Goal: Transaction & Acquisition: Purchase product/service

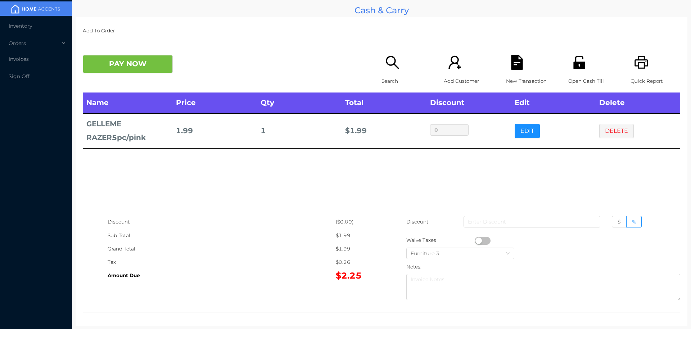
click at [509, 72] on div "New Transaction" at bounding box center [531, 73] width 50 height 37
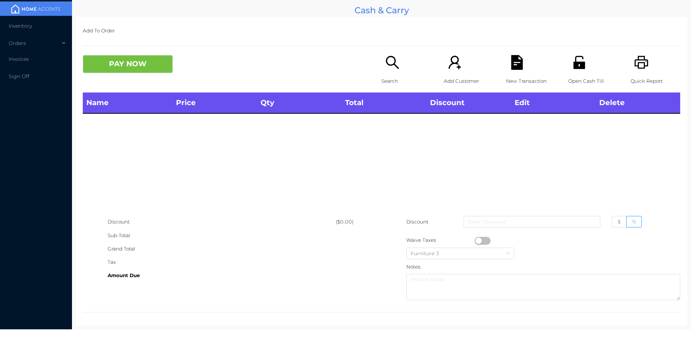
click at [568, 60] on div "Open Cash Till" at bounding box center [593, 73] width 50 height 37
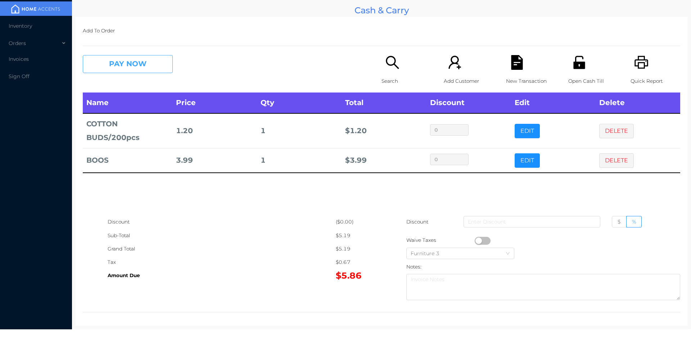
click at [146, 72] on button "PAY NOW" at bounding box center [128, 64] width 90 height 18
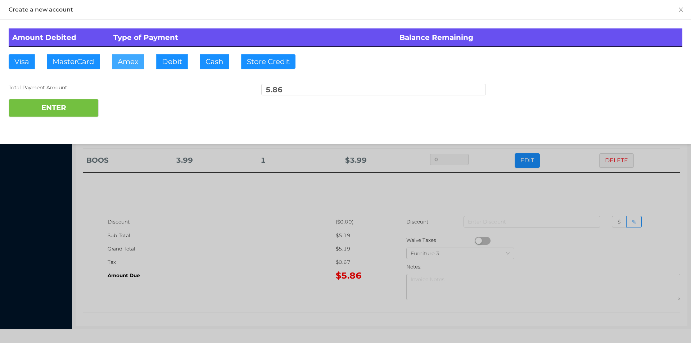
click at [138, 64] on button "Amex" at bounding box center [128, 61] width 32 height 14
click at [222, 214] on div at bounding box center [345, 171] width 691 height 343
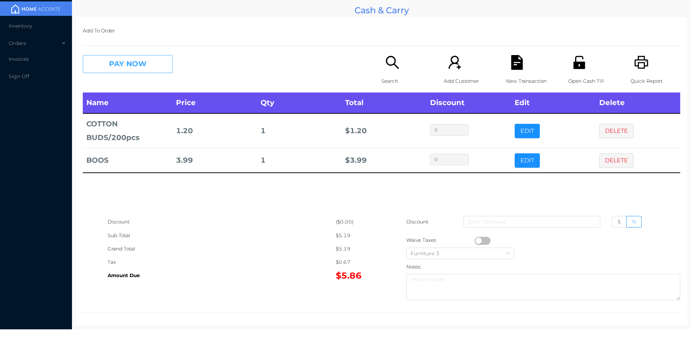
click at [136, 73] on button "PAY NOW" at bounding box center [128, 64] width 90 height 18
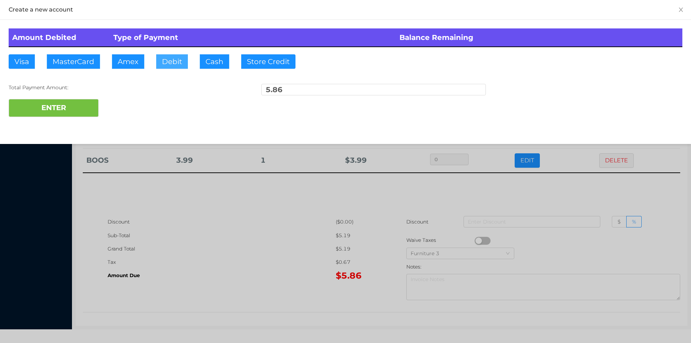
click at [182, 63] on button "Debit" at bounding box center [172, 61] width 32 height 14
click at [79, 107] on button "ENTER" at bounding box center [54, 108] width 90 height 18
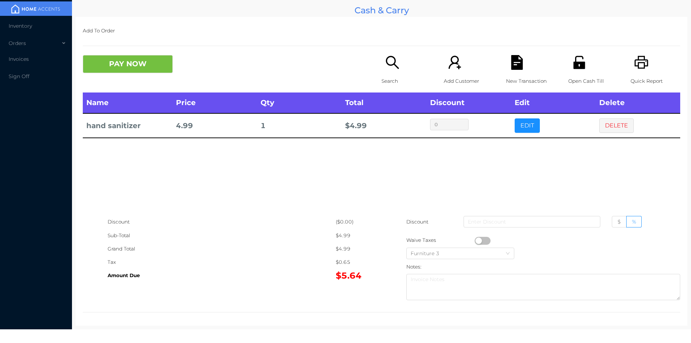
click at [639, 72] on div "Quick Report" at bounding box center [656, 73] width 50 height 37
click at [137, 71] on button "PAY NOW" at bounding box center [128, 64] width 90 height 18
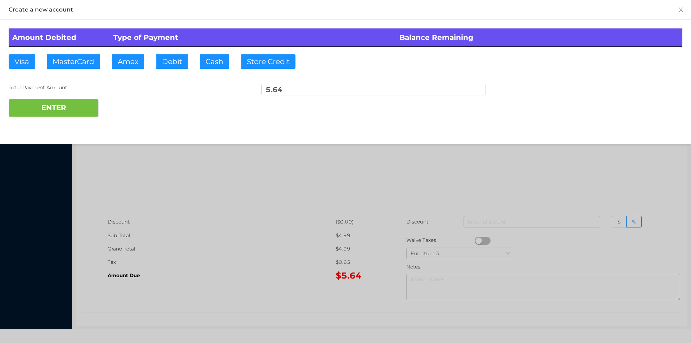
click at [240, 294] on div at bounding box center [345, 171] width 691 height 343
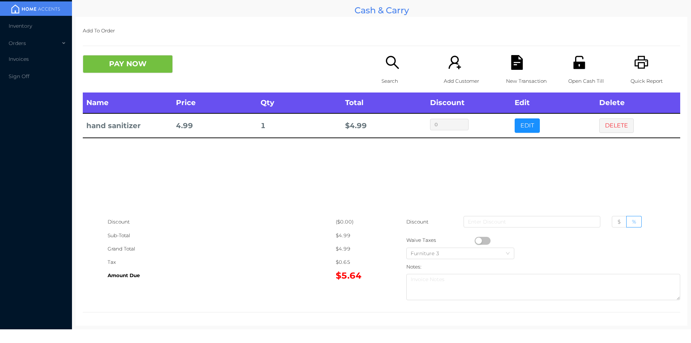
click at [514, 66] on icon "icon: file-text" at bounding box center [517, 62] width 12 height 15
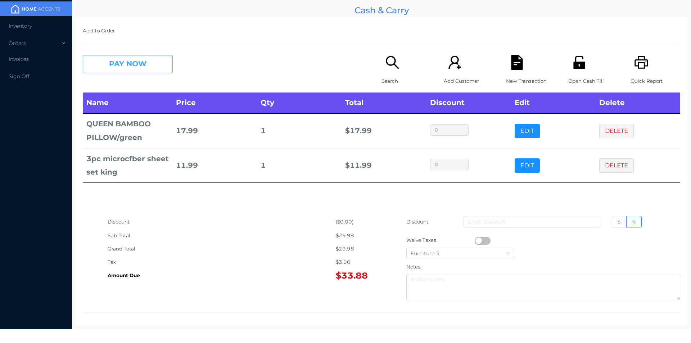
click at [130, 69] on button "PAY NOW" at bounding box center [128, 64] width 90 height 18
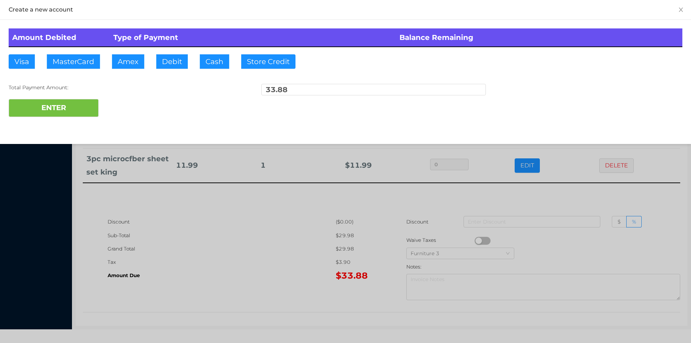
click at [217, 269] on div at bounding box center [345, 171] width 691 height 343
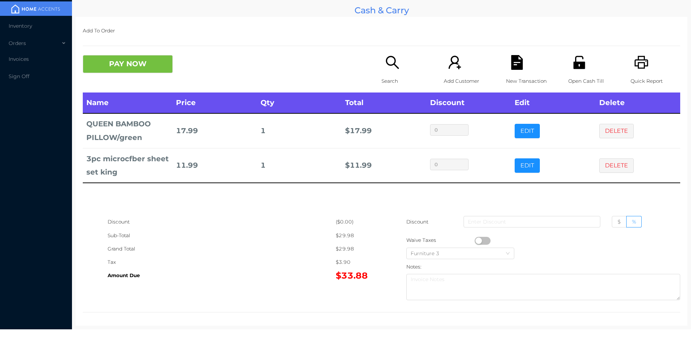
click at [513, 63] on icon "icon: file-text" at bounding box center [517, 62] width 12 height 15
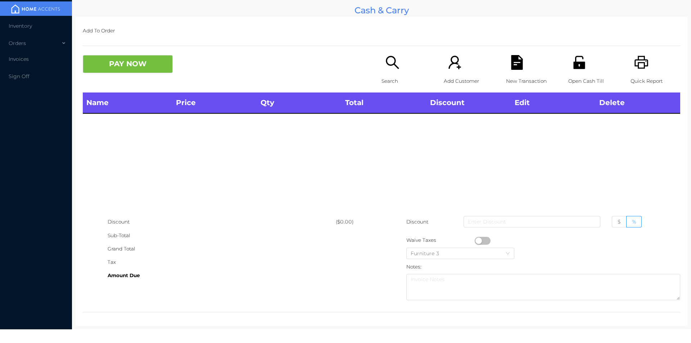
click at [642, 57] on icon "icon: printer" at bounding box center [641, 62] width 15 height 15
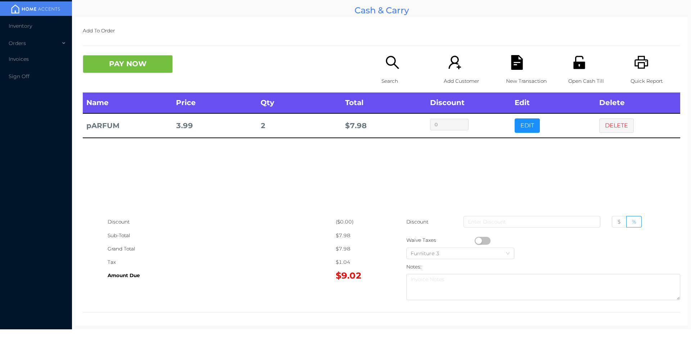
click at [387, 69] on icon "icon: search" at bounding box center [392, 62] width 15 height 15
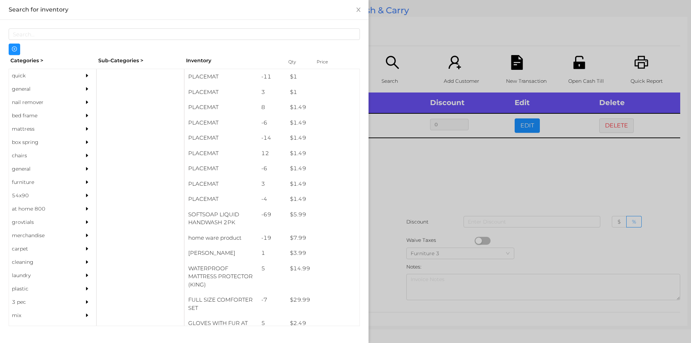
click at [26, 94] on div "general" at bounding box center [42, 88] width 66 height 13
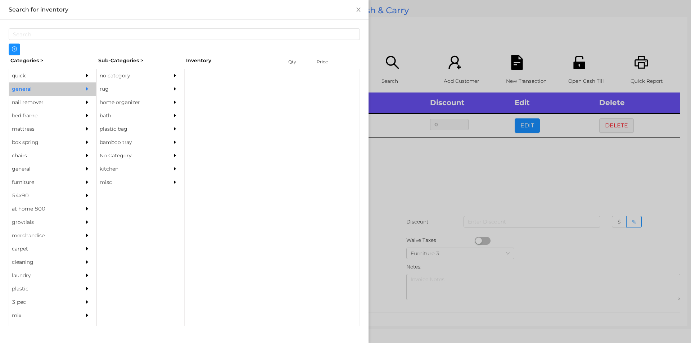
click at [113, 71] on div "no category" at bounding box center [130, 75] width 66 height 13
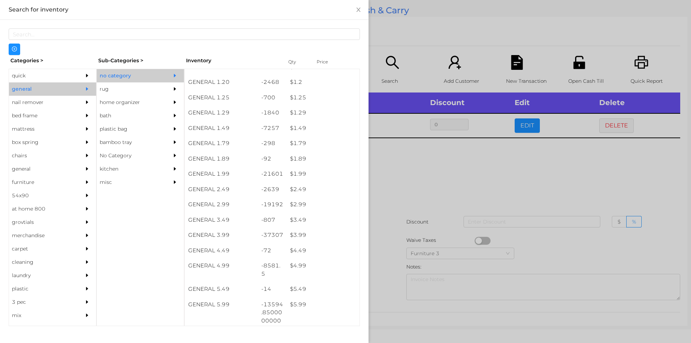
scroll to position [103, 0]
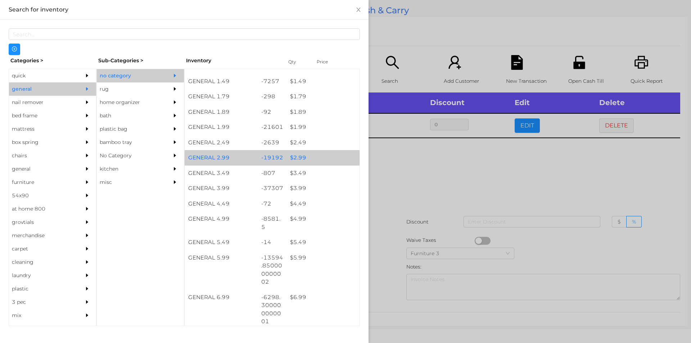
click at [302, 160] on div "$ 2.99" at bounding box center [322, 157] width 73 height 15
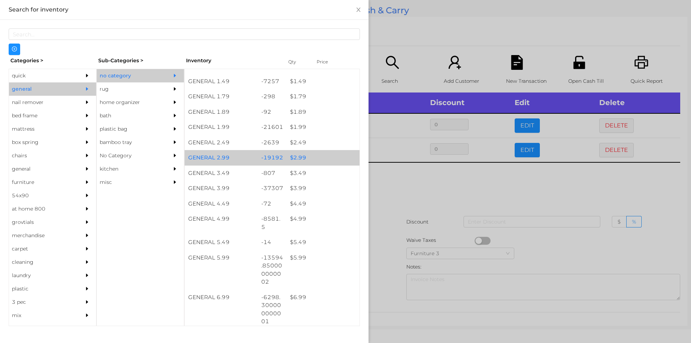
click at [303, 157] on div "$ 2.99" at bounding box center [322, 157] width 73 height 15
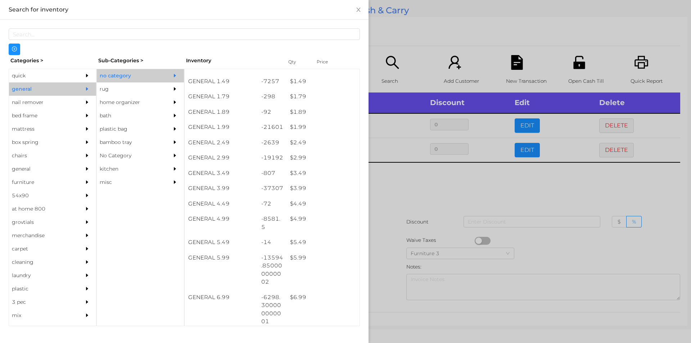
click at [407, 233] on div at bounding box center [345, 171] width 691 height 343
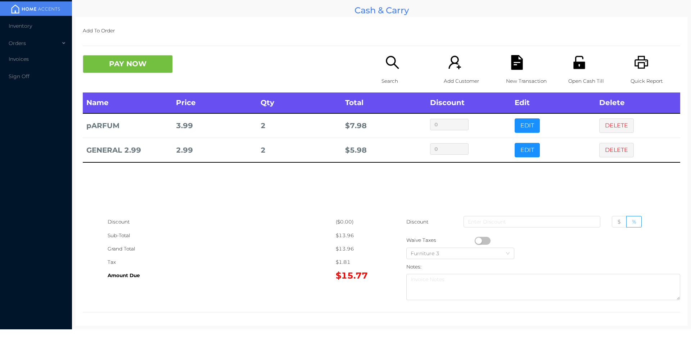
click at [156, 67] on button "PAY NOW" at bounding box center [128, 64] width 90 height 18
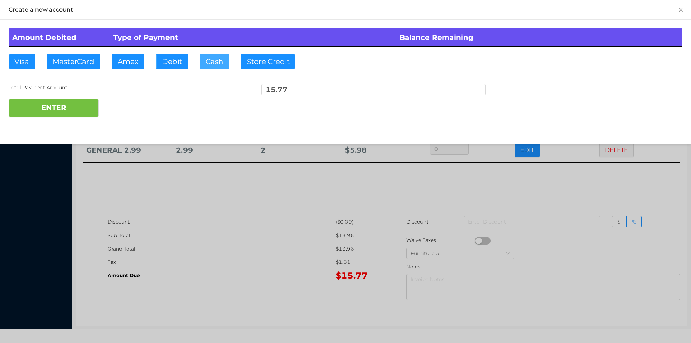
click at [220, 58] on button "Cash" at bounding box center [215, 61] width 30 height 14
click at [70, 116] on button "ENTER" at bounding box center [54, 108] width 90 height 18
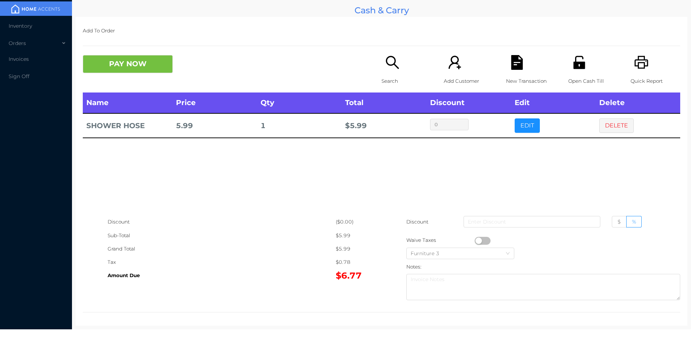
click at [386, 71] on div "Search" at bounding box center [407, 73] width 50 height 37
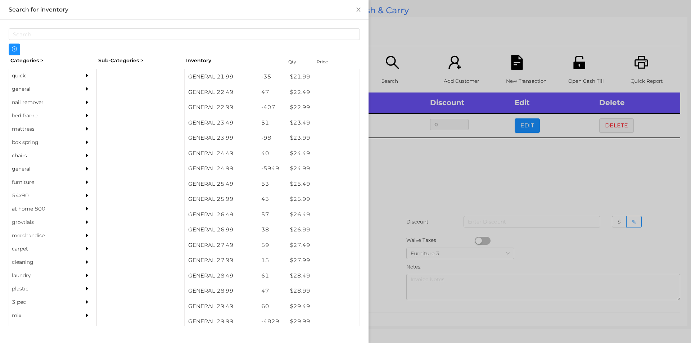
scroll to position [837, 0]
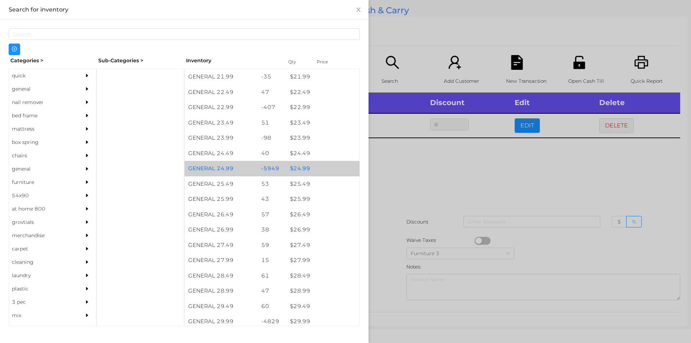
click at [286, 172] on div "$ 24.99" at bounding box center [322, 168] width 73 height 15
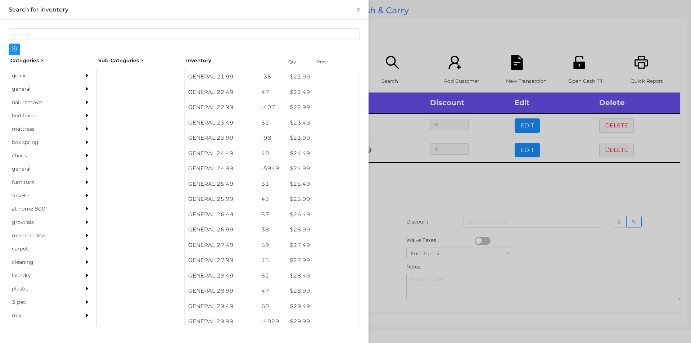
click at [406, 224] on div at bounding box center [345, 171] width 691 height 343
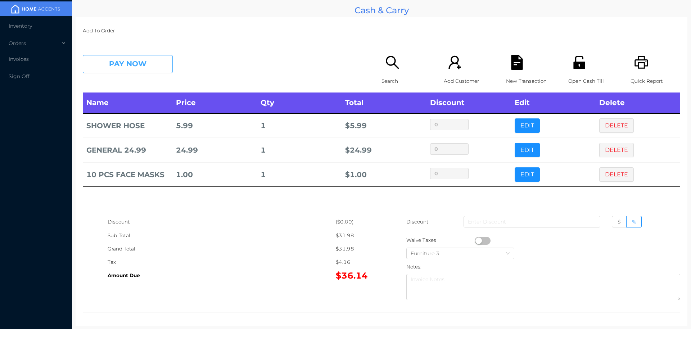
click at [123, 57] on button "PAY NOW" at bounding box center [128, 64] width 90 height 18
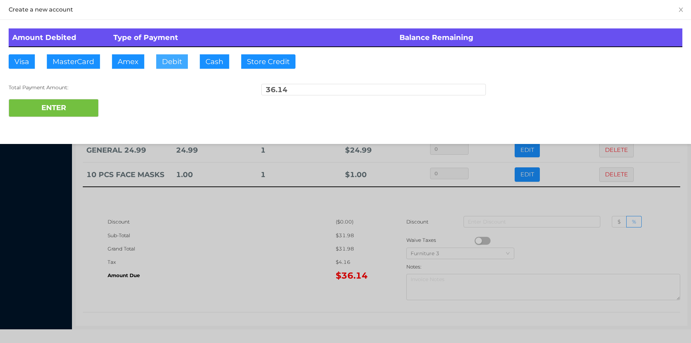
click at [169, 67] on button "Debit" at bounding box center [172, 61] width 32 height 14
type input "50"
click at [51, 116] on button "ENTER" at bounding box center [54, 108] width 90 height 18
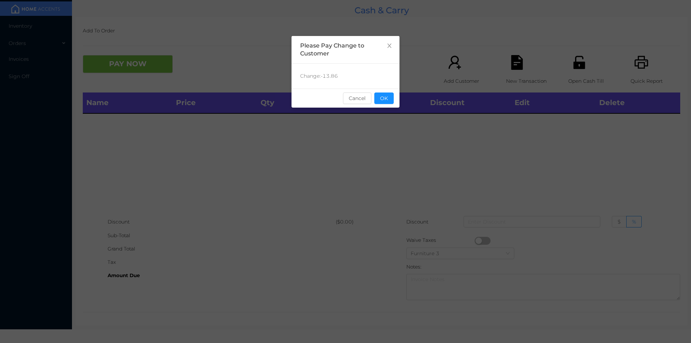
click at [392, 99] on button "OK" at bounding box center [383, 98] width 19 height 12
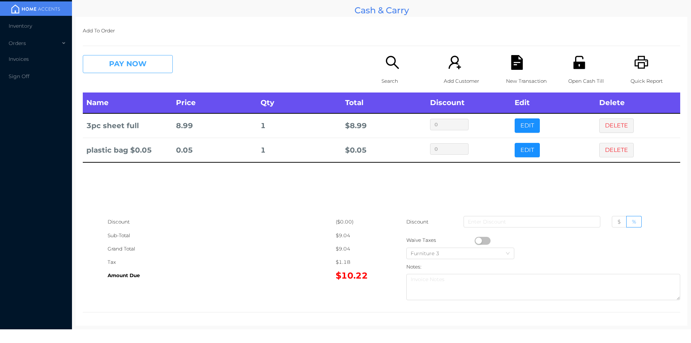
click at [135, 62] on button "PAY NOW" at bounding box center [128, 64] width 90 height 18
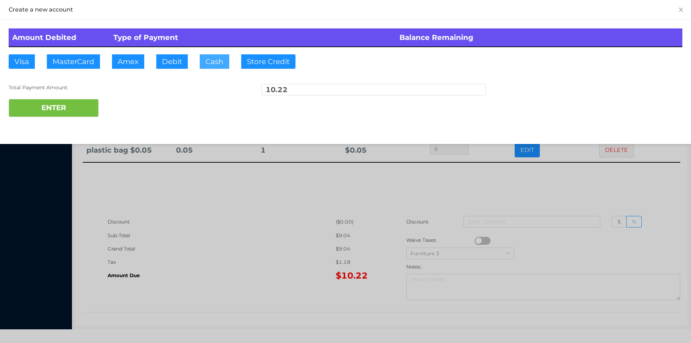
click at [218, 59] on button "Cash" at bounding box center [215, 61] width 30 height 14
click at [87, 105] on button "ENTER" at bounding box center [54, 108] width 90 height 18
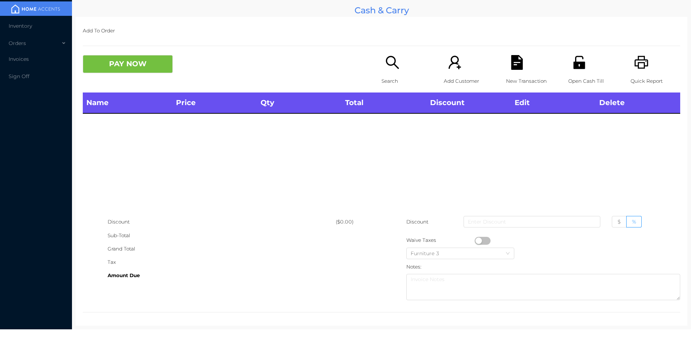
click at [385, 64] on icon "icon: search" at bounding box center [392, 62] width 15 height 15
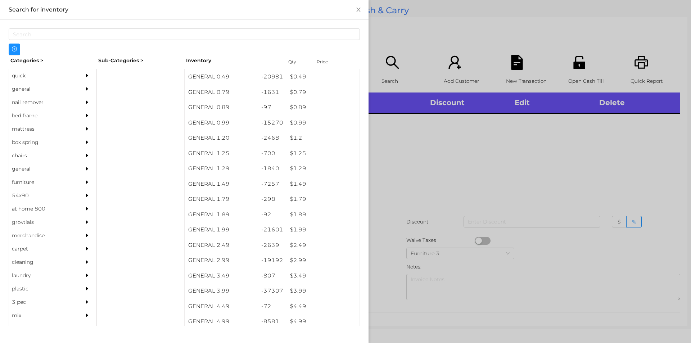
click at [22, 72] on div "quick" at bounding box center [42, 75] width 66 height 13
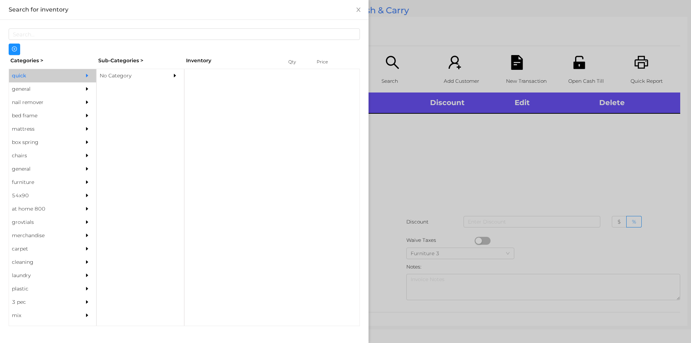
click at [127, 73] on div "No Category" at bounding box center [130, 75] width 66 height 13
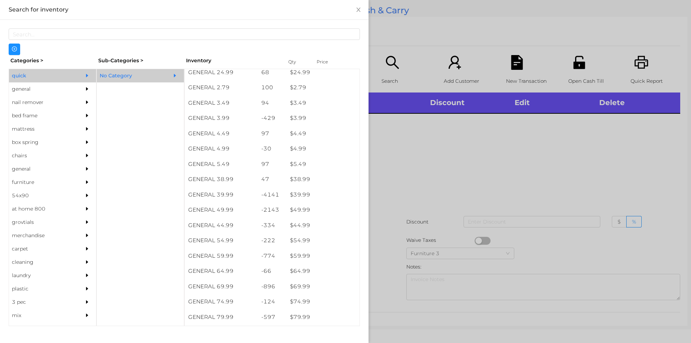
scroll to position [295, 0]
click at [289, 286] on div "$ 69.99" at bounding box center [322, 286] width 73 height 15
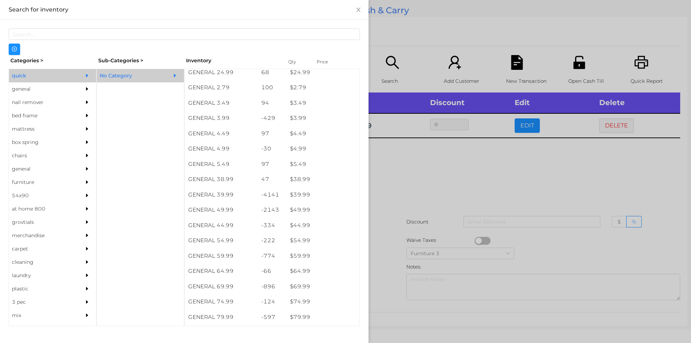
click at [397, 239] on div at bounding box center [345, 171] width 691 height 343
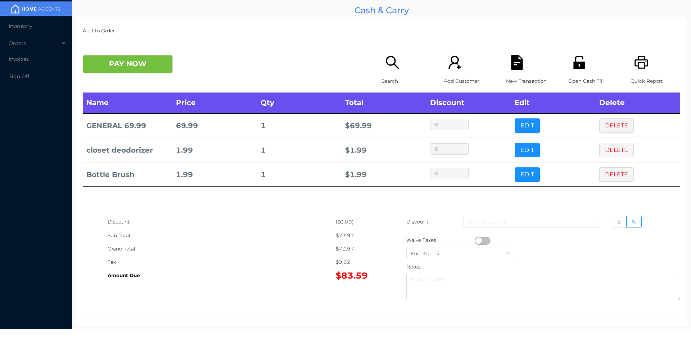
click at [371, 66] on div "PAY NOW" at bounding box center [232, 64] width 299 height 18
click at [386, 57] on icon "icon: search" at bounding box center [392, 62] width 13 height 13
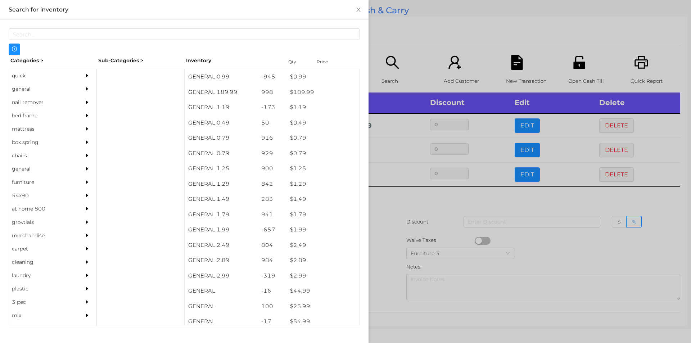
click at [24, 89] on div "general" at bounding box center [42, 88] width 66 height 13
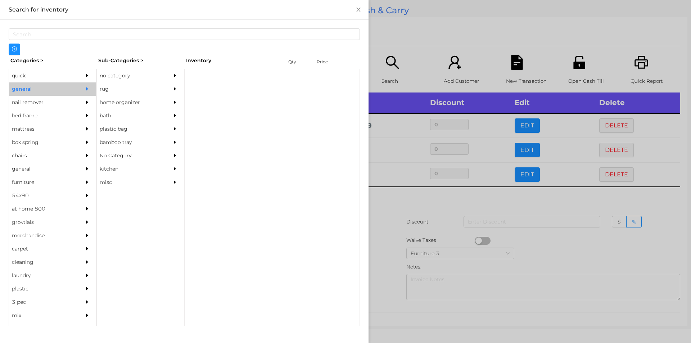
click at [122, 75] on div "no category" at bounding box center [130, 75] width 66 height 13
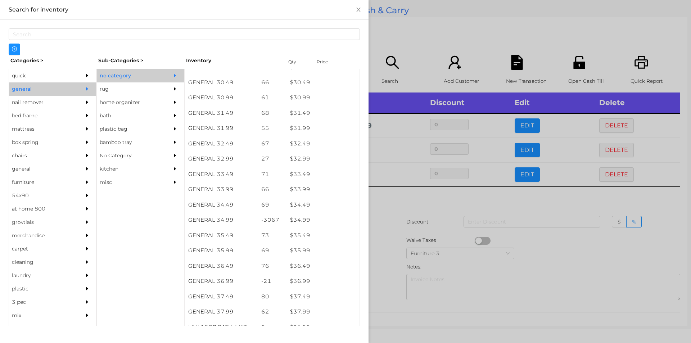
scroll to position [1116, 0]
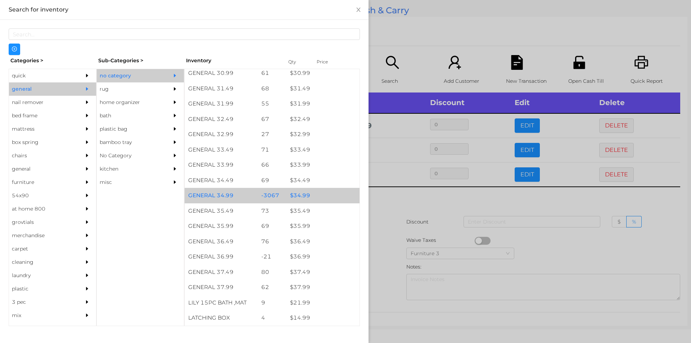
click at [311, 199] on div "$ 34.99" at bounding box center [322, 195] width 73 height 15
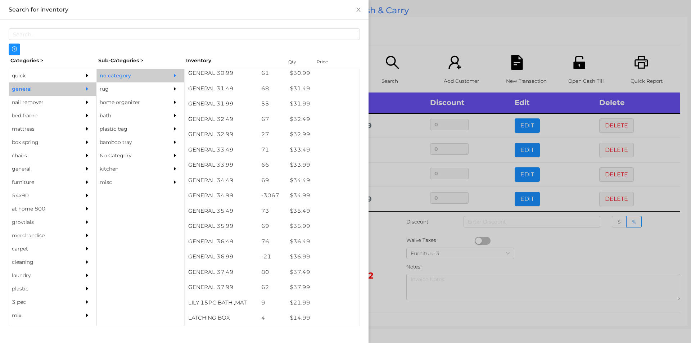
click at [413, 49] on div at bounding box center [345, 171] width 691 height 343
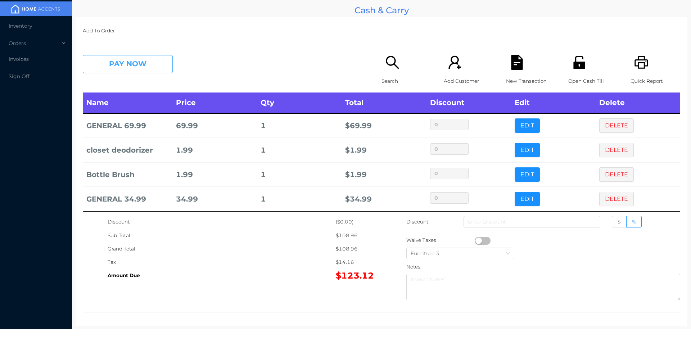
click at [137, 63] on button "PAY NOW" at bounding box center [128, 64] width 90 height 18
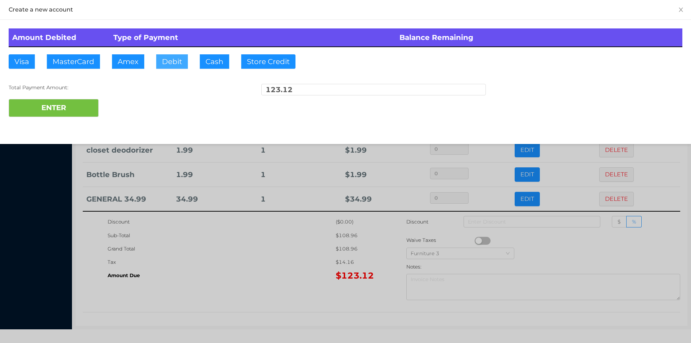
click at [177, 68] on button "Debit" at bounding box center [172, 61] width 32 height 14
click at [76, 108] on button "ENTER" at bounding box center [54, 108] width 90 height 18
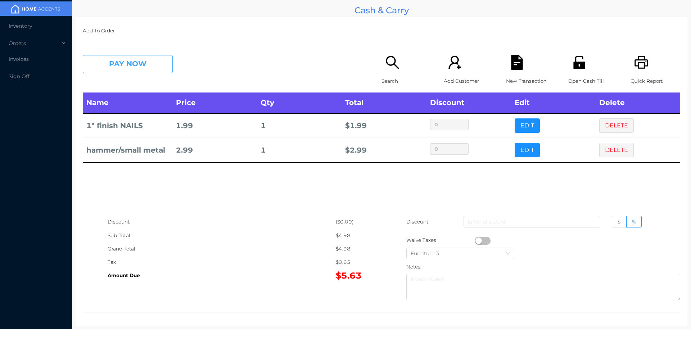
click at [140, 57] on button "PAY NOW" at bounding box center [128, 64] width 90 height 18
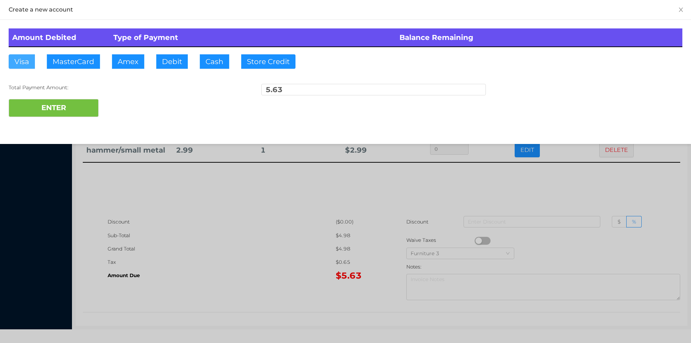
click at [23, 64] on button "Visa" at bounding box center [22, 61] width 26 height 14
click at [31, 103] on button "ENTER" at bounding box center [54, 108] width 90 height 18
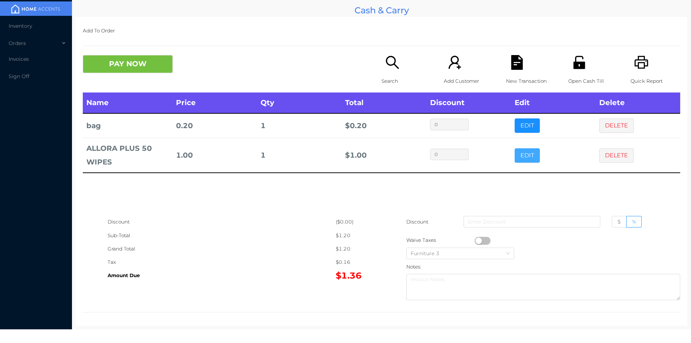
click at [527, 154] on button "EDIT" at bounding box center [527, 155] width 25 height 14
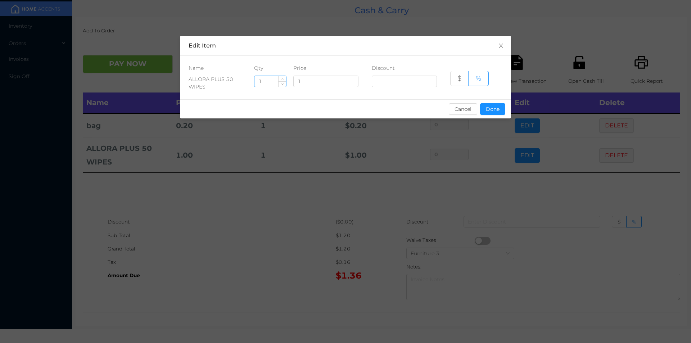
click at [274, 81] on input "1" at bounding box center [270, 81] width 32 height 11
type input "5"
click at [497, 107] on button "Done" at bounding box center [492, 109] width 25 height 12
type input "0%"
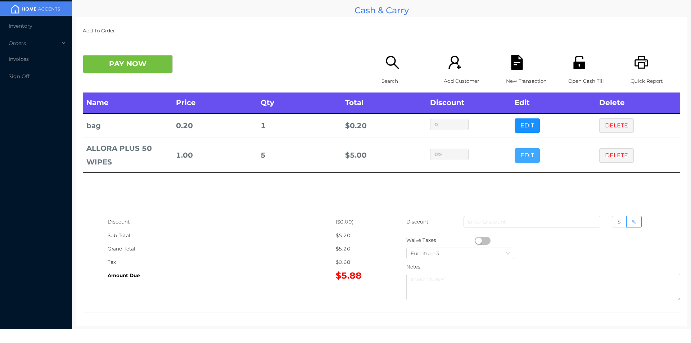
click at [515, 148] on button "EDIT" at bounding box center [527, 155] width 25 height 14
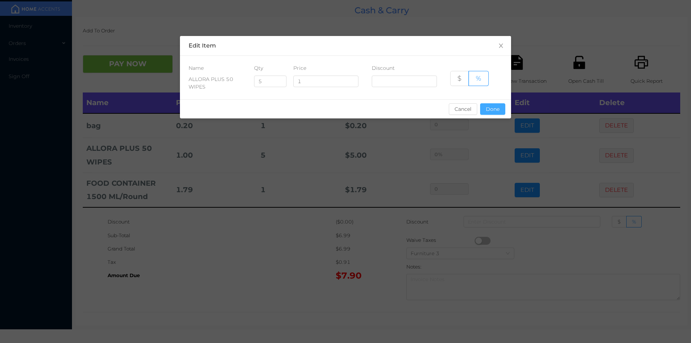
click at [504, 110] on button "Done" at bounding box center [492, 109] width 25 height 12
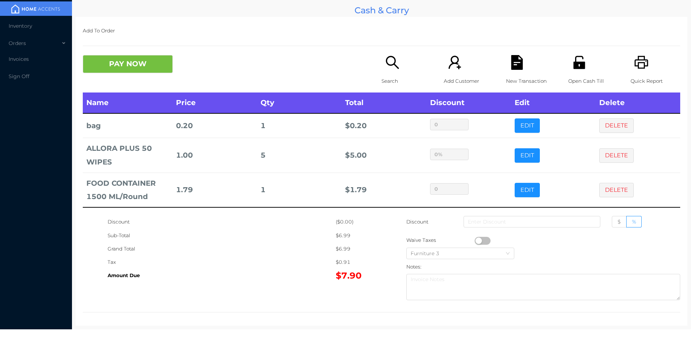
click at [389, 57] on icon "icon: search" at bounding box center [392, 62] width 13 height 13
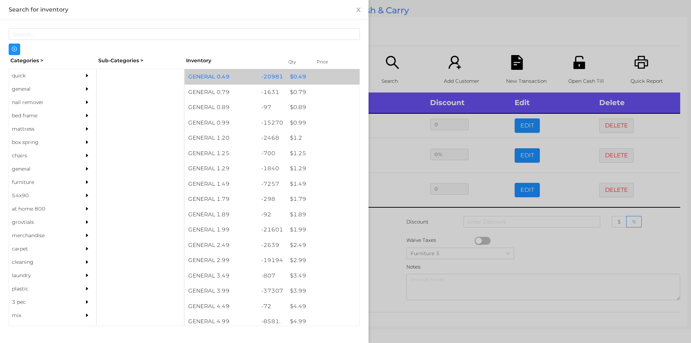
click at [282, 72] on div "-20981" at bounding box center [272, 76] width 29 height 15
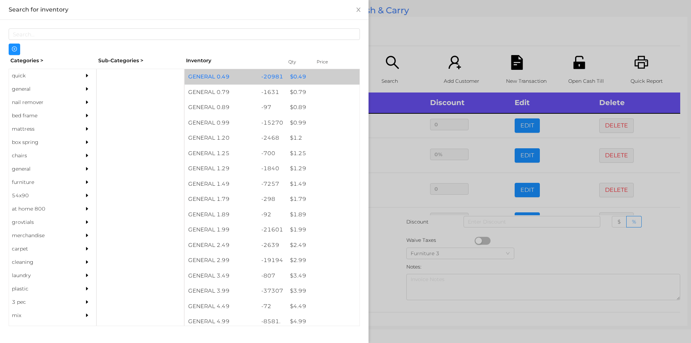
click at [293, 74] on div "$ 0.49" at bounding box center [322, 76] width 73 height 15
click at [304, 75] on div "$ 0.49" at bounding box center [322, 76] width 73 height 15
click at [329, 80] on div "$ 0.49" at bounding box center [322, 76] width 73 height 15
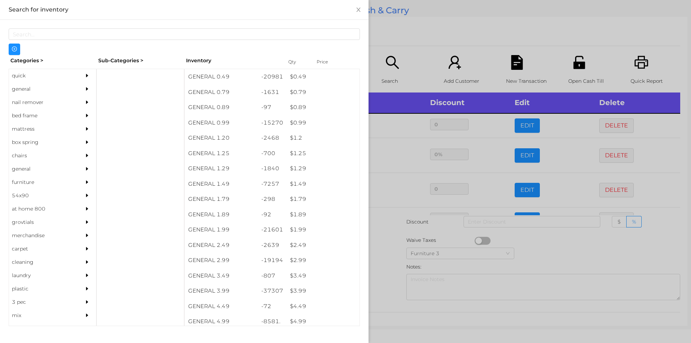
click at [392, 37] on div at bounding box center [345, 171] width 691 height 343
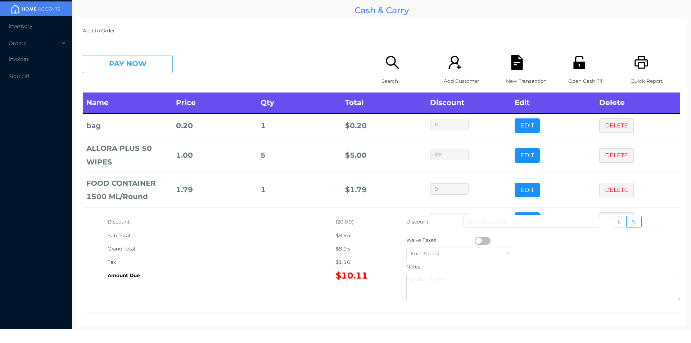
click at [161, 72] on button "PAY NOW" at bounding box center [128, 64] width 90 height 18
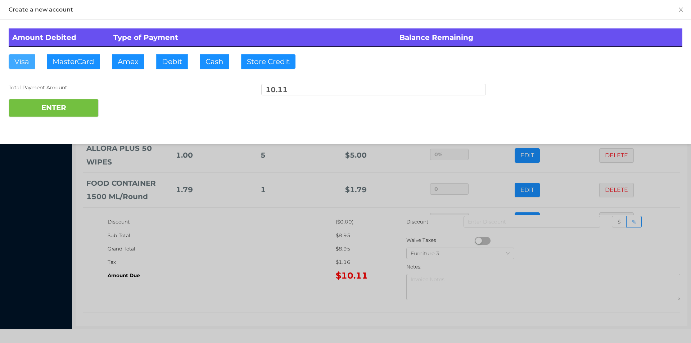
click at [27, 59] on button "Visa" at bounding box center [22, 61] width 26 height 14
click at [37, 110] on button "ENTER" at bounding box center [54, 108] width 90 height 18
type input "0"
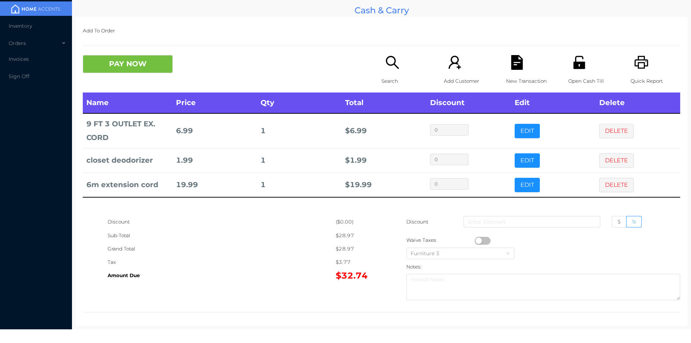
click at [385, 66] on icon "icon: search" at bounding box center [392, 62] width 15 height 15
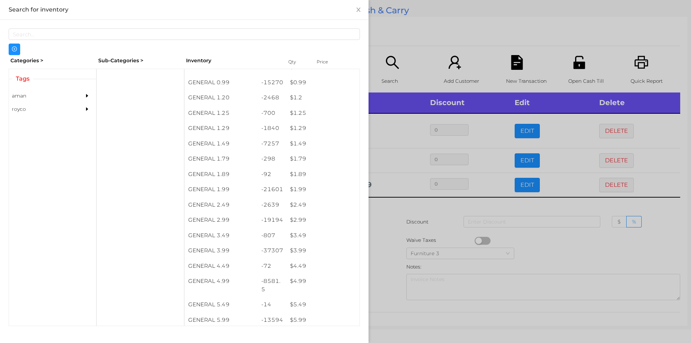
scroll to position [58, 0]
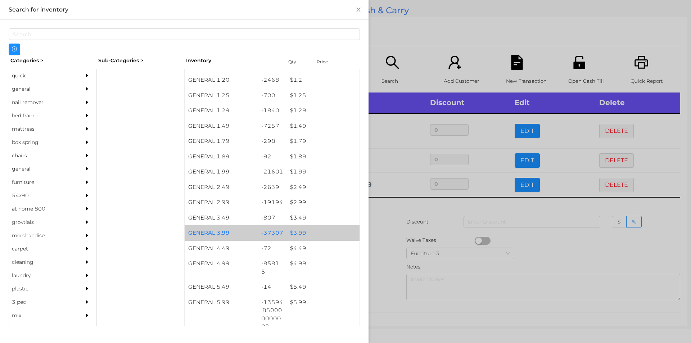
click at [310, 229] on div "$ 3.99" at bounding box center [322, 232] width 73 height 15
click at [311, 232] on div "$ 3.99" at bounding box center [322, 232] width 73 height 15
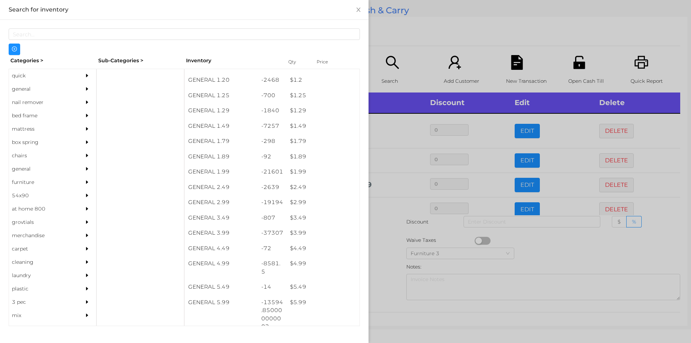
click at [381, 251] on div at bounding box center [345, 171] width 691 height 343
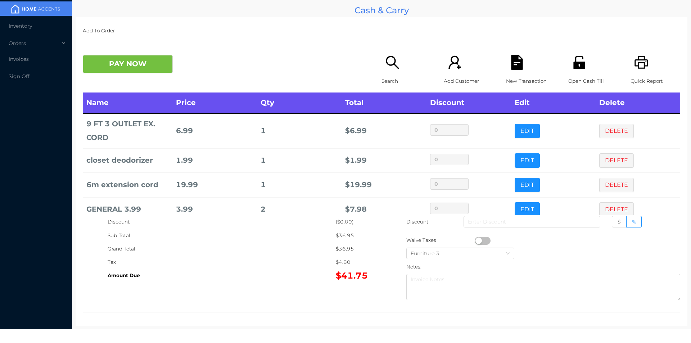
click at [518, 63] on icon "icon: file-text" at bounding box center [517, 62] width 12 height 15
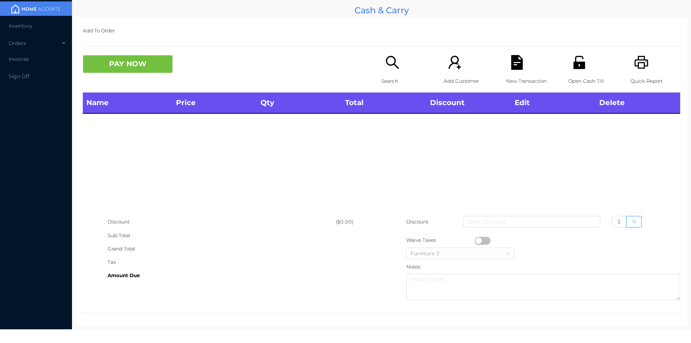
click at [638, 57] on icon "icon: printer" at bounding box center [642, 62] width 14 height 13
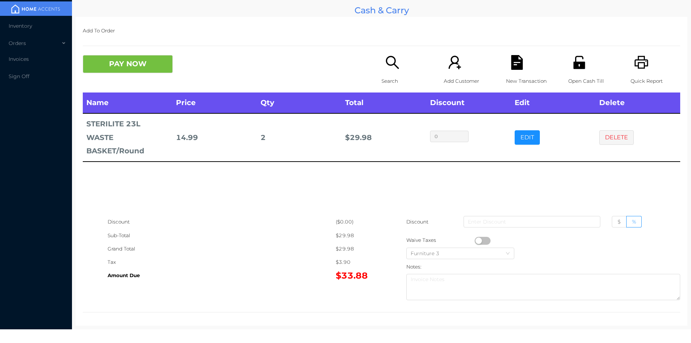
click at [122, 63] on button "PAY NOW" at bounding box center [128, 64] width 90 height 18
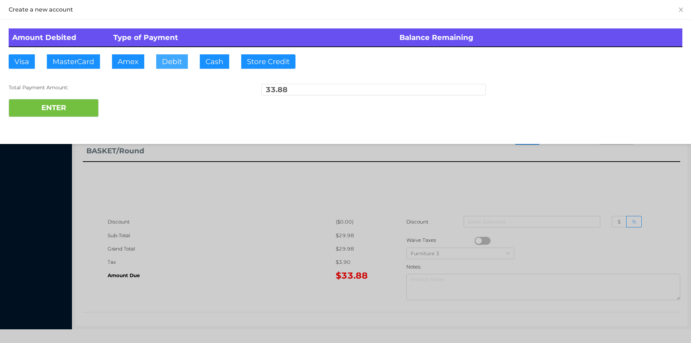
click at [179, 65] on button "Debit" at bounding box center [172, 61] width 32 height 14
click at [78, 112] on button "ENTER" at bounding box center [54, 108] width 90 height 18
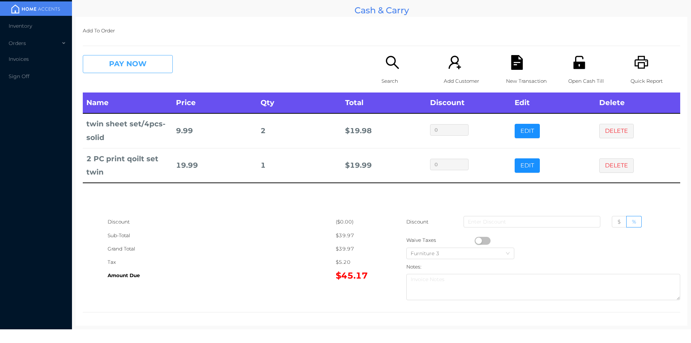
click at [122, 68] on button "PAY NOW" at bounding box center [128, 64] width 90 height 18
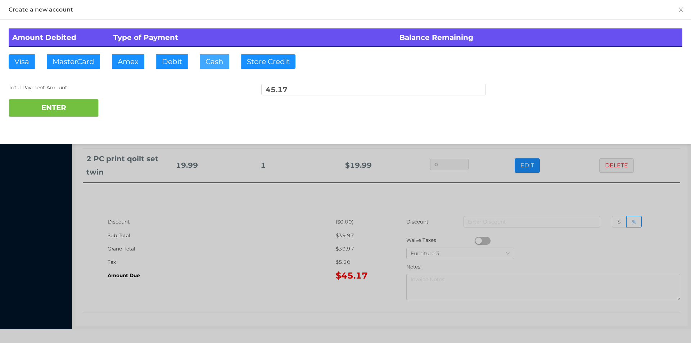
click at [215, 63] on button "Cash" at bounding box center [215, 61] width 30 height 14
click at [57, 109] on button "ENTER" at bounding box center [54, 108] width 90 height 18
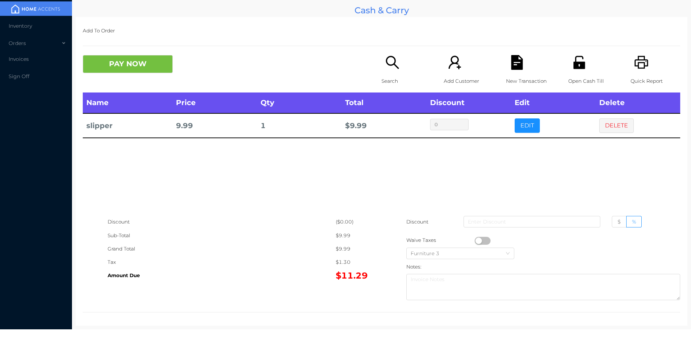
click at [382, 63] on div "Search" at bounding box center [407, 73] width 50 height 37
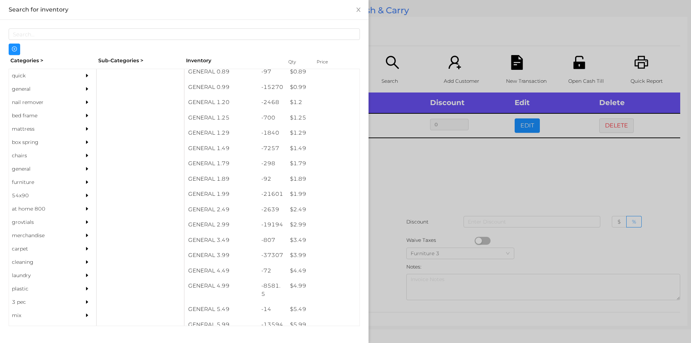
scroll to position [57, 0]
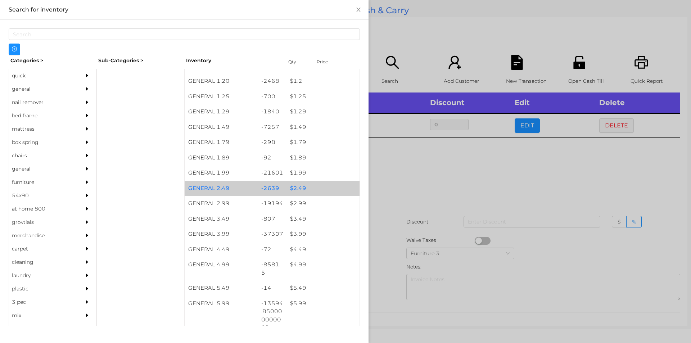
click at [307, 182] on div "$ 2.49" at bounding box center [322, 188] width 73 height 15
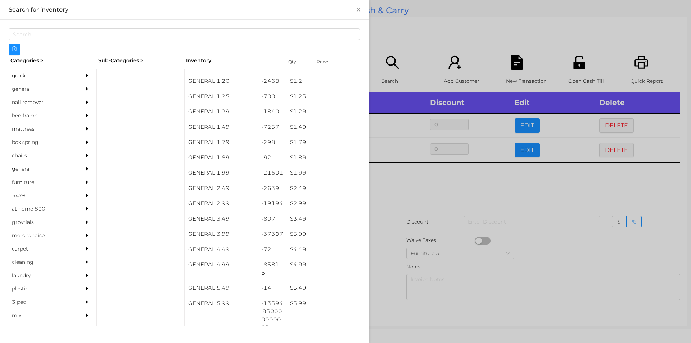
click at [407, 209] on div at bounding box center [345, 171] width 691 height 343
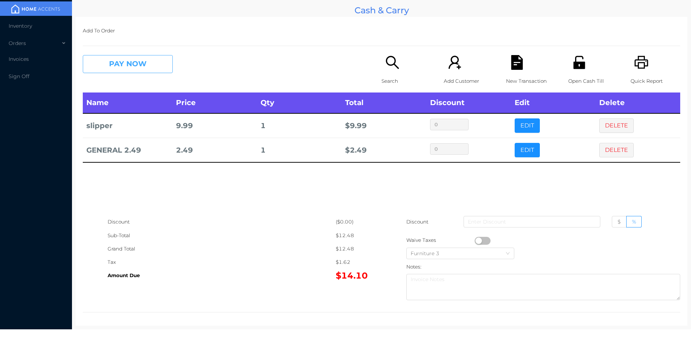
click at [131, 65] on button "PAY NOW" at bounding box center [128, 64] width 90 height 18
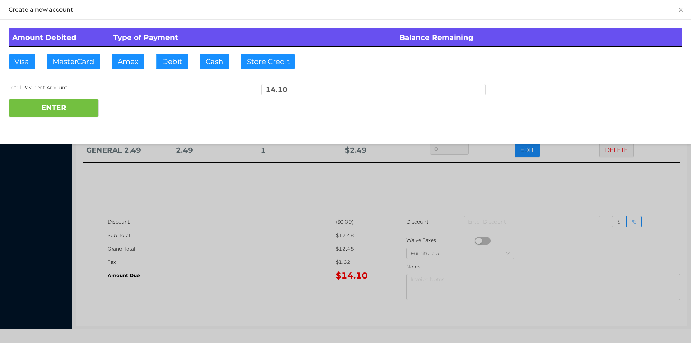
click at [257, 297] on div at bounding box center [345, 171] width 691 height 343
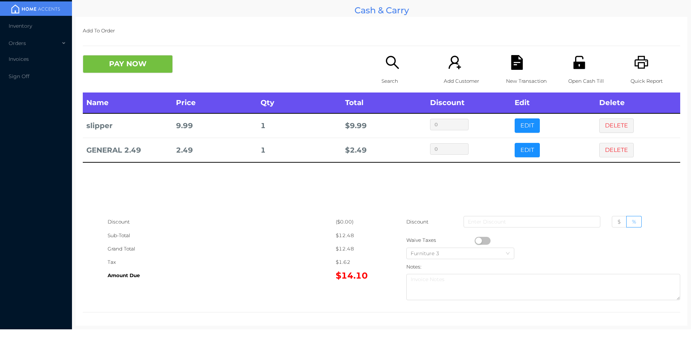
click at [506, 81] on p "New Transaction" at bounding box center [531, 81] width 50 height 13
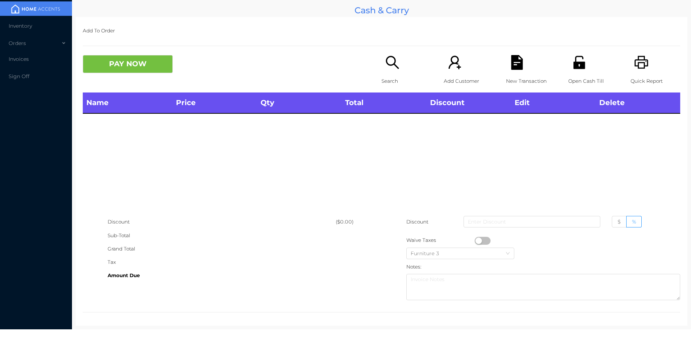
click at [575, 75] on p "Open Cash Till" at bounding box center [593, 81] width 50 height 13
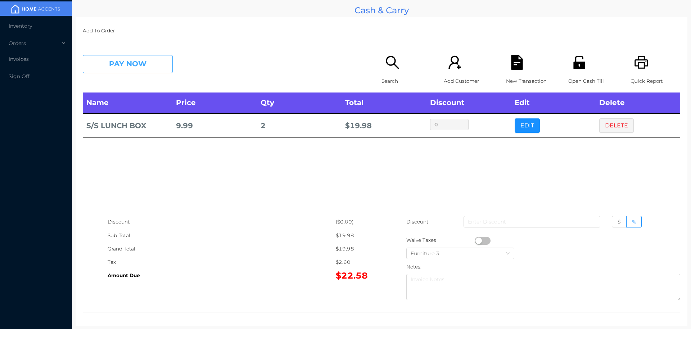
click at [128, 72] on button "PAY NOW" at bounding box center [128, 64] width 90 height 18
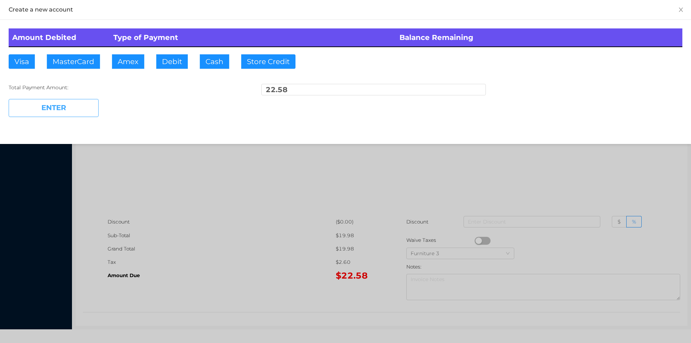
click at [84, 109] on button "ENTER" at bounding box center [54, 108] width 90 height 18
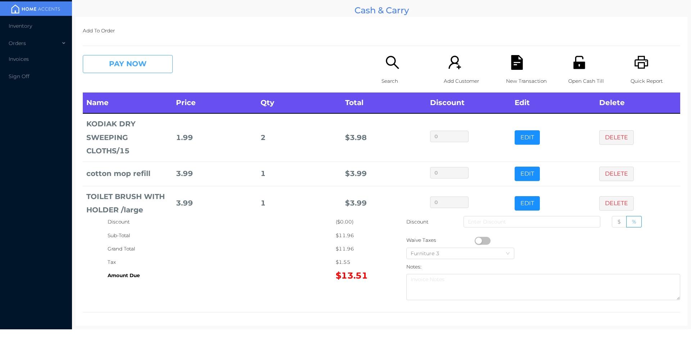
click at [148, 69] on button "PAY NOW" at bounding box center [128, 64] width 90 height 18
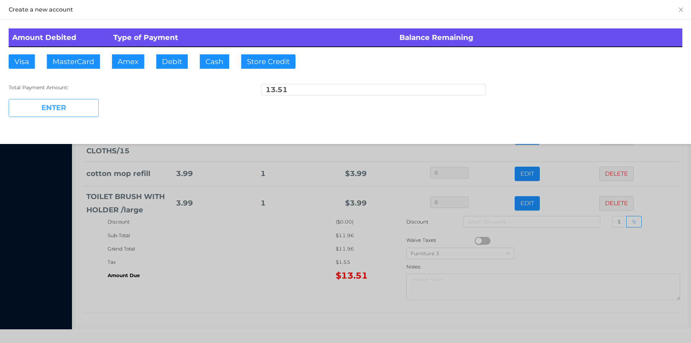
click at [45, 101] on button "ENTER" at bounding box center [54, 108] width 90 height 18
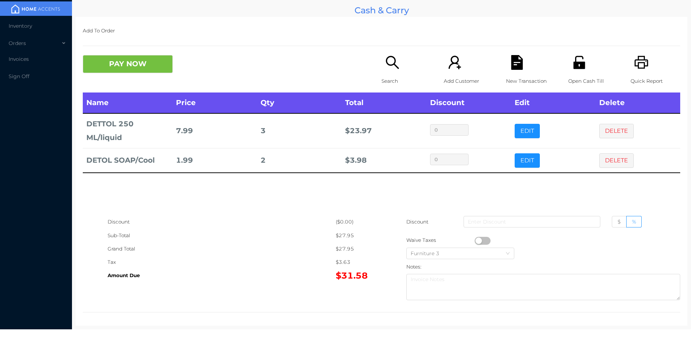
click at [385, 57] on icon "icon: search" at bounding box center [392, 62] width 15 height 15
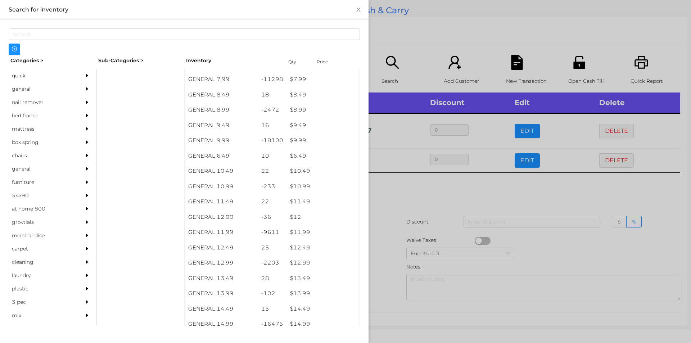
scroll to position [413, 0]
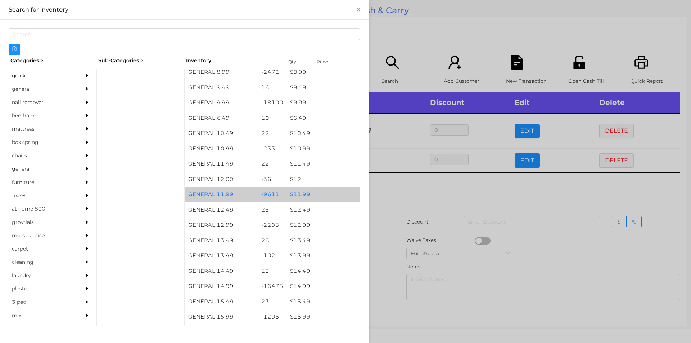
click at [313, 192] on div "$ 11.99" at bounding box center [322, 194] width 73 height 15
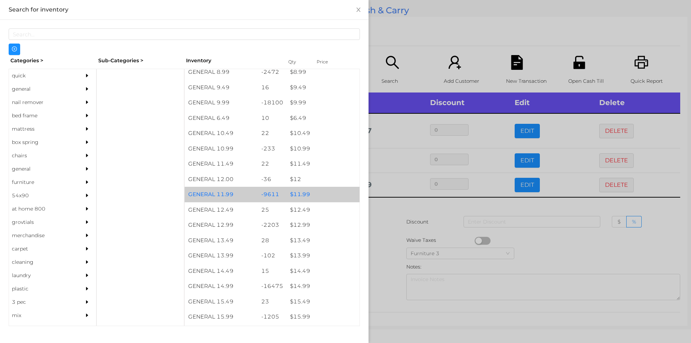
click at [451, 227] on div at bounding box center [345, 171] width 691 height 343
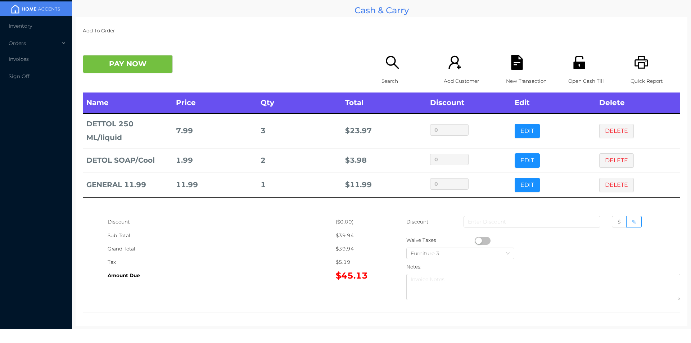
click at [631, 59] on div "Quick Report" at bounding box center [656, 73] width 50 height 37
click at [516, 77] on p "New Transaction" at bounding box center [531, 81] width 50 height 13
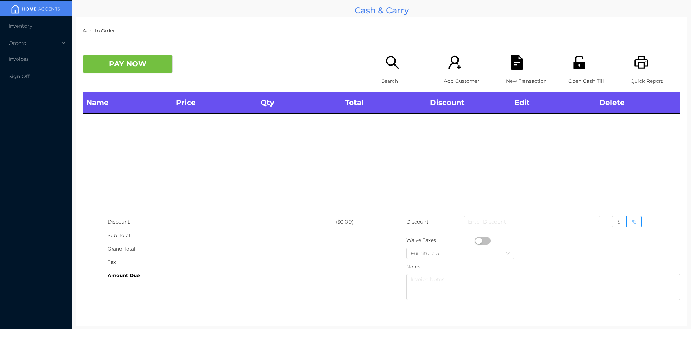
click at [385, 59] on icon "icon: search" at bounding box center [392, 62] width 15 height 15
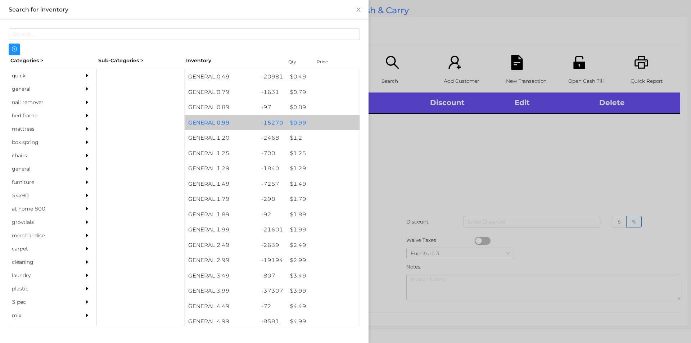
click at [300, 123] on div "$ 0.99" at bounding box center [322, 122] width 73 height 15
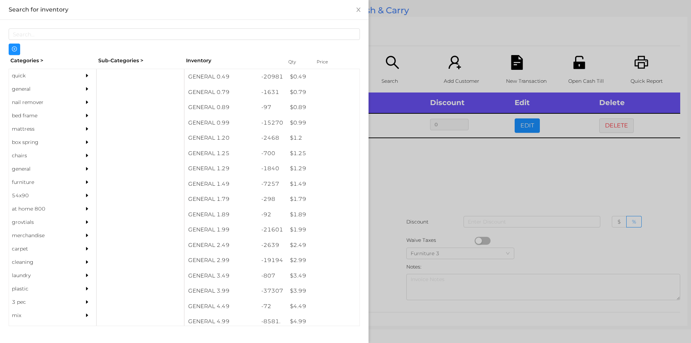
click at [403, 159] on div at bounding box center [345, 171] width 691 height 343
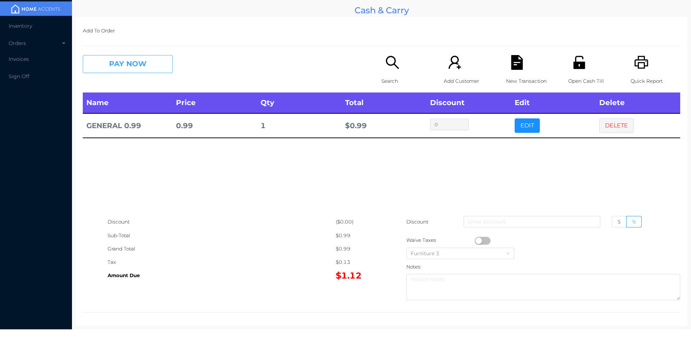
click at [139, 73] on button "PAY NOW" at bounding box center [128, 64] width 90 height 18
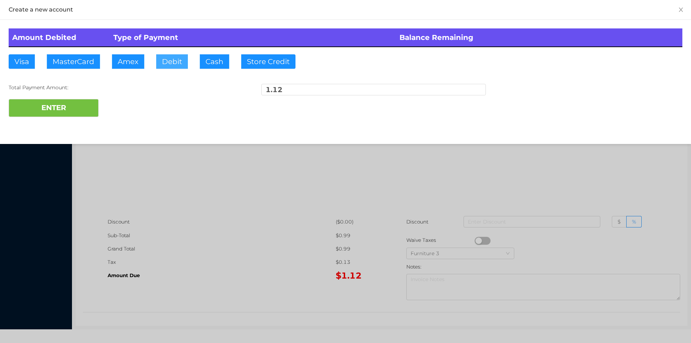
click at [176, 63] on button "Debit" at bounding box center [172, 61] width 32 height 14
click at [74, 107] on button "ENTER" at bounding box center [54, 108] width 90 height 18
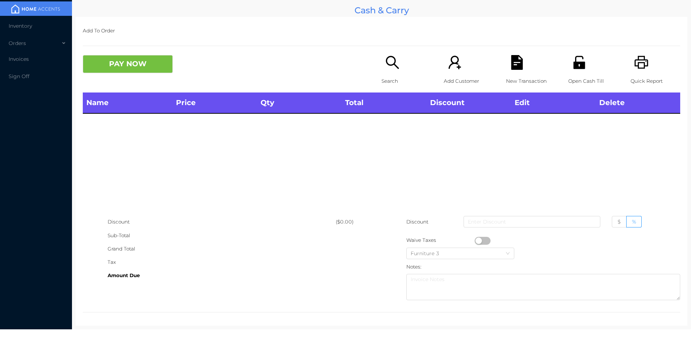
click at [382, 72] on div "Search" at bounding box center [407, 73] width 50 height 37
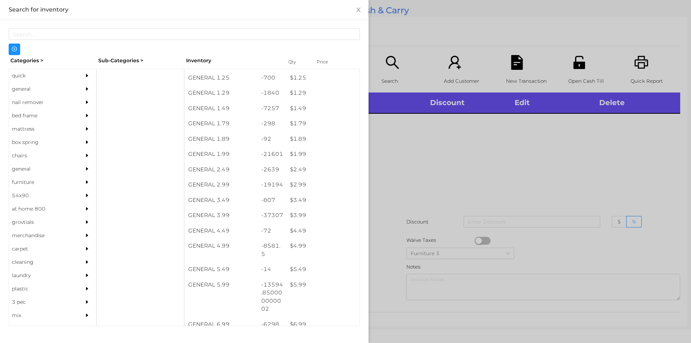
scroll to position [81, 0]
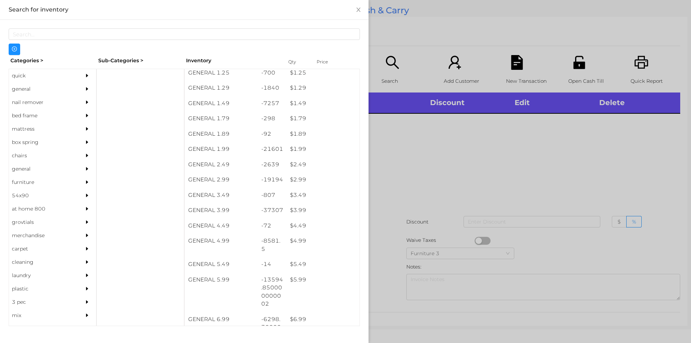
click at [322, 139] on div "$ 1.89" at bounding box center [322, 133] width 73 height 15
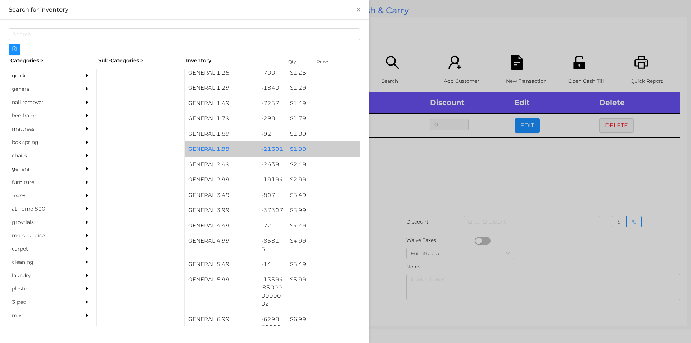
click at [321, 148] on div "$ 1.99" at bounding box center [322, 148] width 73 height 15
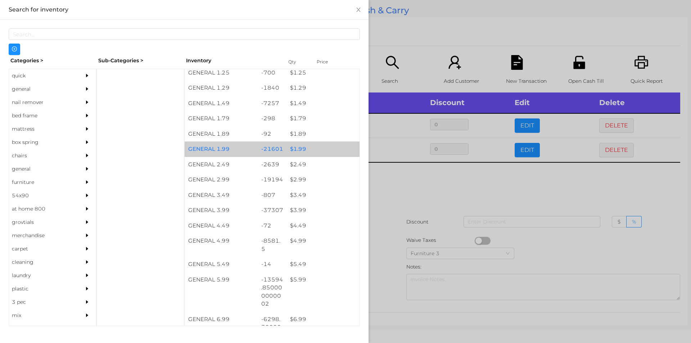
click at [323, 148] on div "$ 1.99" at bounding box center [322, 148] width 73 height 15
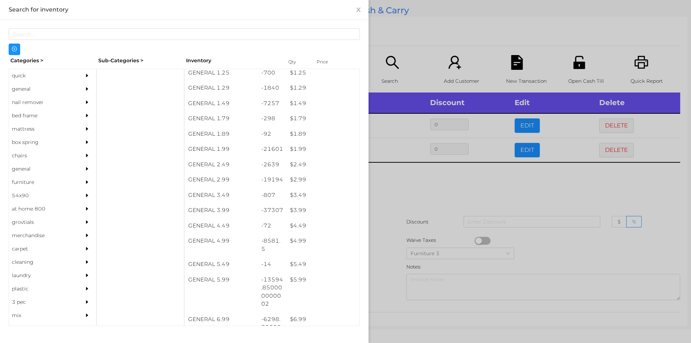
click at [414, 199] on div at bounding box center [345, 171] width 691 height 343
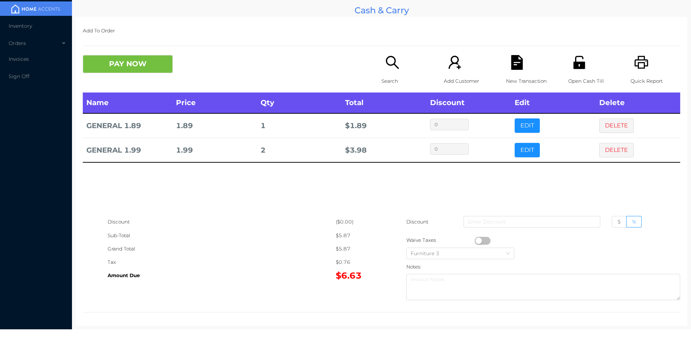
click at [612, 131] on button "DELETE" at bounding box center [616, 125] width 35 height 14
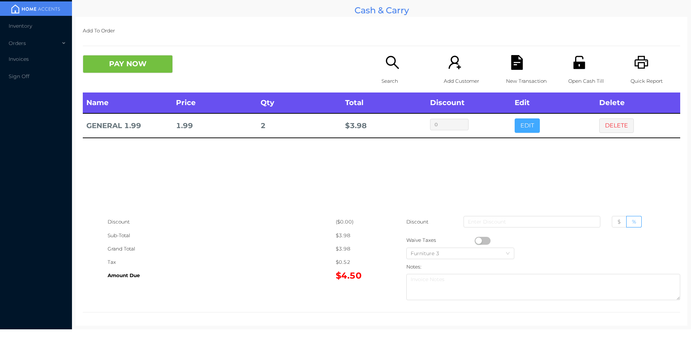
click at [526, 127] on button "EDIT" at bounding box center [527, 125] width 25 height 14
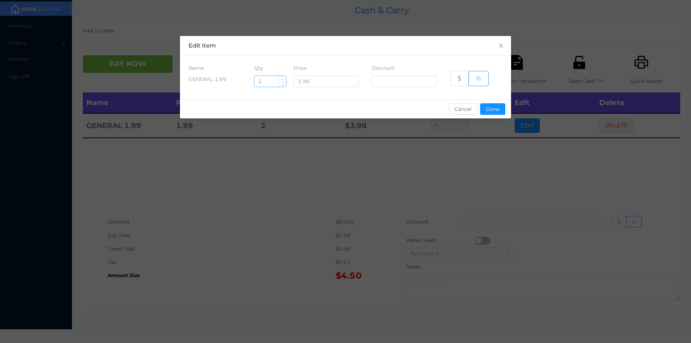
click at [282, 79] on icon "icon: up" at bounding box center [282, 79] width 3 height 3
type input "3"
type input "4"
click at [493, 106] on button "Done" at bounding box center [492, 109] width 25 height 12
type input "0%"
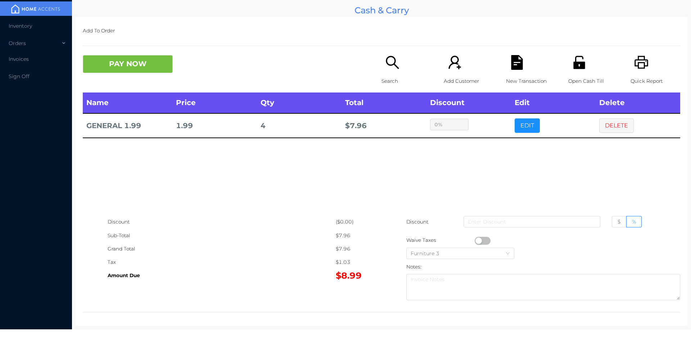
click at [392, 71] on div "Search" at bounding box center [407, 73] width 50 height 37
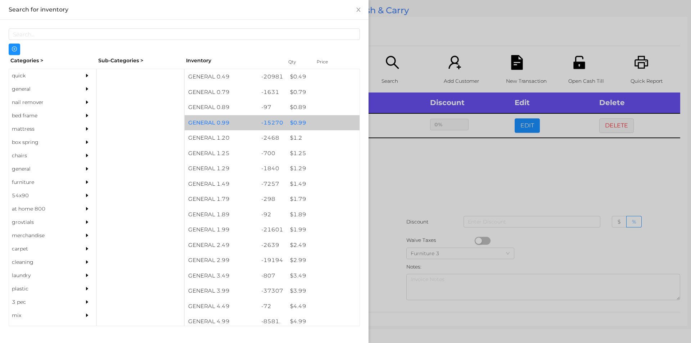
click at [325, 123] on div "$ 0.99" at bounding box center [322, 122] width 73 height 15
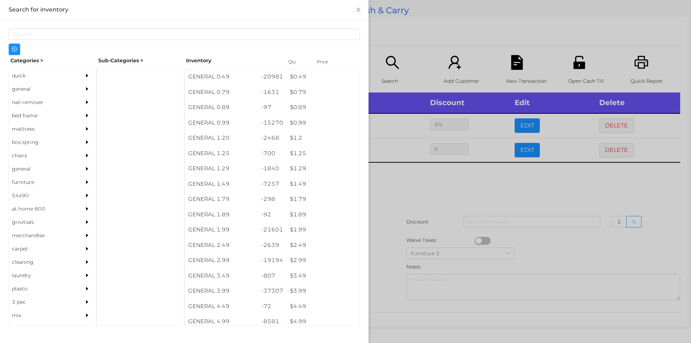
click at [414, 217] on div at bounding box center [345, 171] width 691 height 343
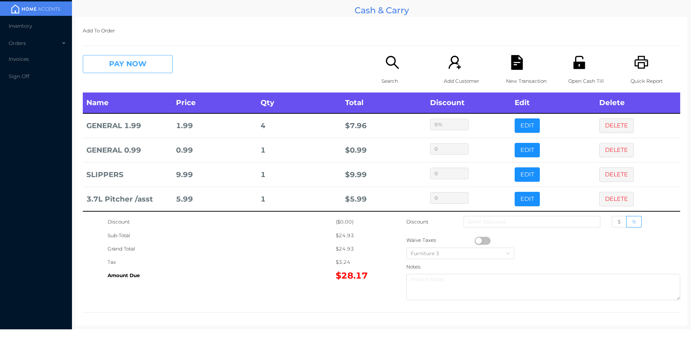
click at [122, 66] on button "PAY NOW" at bounding box center [128, 64] width 90 height 18
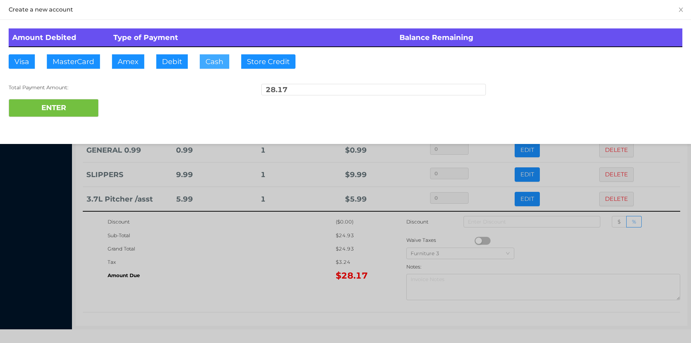
click at [212, 63] on button "Cash" at bounding box center [215, 61] width 30 height 14
type input "40"
click at [68, 110] on button "ENTER" at bounding box center [54, 108] width 90 height 18
type input "0"
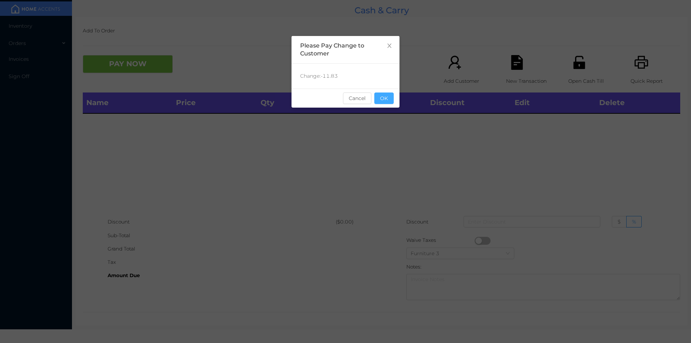
click at [392, 97] on button "OK" at bounding box center [383, 98] width 19 height 12
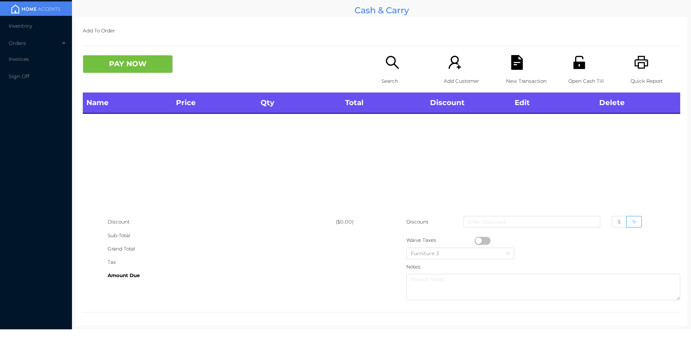
click at [574, 70] on icon "icon: unlock" at bounding box center [579, 62] width 15 height 15
click at [644, 62] on icon "icon: printer" at bounding box center [641, 62] width 15 height 15
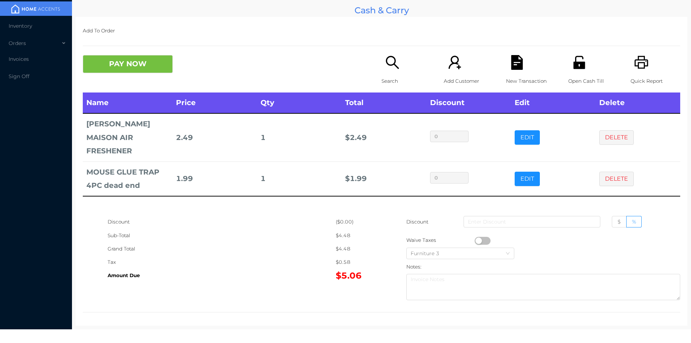
click at [512, 64] on icon "icon: file-text" at bounding box center [517, 62] width 12 height 15
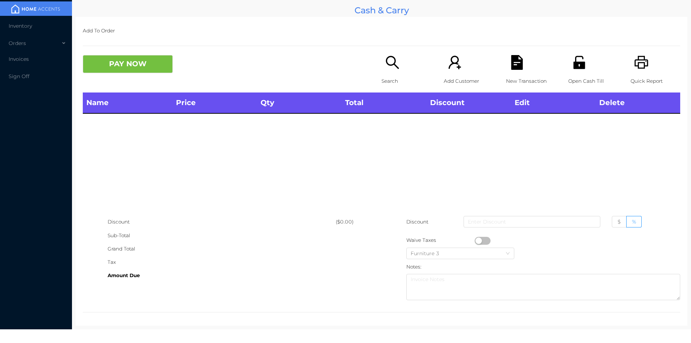
click at [590, 69] on div "Open Cash Till" at bounding box center [593, 73] width 50 height 37
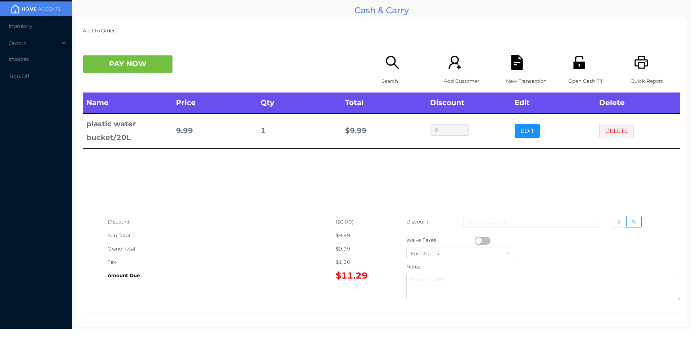
click at [511, 65] on icon "icon: file-text" at bounding box center [517, 62] width 12 height 15
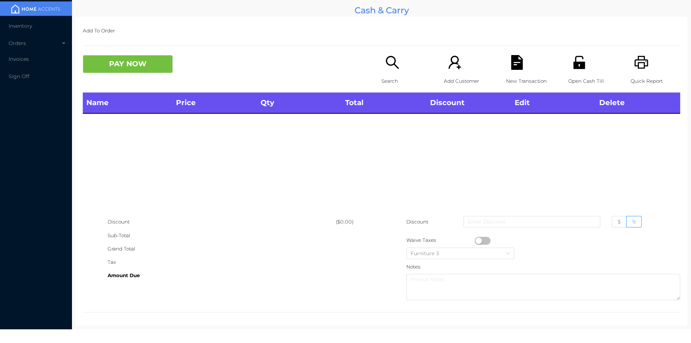
click at [368, 73] on div "PAY NOW" at bounding box center [232, 64] width 299 height 18
click at [396, 56] on icon "icon: search" at bounding box center [392, 62] width 15 height 15
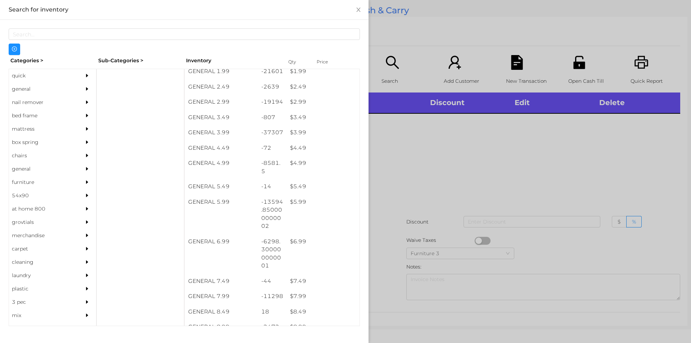
scroll to position [159, 0]
click at [25, 81] on div "quick" at bounding box center [42, 75] width 66 height 13
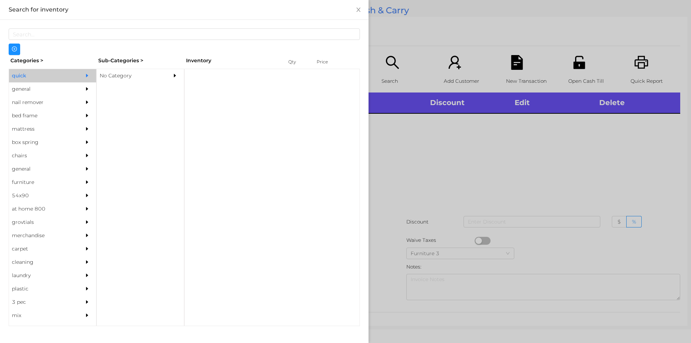
scroll to position [0, 0]
click at [124, 75] on div "No Category" at bounding box center [130, 75] width 66 height 13
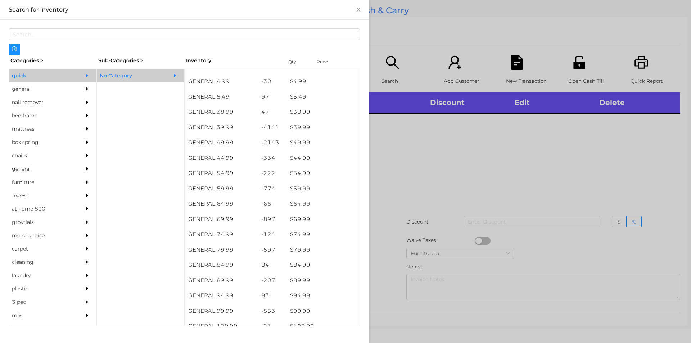
scroll to position [362, 0]
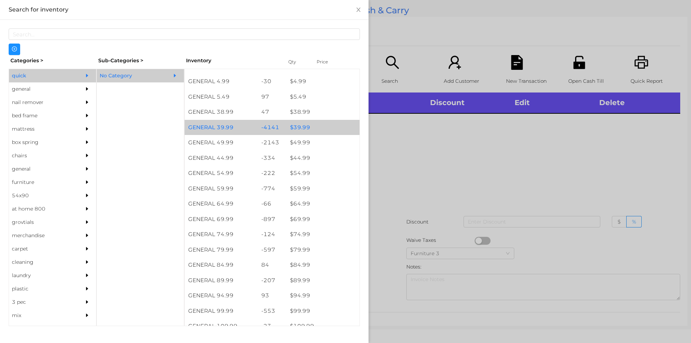
click at [317, 129] on div "$ 39.99" at bounding box center [322, 127] width 73 height 15
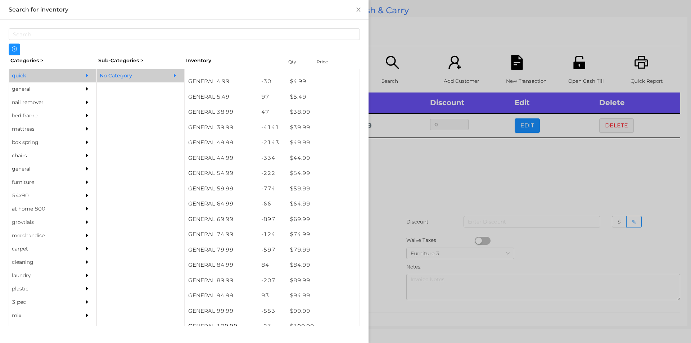
click at [397, 178] on div at bounding box center [345, 171] width 691 height 343
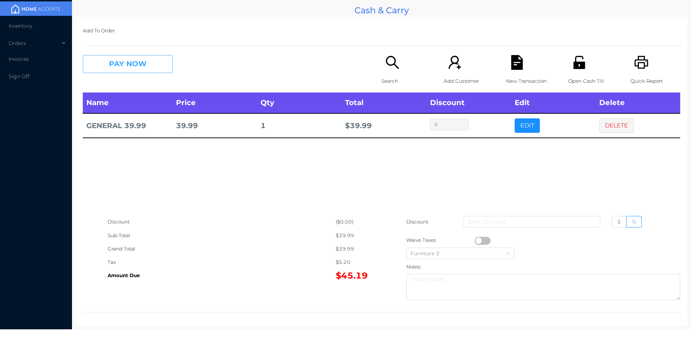
click at [139, 57] on button "PAY NOW" at bounding box center [128, 64] width 90 height 18
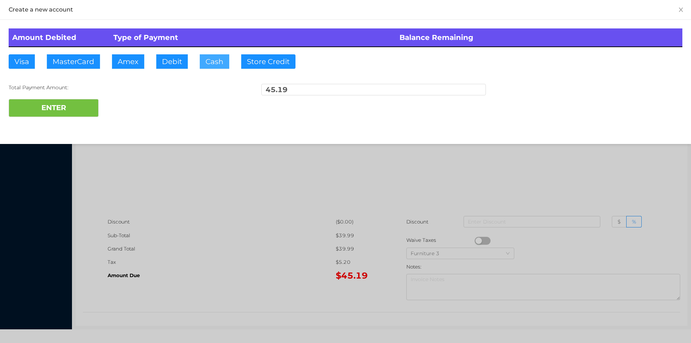
click at [208, 64] on button "Cash" at bounding box center [215, 61] width 30 height 14
type input "100"
click at [202, 243] on div at bounding box center [345, 171] width 691 height 343
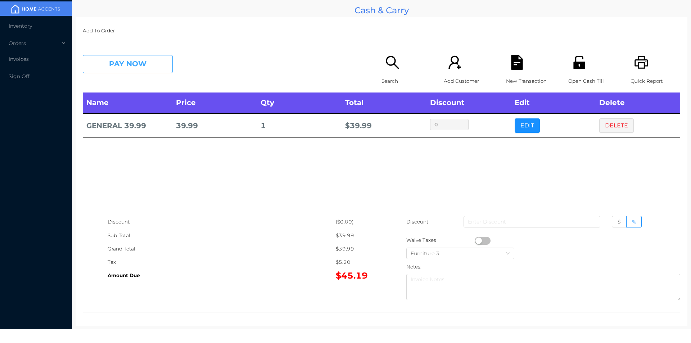
click at [118, 69] on button "PAY NOW" at bounding box center [128, 64] width 90 height 18
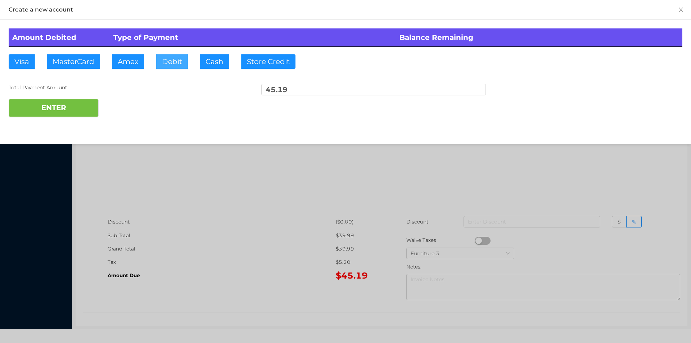
click at [163, 66] on button "Debit" at bounding box center [172, 61] width 32 height 14
type input "100"
click at [50, 108] on button "ENTER" at bounding box center [54, 108] width 90 height 18
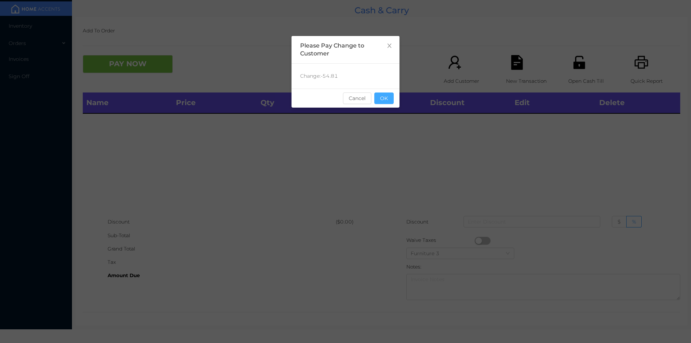
click at [384, 95] on button "OK" at bounding box center [383, 98] width 19 height 12
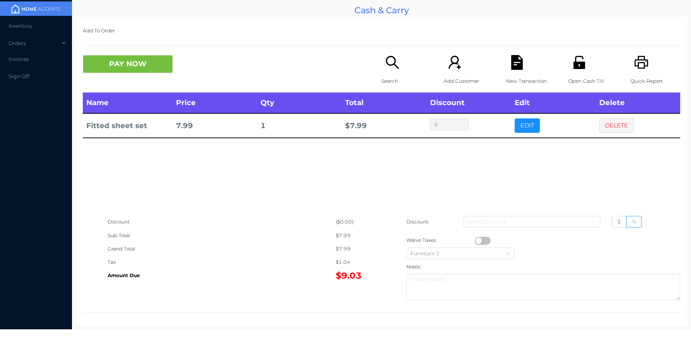
click at [385, 69] on icon "icon: search" at bounding box center [392, 62] width 15 height 15
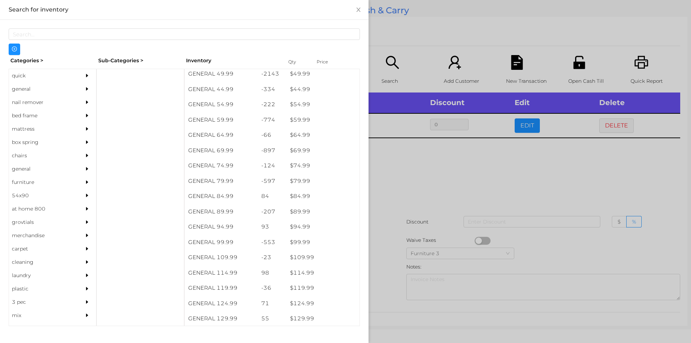
scroll to position [431, 0]
click at [34, 94] on div "general" at bounding box center [42, 88] width 66 height 13
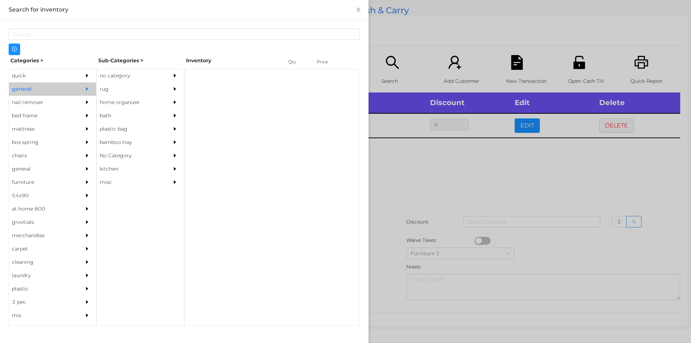
click at [154, 73] on div "no category" at bounding box center [130, 75] width 66 height 13
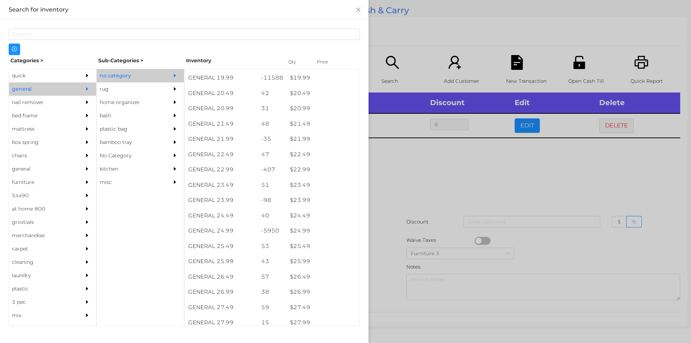
scroll to position [780, 0]
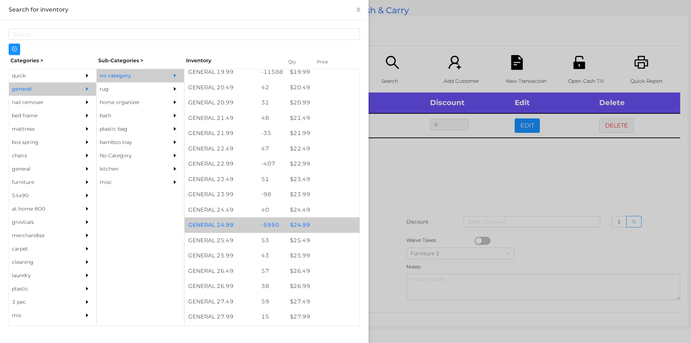
click at [311, 221] on div "$ 24.99" at bounding box center [322, 224] width 73 height 15
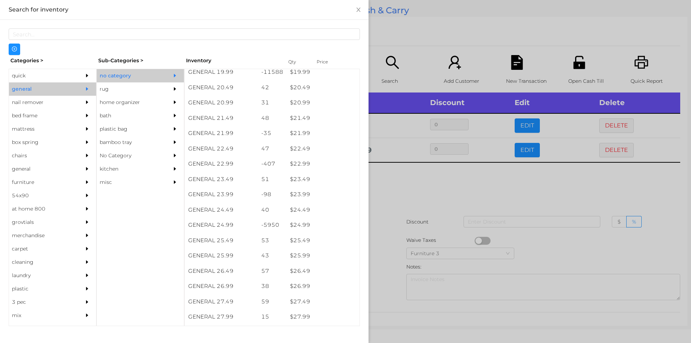
click at [384, 231] on div at bounding box center [345, 171] width 691 height 343
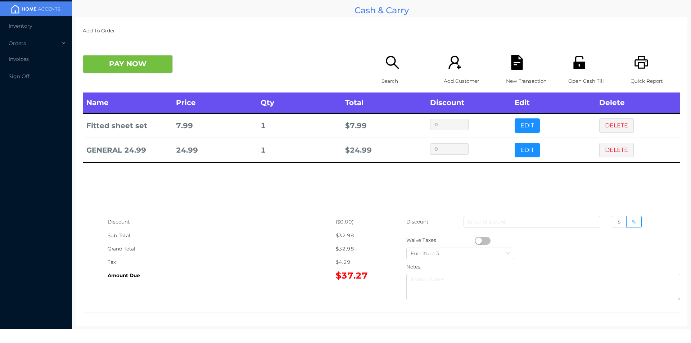
click at [511, 70] on div "New Transaction" at bounding box center [531, 73] width 50 height 37
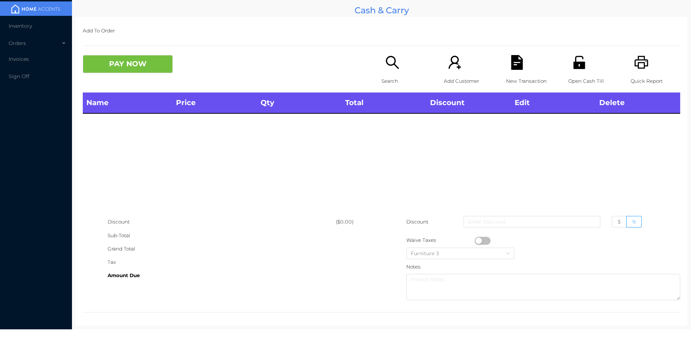
click at [575, 69] on icon "icon: unlock" at bounding box center [579, 62] width 15 height 15
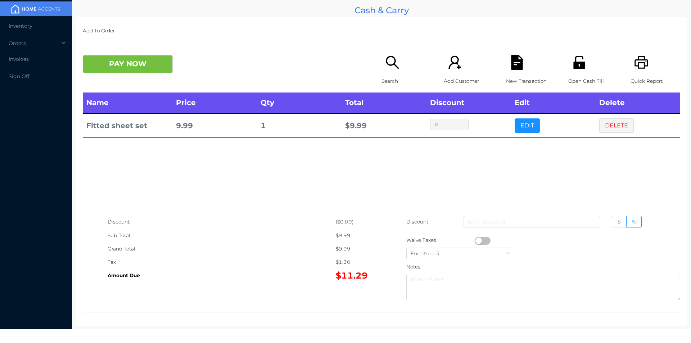
click at [578, 68] on icon "icon: unlock" at bounding box center [579, 62] width 12 height 13
click at [132, 73] on button "PAY NOW" at bounding box center [128, 64] width 90 height 18
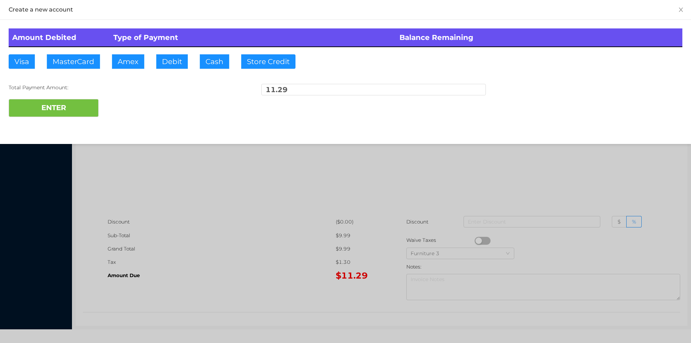
click at [231, 281] on div at bounding box center [345, 171] width 691 height 343
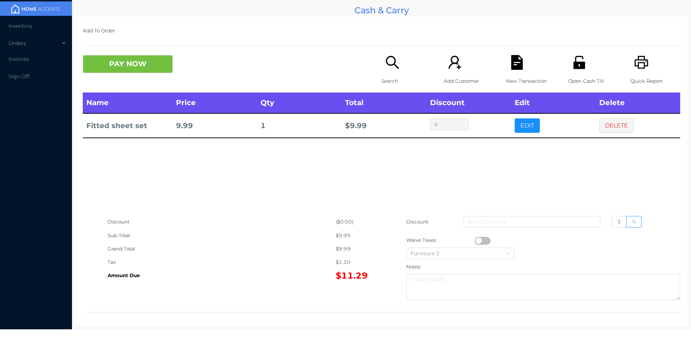
click at [511, 58] on icon "icon: file-text" at bounding box center [517, 62] width 12 height 15
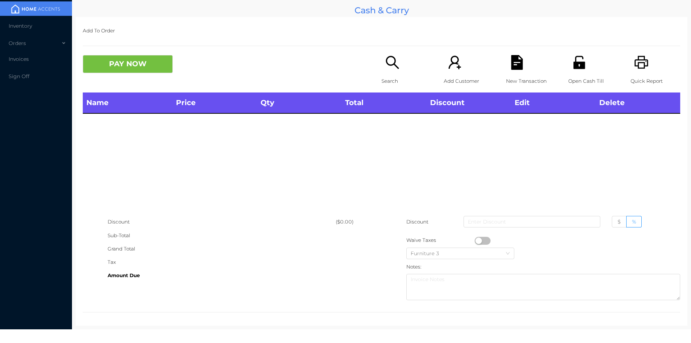
click at [577, 57] on icon "icon: unlock" at bounding box center [579, 62] width 15 height 15
click at [385, 57] on icon "icon: search" at bounding box center [392, 62] width 15 height 15
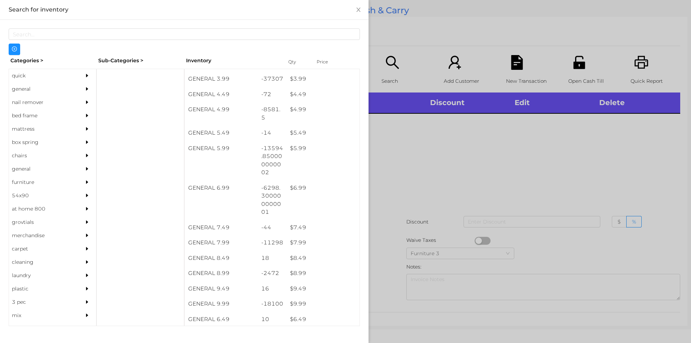
scroll to position [211, 0]
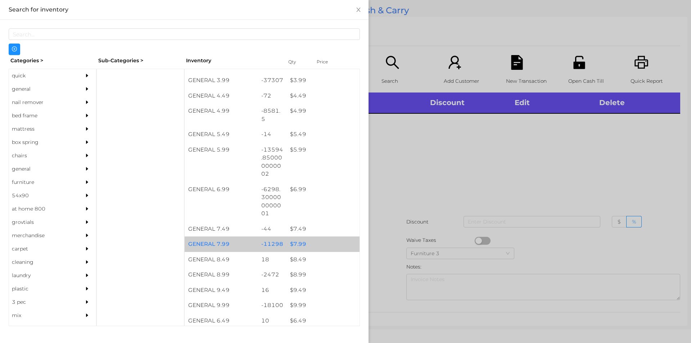
click at [323, 244] on div "$ 7.99" at bounding box center [322, 243] width 73 height 15
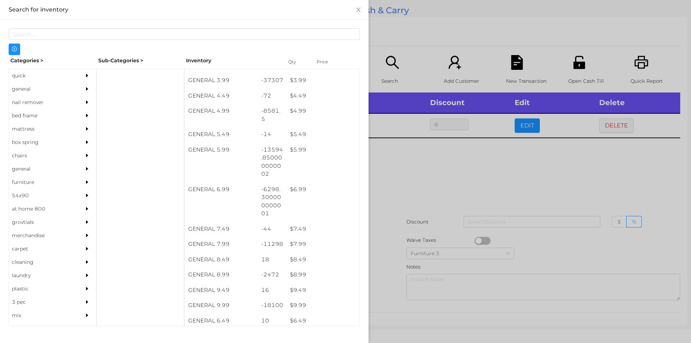
click at [451, 202] on div at bounding box center [345, 171] width 691 height 343
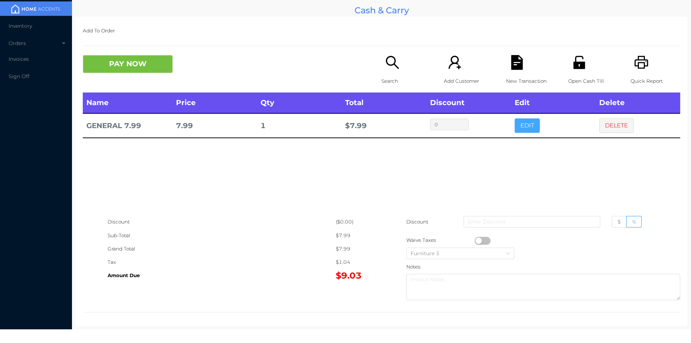
click at [518, 119] on button "EDIT" at bounding box center [527, 125] width 25 height 14
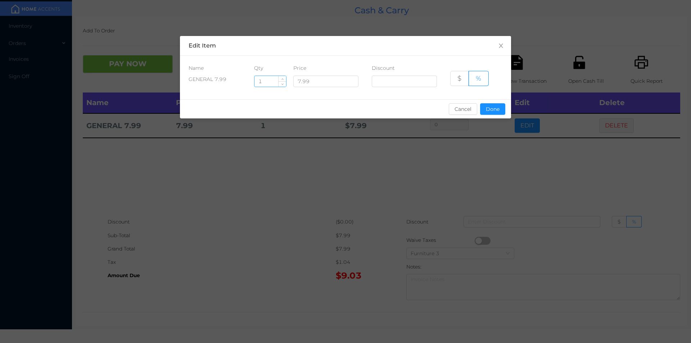
click at [271, 83] on input "1" at bounding box center [270, 81] width 32 height 11
type input "2"
click at [492, 112] on button "Done" at bounding box center [492, 109] width 25 height 12
type input "0%"
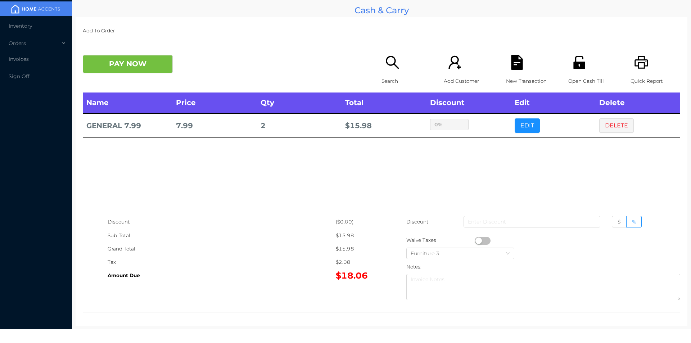
click at [577, 72] on div "Open Cash Till" at bounding box center [593, 73] width 50 height 37
click at [154, 64] on button "PAY NOW" at bounding box center [128, 64] width 90 height 18
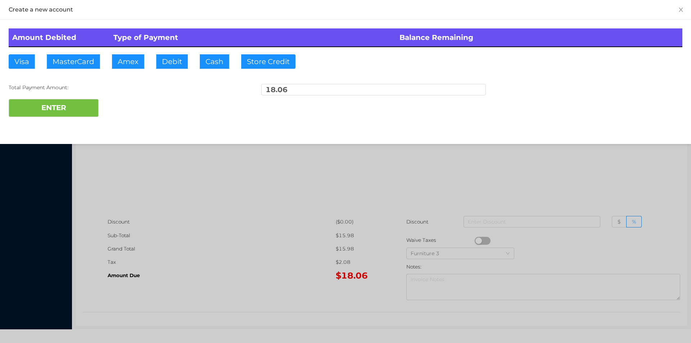
click at [369, 213] on div at bounding box center [345, 171] width 691 height 343
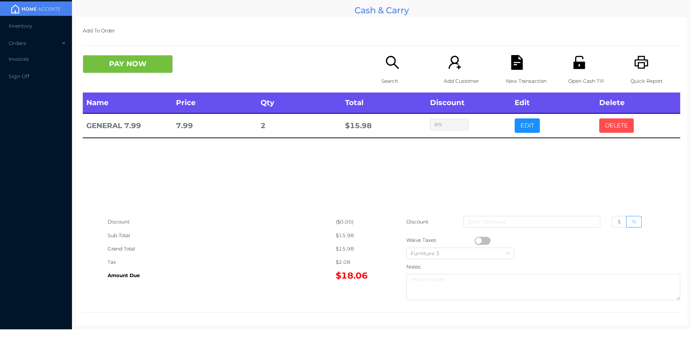
click at [605, 126] on button "DELETE" at bounding box center [616, 125] width 35 height 14
click at [114, 62] on button "PAY NOW" at bounding box center [128, 64] width 90 height 18
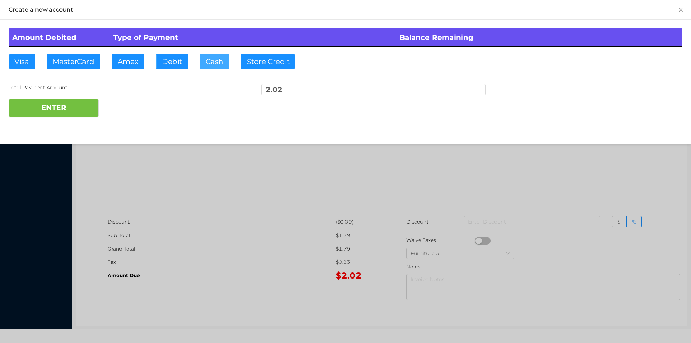
click at [208, 61] on button "Cash" at bounding box center [215, 61] width 30 height 14
click at [41, 112] on button "ENTER" at bounding box center [54, 108] width 90 height 18
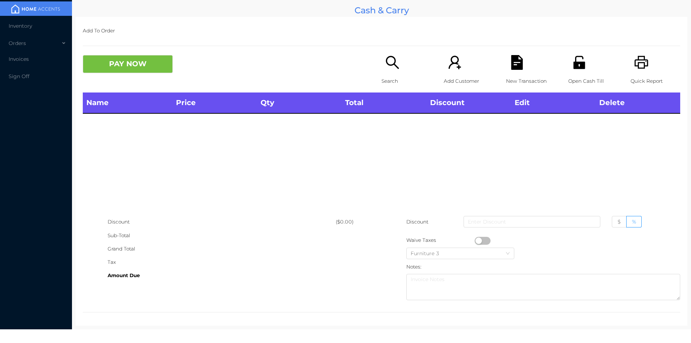
click at [394, 77] on p "Search" at bounding box center [407, 81] width 50 height 13
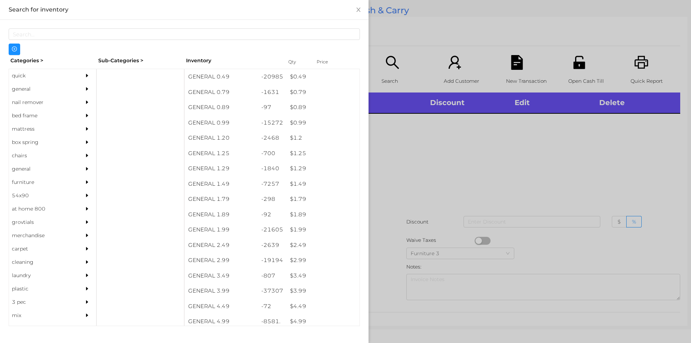
click at [300, 261] on div "$ 2.99" at bounding box center [322, 260] width 73 height 15
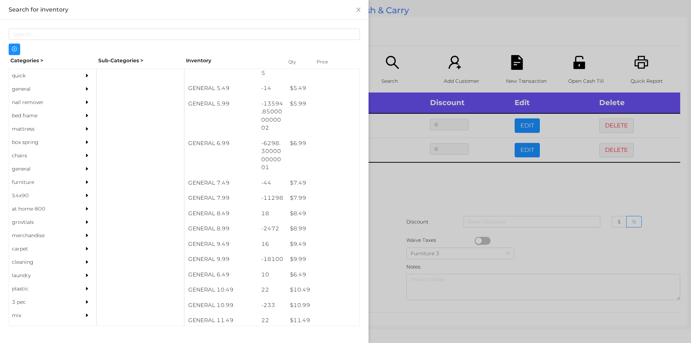
scroll to position [257, 0]
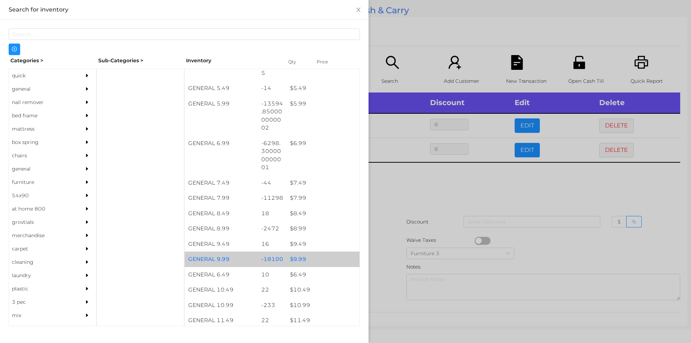
click at [304, 258] on div "$ 9.99" at bounding box center [322, 259] width 73 height 15
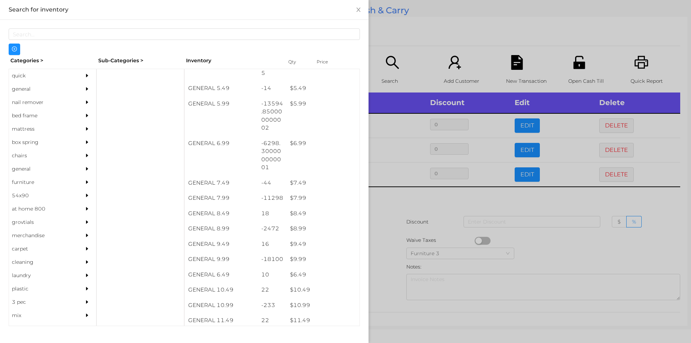
click at [389, 248] on div at bounding box center [345, 171] width 691 height 343
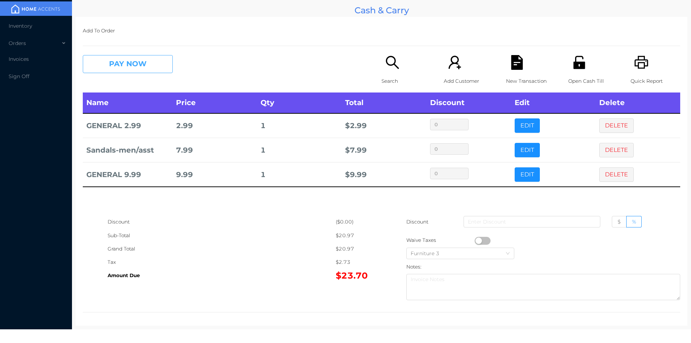
click at [120, 73] on button "PAY NOW" at bounding box center [128, 64] width 90 height 18
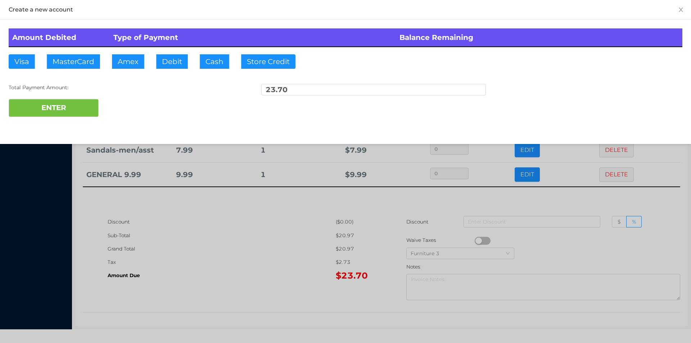
click at [207, 248] on div at bounding box center [345, 171] width 691 height 343
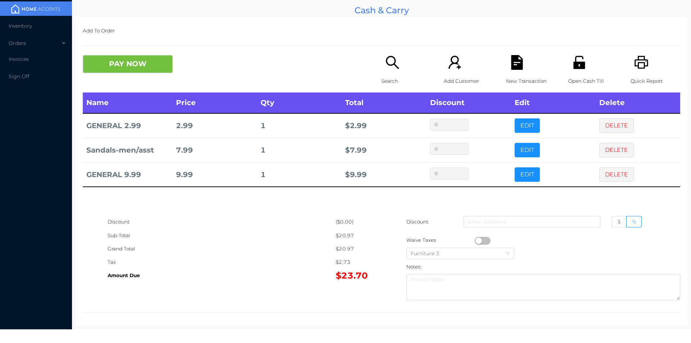
click at [578, 64] on icon "icon: unlock" at bounding box center [579, 62] width 12 height 13
click at [146, 59] on button "PAY NOW" at bounding box center [128, 64] width 90 height 18
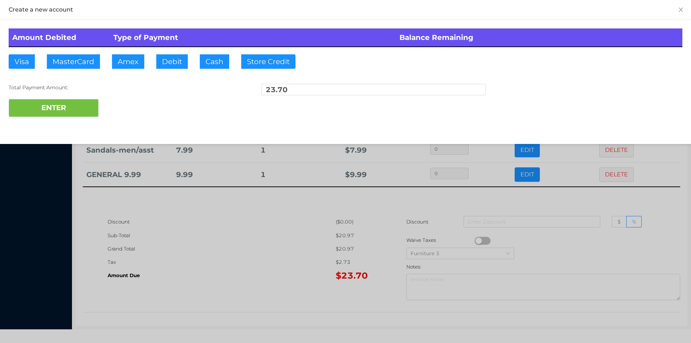
click at [123, 109] on div "ENTER" at bounding box center [346, 108] width 674 height 18
click at [564, 200] on div at bounding box center [345, 171] width 691 height 343
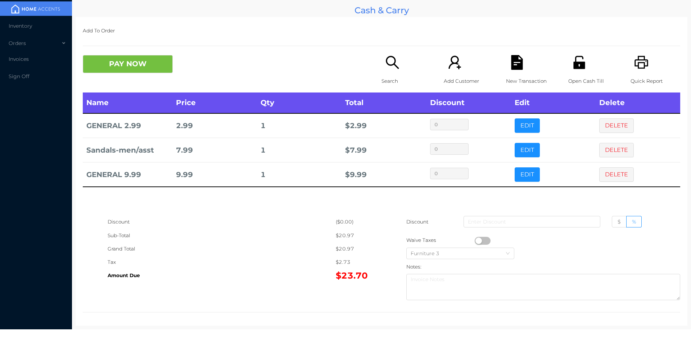
click at [515, 67] on icon "icon: file-text" at bounding box center [517, 62] width 12 height 15
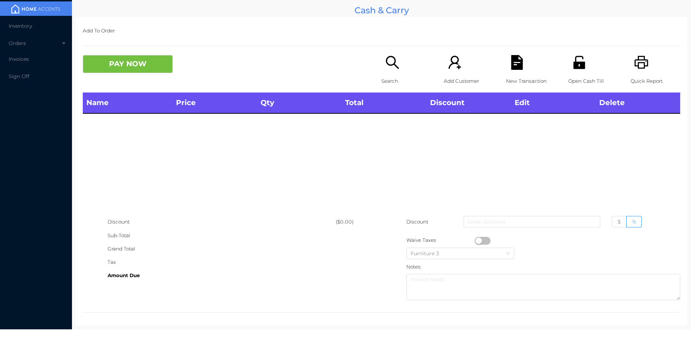
click at [382, 77] on p "Search" at bounding box center [407, 81] width 50 height 13
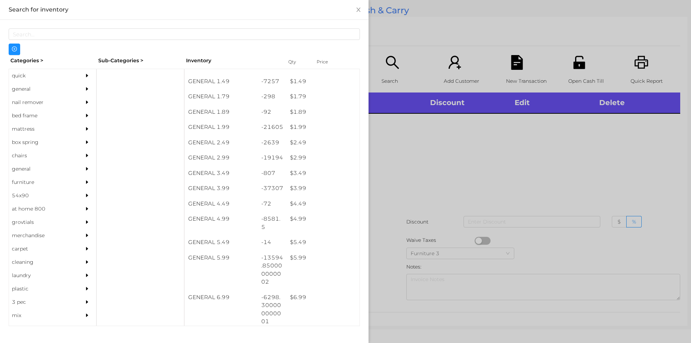
scroll to position [102, 0]
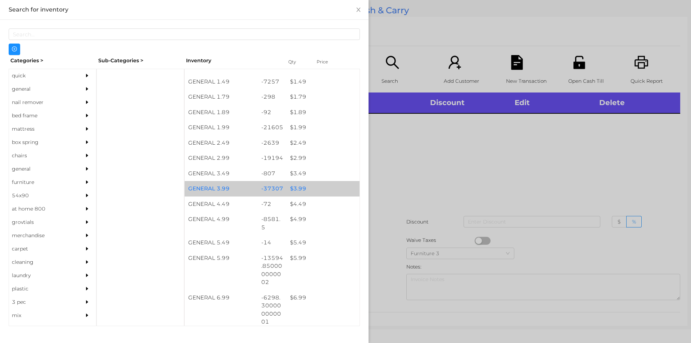
click at [300, 184] on div "$ 3.99" at bounding box center [322, 188] width 73 height 15
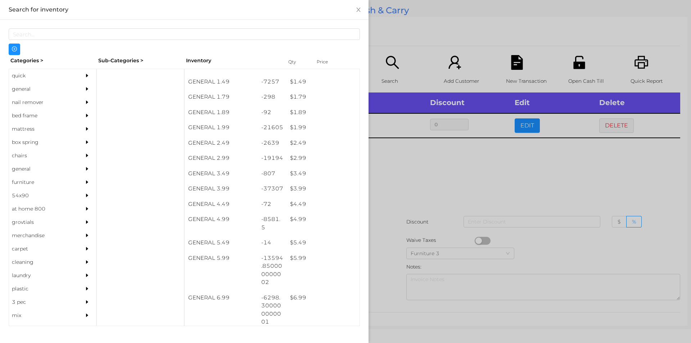
click at [432, 193] on div at bounding box center [345, 171] width 691 height 343
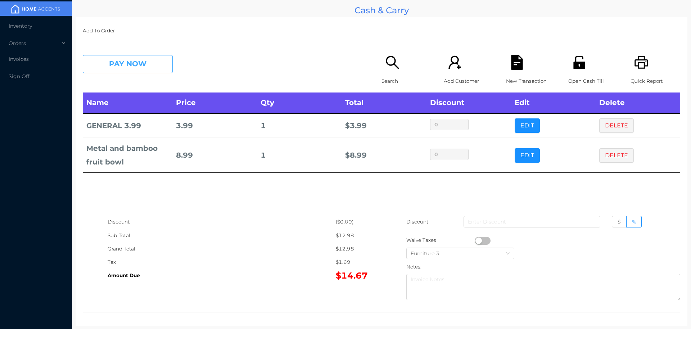
click at [129, 73] on button "PAY NOW" at bounding box center [128, 64] width 90 height 18
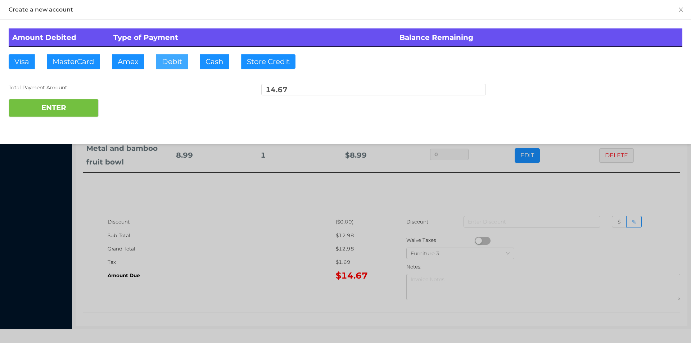
click at [180, 66] on button "Debit" at bounding box center [172, 61] width 32 height 14
click at [86, 111] on button "ENTER" at bounding box center [54, 108] width 90 height 18
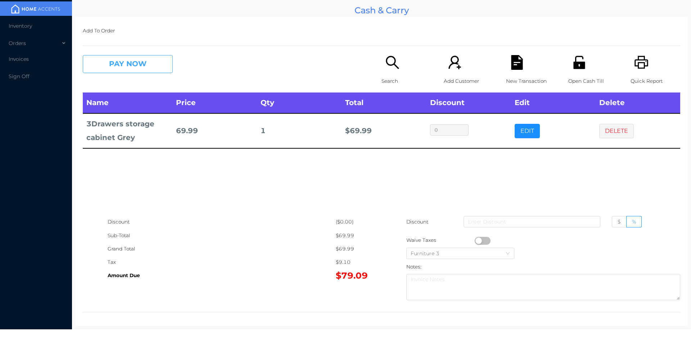
click at [153, 72] on button "PAY NOW" at bounding box center [128, 64] width 90 height 18
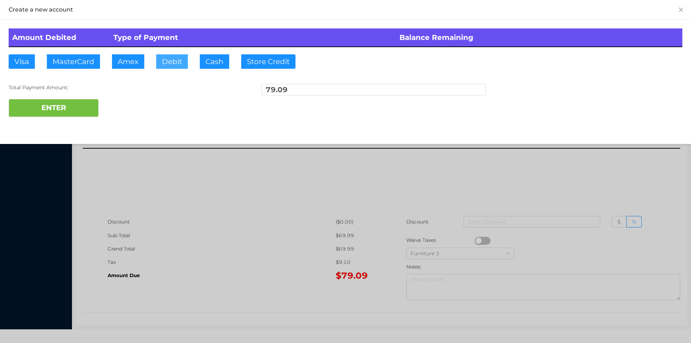
click at [179, 58] on button "Debit" at bounding box center [172, 61] width 32 height 14
click at [64, 110] on button "ENTER" at bounding box center [54, 108] width 90 height 18
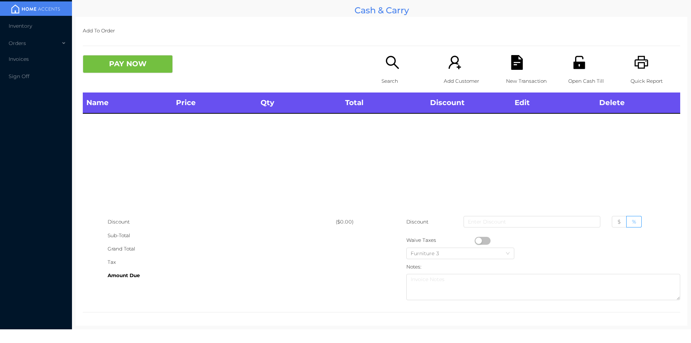
click at [574, 64] on icon "icon: unlock" at bounding box center [579, 62] width 12 height 13
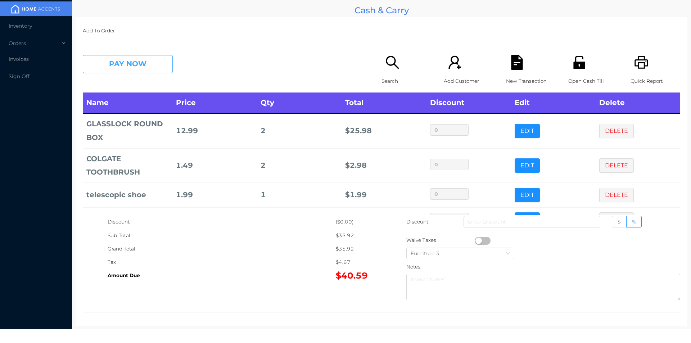
click at [127, 56] on button "PAY NOW" at bounding box center [128, 64] width 90 height 18
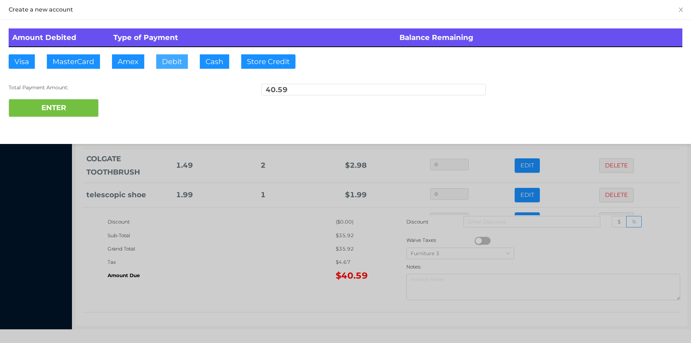
click at [175, 63] on button "Debit" at bounding box center [172, 61] width 32 height 14
click at [82, 104] on button "ENTER" at bounding box center [54, 108] width 90 height 18
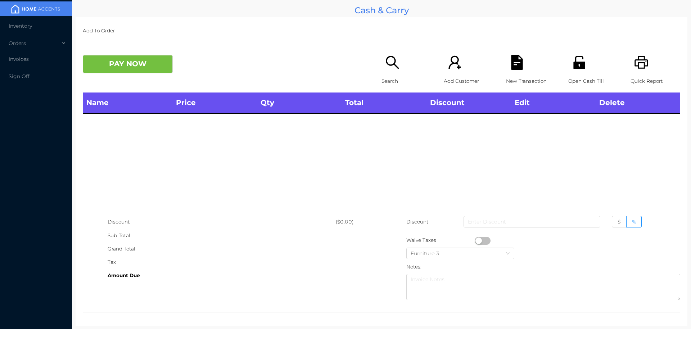
click at [205, 288] on div "Discount ($0.00) Sub-Total Grand Total Tax Amount Due Discount $ % Waive Taxes …" at bounding box center [381, 259] width 597 height 88
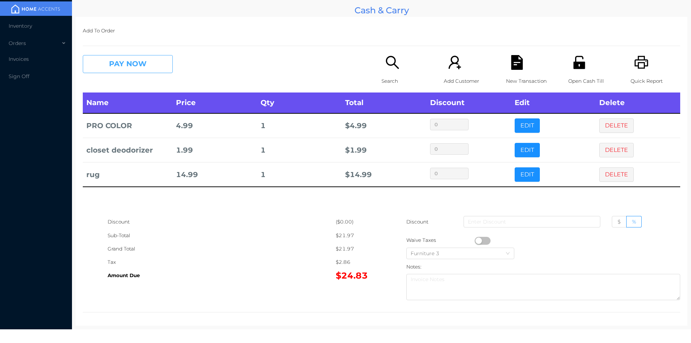
click at [108, 59] on button "PAY NOW" at bounding box center [128, 64] width 90 height 18
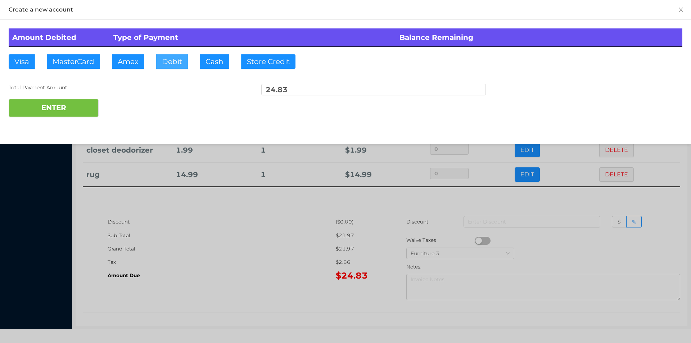
click at [177, 57] on button "Debit" at bounding box center [172, 61] width 32 height 14
type input "100"
click at [53, 113] on button "ENTER" at bounding box center [54, 108] width 90 height 18
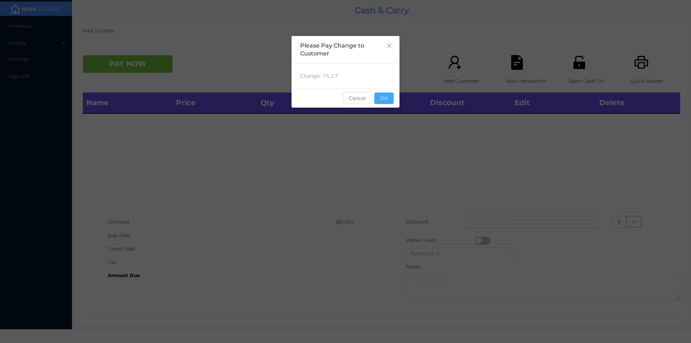
click at [376, 104] on button "OK" at bounding box center [383, 98] width 19 height 12
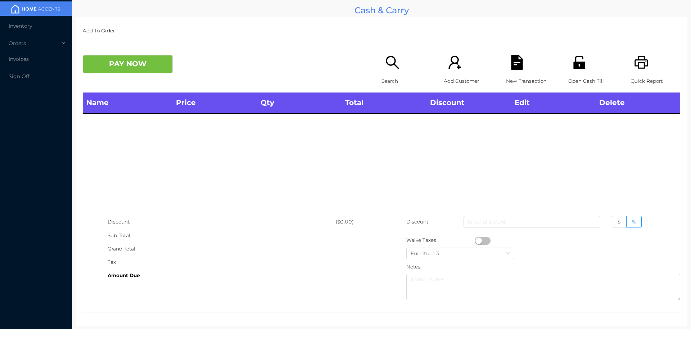
click at [382, 76] on p "Search" at bounding box center [407, 81] width 50 height 13
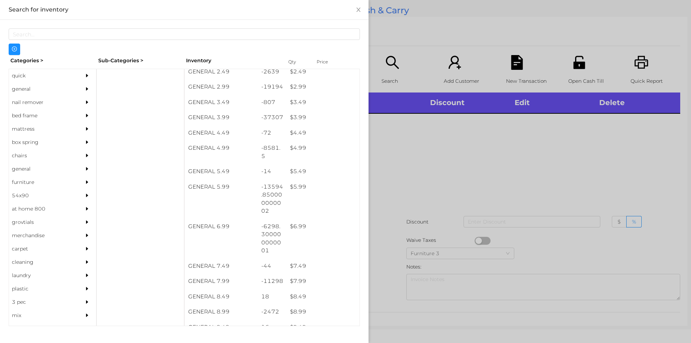
scroll to position [171, 0]
click at [529, 185] on div at bounding box center [345, 171] width 691 height 343
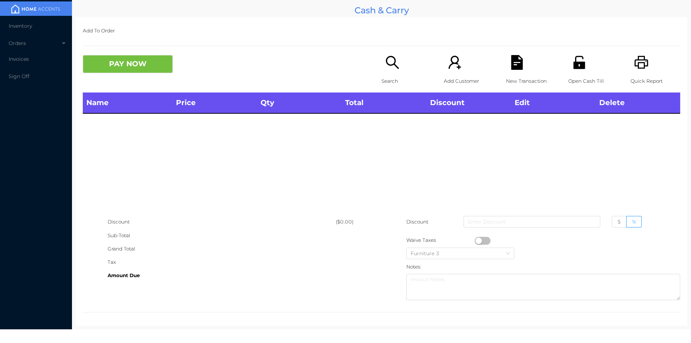
click at [642, 65] on icon "icon: printer" at bounding box center [641, 62] width 15 height 15
click at [578, 63] on icon "icon: unlock" at bounding box center [579, 62] width 12 height 13
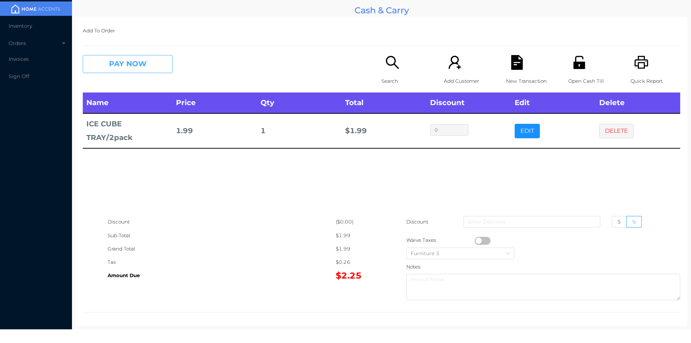
click at [134, 66] on button "PAY NOW" at bounding box center [128, 64] width 90 height 18
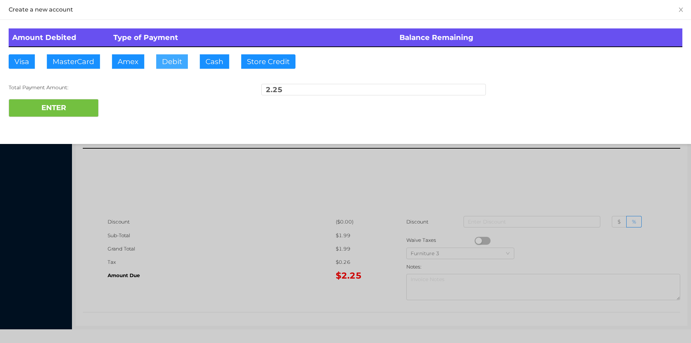
click at [187, 58] on button "Debit" at bounding box center [172, 61] width 32 height 14
click at [86, 104] on button "ENTER" at bounding box center [54, 108] width 90 height 18
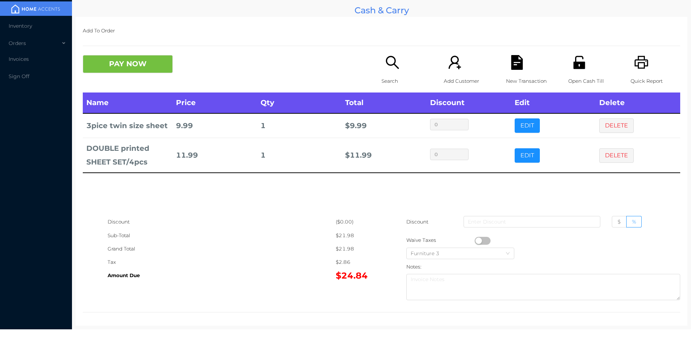
click at [393, 68] on icon "icon: search" at bounding box center [392, 62] width 15 height 15
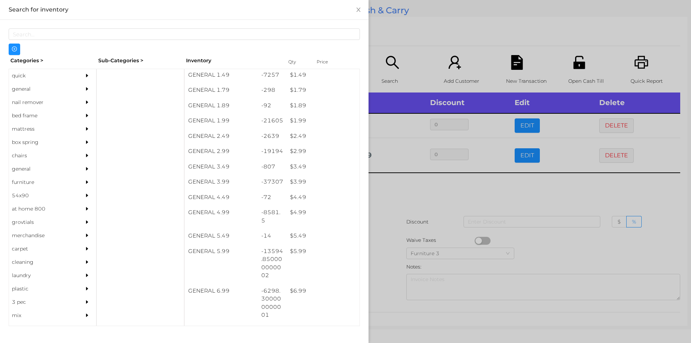
scroll to position [110, 0]
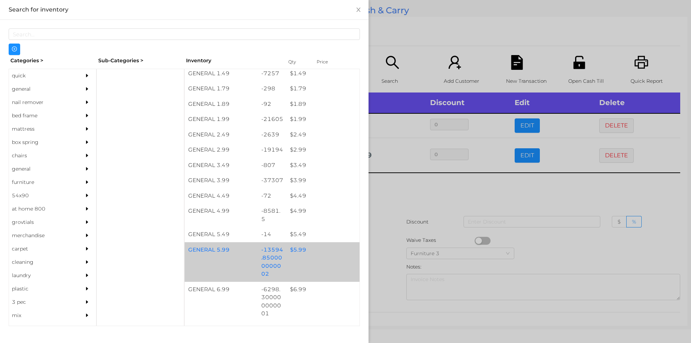
click at [302, 261] on div "GENERAL 5.99 -13594.850000000002 $ 5.99" at bounding box center [272, 262] width 175 height 40
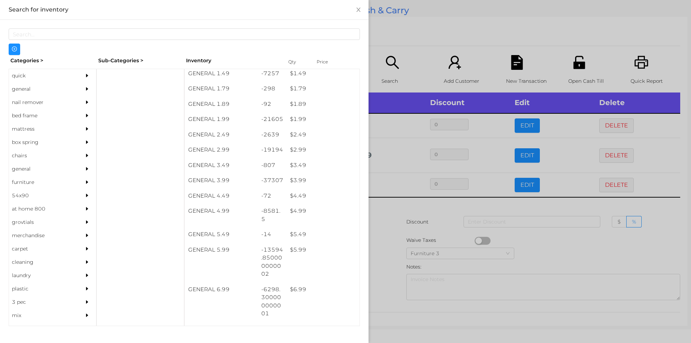
click at [425, 248] on div at bounding box center [345, 171] width 691 height 343
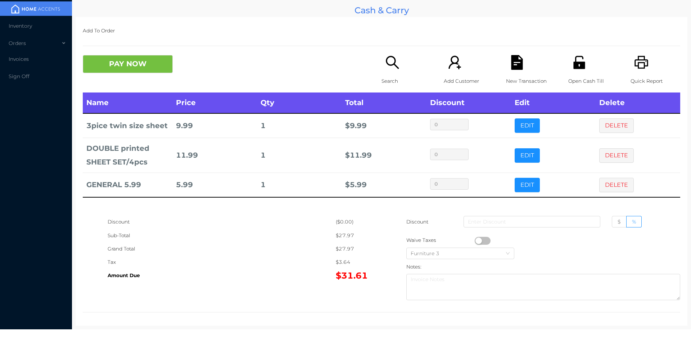
click at [524, 70] on div "New Transaction" at bounding box center [531, 73] width 50 height 37
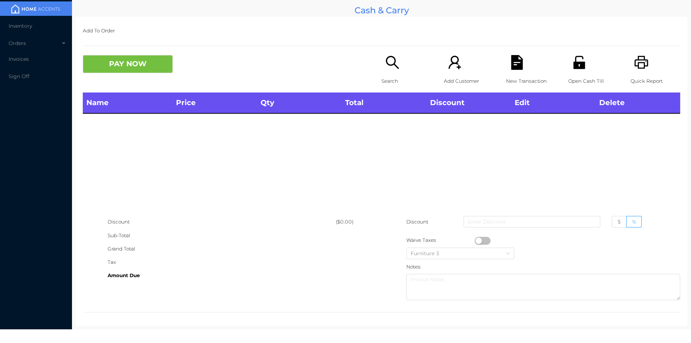
click at [568, 78] on p "Open Cash Till" at bounding box center [593, 81] width 50 height 13
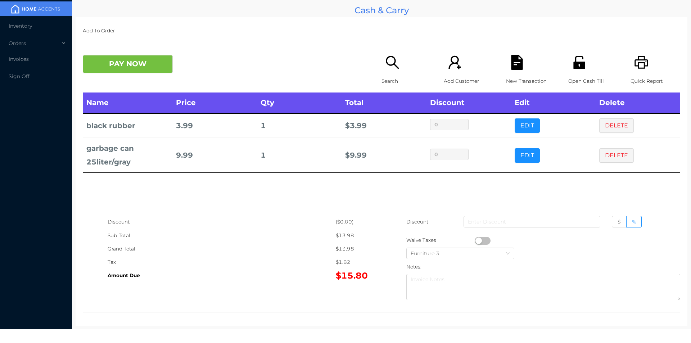
click at [382, 71] on div "Search" at bounding box center [407, 73] width 50 height 37
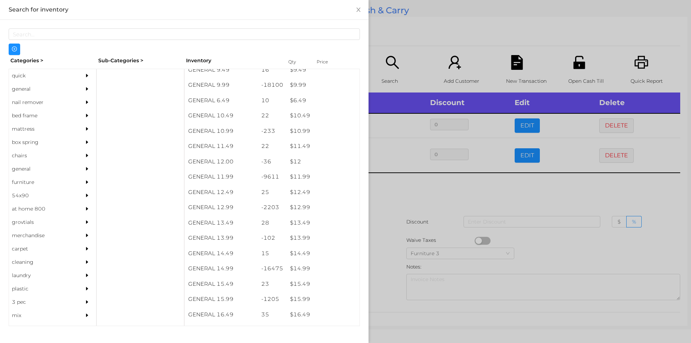
scroll to position [433, 0]
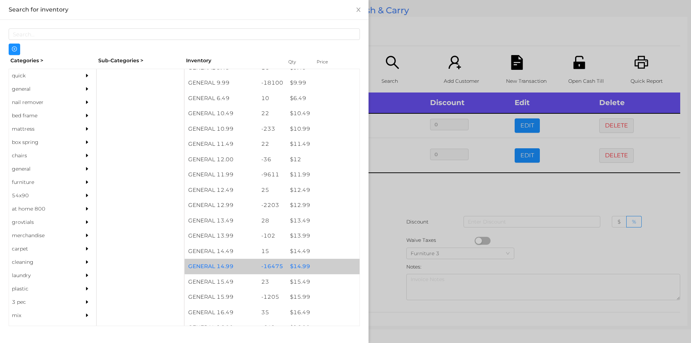
click at [302, 264] on div "$ 14.99" at bounding box center [322, 266] width 73 height 15
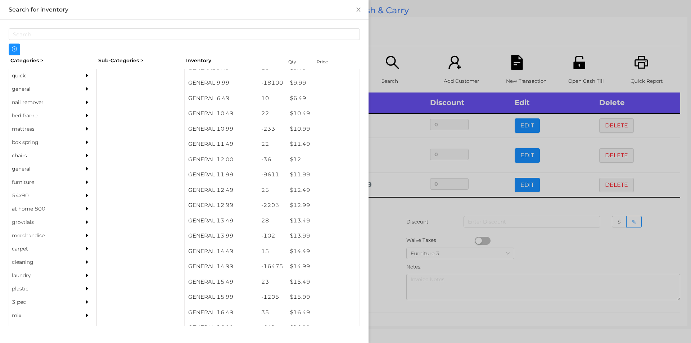
click at [389, 271] on div at bounding box center [345, 171] width 691 height 343
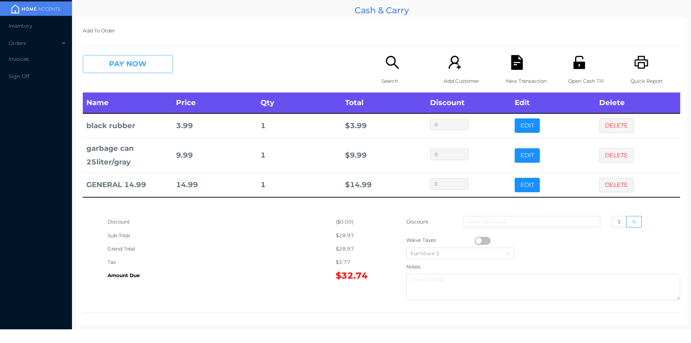
click at [138, 63] on button "PAY NOW" at bounding box center [128, 64] width 90 height 18
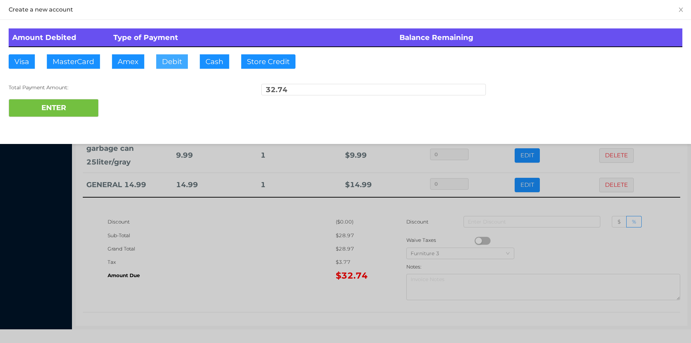
click at [172, 60] on button "Debit" at bounding box center [172, 61] width 32 height 14
click at [91, 114] on button "ENTER" at bounding box center [54, 108] width 90 height 18
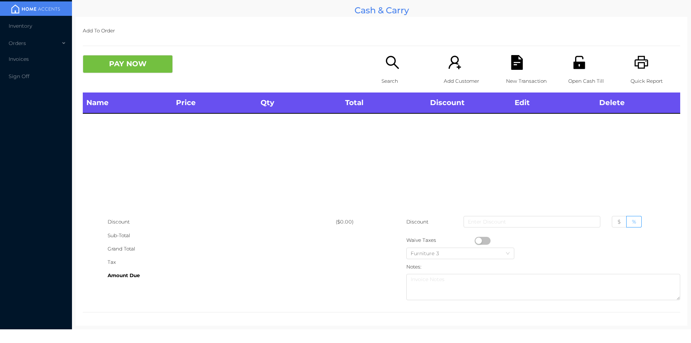
click at [388, 73] on div "Search" at bounding box center [407, 73] width 50 height 37
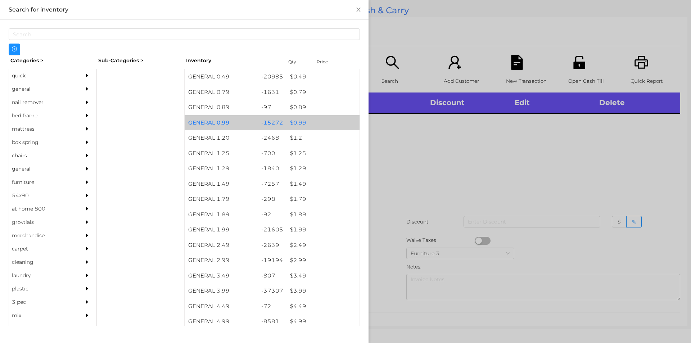
click at [293, 122] on div "$ 0.99" at bounding box center [322, 122] width 73 height 15
click at [294, 124] on div "$ 0.99" at bounding box center [322, 122] width 73 height 15
click at [295, 123] on div "$ 0.99" at bounding box center [322, 122] width 73 height 15
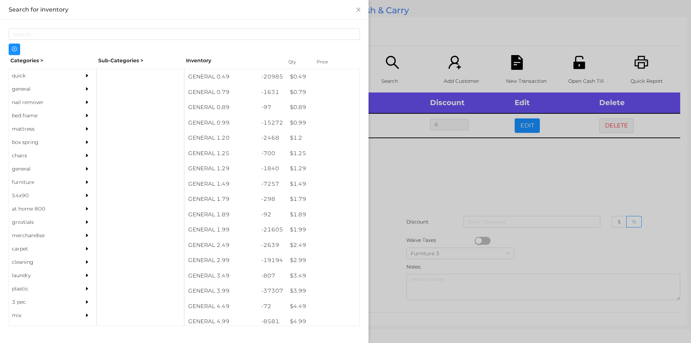
click at [418, 183] on div at bounding box center [345, 171] width 691 height 343
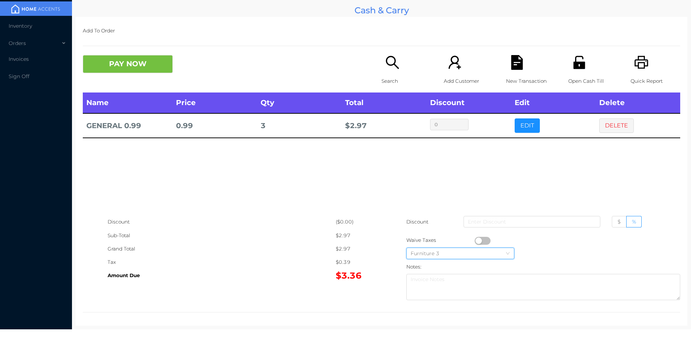
click at [483, 249] on div "Furniture 3" at bounding box center [460, 253] width 99 height 11
click at [268, 193] on div "Name Price Qty Total Discount Edit Delete GENERAL 0.99 0.99 3 $ 2.97 0 EDIT DEL…" at bounding box center [381, 153] width 597 height 123
click at [476, 240] on button "button" at bounding box center [483, 241] width 16 height 8
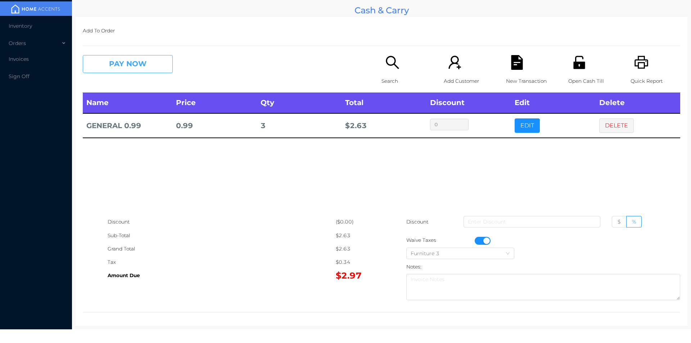
click at [139, 65] on button "PAY NOW" at bounding box center [128, 64] width 90 height 18
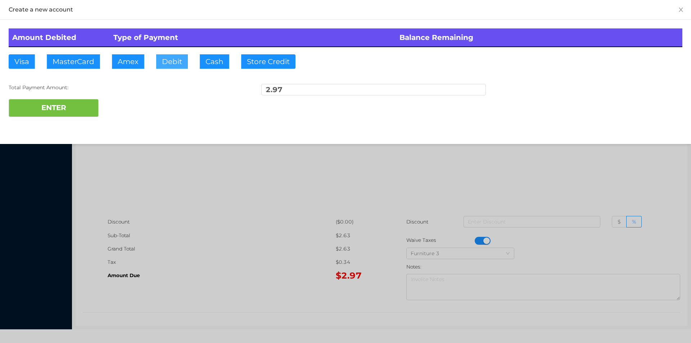
click at [177, 66] on button "Debit" at bounding box center [172, 61] width 32 height 14
click at [63, 104] on button "ENTER" at bounding box center [54, 108] width 90 height 18
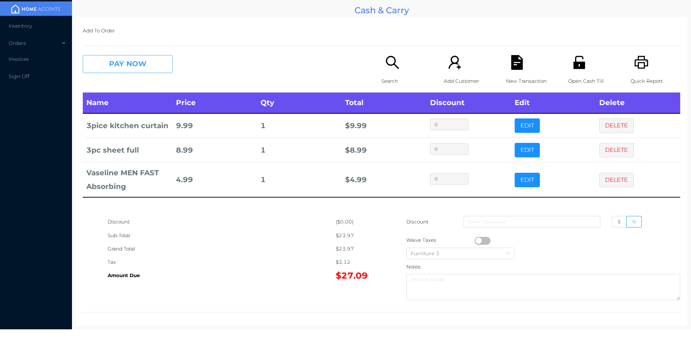
click at [130, 68] on button "PAY NOW" at bounding box center [128, 64] width 90 height 18
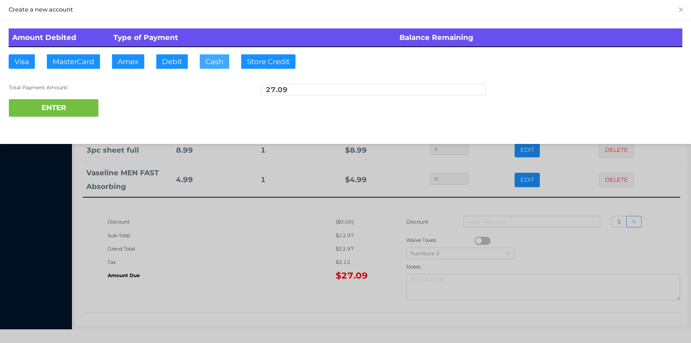
click at [211, 63] on button "Cash" at bounding box center [215, 61] width 30 height 14
type input "50."
click at [79, 105] on button "ENTER" at bounding box center [54, 108] width 90 height 18
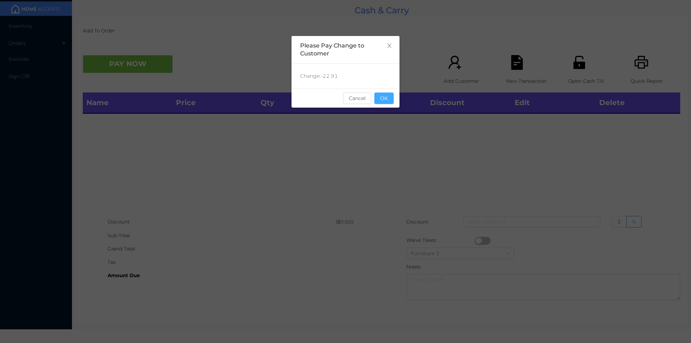
click at [390, 102] on button "OK" at bounding box center [383, 98] width 19 height 12
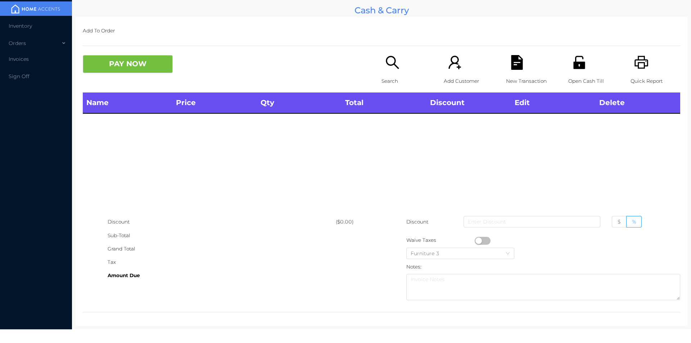
click at [387, 133] on div "Name Price Qty Total Discount Edit Delete" at bounding box center [381, 153] width 597 height 123
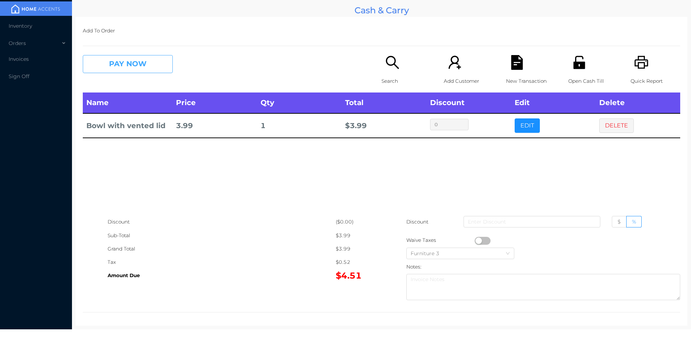
click at [124, 67] on button "PAY NOW" at bounding box center [128, 64] width 90 height 18
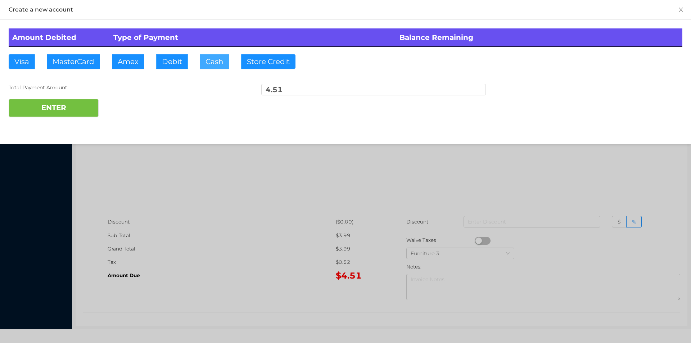
click at [207, 65] on button "Cash" at bounding box center [215, 61] width 30 height 14
type input "5."
click at [51, 111] on button "ENTER" at bounding box center [54, 108] width 90 height 18
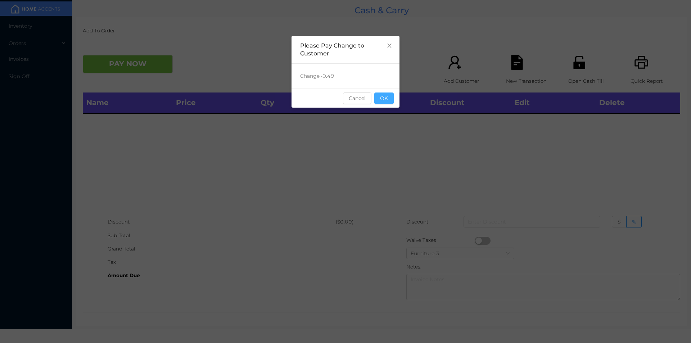
click at [388, 102] on button "OK" at bounding box center [383, 98] width 19 height 12
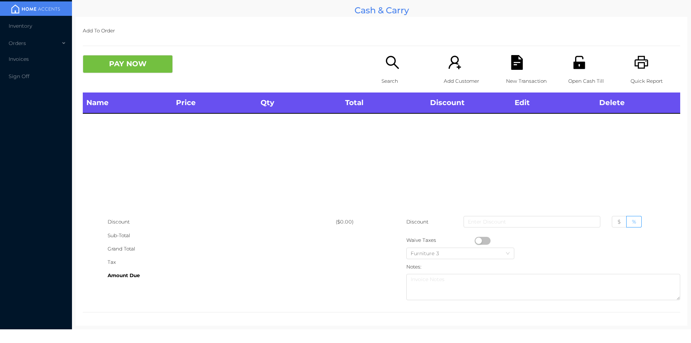
click at [387, 71] on div "Search" at bounding box center [407, 73] width 50 height 37
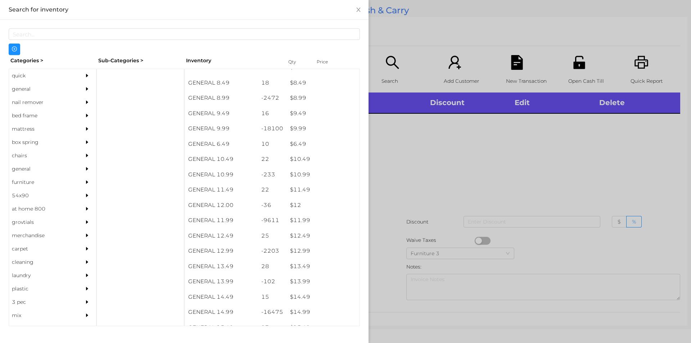
scroll to position [387, 0]
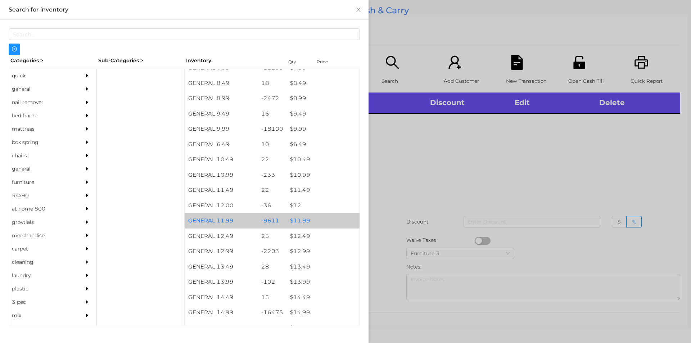
click at [299, 223] on div "$ 11.99" at bounding box center [322, 220] width 73 height 15
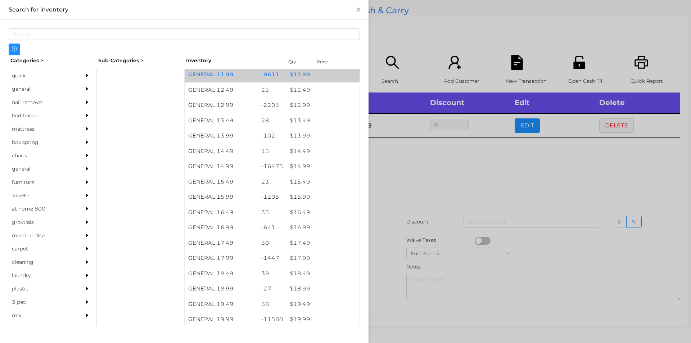
scroll to position [529, 0]
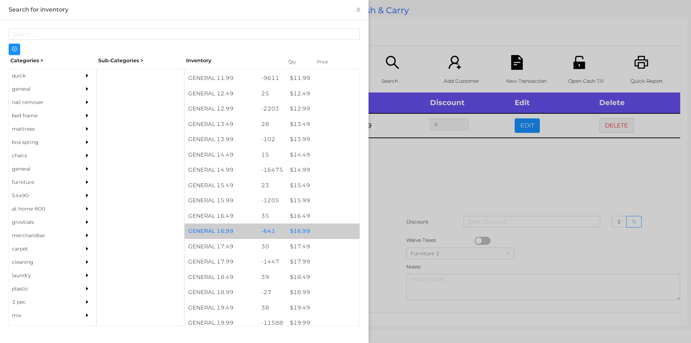
click at [299, 227] on div "$ 16.99" at bounding box center [322, 231] width 73 height 15
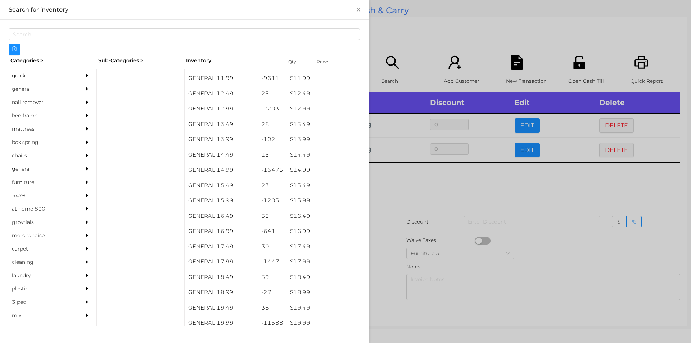
click at [378, 224] on div at bounding box center [345, 171] width 691 height 343
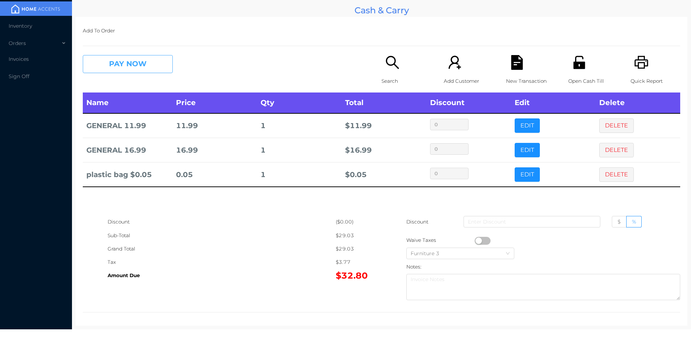
click at [114, 65] on button "PAY NOW" at bounding box center [128, 64] width 90 height 18
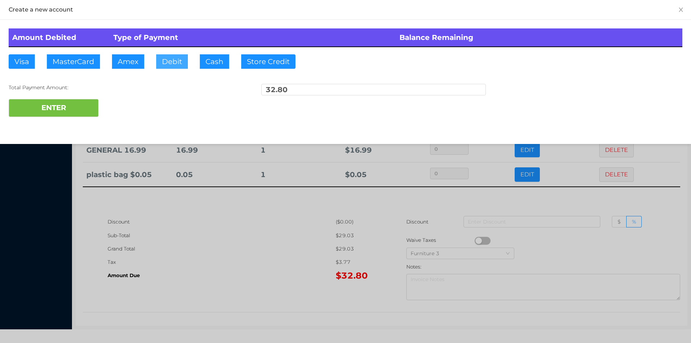
click at [165, 64] on button "Debit" at bounding box center [172, 61] width 32 height 14
type input "35."
click at [57, 110] on button "ENTER" at bounding box center [54, 108] width 90 height 18
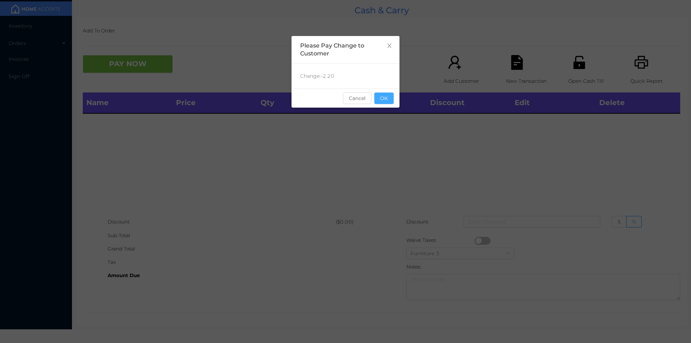
click at [392, 100] on button "OK" at bounding box center [383, 98] width 19 height 12
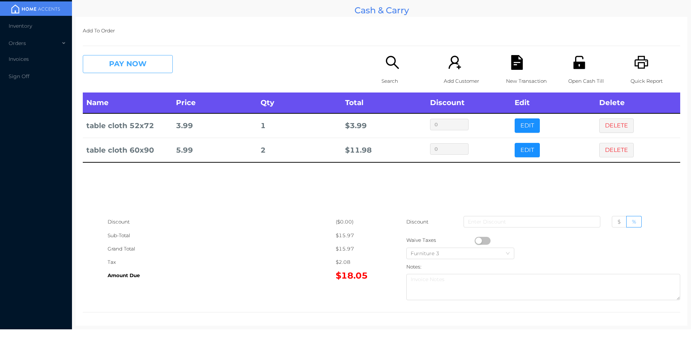
click at [123, 57] on button "PAY NOW" at bounding box center [128, 64] width 90 height 18
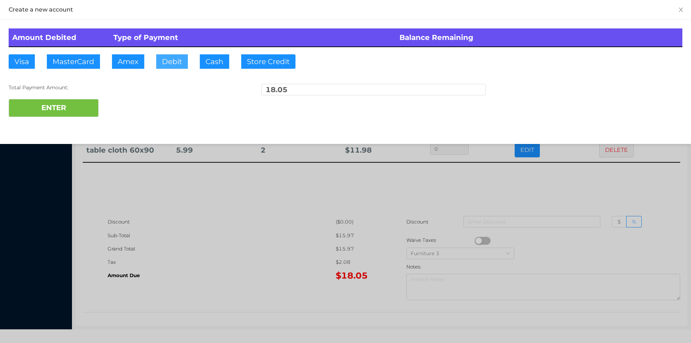
click at [170, 59] on button "Debit" at bounding box center [172, 61] width 32 height 14
click at [78, 112] on button "ENTER" at bounding box center [54, 108] width 90 height 18
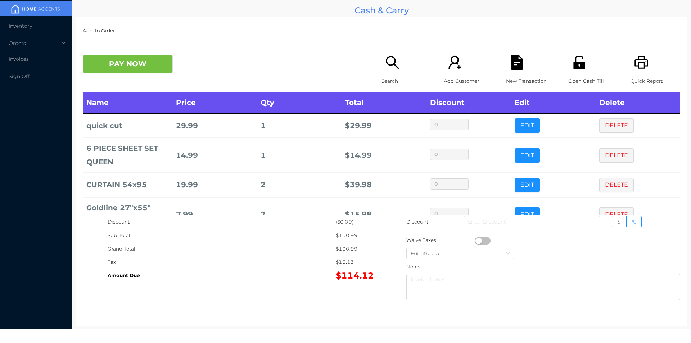
click at [581, 69] on icon "icon: unlock" at bounding box center [579, 62] width 15 height 15
click at [141, 58] on button "PAY NOW" at bounding box center [128, 64] width 90 height 18
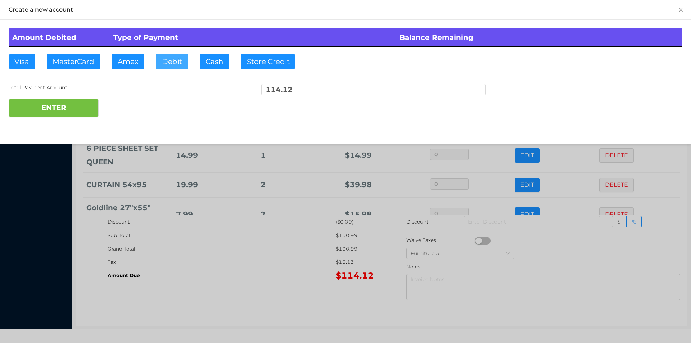
click at [170, 62] on button "Debit" at bounding box center [172, 61] width 32 height 14
click at [69, 104] on button "ENTER" at bounding box center [54, 108] width 90 height 18
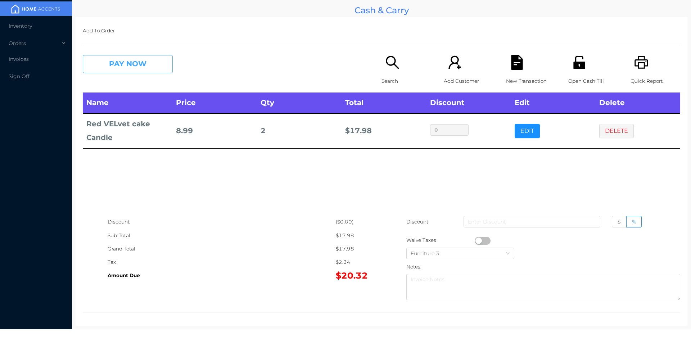
click at [152, 67] on button "PAY NOW" at bounding box center [128, 64] width 90 height 18
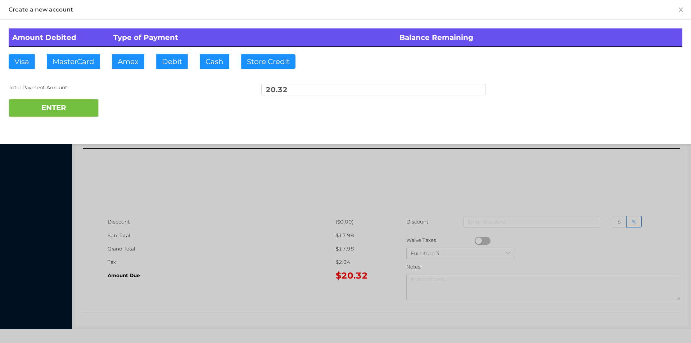
click at [189, 209] on div at bounding box center [345, 171] width 691 height 343
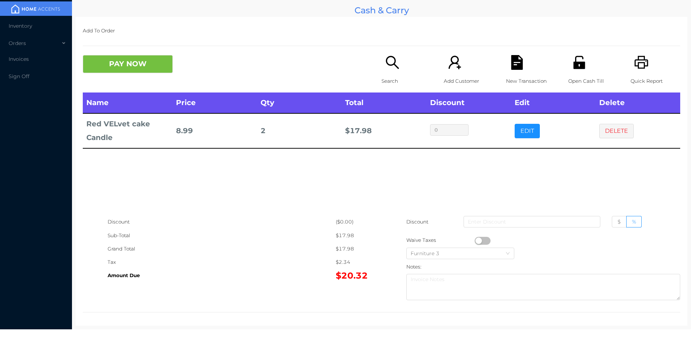
click at [573, 71] on div "Open Cash Till" at bounding box center [593, 73] width 50 height 37
click at [613, 124] on button "DELETE" at bounding box center [616, 131] width 35 height 14
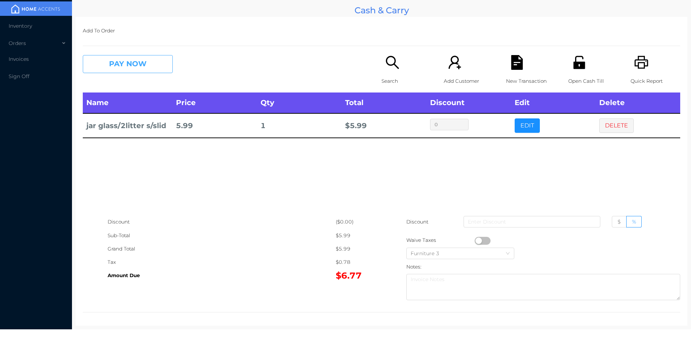
click at [129, 66] on button "PAY NOW" at bounding box center [128, 64] width 90 height 18
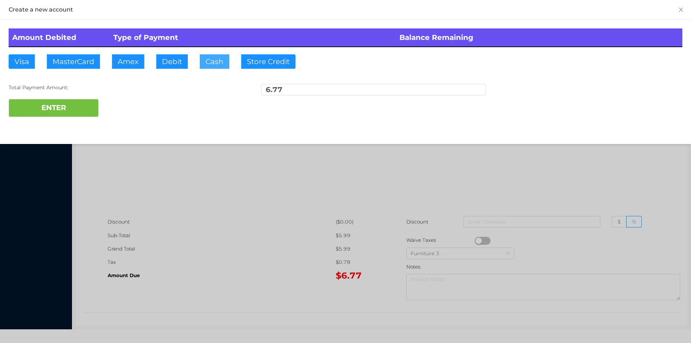
click at [210, 64] on button "Cash" at bounding box center [215, 61] width 30 height 14
type input "20."
click at [60, 111] on button "ENTER" at bounding box center [54, 108] width 90 height 18
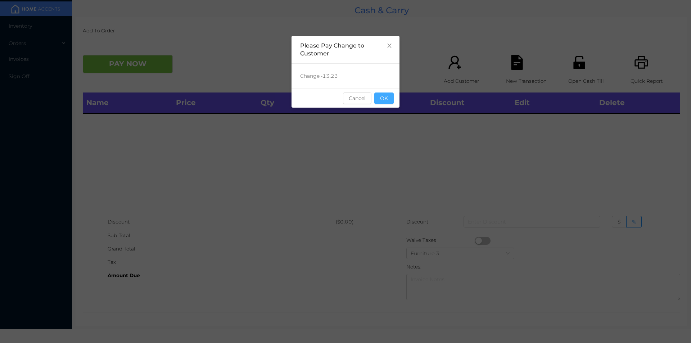
click at [387, 101] on button "OK" at bounding box center [383, 98] width 19 height 12
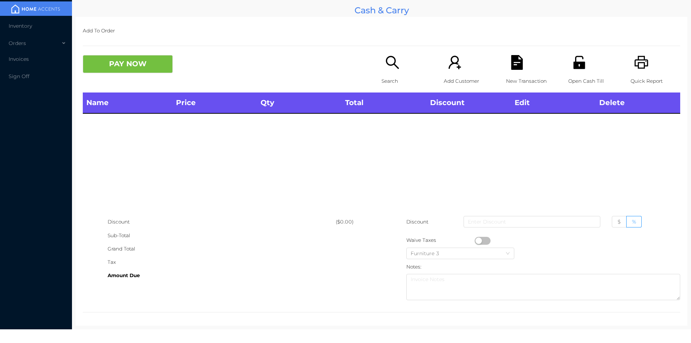
click at [385, 68] on icon "icon: search" at bounding box center [392, 62] width 15 height 15
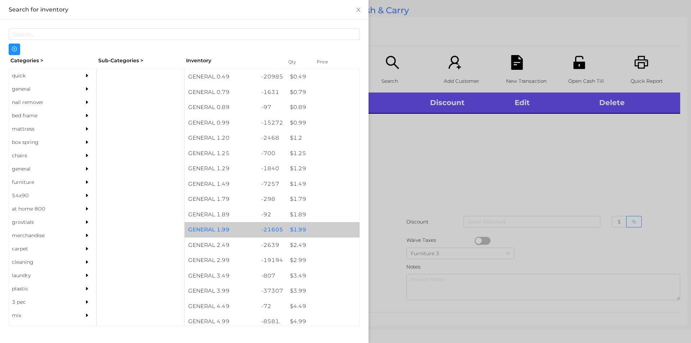
click at [295, 229] on div "$ 1.99" at bounding box center [322, 229] width 73 height 15
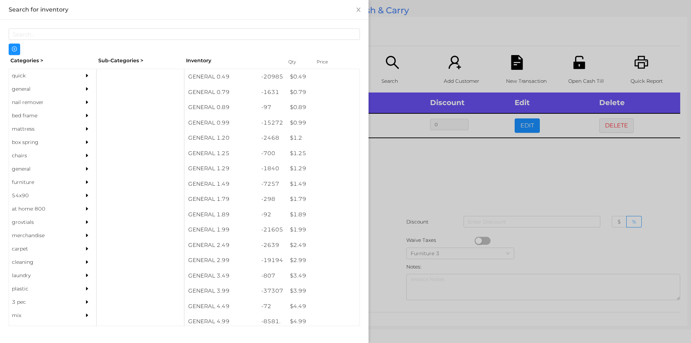
click at [394, 211] on div at bounding box center [345, 171] width 691 height 343
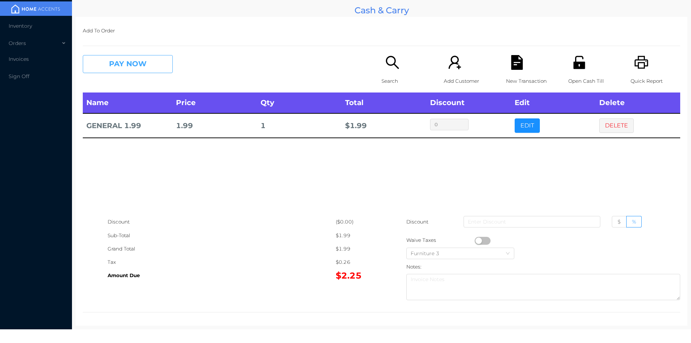
click at [135, 61] on button "PAY NOW" at bounding box center [128, 64] width 90 height 18
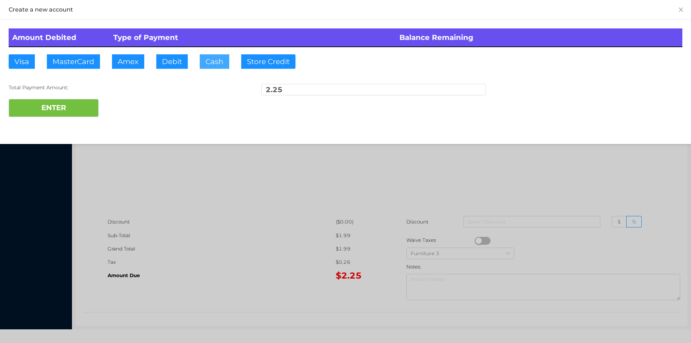
click at [205, 59] on button "Cash" at bounding box center [215, 61] width 30 height 14
click at [49, 114] on button "ENTER" at bounding box center [54, 108] width 90 height 18
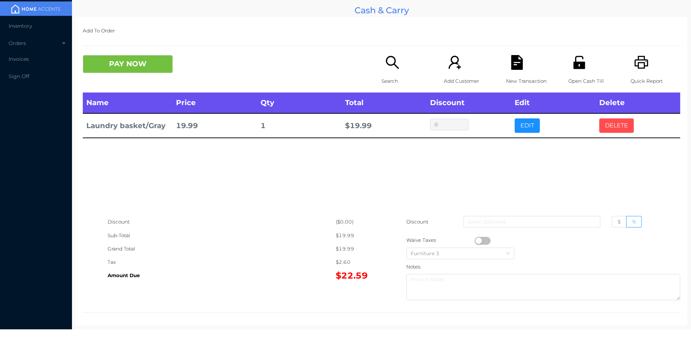
click at [610, 122] on button "DELETE" at bounding box center [616, 125] width 35 height 14
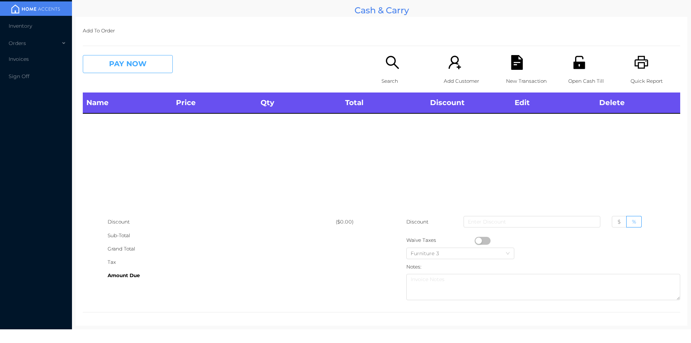
click at [142, 64] on button "PAY NOW" at bounding box center [128, 64] width 90 height 18
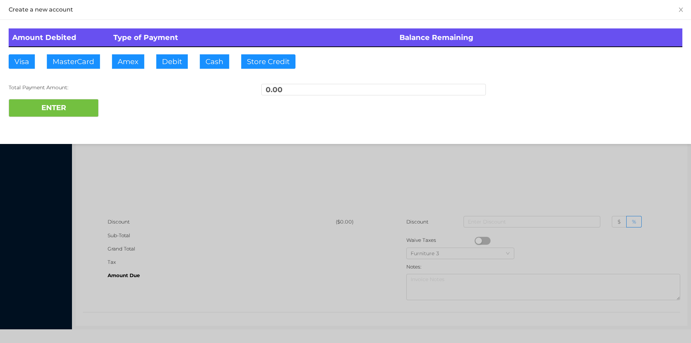
click at [232, 201] on div at bounding box center [345, 171] width 691 height 343
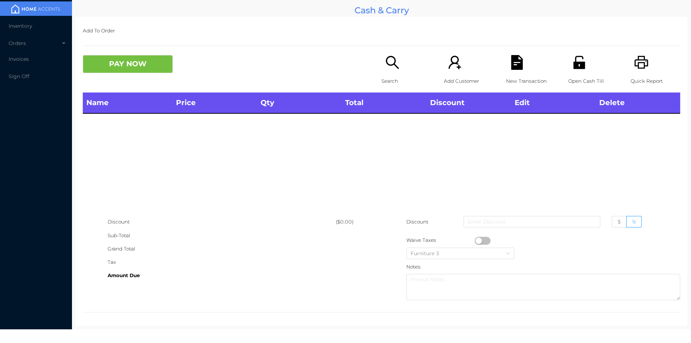
click at [642, 68] on icon "icon: printer" at bounding box center [641, 62] width 15 height 15
click at [389, 69] on icon "icon: search" at bounding box center [392, 62] width 15 height 15
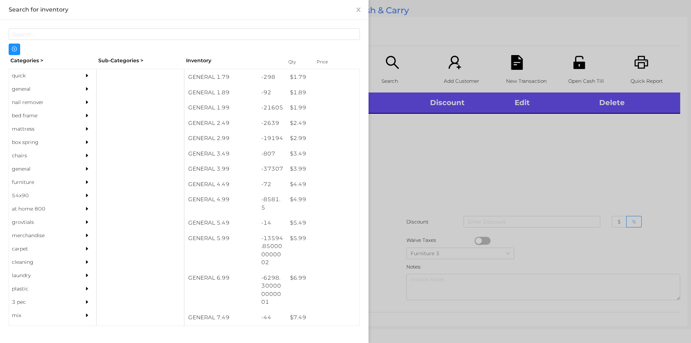
scroll to position [122, 0]
click at [298, 240] on div "$ 5.99" at bounding box center [322, 238] width 73 height 15
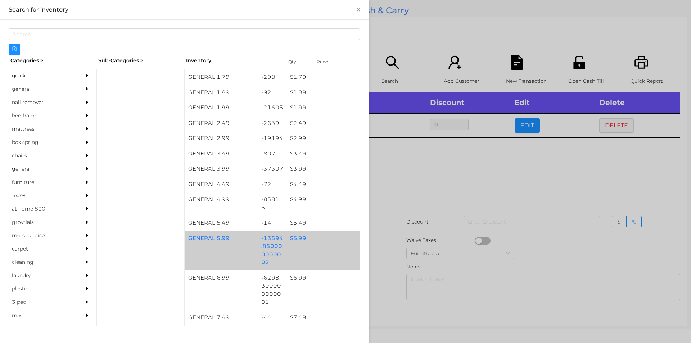
click at [301, 241] on div "$ 5.99" at bounding box center [322, 238] width 73 height 15
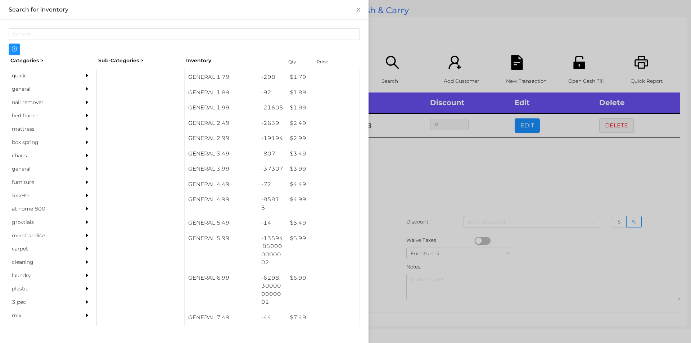
click at [432, 175] on div at bounding box center [345, 171] width 691 height 343
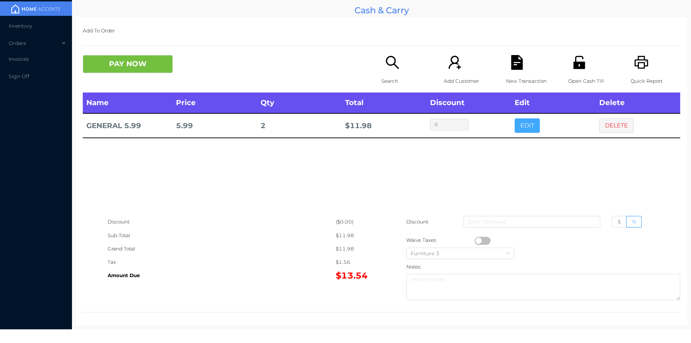
click at [524, 130] on button "EDIT" at bounding box center [527, 125] width 25 height 14
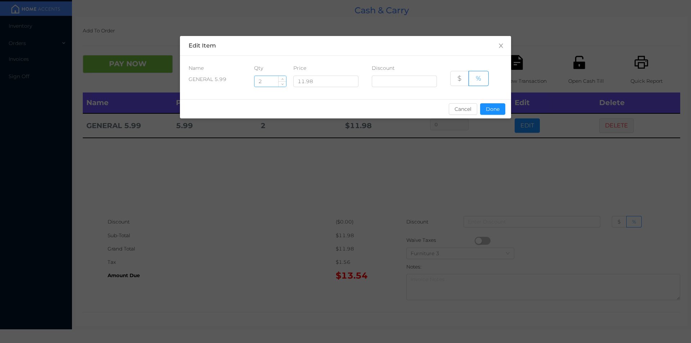
click at [272, 83] on input "2" at bounding box center [270, 81] width 32 height 11
type input "2.5"
click at [500, 112] on button "Done" at bounding box center [492, 109] width 25 height 12
type input "0%"
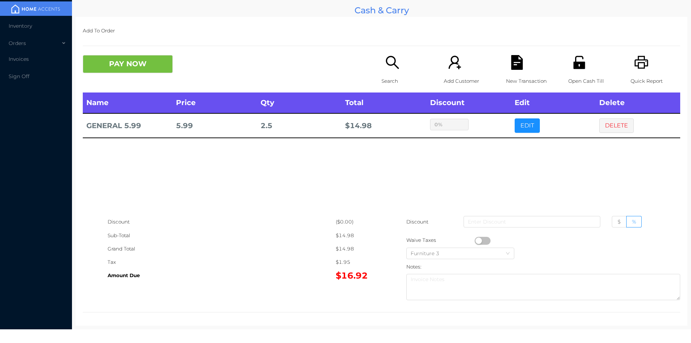
click at [470, 158] on div "sentinelStart Edit Item Name Qty Price Discount GENERAL 5.99 2.5 11.98 $ % Canc…" at bounding box center [345, 171] width 691 height 343
click at [117, 66] on button "PAY NOW" at bounding box center [128, 64] width 90 height 18
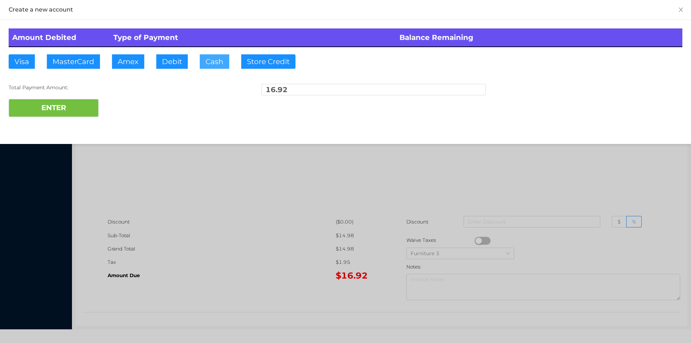
click at [203, 58] on button "Cash" at bounding box center [215, 61] width 30 height 14
click at [192, 224] on div at bounding box center [345, 171] width 691 height 343
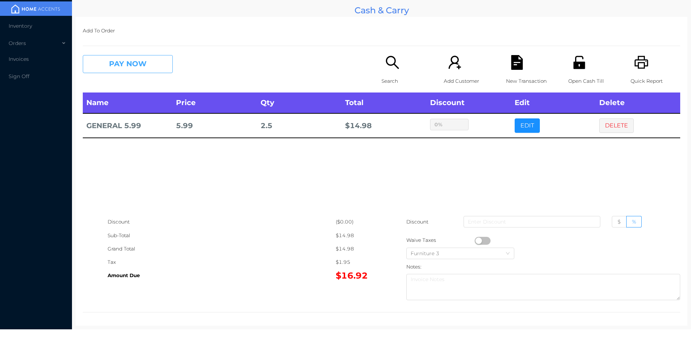
click at [108, 61] on button "PAY NOW" at bounding box center [128, 64] width 90 height 18
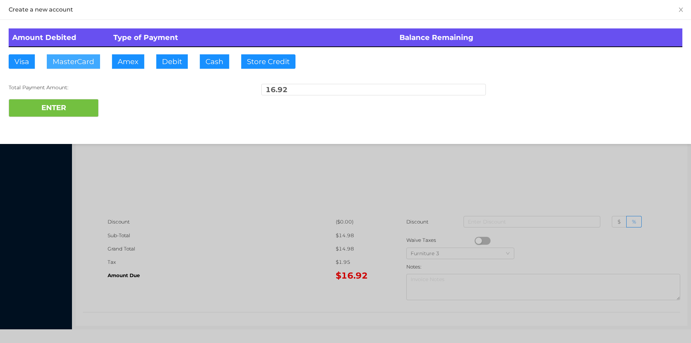
click at [71, 63] on button "MasterCard" at bounding box center [73, 61] width 53 height 14
type input "20."
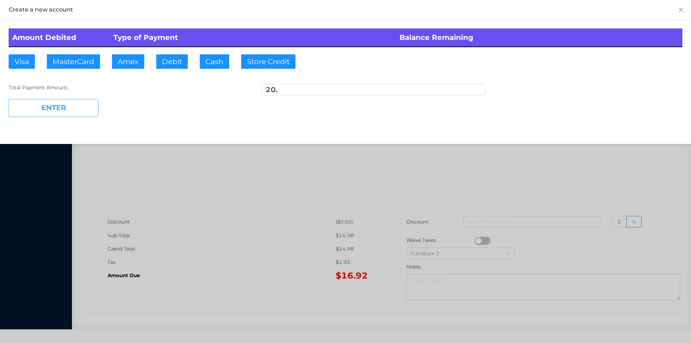
click at [50, 116] on button "ENTER" at bounding box center [54, 108] width 90 height 18
type input "0"
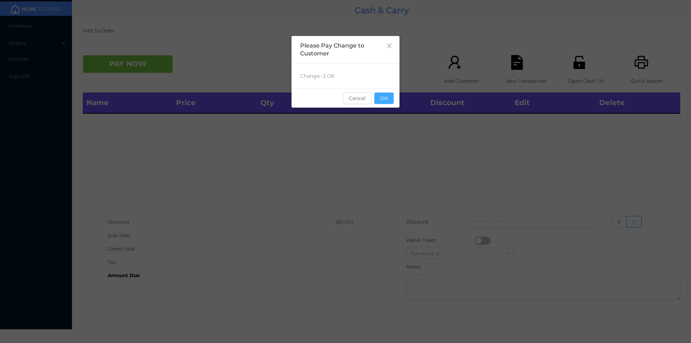
click at [383, 103] on button "OK" at bounding box center [383, 98] width 19 height 12
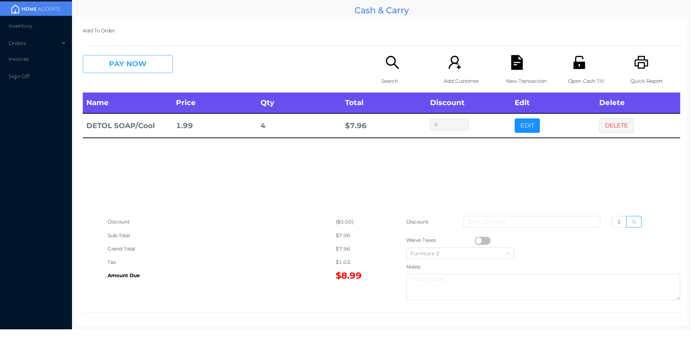
click at [119, 67] on button "PAY NOW" at bounding box center [128, 64] width 90 height 18
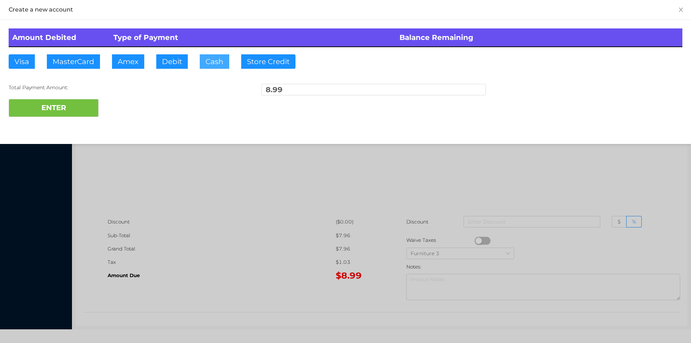
click at [205, 57] on button "Cash" at bounding box center [215, 61] width 30 height 14
type input "10."
click at [69, 107] on button "ENTER" at bounding box center [54, 108] width 90 height 18
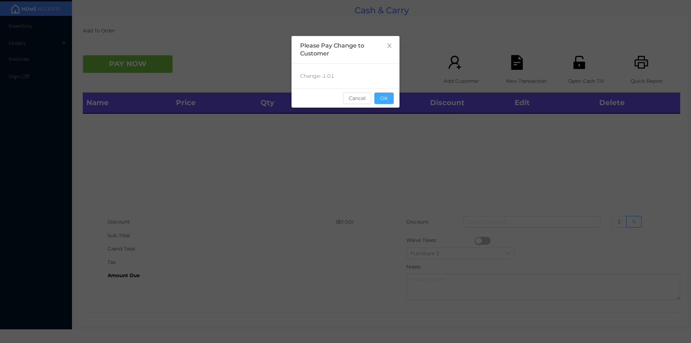
click at [388, 100] on button "OK" at bounding box center [383, 98] width 19 height 12
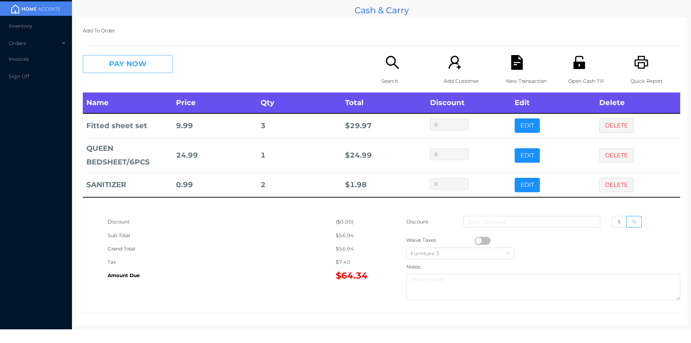
click at [134, 68] on button "PAY NOW" at bounding box center [128, 64] width 90 height 18
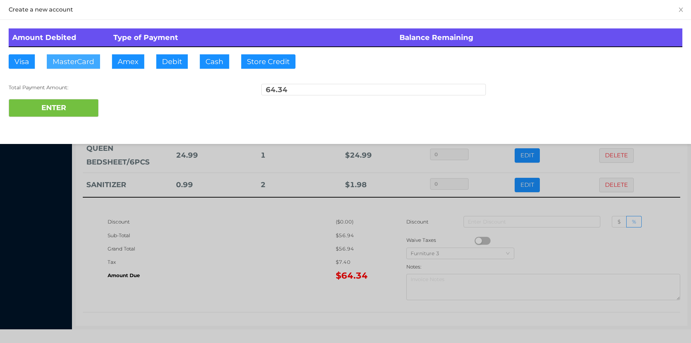
click at [81, 66] on button "MasterCard" at bounding box center [73, 61] width 53 height 14
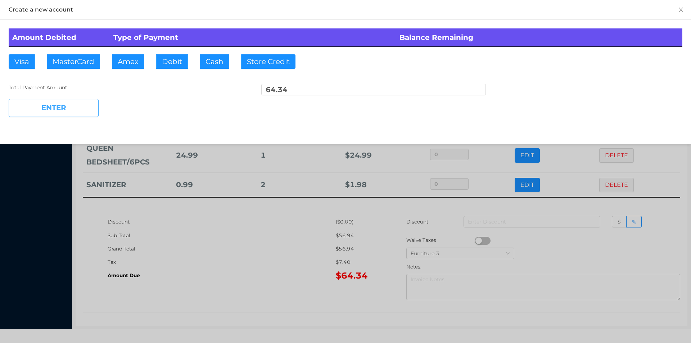
click at [59, 105] on button "ENTER" at bounding box center [54, 108] width 90 height 18
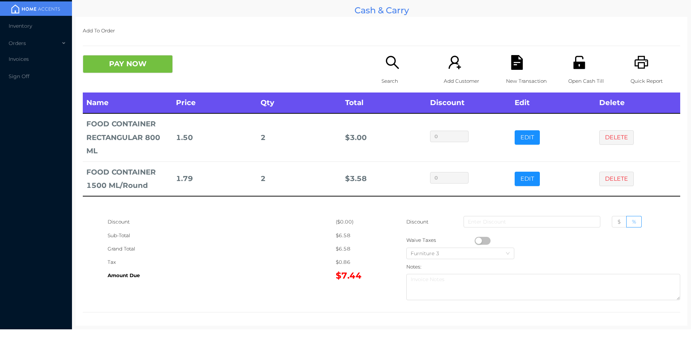
click at [388, 81] on p "Search" at bounding box center [407, 81] width 50 height 13
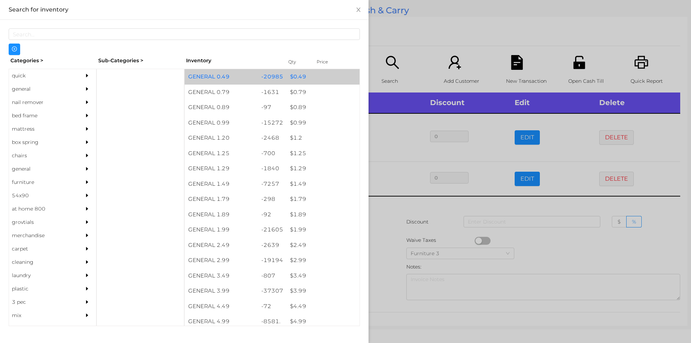
click at [289, 76] on div "$ 0.49" at bounding box center [322, 76] width 73 height 15
click at [292, 75] on div "$ 0.49" at bounding box center [322, 76] width 73 height 15
click at [293, 75] on div "$ 0.49" at bounding box center [322, 76] width 73 height 15
click at [294, 73] on div "$ 0.49" at bounding box center [322, 76] width 73 height 15
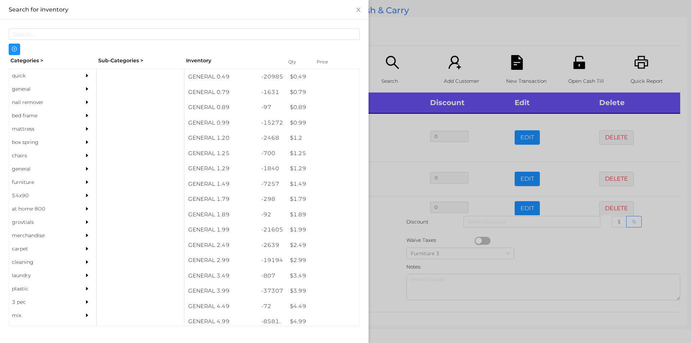
click at [510, 64] on div at bounding box center [345, 171] width 691 height 343
click at [506, 68] on div "New Transaction" at bounding box center [531, 73] width 50 height 37
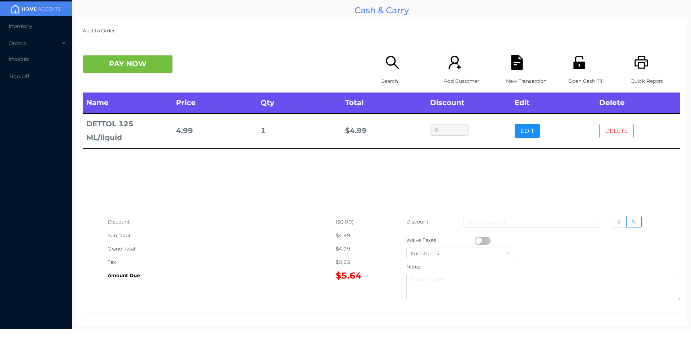
click at [610, 136] on button "DELETE" at bounding box center [616, 131] width 35 height 14
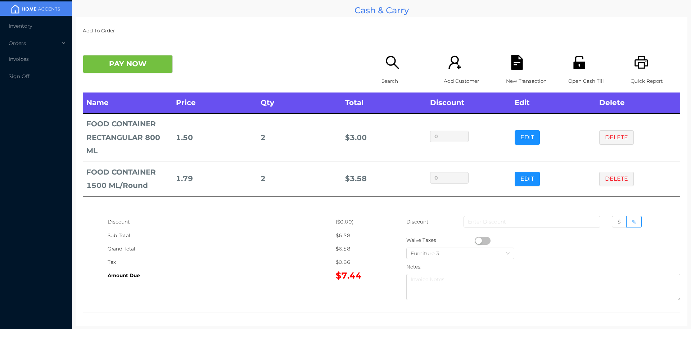
click at [386, 72] on div "Search" at bounding box center [407, 73] width 50 height 37
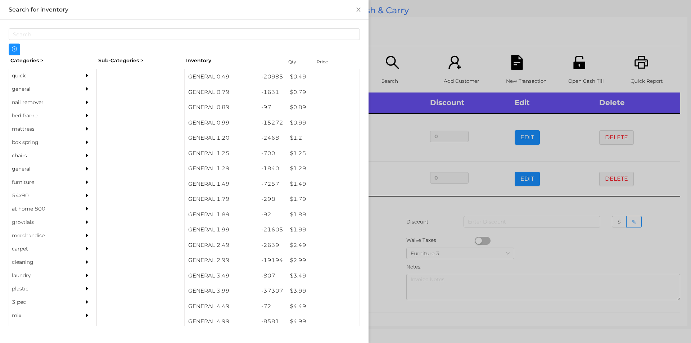
click at [291, 79] on div "$ 0.49" at bounding box center [322, 76] width 73 height 15
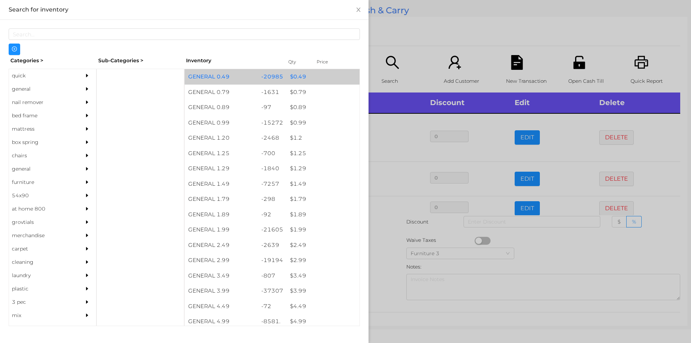
click at [293, 75] on div "$ 0.49" at bounding box center [322, 76] width 73 height 15
click at [290, 77] on div "$ 0.49" at bounding box center [322, 76] width 73 height 15
click at [296, 77] on div "$ 0.49" at bounding box center [322, 76] width 73 height 15
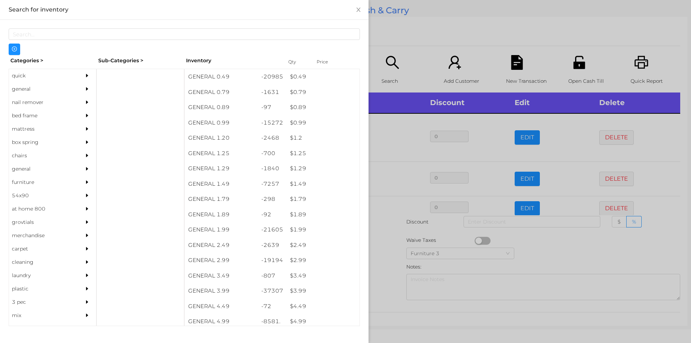
click at [385, 247] on div at bounding box center [345, 171] width 691 height 343
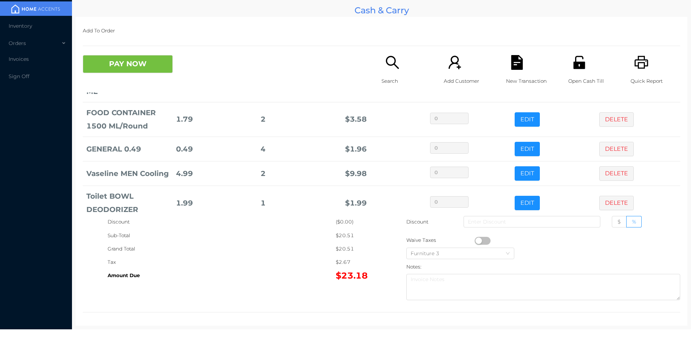
scroll to position [82, 0]
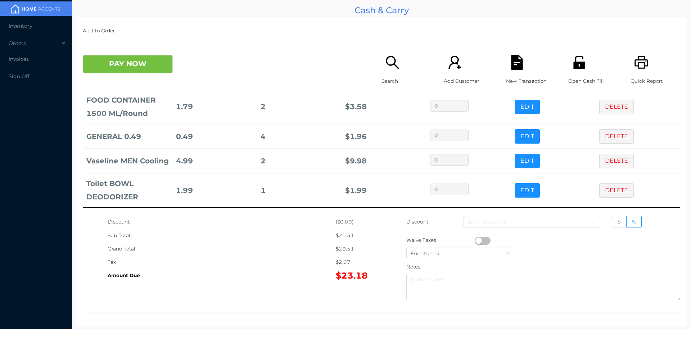
click at [385, 67] on icon "icon: search" at bounding box center [392, 62] width 15 height 15
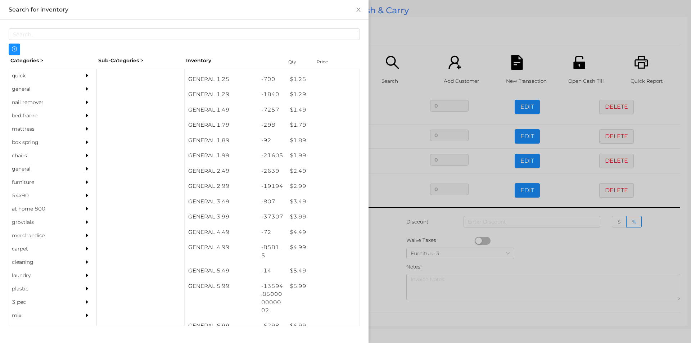
scroll to position [74, 0]
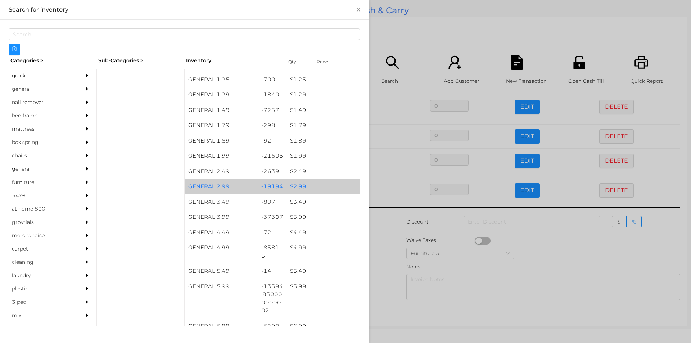
click at [293, 186] on div "$ 2.99" at bounding box center [322, 186] width 73 height 15
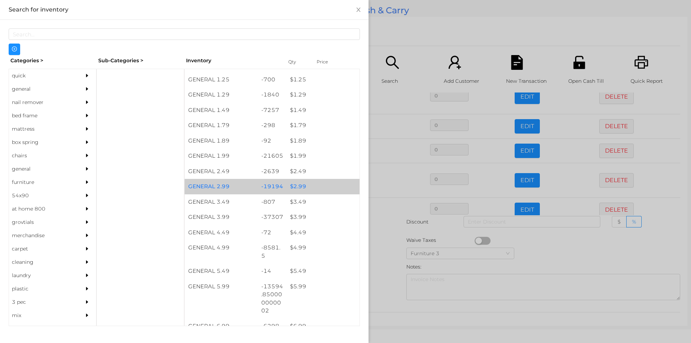
click at [296, 181] on div "$ 2.99" at bounding box center [322, 186] width 73 height 15
click at [295, 182] on div "$ 2.99" at bounding box center [322, 186] width 73 height 15
click at [296, 183] on div "$ 2.99" at bounding box center [322, 186] width 73 height 15
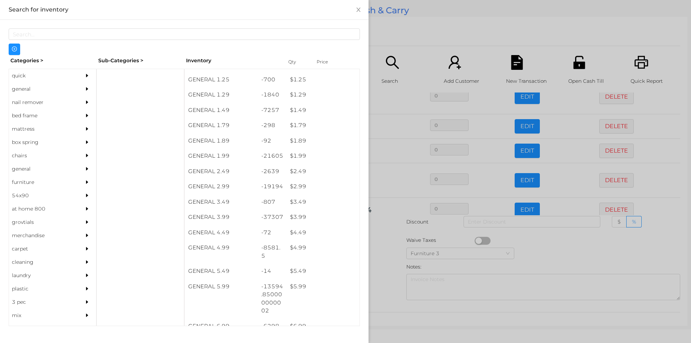
click at [387, 239] on div at bounding box center [345, 171] width 691 height 343
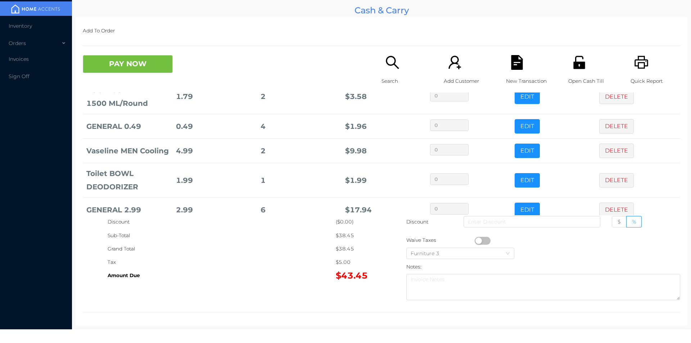
scroll to position [107, 0]
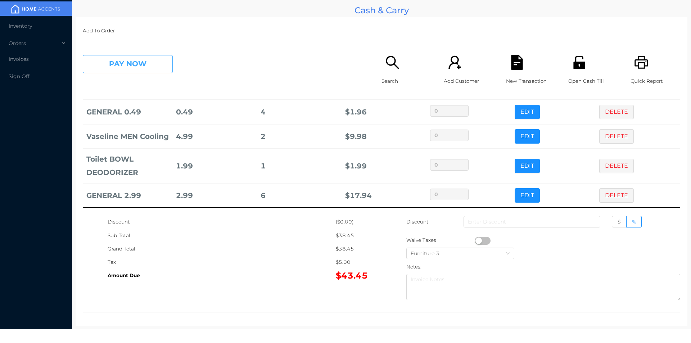
click at [102, 61] on button "PAY NOW" at bounding box center [128, 64] width 90 height 18
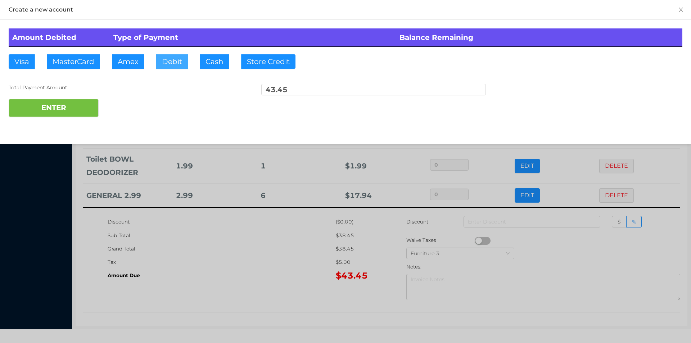
click at [178, 60] on button "Debit" at bounding box center [172, 61] width 32 height 14
click at [62, 105] on button "ENTER" at bounding box center [54, 108] width 90 height 18
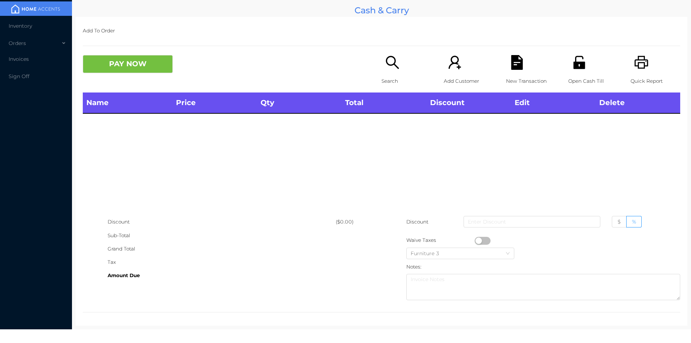
scroll to position [0, 0]
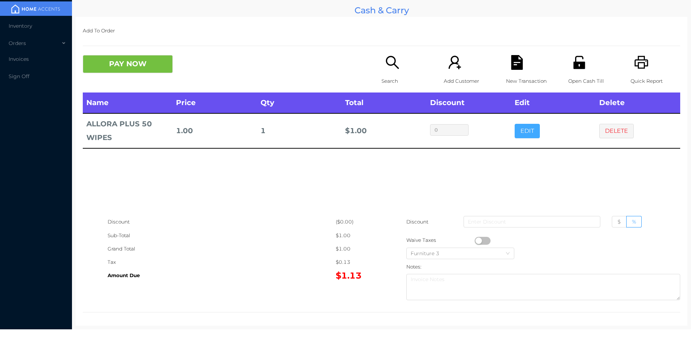
click at [516, 127] on button "EDIT" at bounding box center [527, 131] width 25 height 14
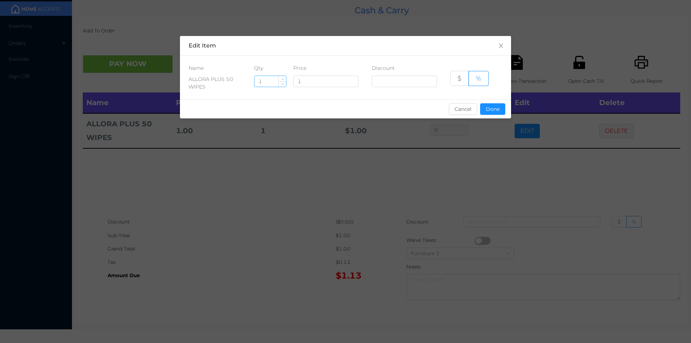
click at [263, 84] on input "1" at bounding box center [270, 81] width 32 height 11
type input "10"
click at [499, 110] on button "Done" at bounding box center [492, 109] width 25 height 12
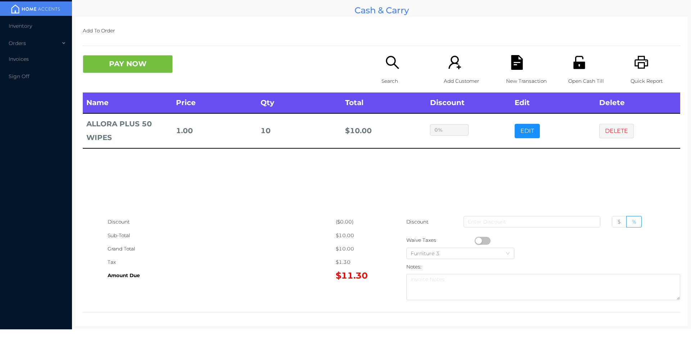
click at [457, 168] on div "sentinelStart Edit Item Name Qty Price Discount ALLORA PLUS 50 WIPES 10 1 $ % C…" at bounding box center [345, 171] width 691 height 343
click at [91, 64] on button "PAY NOW" at bounding box center [128, 64] width 90 height 18
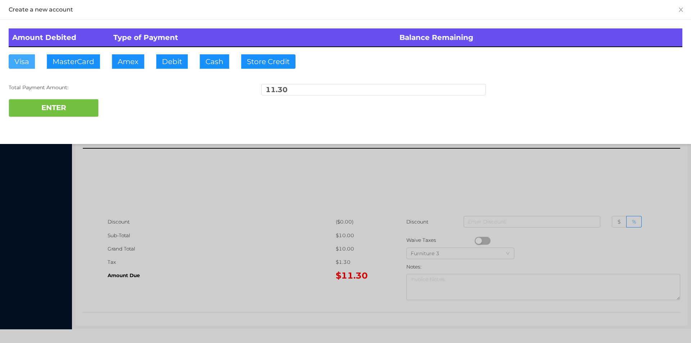
click at [26, 59] on button "Visa" at bounding box center [22, 61] width 26 height 14
click at [60, 110] on button "ENTER" at bounding box center [54, 108] width 90 height 18
type input "0"
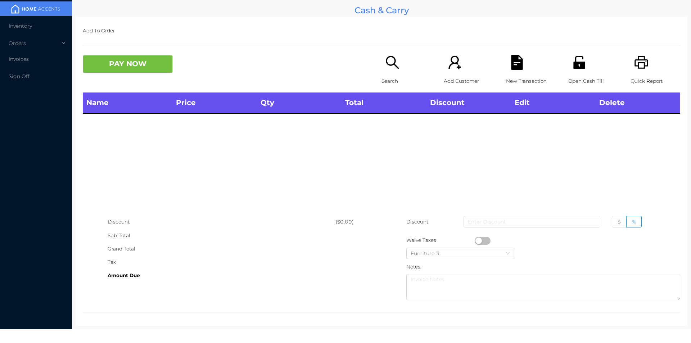
click at [390, 78] on p "Search" at bounding box center [407, 81] width 50 height 13
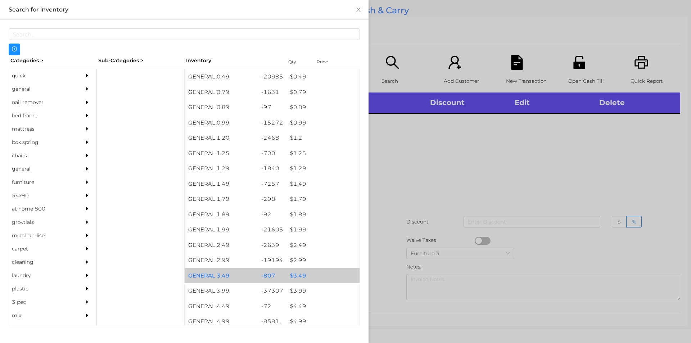
click at [296, 274] on div "$ 3.49" at bounding box center [322, 275] width 73 height 15
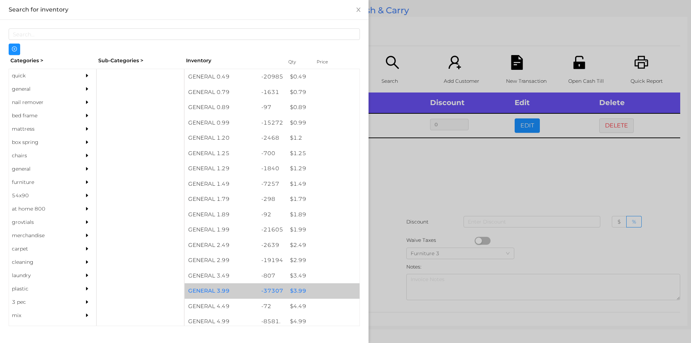
click at [298, 290] on div "$ 3.99" at bounding box center [322, 290] width 73 height 15
click at [298, 293] on div "$ 3.99" at bounding box center [322, 290] width 73 height 15
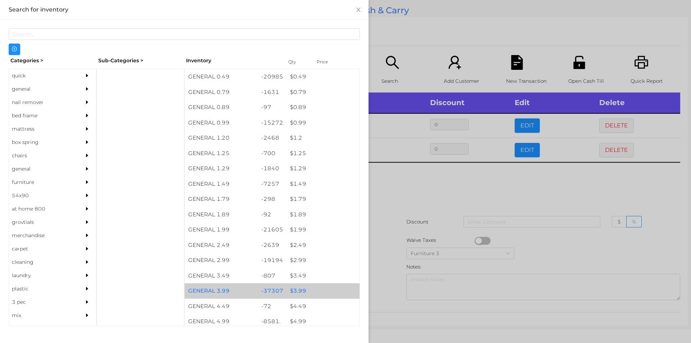
click at [299, 291] on div "$ 3.99" at bounding box center [322, 290] width 73 height 15
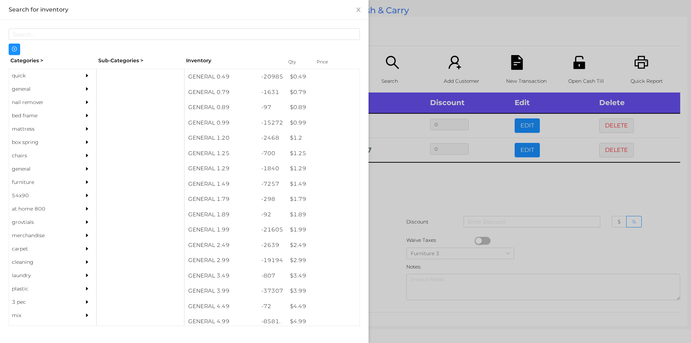
click at [438, 175] on div at bounding box center [345, 171] width 691 height 343
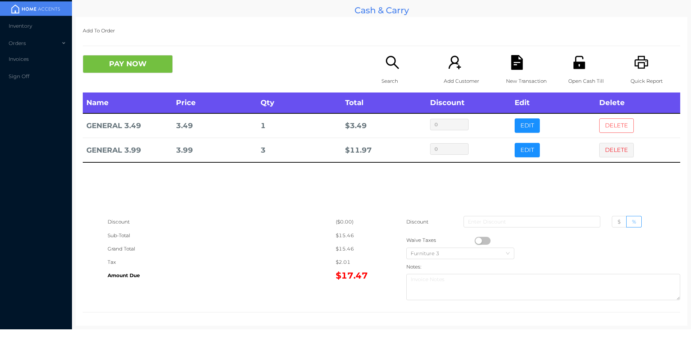
click at [599, 120] on button "DELETE" at bounding box center [616, 125] width 35 height 14
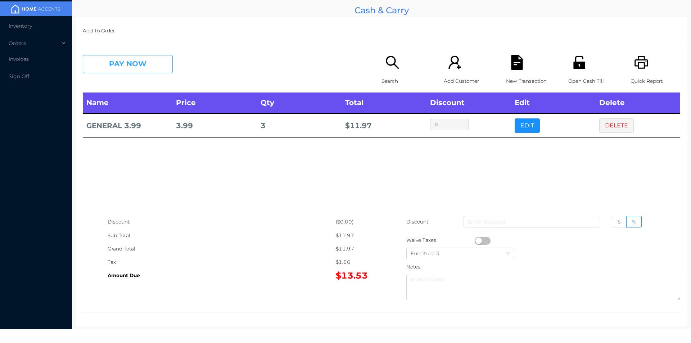
click at [134, 64] on button "PAY NOW" at bounding box center [128, 64] width 90 height 18
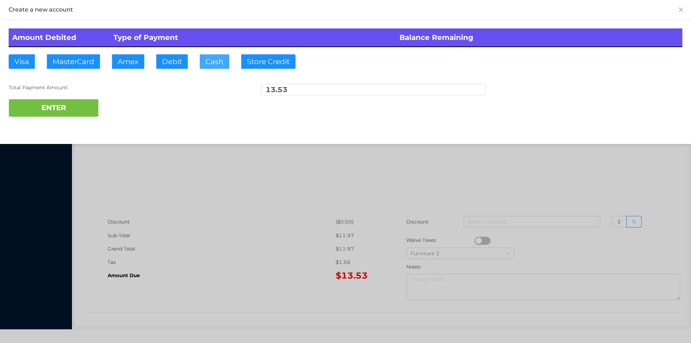
click at [208, 63] on button "Cash" at bounding box center [215, 61] width 30 height 14
type input "53.55"
click at [65, 114] on button "ENTER" at bounding box center [54, 108] width 90 height 18
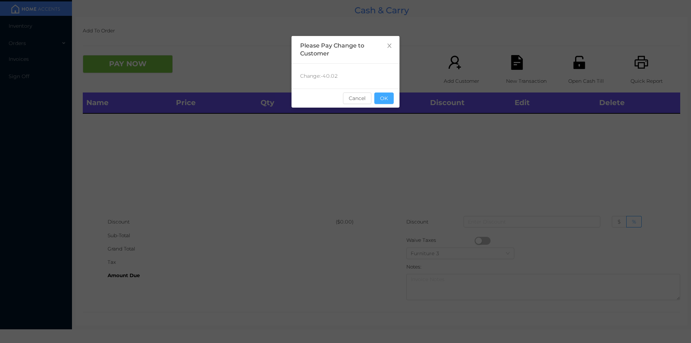
click at [384, 99] on button "OK" at bounding box center [383, 98] width 19 height 12
click at [408, 137] on div "Name Price Qty Total Discount Edit Delete" at bounding box center [381, 153] width 597 height 123
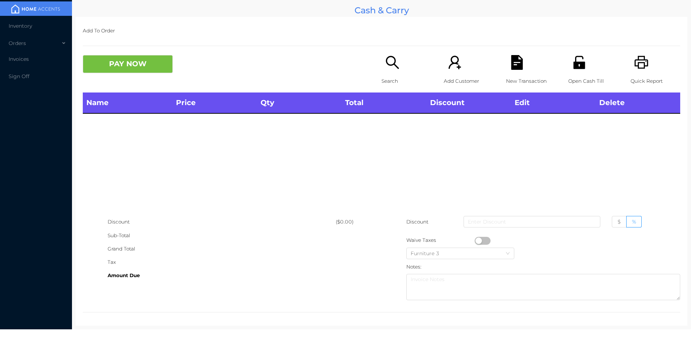
click at [639, 75] on p "Quick Report" at bounding box center [656, 81] width 50 height 13
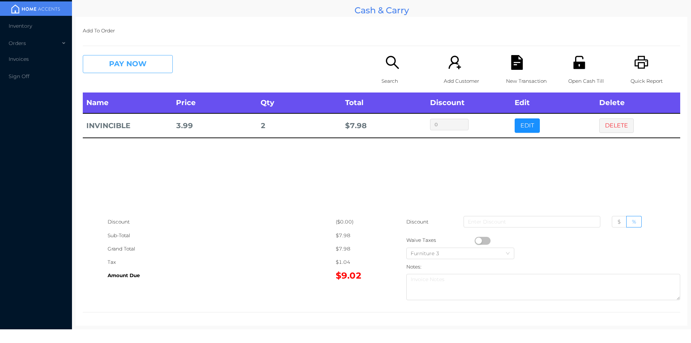
click at [129, 69] on button "PAY NOW" at bounding box center [128, 64] width 90 height 18
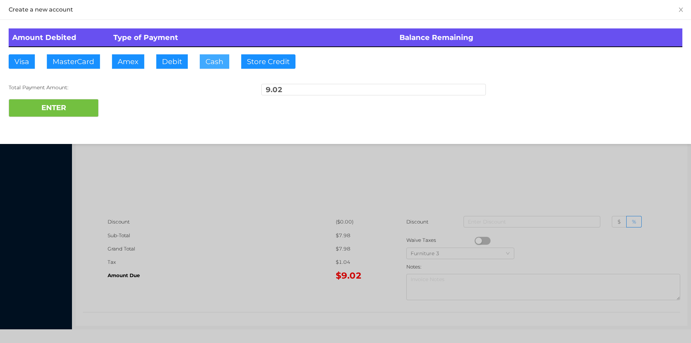
click at [219, 68] on button "Cash" at bounding box center [215, 61] width 30 height 14
type input "20."
click at [70, 114] on button "ENTER" at bounding box center [54, 108] width 90 height 18
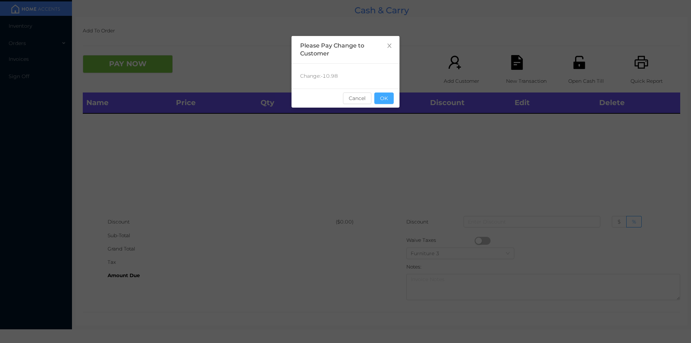
click at [384, 101] on button "OK" at bounding box center [383, 98] width 19 height 12
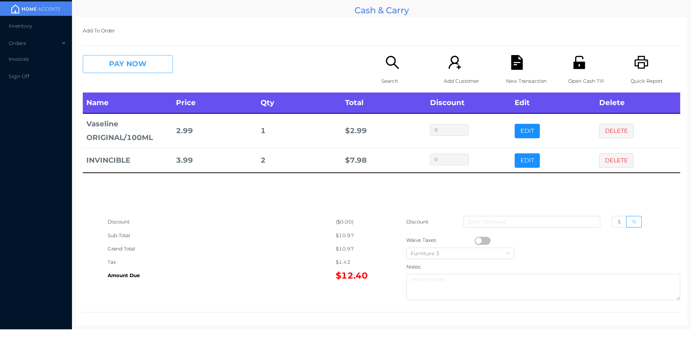
click at [127, 68] on button "PAY NOW" at bounding box center [128, 64] width 90 height 18
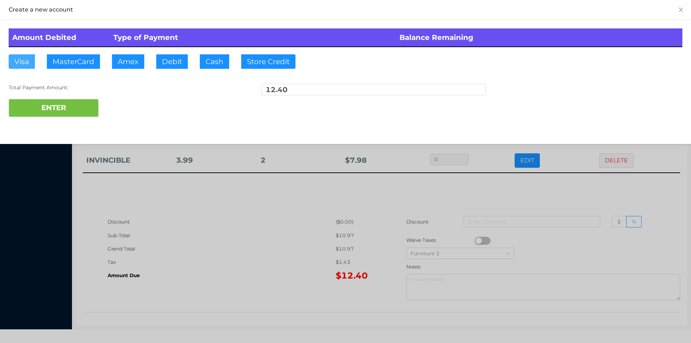
click at [21, 64] on button "Visa" at bounding box center [22, 61] width 26 height 14
type input "20."
click at [62, 112] on button "ENTER" at bounding box center [54, 108] width 90 height 18
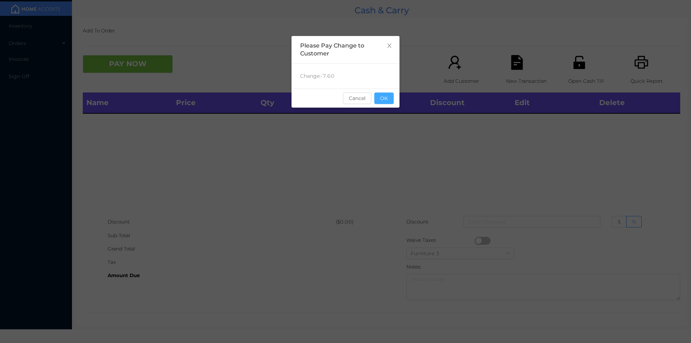
click at [381, 102] on button "OK" at bounding box center [383, 98] width 19 height 12
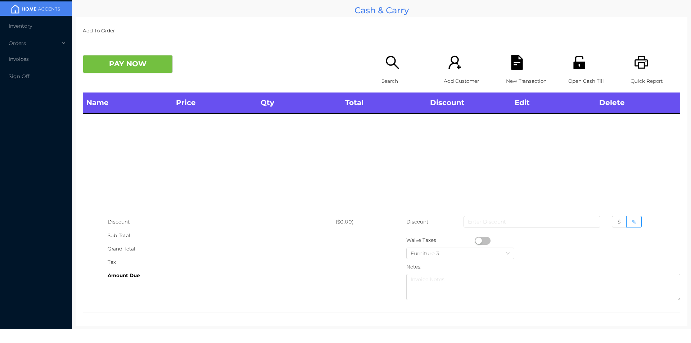
click at [392, 76] on p "Search" at bounding box center [407, 81] width 50 height 13
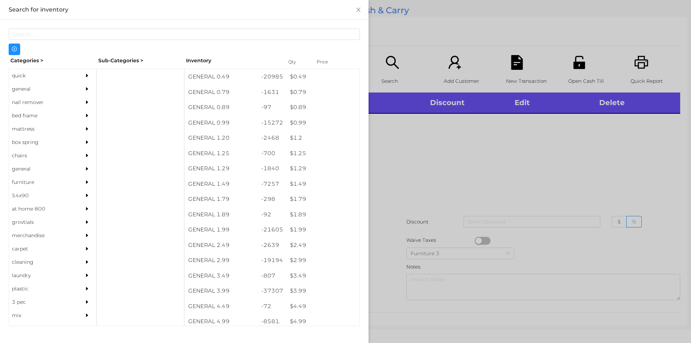
click at [296, 230] on div "$ 1.99" at bounding box center [322, 229] width 73 height 15
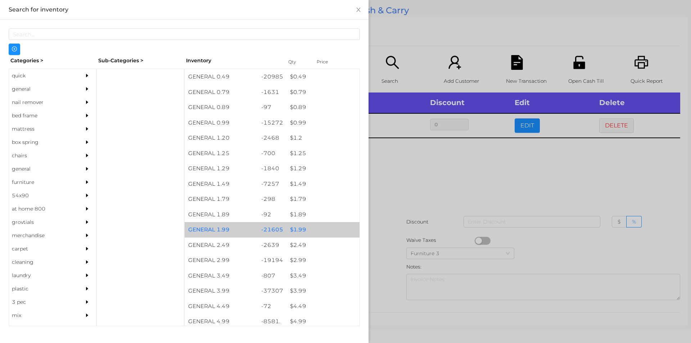
click at [298, 226] on div "$ 1.99" at bounding box center [322, 229] width 73 height 15
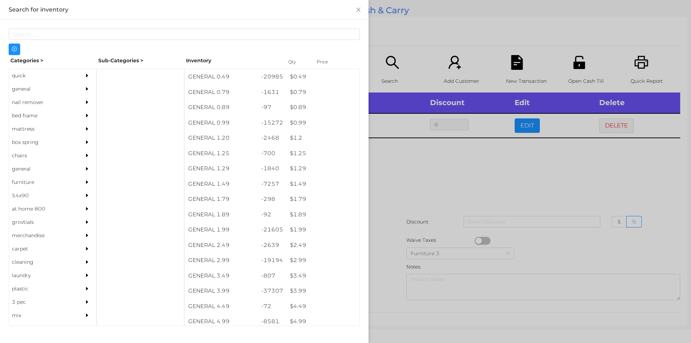
click at [428, 193] on div at bounding box center [345, 171] width 691 height 343
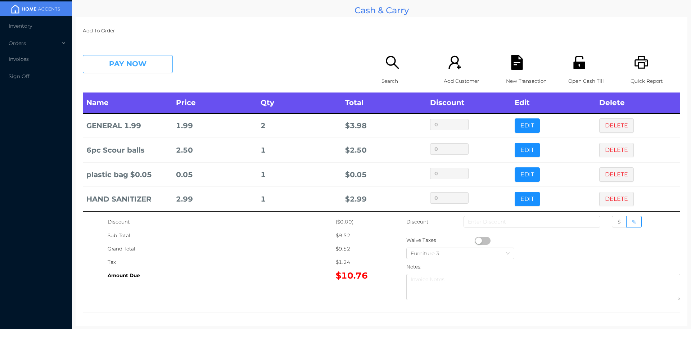
click at [101, 56] on button "PAY NOW" at bounding box center [128, 64] width 90 height 18
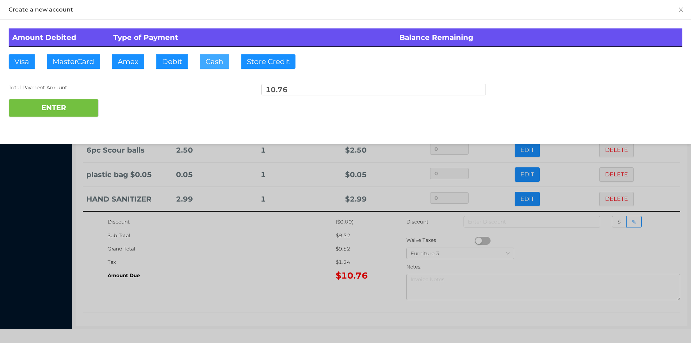
click at [213, 66] on button "Cash" at bounding box center [215, 61] width 30 height 14
type input "20."
click at [32, 108] on button "ENTER" at bounding box center [54, 108] width 90 height 18
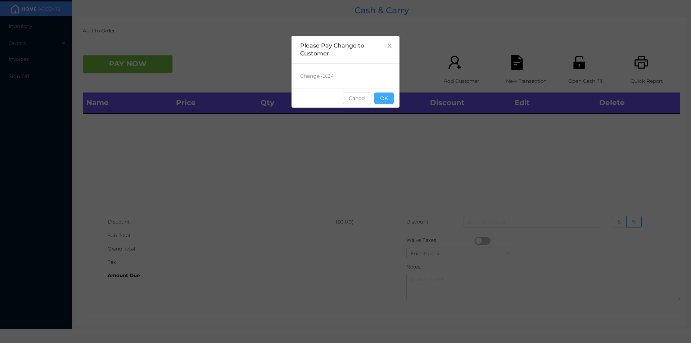
click at [387, 95] on button "OK" at bounding box center [383, 98] width 19 height 12
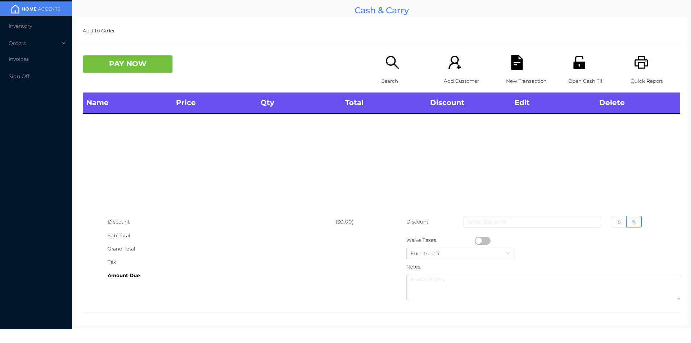
click at [389, 77] on p "Search" at bounding box center [407, 81] width 50 height 13
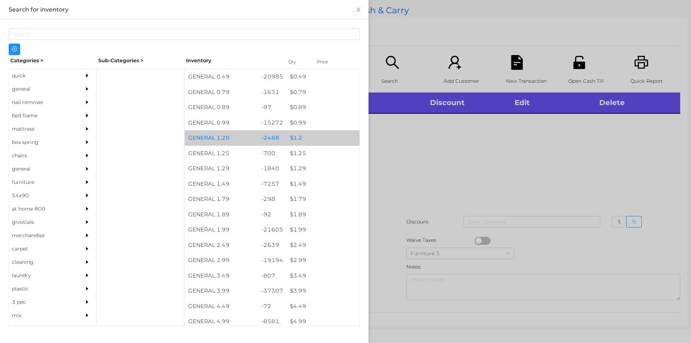
click at [297, 139] on div "$ 1.2" at bounding box center [322, 137] width 73 height 15
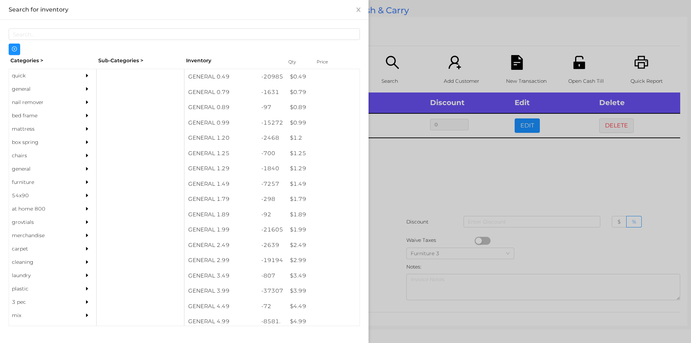
click at [394, 164] on div at bounding box center [345, 171] width 691 height 343
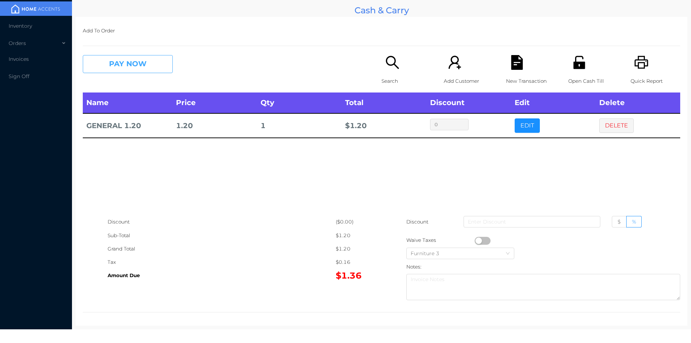
click at [154, 60] on button "PAY NOW" at bounding box center [128, 64] width 90 height 18
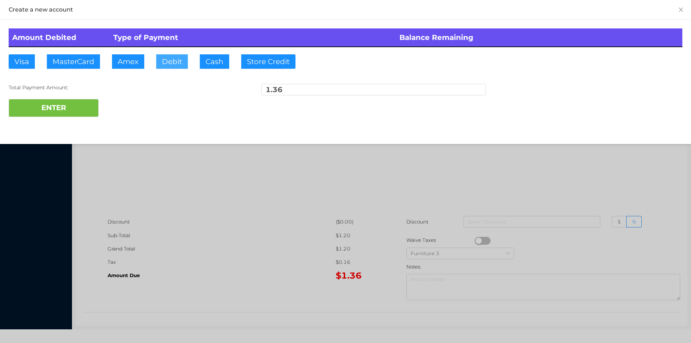
click at [167, 67] on button "Debit" at bounding box center [172, 61] width 32 height 14
click at [72, 116] on button "ENTER" at bounding box center [54, 108] width 90 height 18
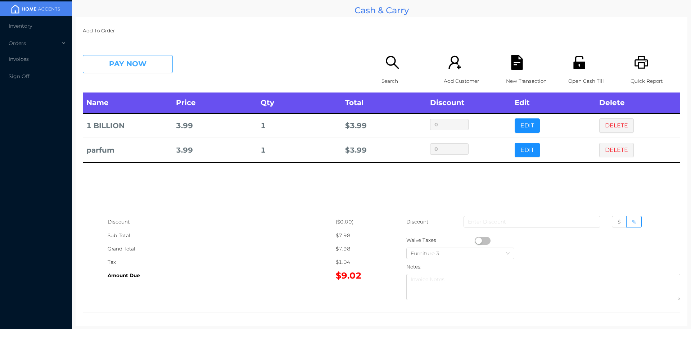
click at [142, 69] on button "PAY NOW" at bounding box center [128, 64] width 90 height 18
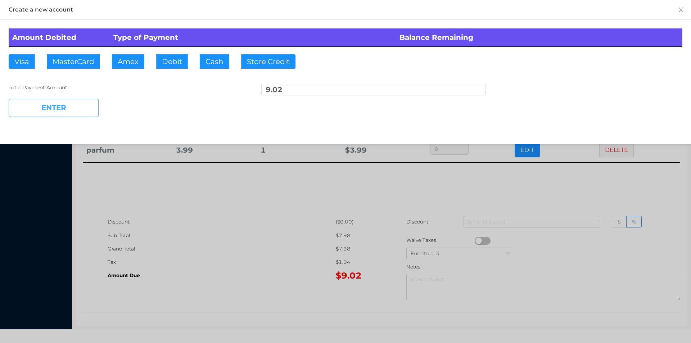
click at [73, 113] on button "ENTER" at bounding box center [54, 108] width 90 height 18
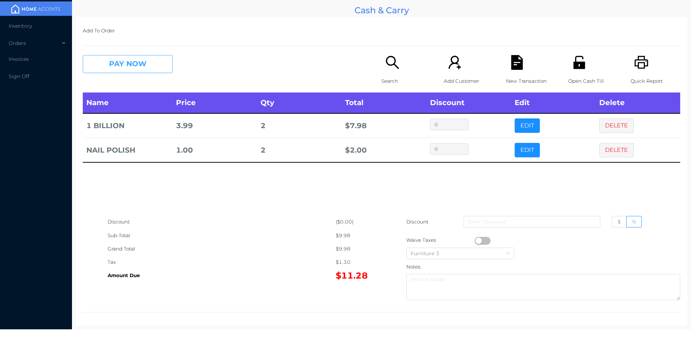
click at [156, 59] on button "PAY NOW" at bounding box center [128, 64] width 90 height 18
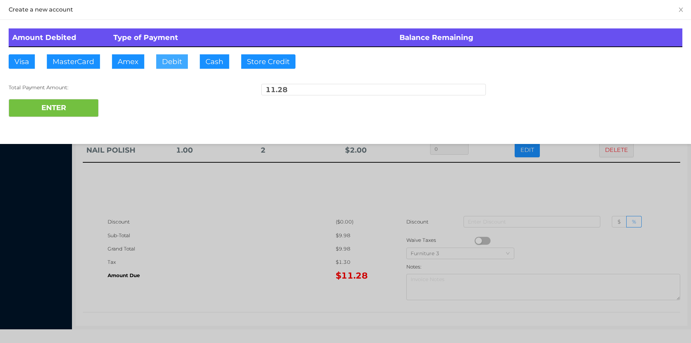
click at [181, 65] on button "Debit" at bounding box center [172, 61] width 32 height 14
click at [73, 110] on button "ENTER" at bounding box center [54, 108] width 90 height 18
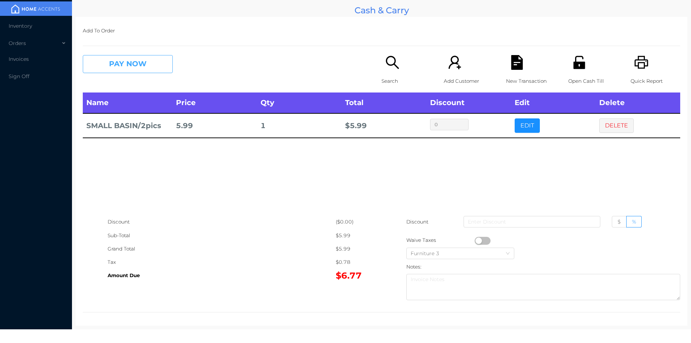
click at [151, 72] on button "PAY NOW" at bounding box center [128, 64] width 90 height 18
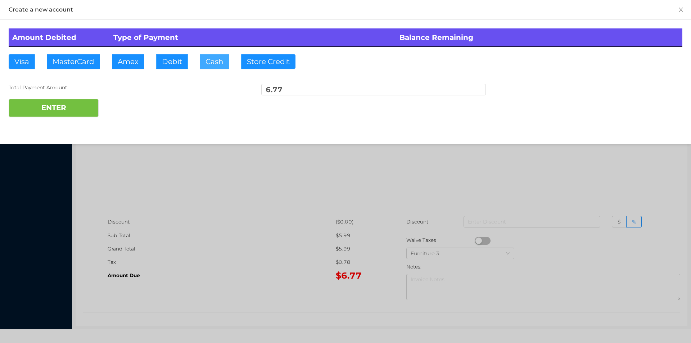
click at [224, 60] on button "Cash" at bounding box center [215, 61] width 30 height 14
click at [81, 112] on button "ENTER" at bounding box center [54, 108] width 90 height 18
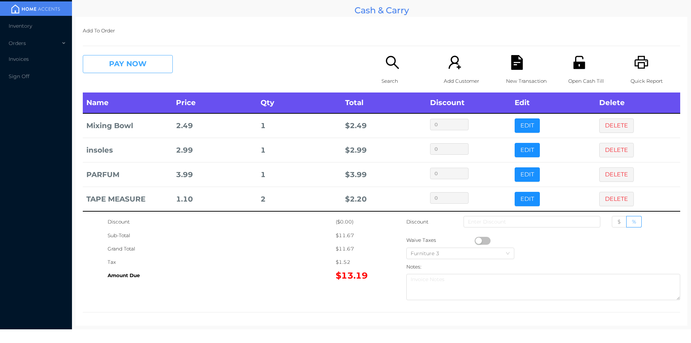
click at [153, 69] on button "PAY NOW" at bounding box center [128, 64] width 90 height 18
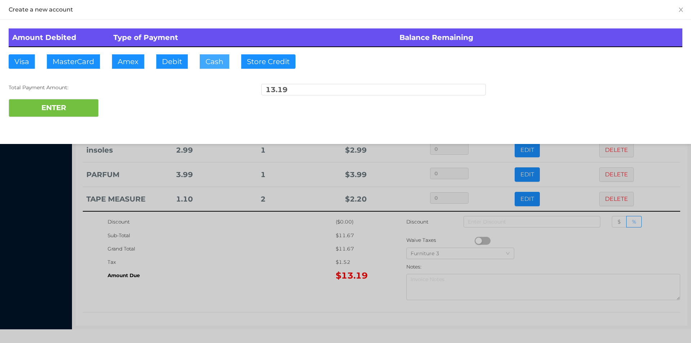
click at [217, 61] on button "Cash" at bounding box center [215, 61] width 30 height 14
click at [76, 113] on button "ENTER" at bounding box center [54, 108] width 90 height 18
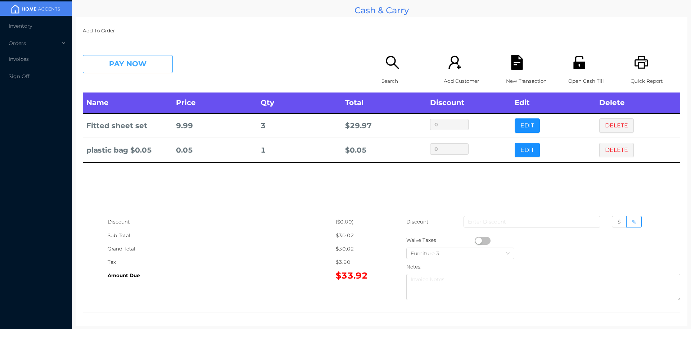
click at [157, 58] on button "PAY NOW" at bounding box center [128, 64] width 90 height 18
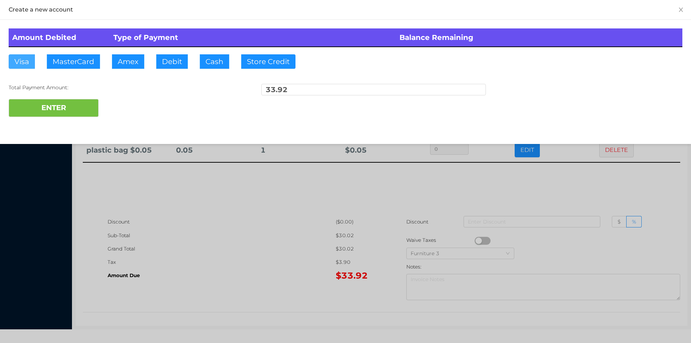
click at [27, 67] on button "Visa" at bounding box center [22, 61] width 26 height 14
click at [58, 110] on button "ENTER" at bounding box center [54, 108] width 90 height 18
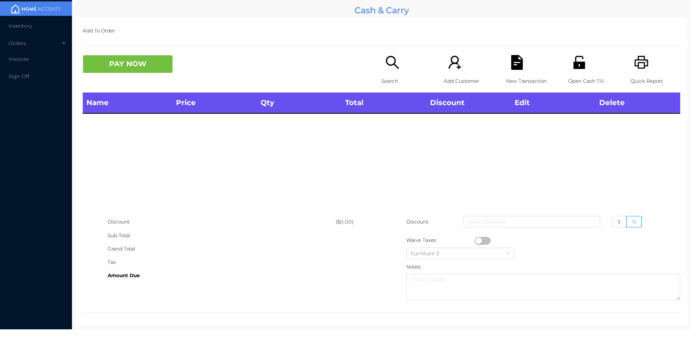
click at [388, 63] on icon "icon: search" at bounding box center [392, 62] width 15 height 15
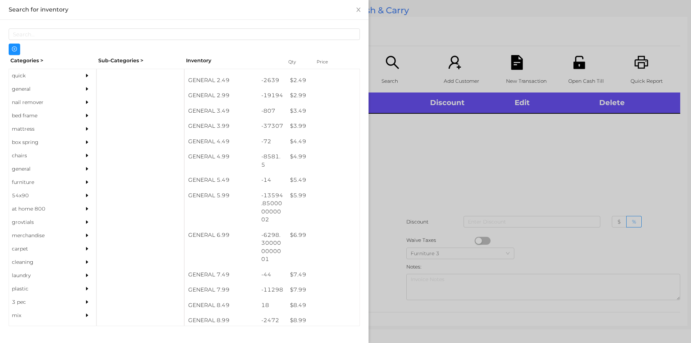
scroll to position [177, 0]
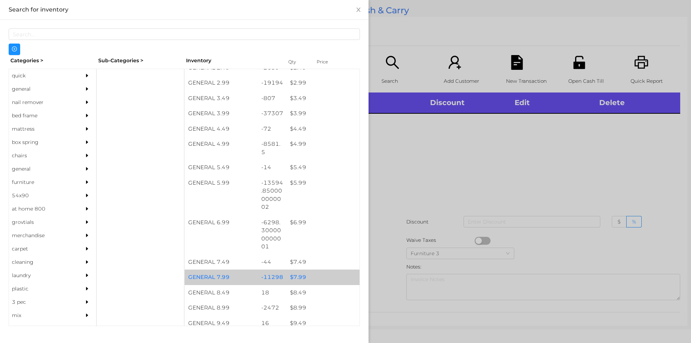
click at [317, 279] on div "$ 7.99" at bounding box center [322, 277] width 73 height 15
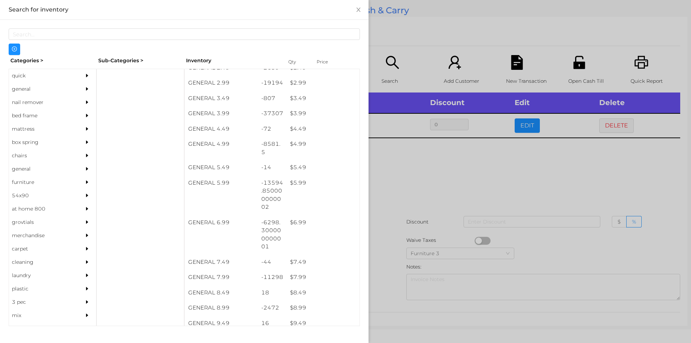
click at [448, 176] on div at bounding box center [345, 171] width 691 height 343
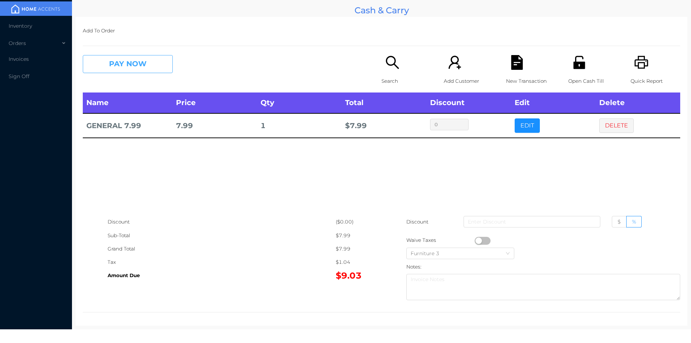
click at [148, 68] on button "PAY NOW" at bounding box center [128, 64] width 90 height 18
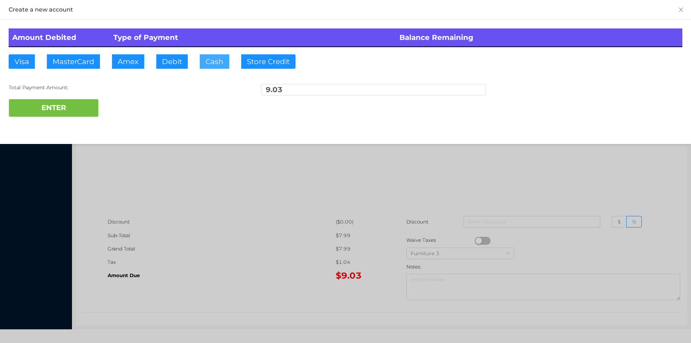
click at [218, 66] on button "Cash" at bounding box center [215, 61] width 30 height 14
click at [78, 117] on button "ENTER" at bounding box center [54, 108] width 90 height 18
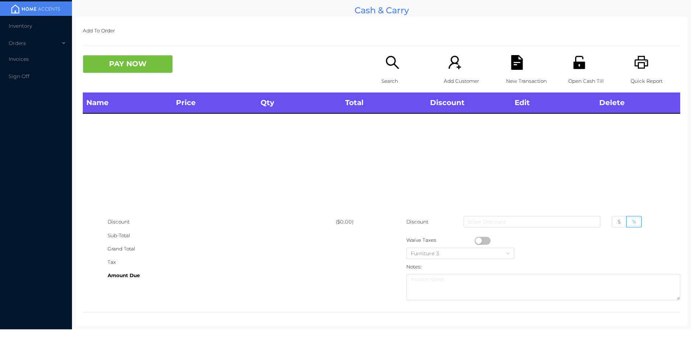
click at [387, 66] on icon "icon: search" at bounding box center [392, 62] width 15 height 15
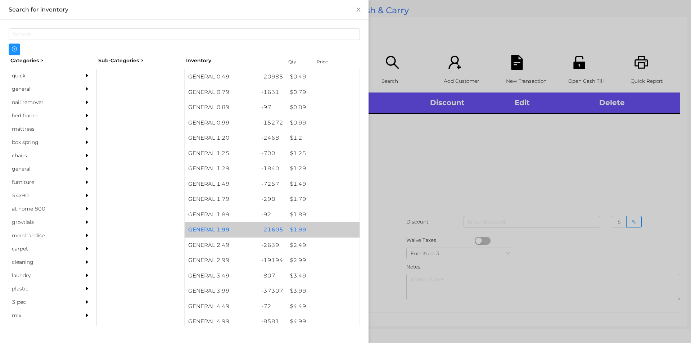
click at [324, 228] on div "$ 1.99" at bounding box center [322, 229] width 73 height 15
click at [329, 228] on div "$ 1.99" at bounding box center [322, 229] width 73 height 15
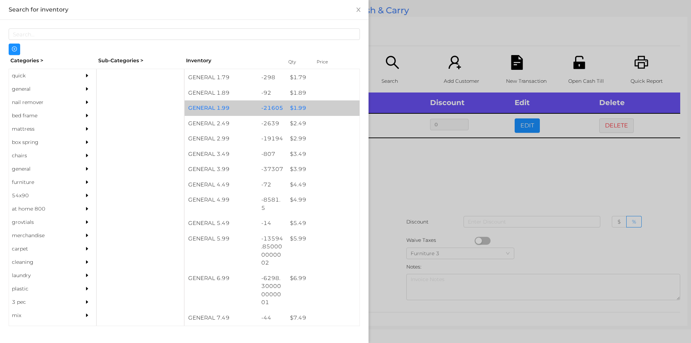
scroll to position [126, 0]
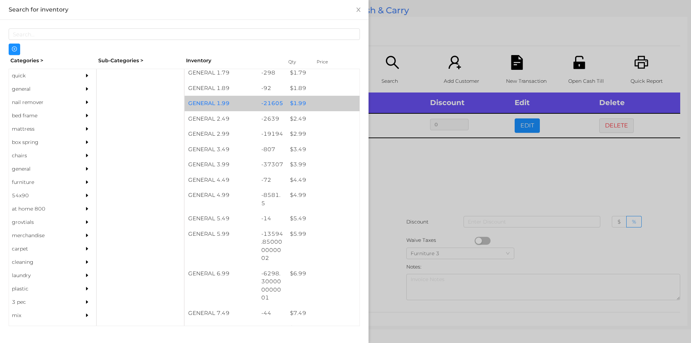
click at [321, 271] on div "$ 6.99" at bounding box center [322, 273] width 73 height 15
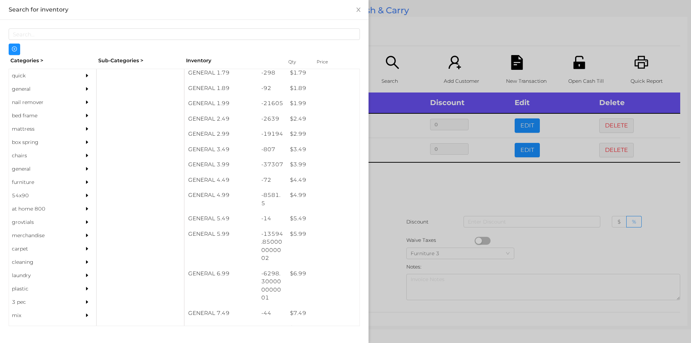
click at [382, 281] on div at bounding box center [345, 171] width 691 height 343
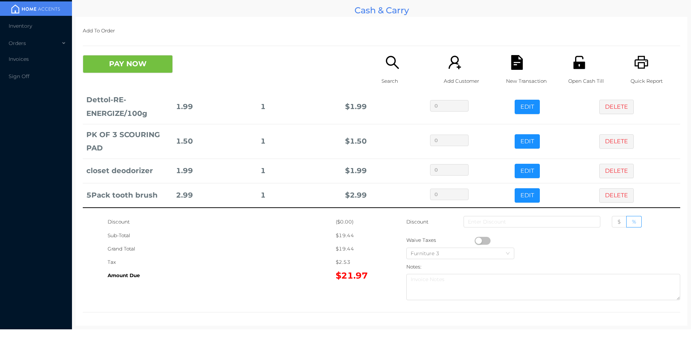
scroll to position [3, 0]
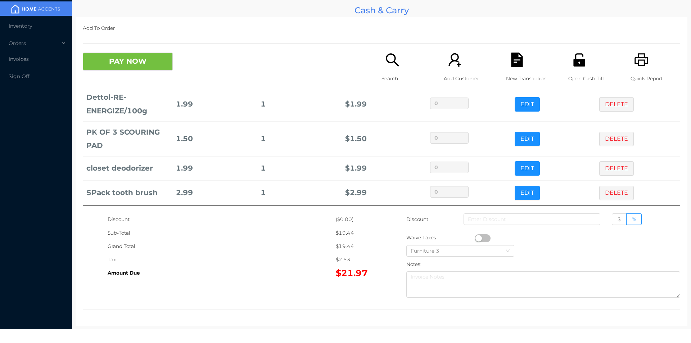
click at [388, 60] on icon "icon: search" at bounding box center [392, 60] width 15 height 15
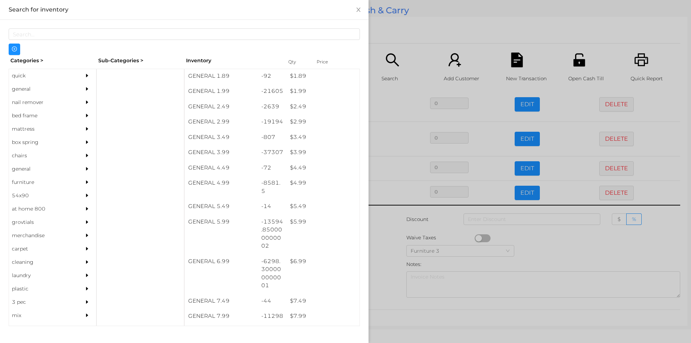
scroll to position [141, 0]
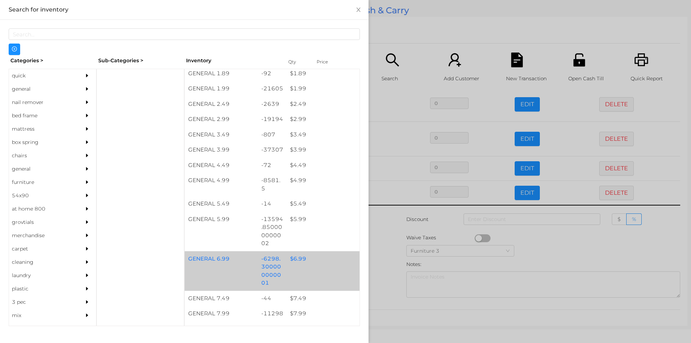
click at [317, 258] on div "$ 6.99" at bounding box center [322, 258] width 73 height 15
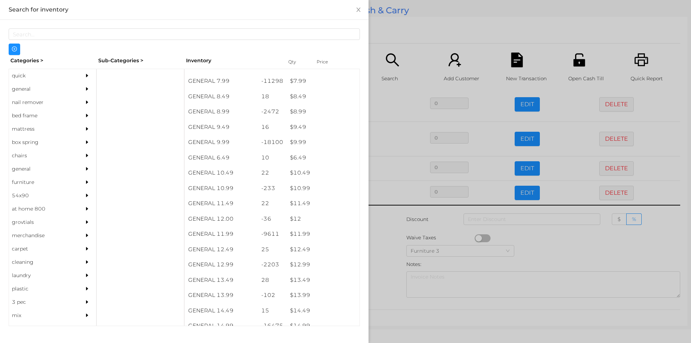
scroll to position [378, 0]
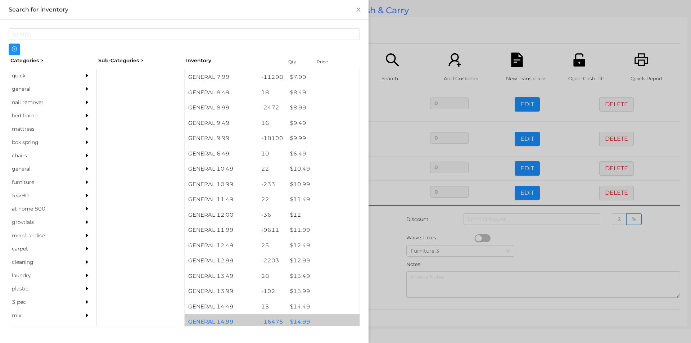
click at [317, 319] on div "$ 14.99" at bounding box center [322, 321] width 73 height 15
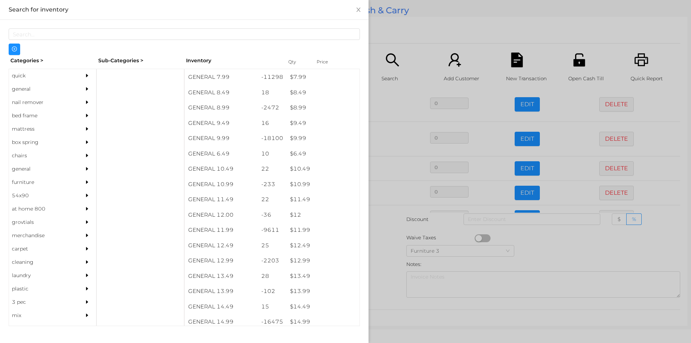
click at [385, 278] on div at bounding box center [345, 171] width 691 height 343
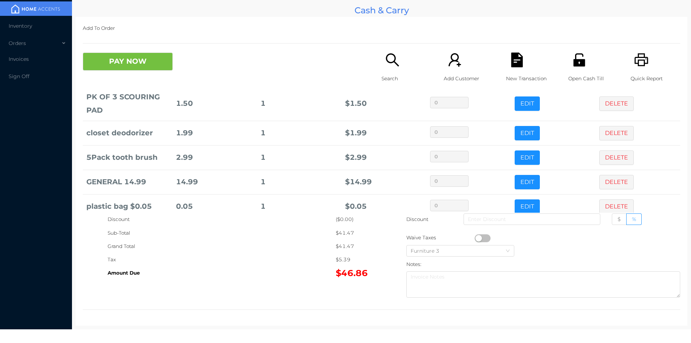
scroll to position [122, 0]
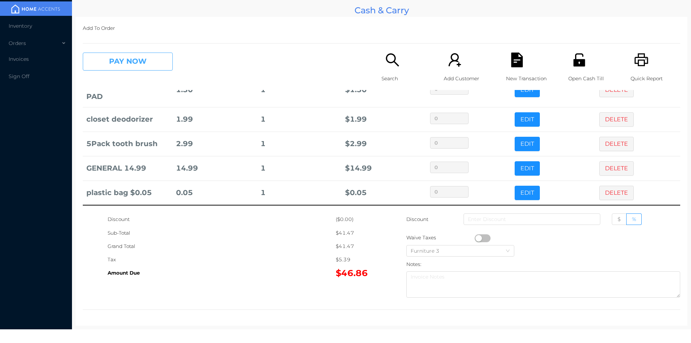
click at [154, 62] on button "PAY NOW" at bounding box center [128, 62] width 90 height 18
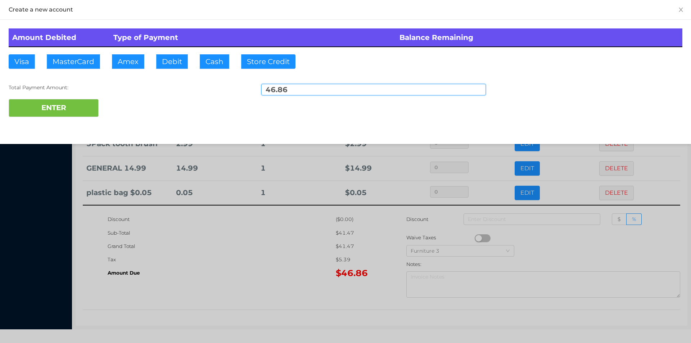
click at [288, 92] on input "46.86" at bounding box center [373, 90] width 225 height 12
click at [283, 91] on input "46.86" at bounding box center [373, 90] width 225 height 12
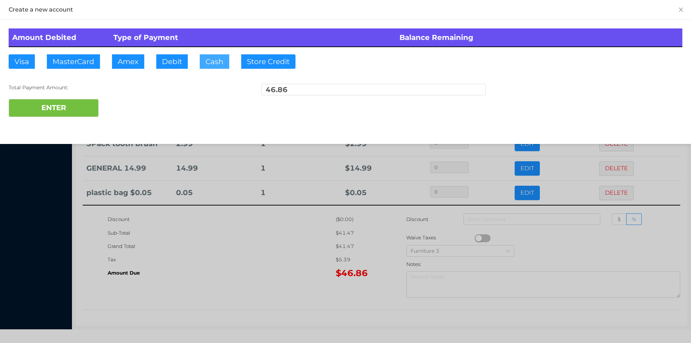
click at [217, 63] on button "Cash" at bounding box center [215, 61] width 30 height 14
type input "60"
click at [86, 117] on button "ENTER" at bounding box center [54, 108] width 90 height 18
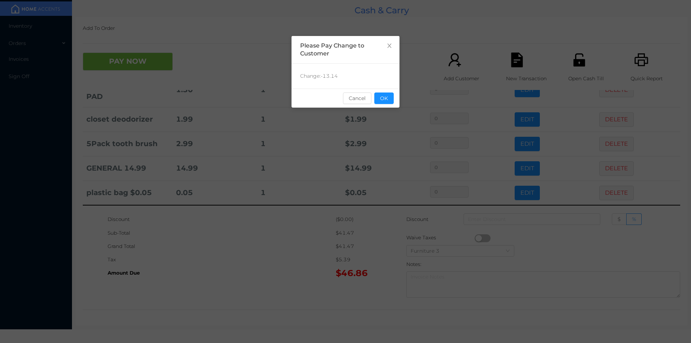
scroll to position [0, 0]
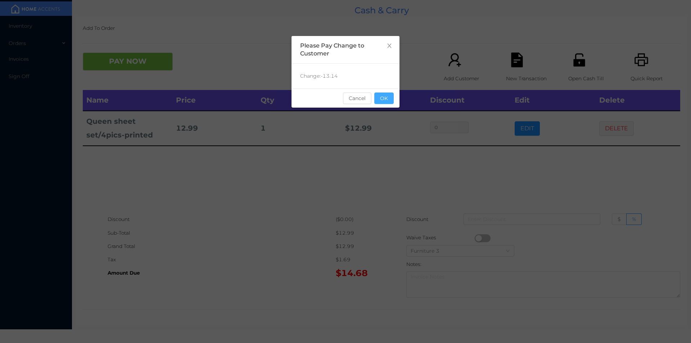
click at [383, 98] on button "OK" at bounding box center [383, 98] width 19 height 12
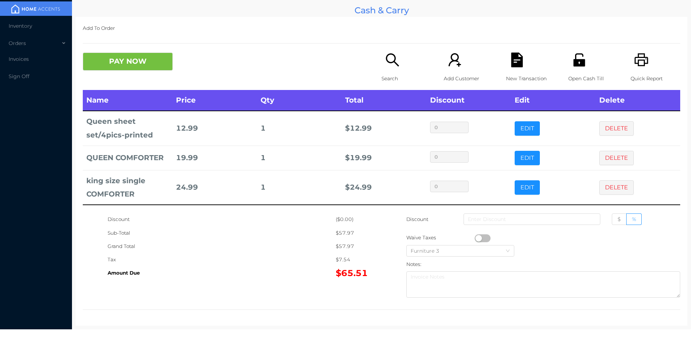
click at [387, 66] on icon "icon: search" at bounding box center [392, 60] width 15 height 15
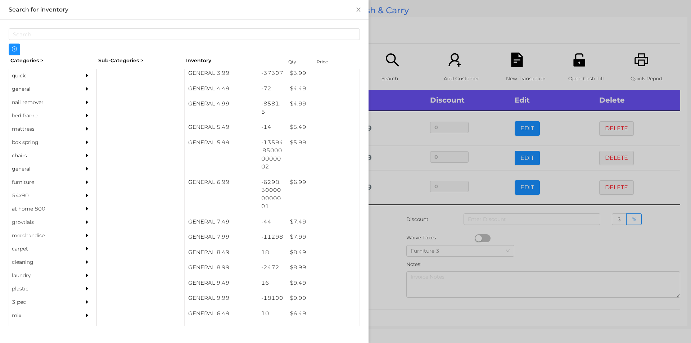
scroll to position [226, 0]
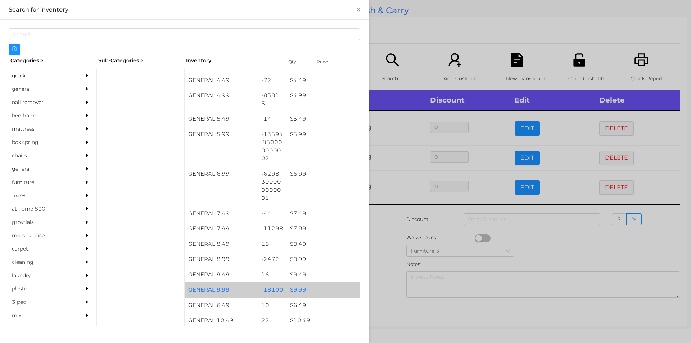
click at [318, 287] on div "$ 9.99" at bounding box center [322, 289] width 73 height 15
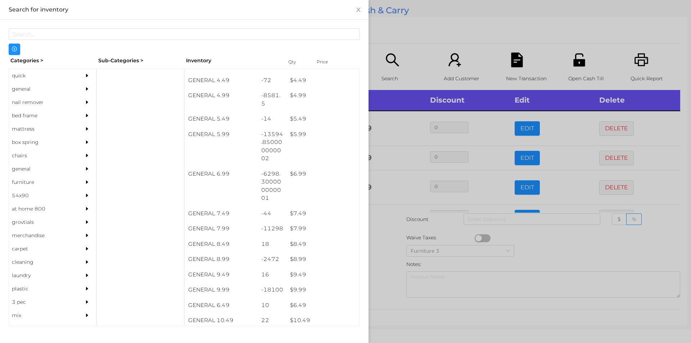
click at [384, 260] on div at bounding box center [345, 171] width 691 height 343
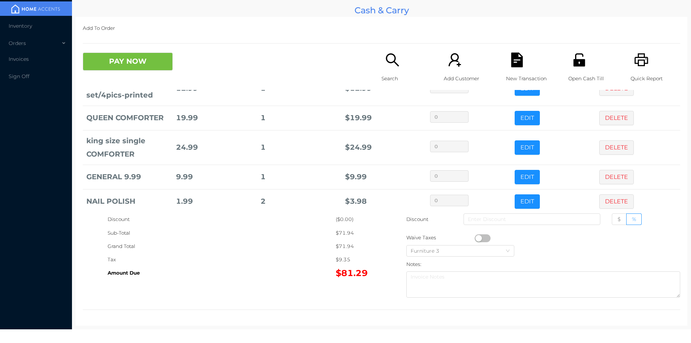
scroll to position [49, 0]
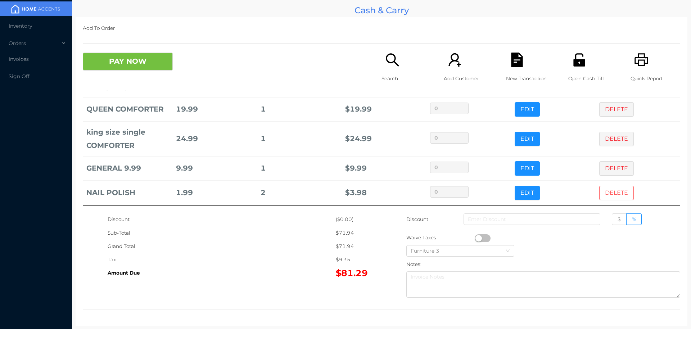
click at [610, 193] on button "DELETE" at bounding box center [616, 193] width 35 height 14
click at [145, 55] on button "PAY NOW" at bounding box center [128, 62] width 90 height 18
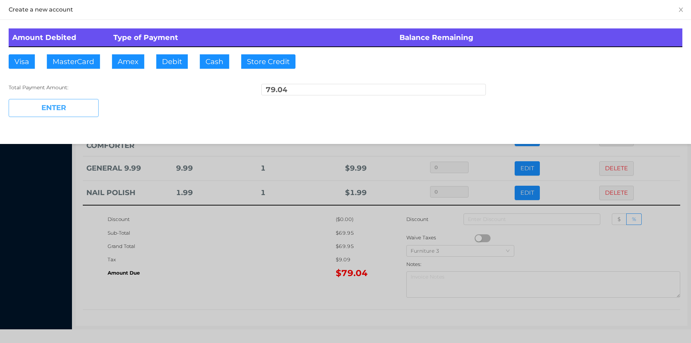
click at [75, 104] on button "ENTER" at bounding box center [54, 108] width 90 height 18
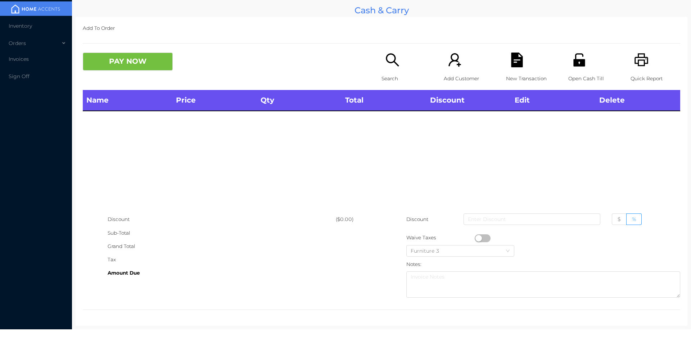
scroll to position [0, 0]
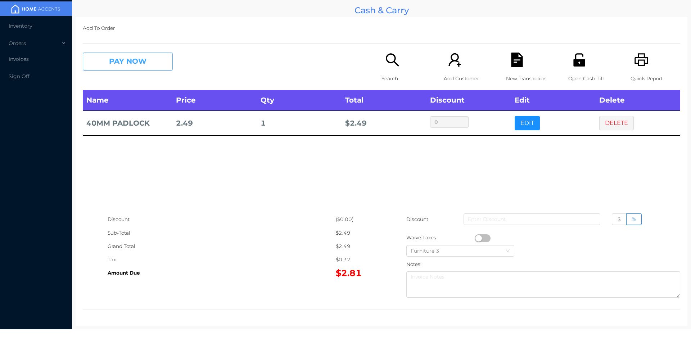
click at [125, 62] on button "PAY NOW" at bounding box center [128, 62] width 90 height 18
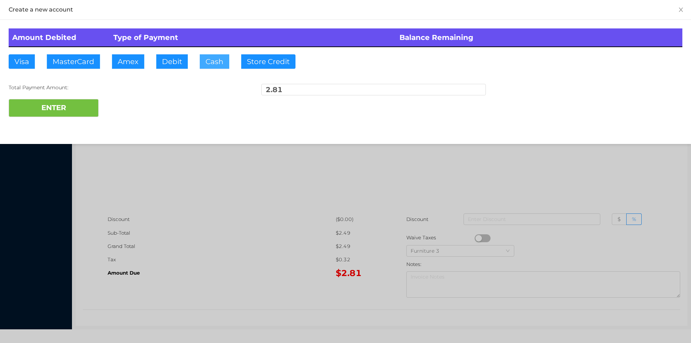
click at [208, 67] on button "Cash" at bounding box center [215, 61] width 30 height 14
type input "5."
click at [69, 110] on button "ENTER" at bounding box center [54, 108] width 90 height 18
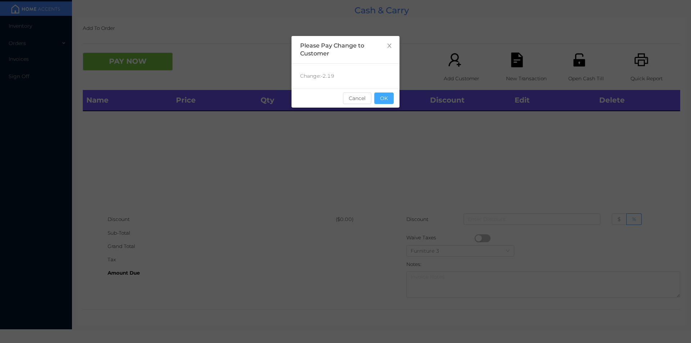
click at [388, 103] on button "OK" at bounding box center [383, 98] width 19 height 12
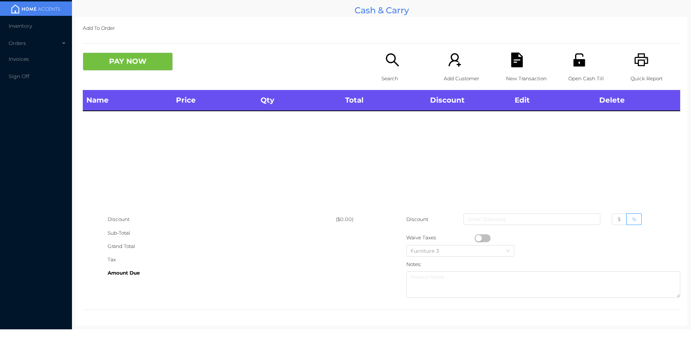
click at [402, 145] on div "Name Price Qty Total Discount Edit Delete" at bounding box center [381, 151] width 597 height 123
click at [631, 79] on p "Quick Report" at bounding box center [656, 78] width 50 height 13
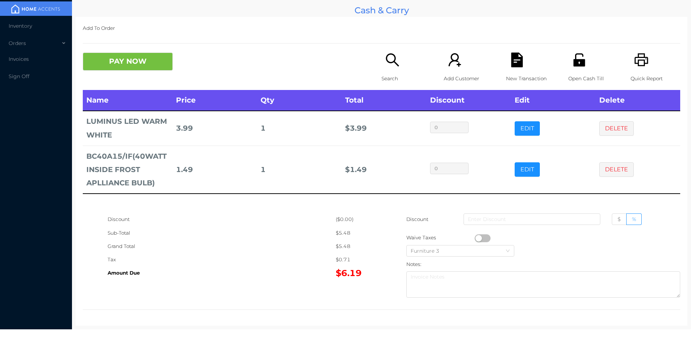
click at [389, 57] on icon "icon: search" at bounding box center [392, 60] width 15 height 15
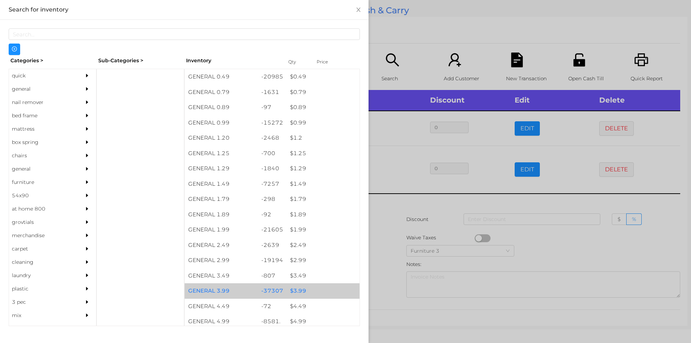
click at [299, 288] on div "$ 3.99" at bounding box center [322, 290] width 73 height 15
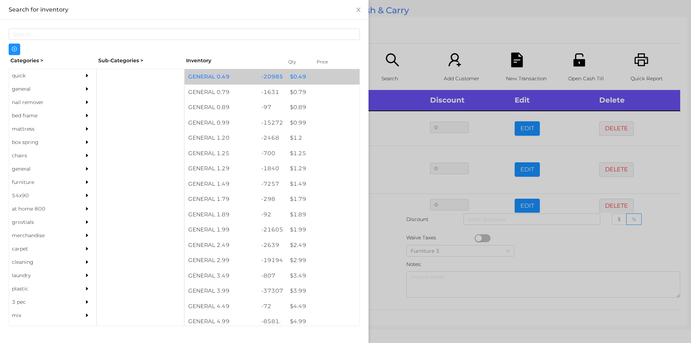
click at [288, 75] on div "$ 0.49" at bounding box center [322, 76] width 73 height 15
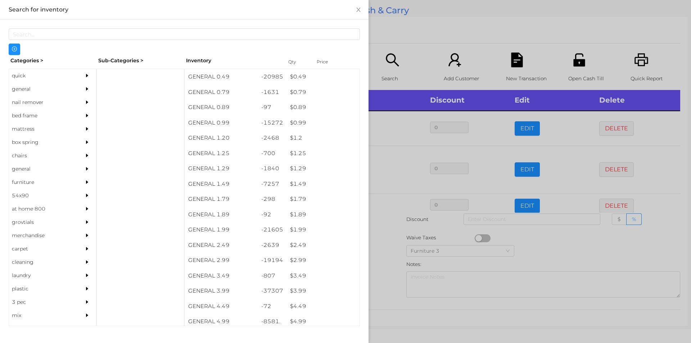
click at [379, 270] on div at bounding box center [345, 171] width 691 height 343
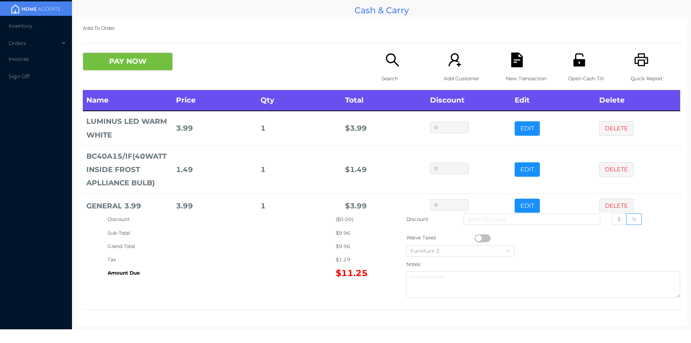
scroll to position [37, 0]
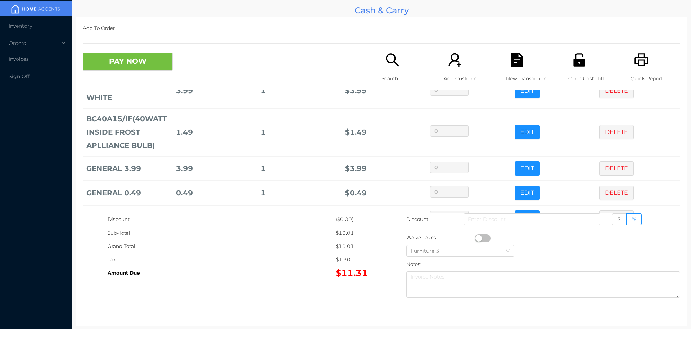
click at [118, 66] on button "PAY NOW" at bounding box center [128, 62] width 90 height 18
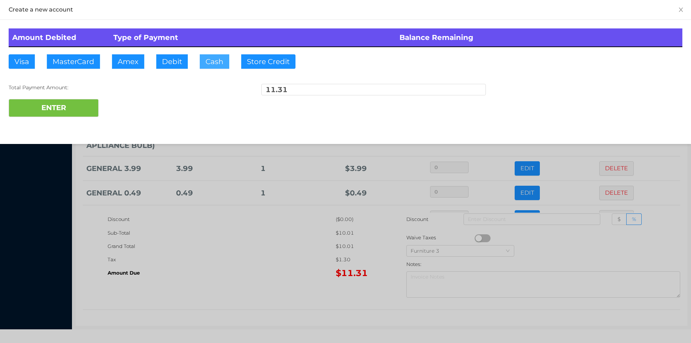
click at [211, 58] on button "Cash" at bounding box center [215, 61] width 30 height 14
type input "20."
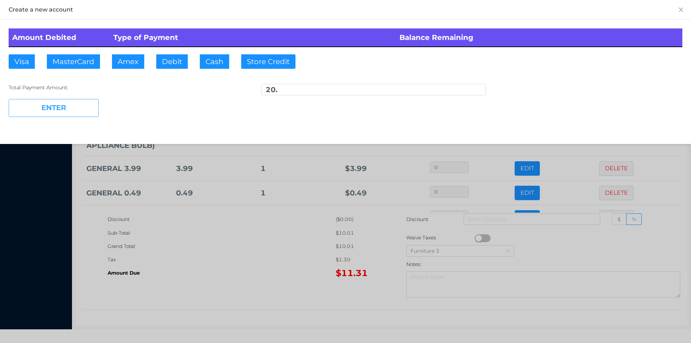
click at [79, 109] on button "ENTER" at bounding box center [54, 108] width 90 height 18
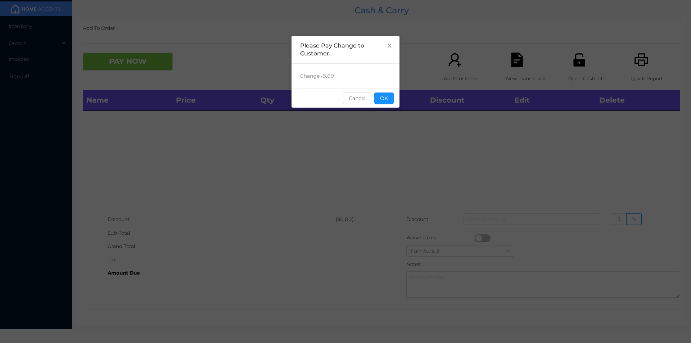
scroll to position [0, 0]
click at [378, 101] on button "OK" at bounding box center [383, 98] width 19 height 12
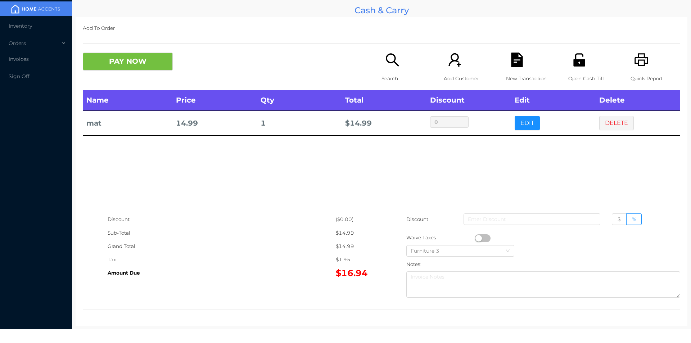
click at [387, 66] on icon "icon: search" at bounding box center [392, 60] width 15 height 15
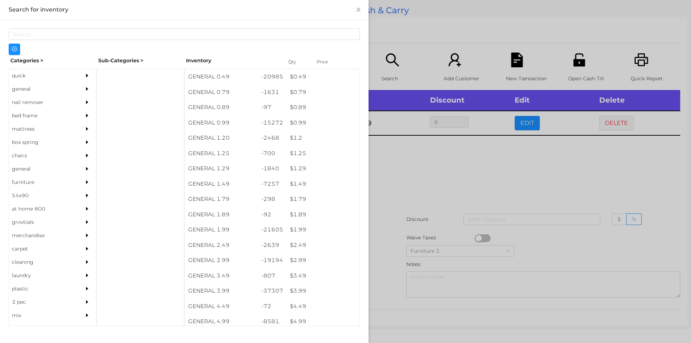
click at [28, 89] on div "general" at bounding box center [42, 88] width 66 height 13
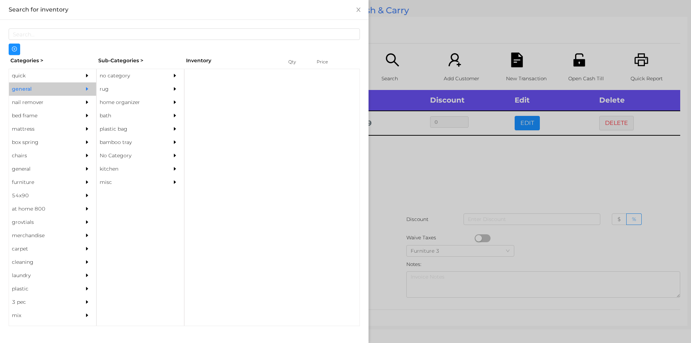
click at [113, 76] on div "no category" at bounding box center [130, 75] width 66 height 13
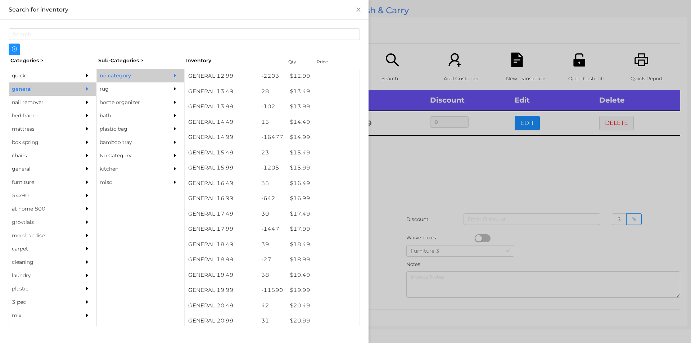
scroll to position [563, 0]
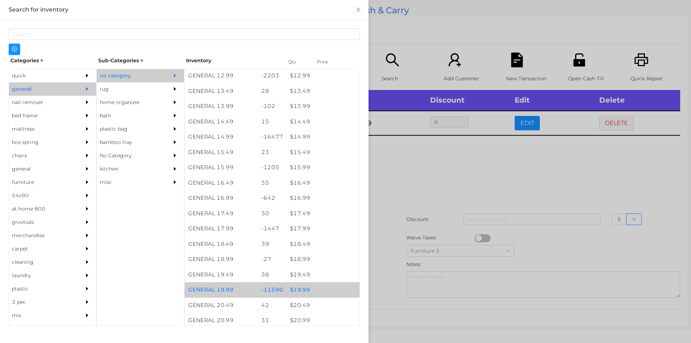
click at [302, 290] on div "$ 19.99" at bounding box center [322, 289] width 73 height 15
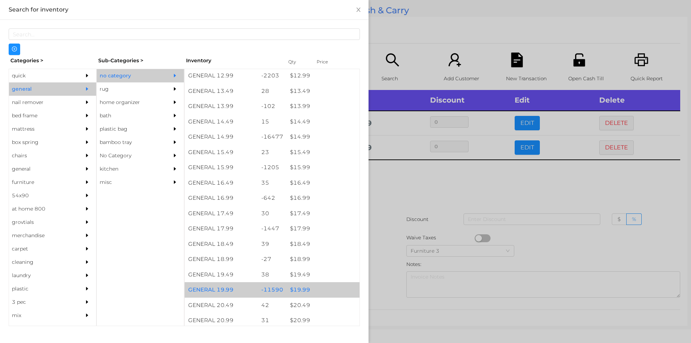
click at [303, 287] on div "$ 19.99" at bounding box center [322, 289] width 73 height 15
click at [304, 289] on div "$ 19.99" at bounding box center [322, 289] width 73 height 15
click at [307, 291] on div "$ 19.99" at bounding box center [322, 289] width 73 height 15
click at [303, 289] on div "$ 19.99" at bounding box center [322, 289] width 73 height 15
click at [305, 290] on div "$ 19.99" at bounding box center [322, 289] width 73 height 15
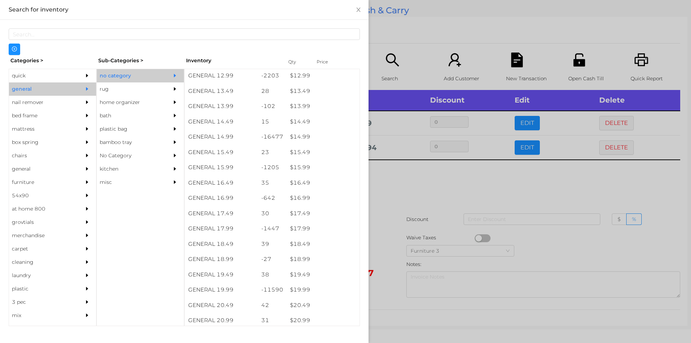
click at [399, 190] on div at bounding box center [345, 171] width 691 height 343
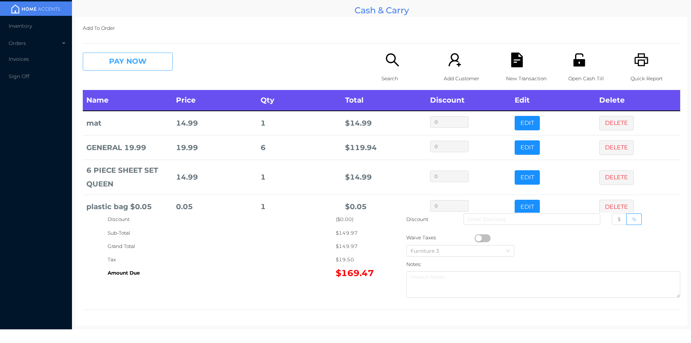
click at [150, 59] on button "PAY NOW" at bounding box center [128, 62] width 90 height 18
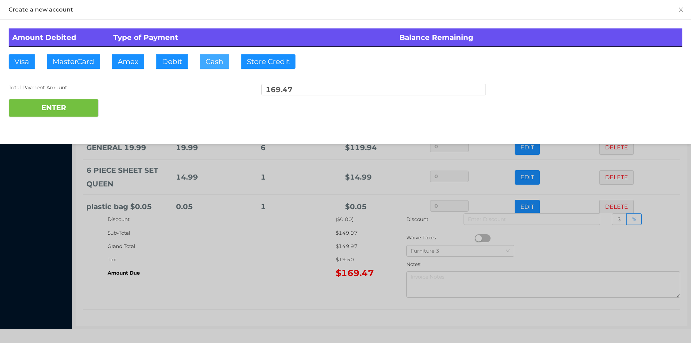
click at [208, 60] on button "Cash" at bounding box center [215, 61] width 30 height 14
type input "170."
click at [89, 114] on button "ENTER" at bounding box center [54, 108] width 90 height 18
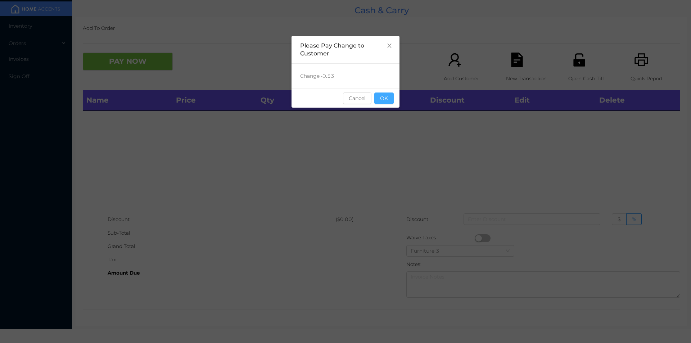
click at [389, 103] on button "OK" at bounding box center [383, 98] width 19 height 12
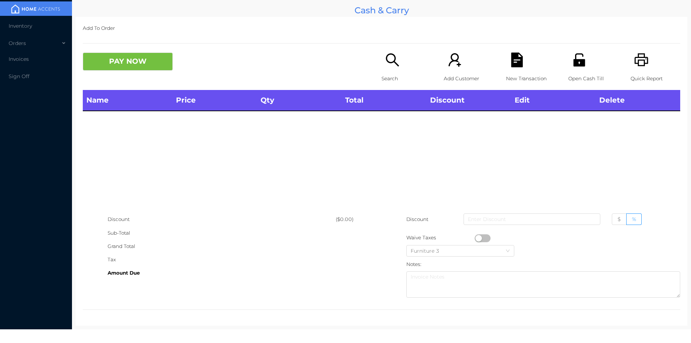
click at [378, 129] on div "Name Price Qty Total Discount Edit Delete" at bounding box center [381, 151] width 597 height 123
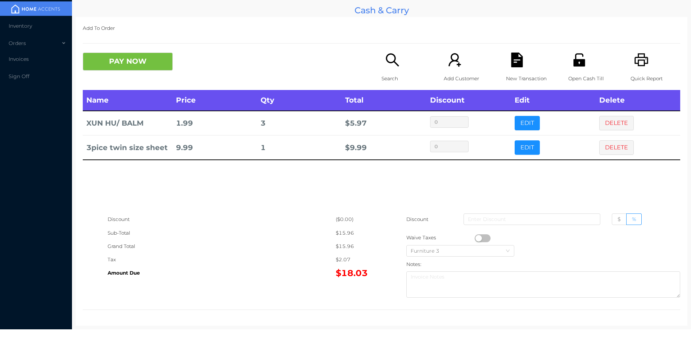
click at [392, 85] on p "Search" at bounding box center [407, 78] width 50 height 13
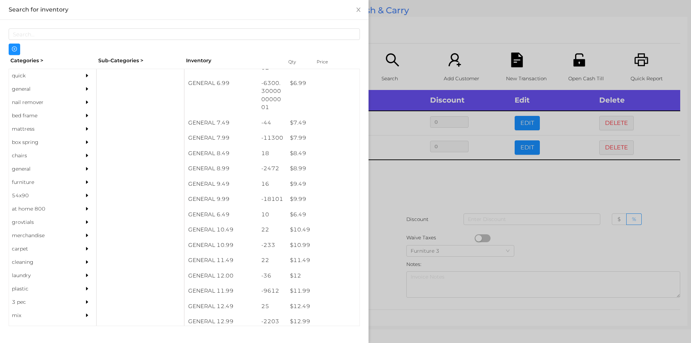
scroll to position [317, 0]
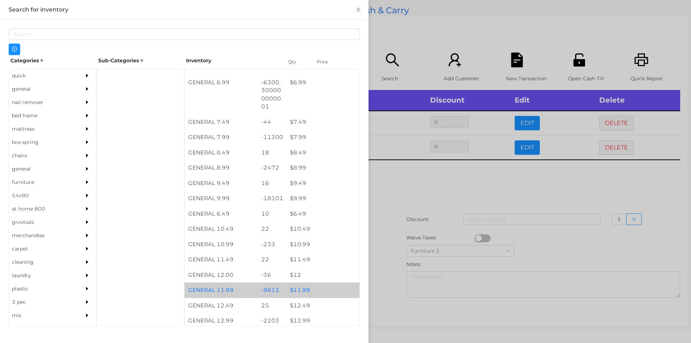
click at [297, 288] on div "$ 11.99" at bounding box center [322, 290] width 73 height 15
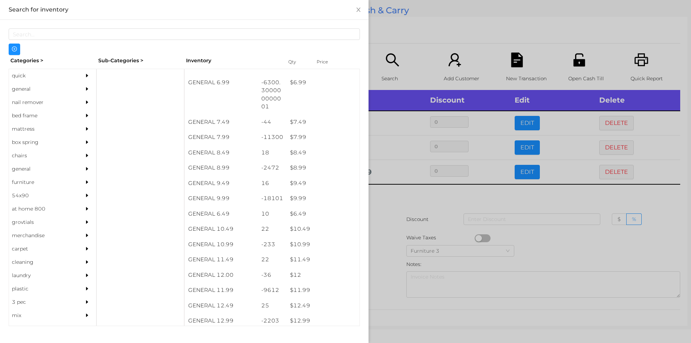
click at [384, 282] on div at bounding box center [345, 171] width 691 height 343
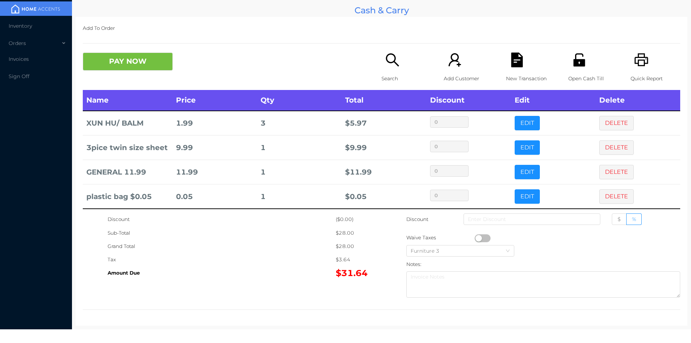
click at [116, 62] on button "PAY NOW" at bounding box center [128, 62] width 90 height 18
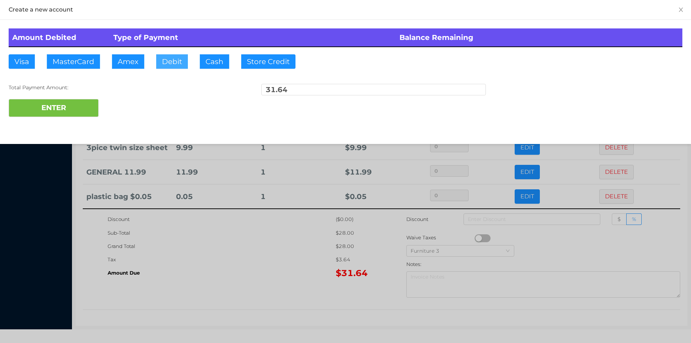
click at [173, 59] on button "Debit" at bounding box center [172, 61] width 32 height 14
click at [35, 101] on button "ENTER" at bounding box center [54, 108] width 90 height 18
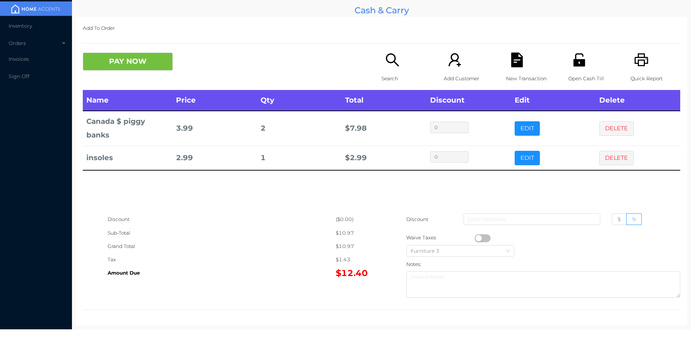
click at [385, 66] on icon "icon: search" at bounding box center [392, 60] width 15 height 15
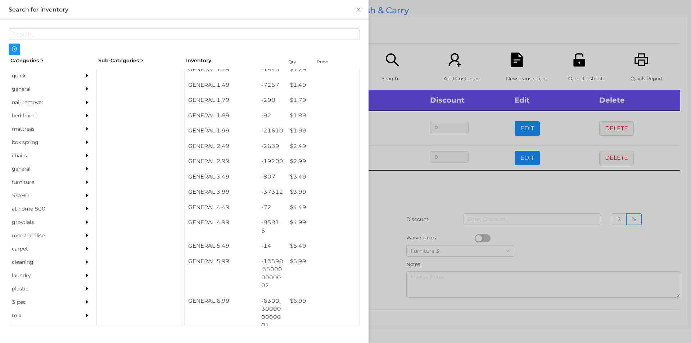
scroll to position [99, 0]
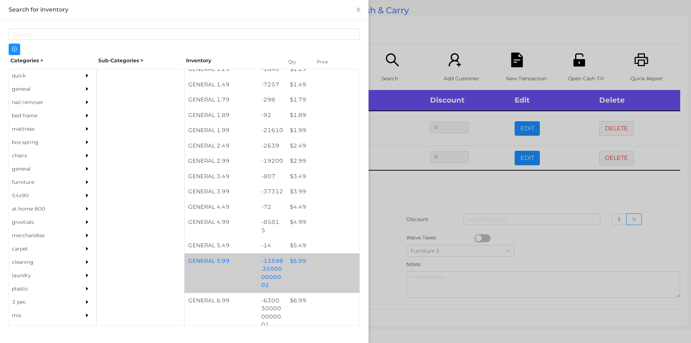
click at [300, 262] on div "$ 5.99" at bounding box center [322, 260] width 73 height 15
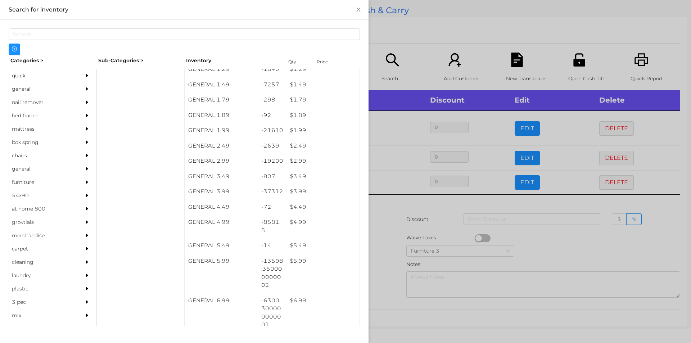
click at [389, 256] on div at bounding box center [345, 171] width 691 height 343
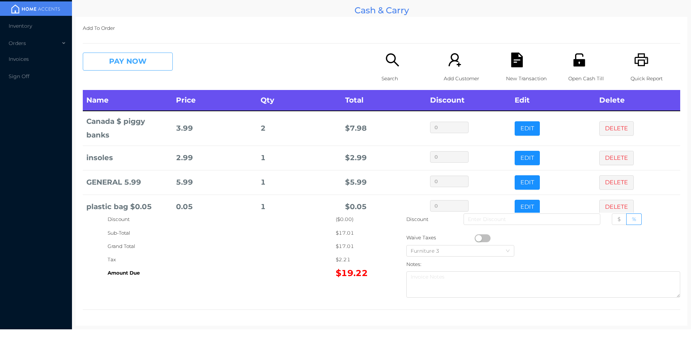
click at [118, 60] on button "PAY NOW" at bounding box center [128, 62] width 90 height 18
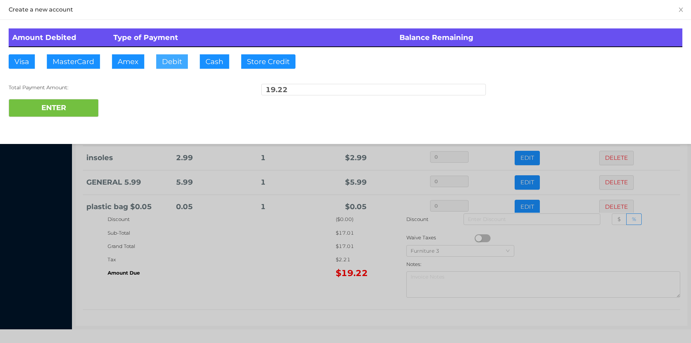
click at [164, 61] on button "Debit" at bounding box center [172, 61] width 32 height 14
click at [58, 112] on button "ENTER" at bounding box center [54, 108] width 90 height 18
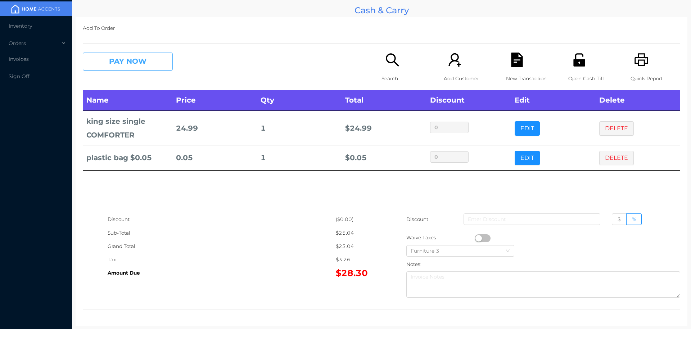
click at [155, 68] on button "PAY NOW" at bounding box center [128, 62] width 90 height 18
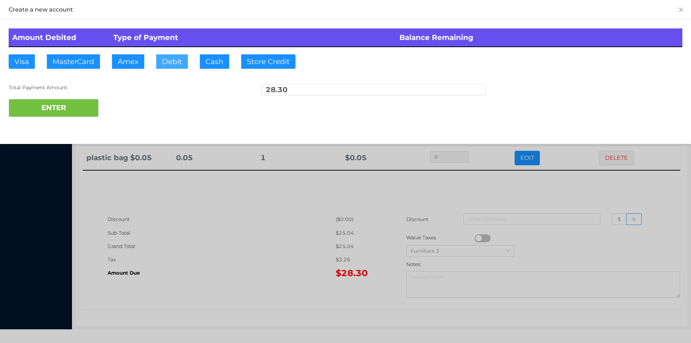
click at [172, 55] on button "Debit" at bounding box center [172, 61] width 32 height 14
click at [235, 162] on div at bounding box center [345, 171] width 691 height 343
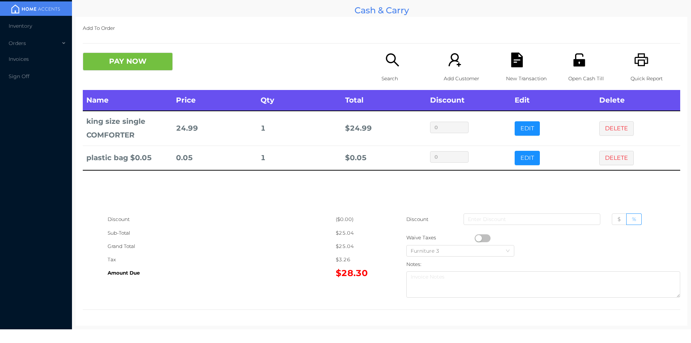
click at [128, 58] on button "PAY NOW" at bounding box center [128, 62] width 90 height 18
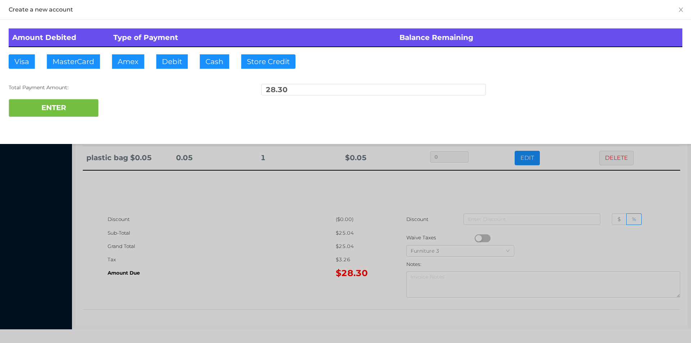
click at [121, 99] on div "ENTER" at bounding box center [346, 108] width 674 height 18
click at [200, 241] on div at bounding box center [345, 171] width 691 height 343
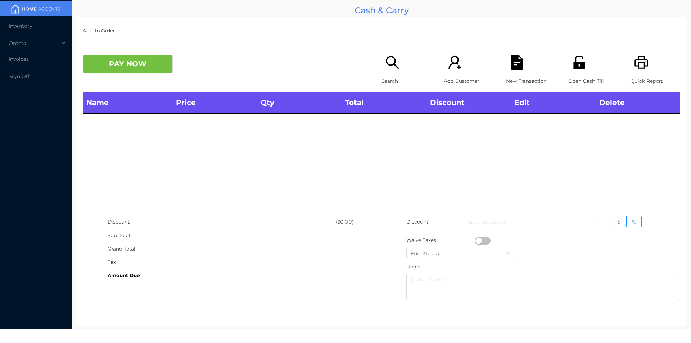
click at [578, 83] on p "Open Cash Till" at bounding box center [593, 81] width 50 height 13
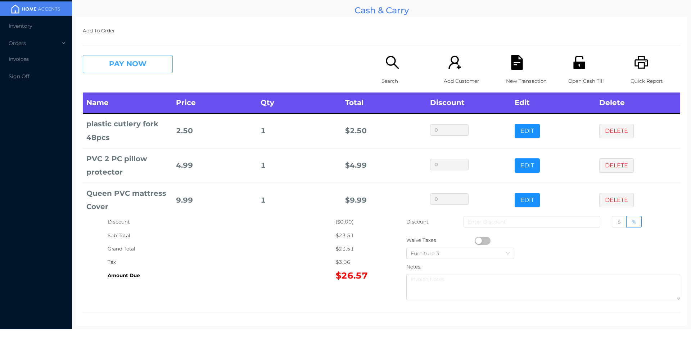
click at [146, 68] on button "PAY NOW" at bounding box center [128, 64] width 90 height 18
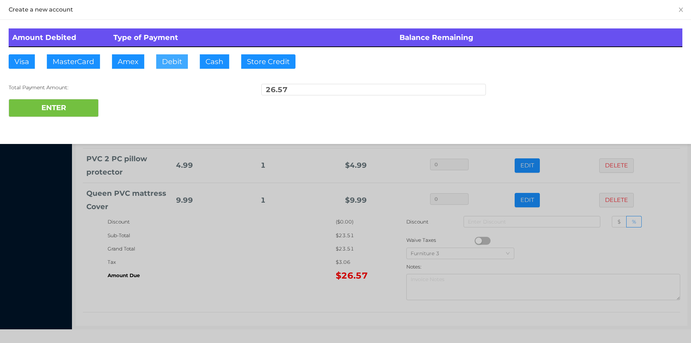
click at [174, 65] on button "Debit" at bounding box center [172, 61] width 32 height 14
click at [72, 102] on button "ENTER" at bounding box center [54, 108] width 90 height 18
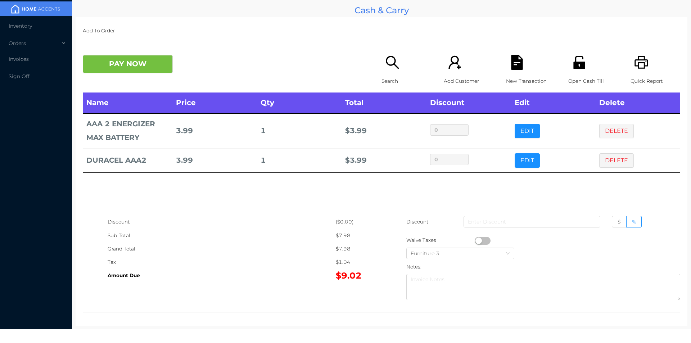
click at [516, 62] on icon "icon: file-text" at bounding box center [517, 62] width 15 height 15
click at [639, 63] on icon "icon: printer" at bounding box center [642, 62] width 14 height 13
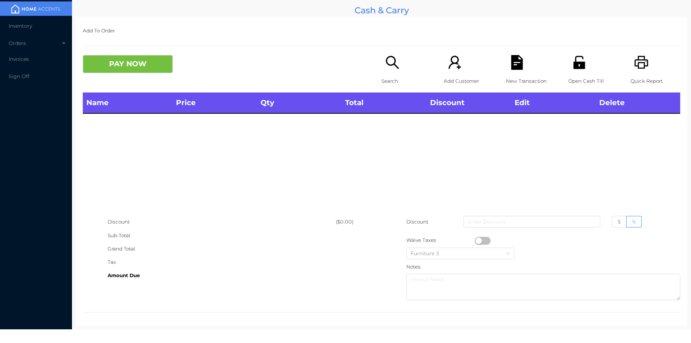
click at [518, 67] on icon "icon: file-text" at bounding box center [517, 62] width 12 height 15
click at [126, 66] on button "PAY NOW" at bounding box center [128, 64] width 90 height 18
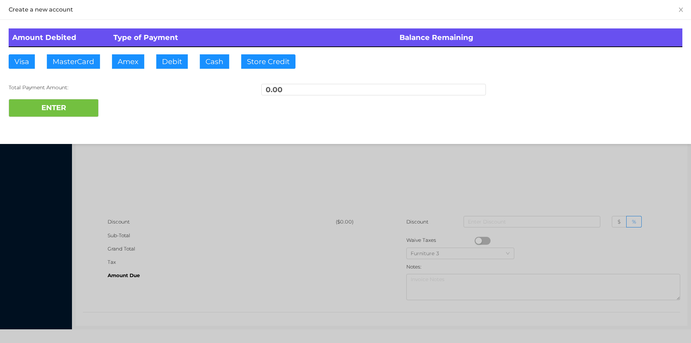
click at [179, 183] on div at bounding box center [345, 171] width 691 height 343
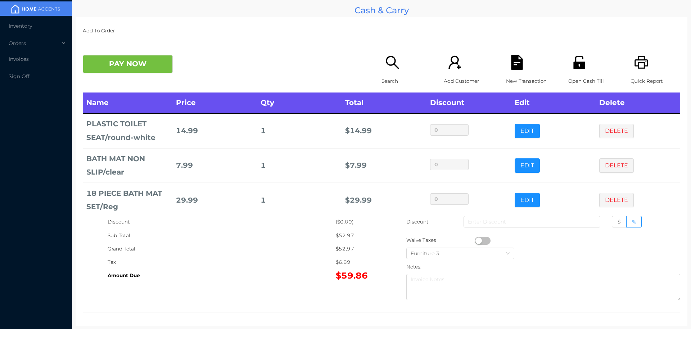
click at [337, 290] on div "Discount ($0.00) Sub-Total $52.97 Grand Total $52.97 Tax $6.89 Amount Due $59.8…" at bounding box center [381, 259] width 597 height 88
click at [111, 67] on button "PAY NOW" at bounding box center [128, 64] width 90 height 18
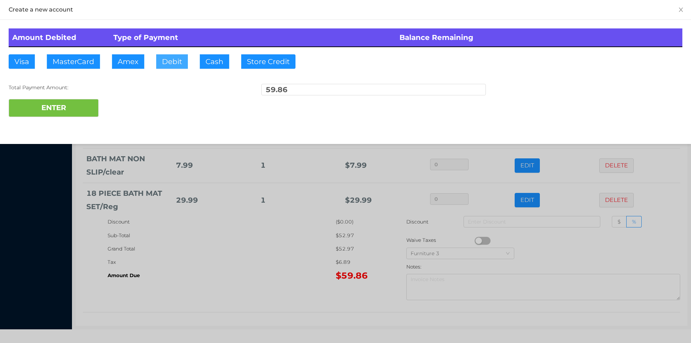
click at [175, 62] on button "Debit" at bounding box center [172, 61] width 32 height 14
click at [66, 108] on button "ENTER" at bounding box center [54, 108] width 90 height 18
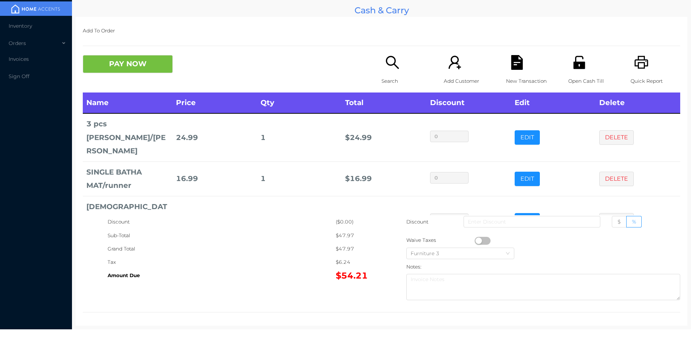
scroll to position [10, 0]
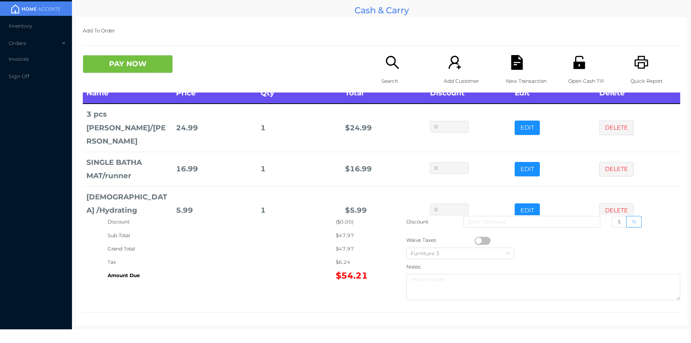
click at [24, 27] on span "Inventory" at bounding box center [20, 26] width 23 height 6
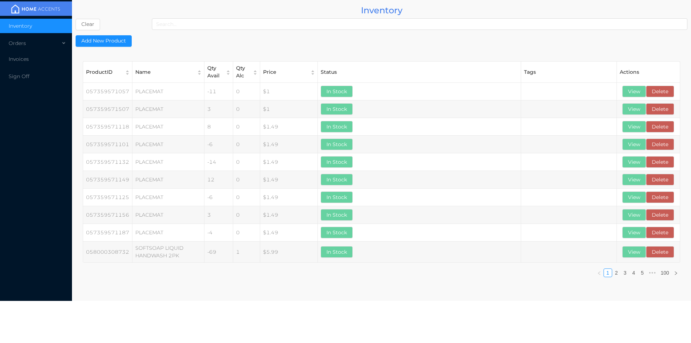
click at [36, 160] on div "Inventory Orders Invoices Sign Off" at bounding box center [36, 150] width 72 height 301
click at [18, 41] on div "Orders" at bounding box center [36, 43] width 72 height 14
click at [35, 62] on span "Cash & Carry" at bounding box center [33, 60] width 32 height 6
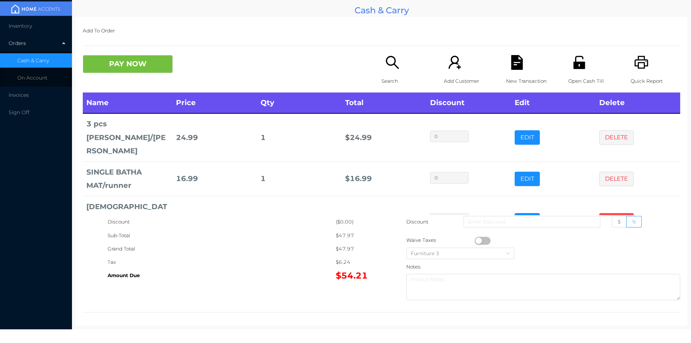
click at [601, 213] on button "DELETE" at bounding box center [616, 220] width 35 height 14
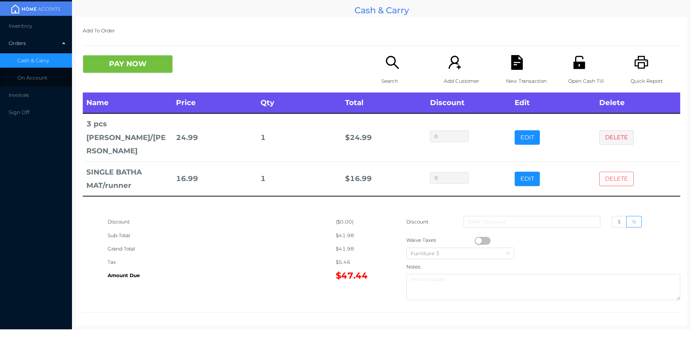
click at [609, 172] on button "DELETE" at bounding box center [616, 179] width 35 height 14
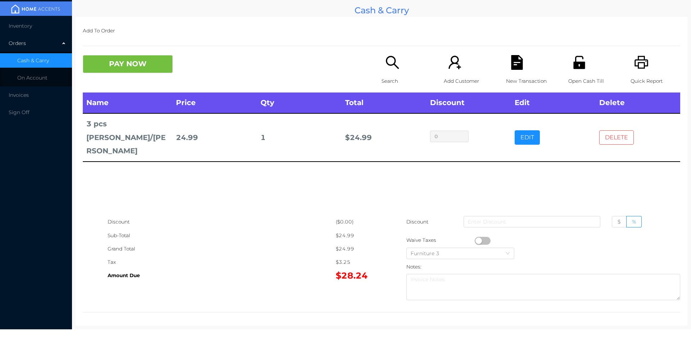
click at [607, 130] on button "DELETE" at bounding box center [616, 137] width 35 height 14
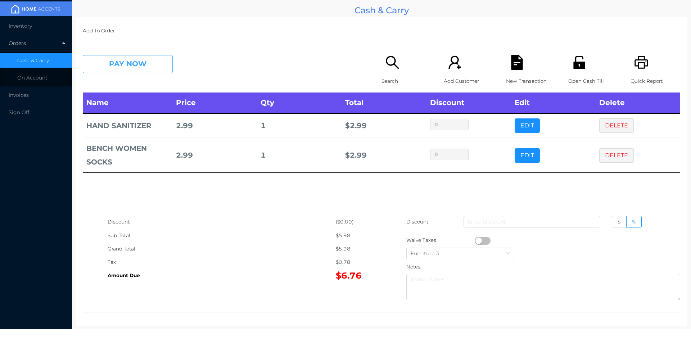
click at [129, 71] on button "PAY NOW" at bounding box center [128, 64] width 90 height 18
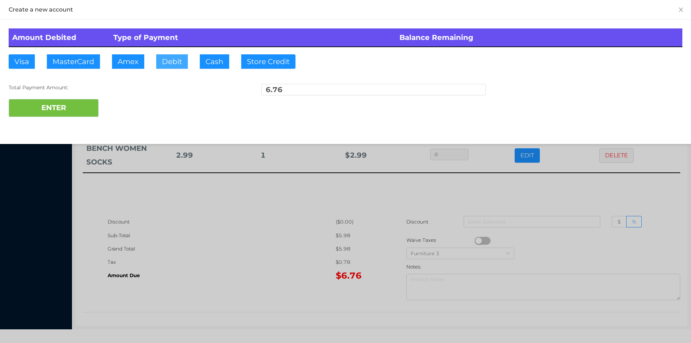
click at [166, 67] on button "Debit" at bounding box center [172, 61] width 32 height 14
click at [65, 110] on button "ENTER" at bounding box center [54, 108] width 90 height 18
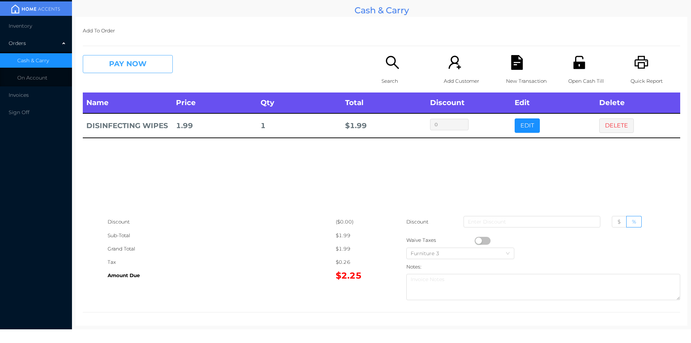
click at [105, 57] on button "PAY NOW" at bounding box center [128, 64] width 90 height 18
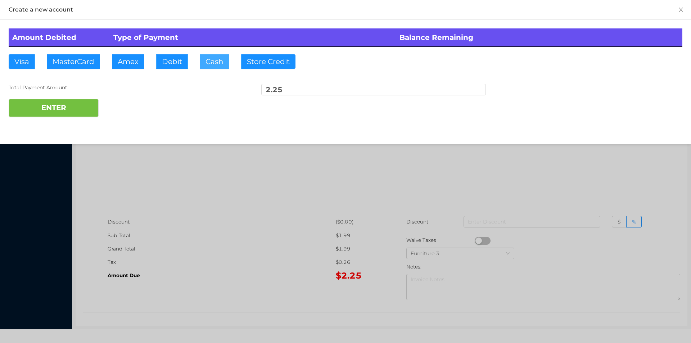
click at [200, 64] on button "Cash" at bounding box center [215, 61] width 30 height 14
click at [72, 116] on button "ENTER" at bounding box center [54, 108] width 90 height 18
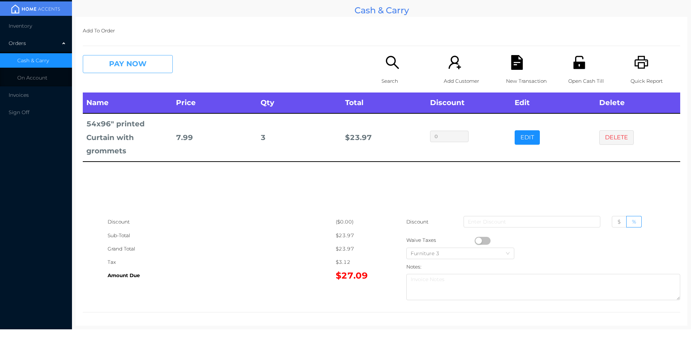
click at [140, 68] on button "PAY NOW" at bounding box center [128, 64] width 90 height 18
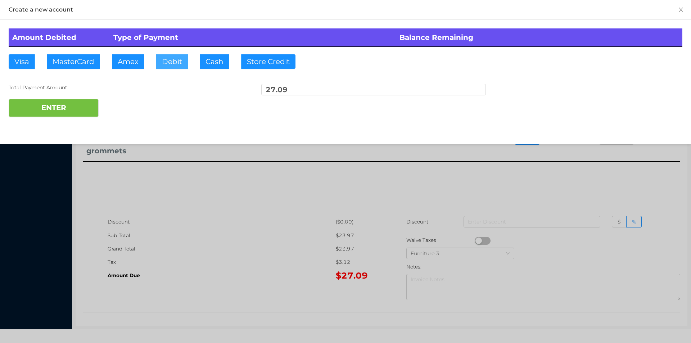
click at [184, 57] on button "Debit" at bounding box center [172, 61] width 32 height 14
click at [71, 108] on button "ENTER" at bounding box center [54, 108] width 90 height 18
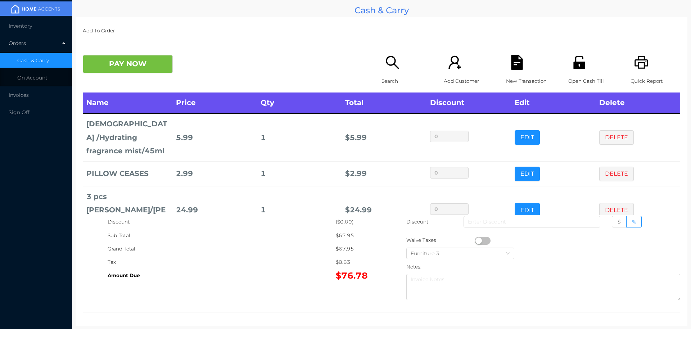
scroll to position [34, 0]
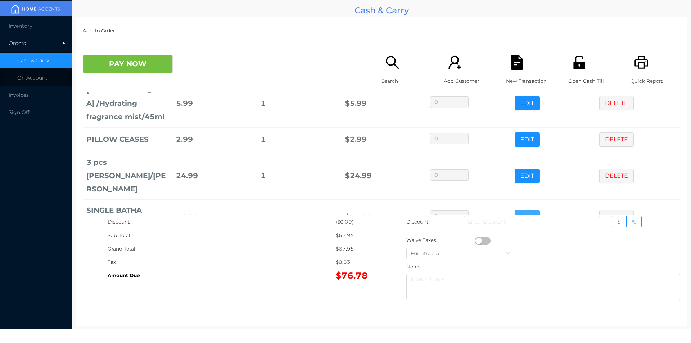
click at [527, 210] on button "EDIT" at bounding box center [527, 217] width 25 height 14
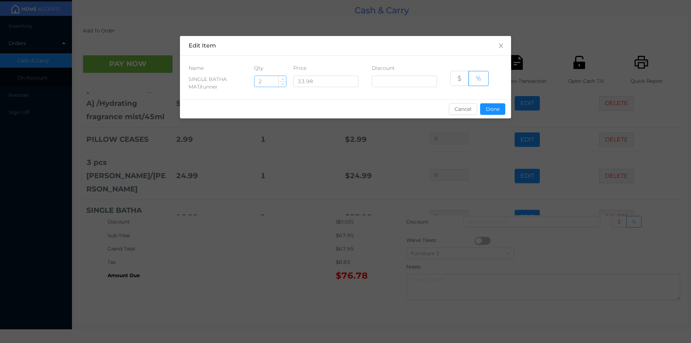
click at [273, 83] on input "2" at bounding box center [270, 81] width 32 height 11
type input "1"
click at [490, 112] on button "Done" at bounding box center [492, 109] width 25 height 12
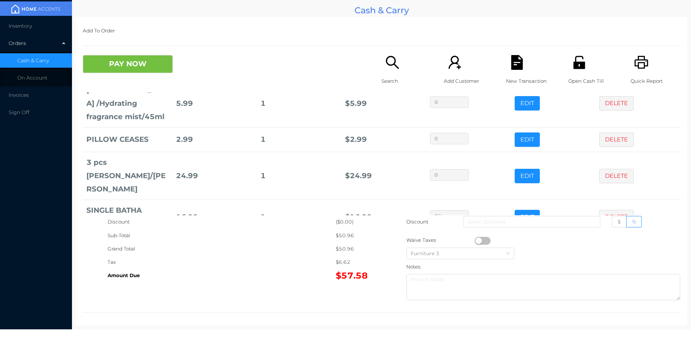
click at [260, 226] on div "Discount" at bounding box center [222, 221] width 228 height 13
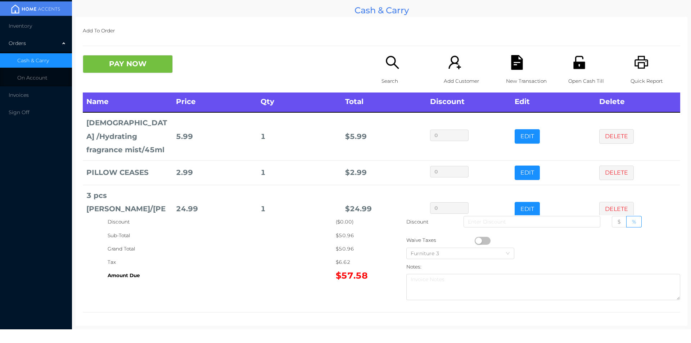
scroll to position [0, 0]
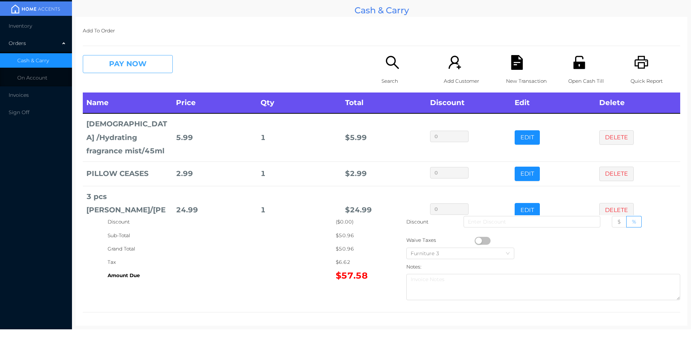
click at [135, 62] on button "PAY NOW" at bounding box center [128, 64] width 90 height 18
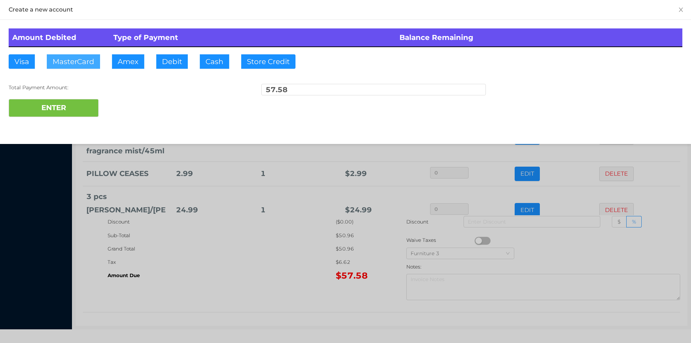
click at [71, 67] on button "MasterCard" at bounding box center [73, 61] width 53 height 14
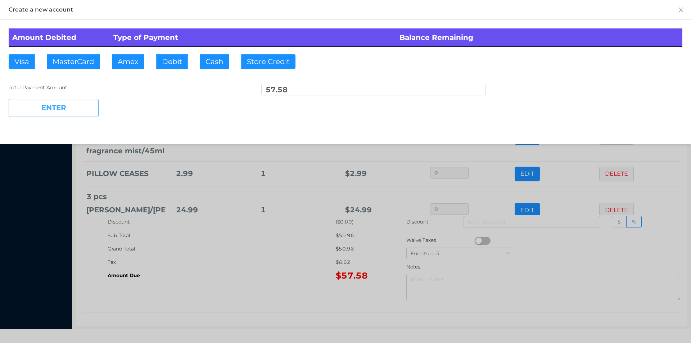
click at [59, 105] on button "ENTER" at bounding box center [54, 108] width 90 height 18
type input "0"
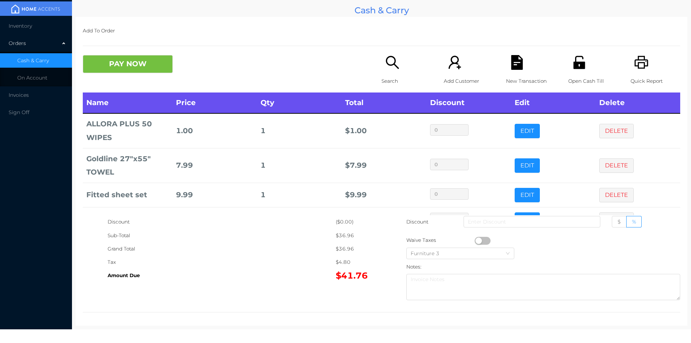
click at [573, 56] on icon "icon: unlock" at bounding box center [579, 62] width 12 height 13
click at [131, 63] on button "PAY NOW" at bounding box center [128, 64] width 90 height 18
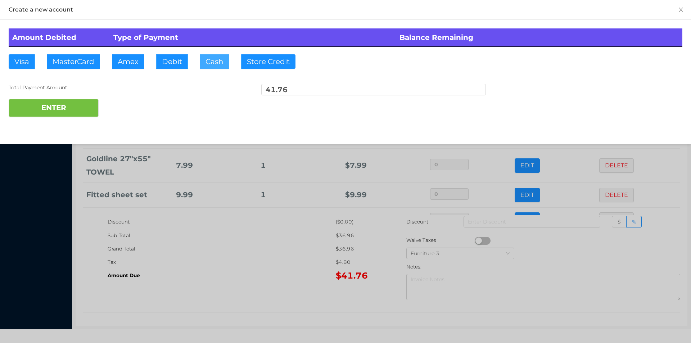
click at [210, 59] on button "Cash" at bounding box center [215, 61] width 30 height 14
click at [54, 112] on button "ENTER" at bounding box center [54, 108] width 90 height 18
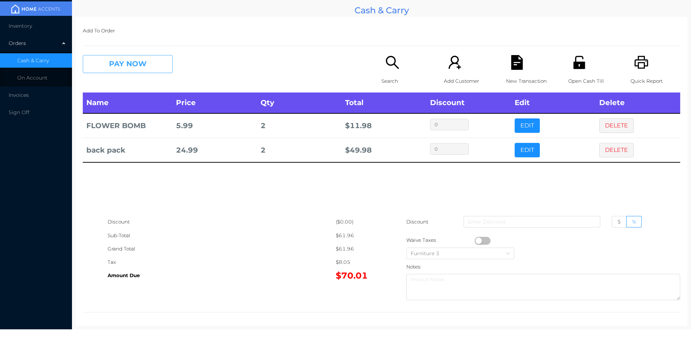
click at [144, 63] on button "PAY NOW" at bounding box center [128, 64] width 90 height 18
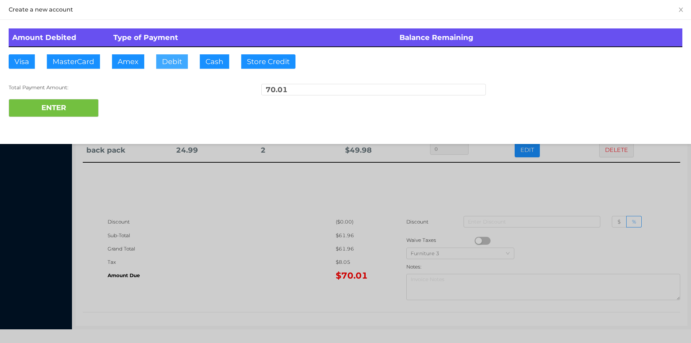
click at [170, 57] on button "Debit" at bounding box center [172, 61] width 32 height 14
click at [79, 114] on button "ENTER" at bounding box center [54, 108] width 90 height 18
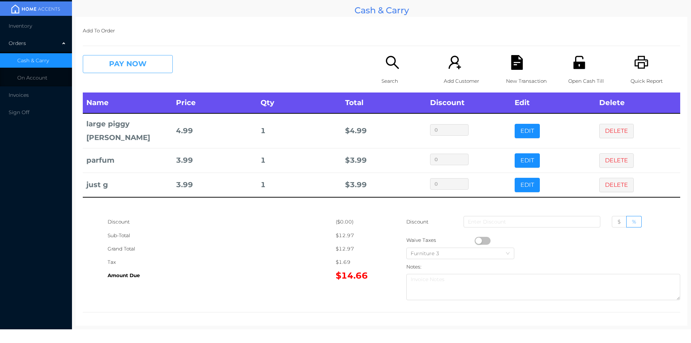
click at [121, 72] on button "PAY NOW" at bounding box center [128, 64] width 90 height 18
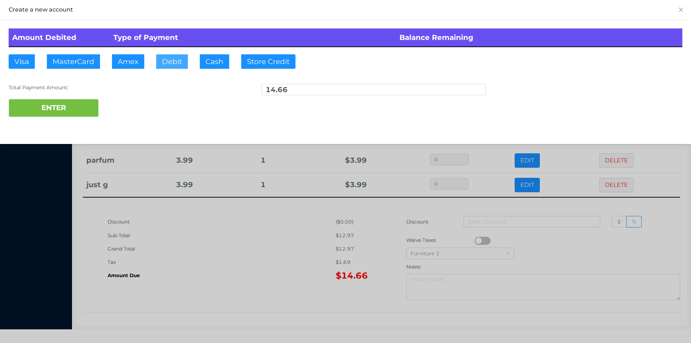
click at [168, 62] on button "Debit" at bounding box center [172, 61] width 32 height 14
click at [82, 110] on button "ENTER" at bounding box center [54, 108] width 90 height 18
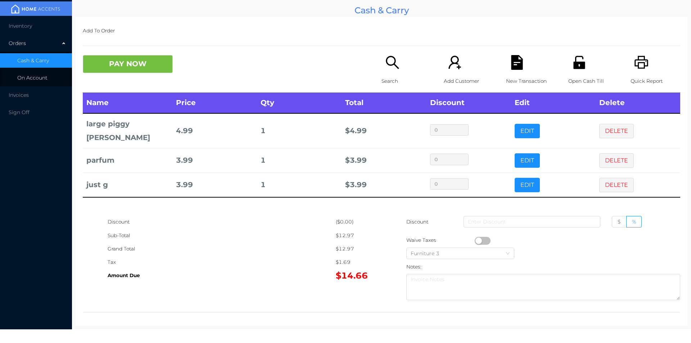
click at [40, 80] on span "On Account" at bounding box center [32, 78] width 30 height 6
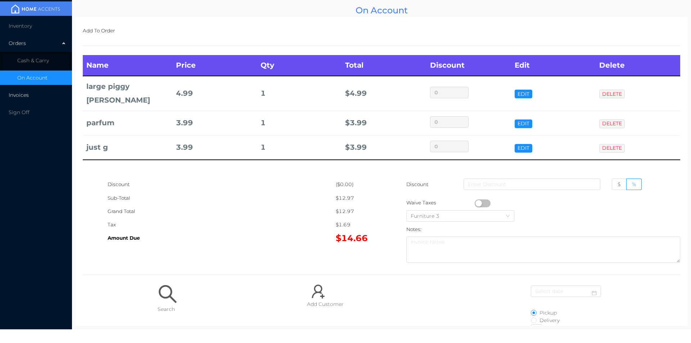
click at [26, 91] on li "Invoices" at bounding box center [36, 95] width 72 height 14
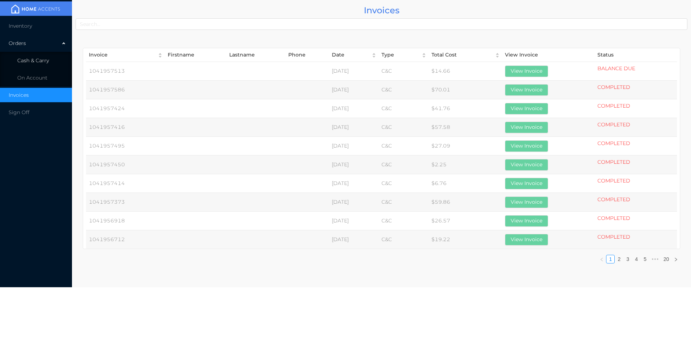
click at [40, 62] on span "Cash & Carry" at bounding box center [33, 60] width 32 height 6
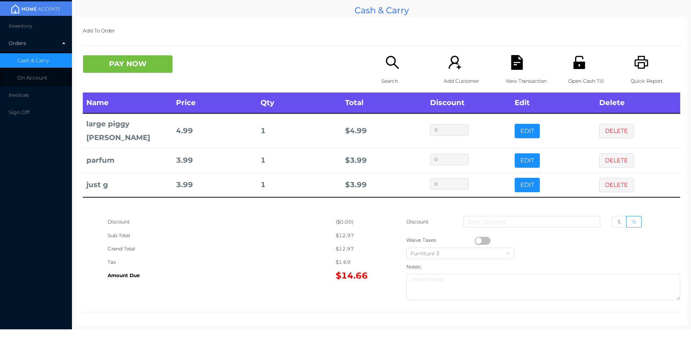
click at [515, 72] on div "New Transaction" at bounding box center [531, 73] width 50 height 37
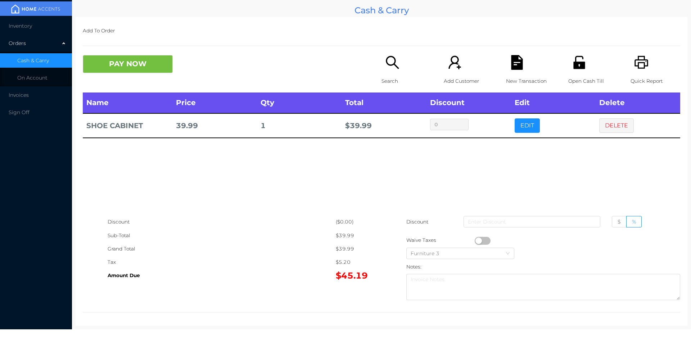
click at [573, 73] on div "Open Cash Till" at bounding box center [593, 73] width 50 height 37
click at [130, 62] on button "PAY NOW" at bounding box center [128, 64] width 90 height 18
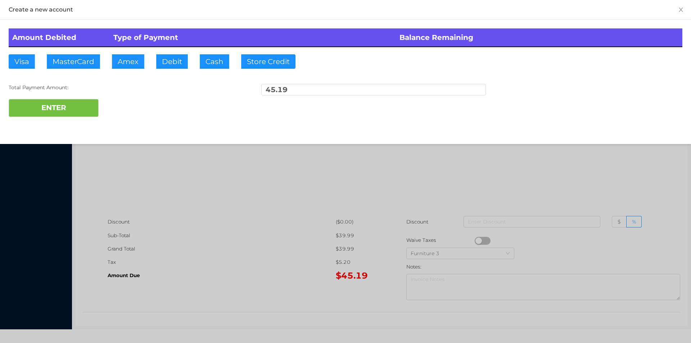
click at [123, 110] on div "ENTER" at bounding box center [346, 108] width 674 height 18
click at [231, 221] on div at bounding box center [345, 171] width 691 height 343
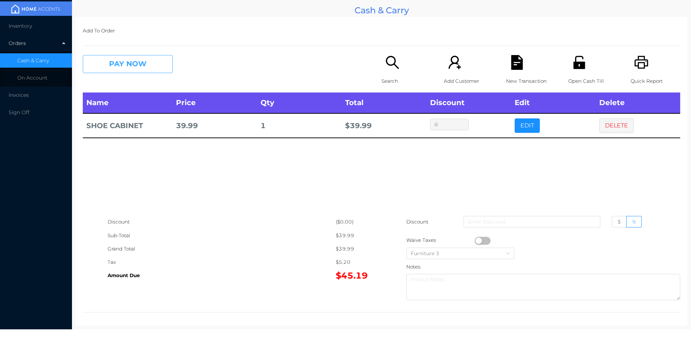
click at [140, 64] on button "PAY NOW" at bounding box center [128, 64] width 90 height 18
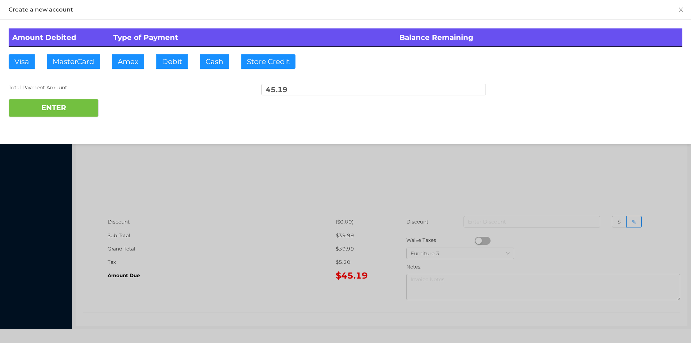
click at [121, 106] on div "ENTER" at bounding box center [346, 108] width 674 height 18
click at [604, 169] on div at bounding box center [345, 171] width 691 height 343
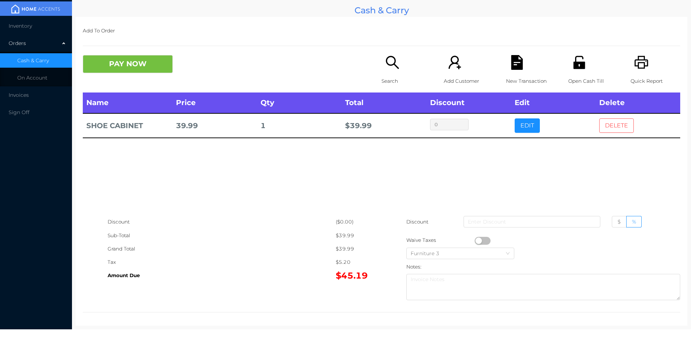
click at [618, 130] on button "DELETE" at bounding box center [616, 125] width 35 height 14
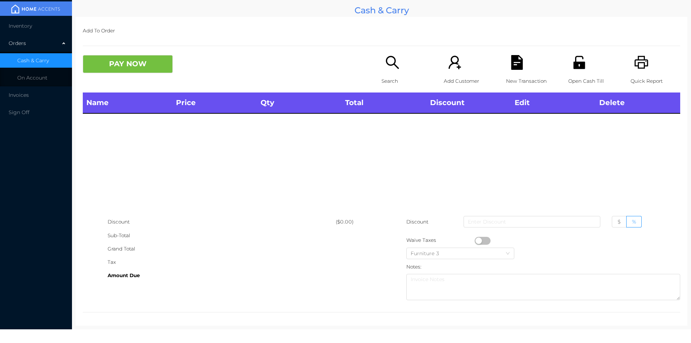
click at [578, 72] on div "Open Cash Till" at bounding box center [593, 73] width 50 height 37
click at [388, 71] on div "Search" at bounding box center [407, 73] width 50 height 37
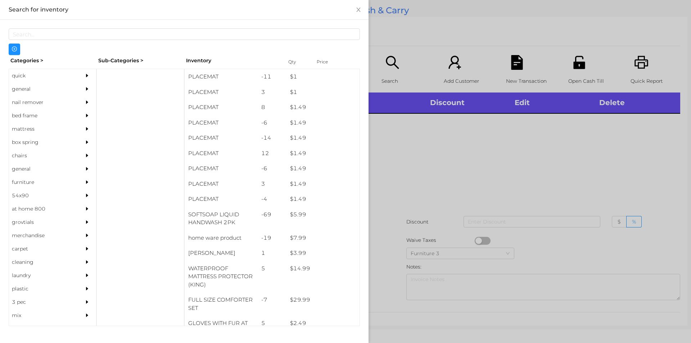
click at [27, 88] on div "general" at bounding box center [42, 88] width 66 height 13
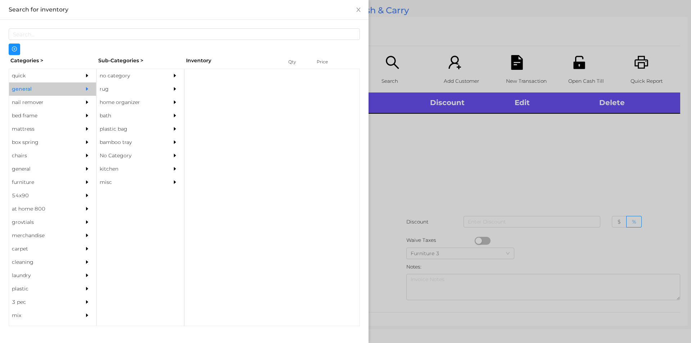
click at [113, 78] on div "no category" at bounding box center [130, 75] width 66 height 13
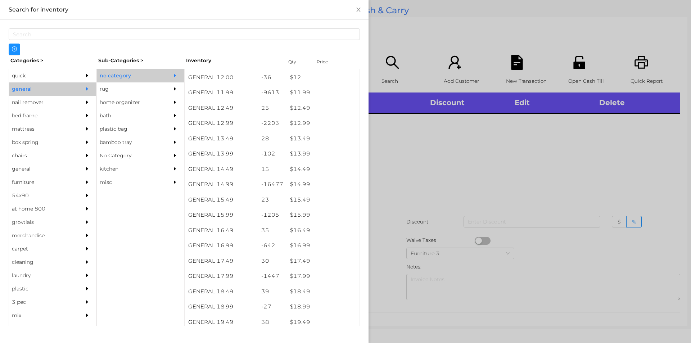
scroll to position [511, 0]
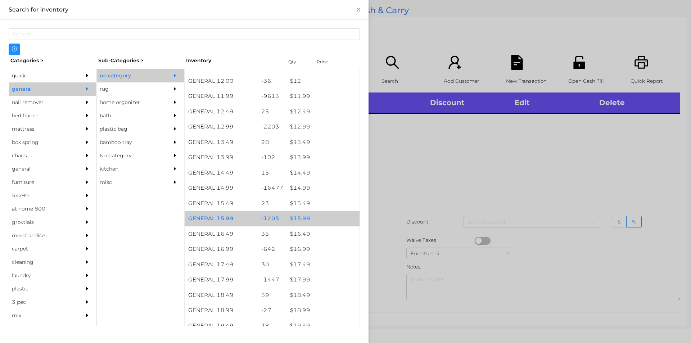
click at [303, 220] on div "$ 15.99" at bounding box center [322, 218] width 73 height 15
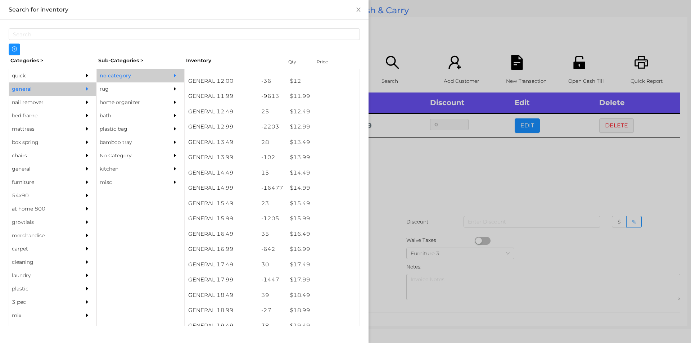
click at [397, 221] on div at bounding box center [345, 171] width 691 height 343
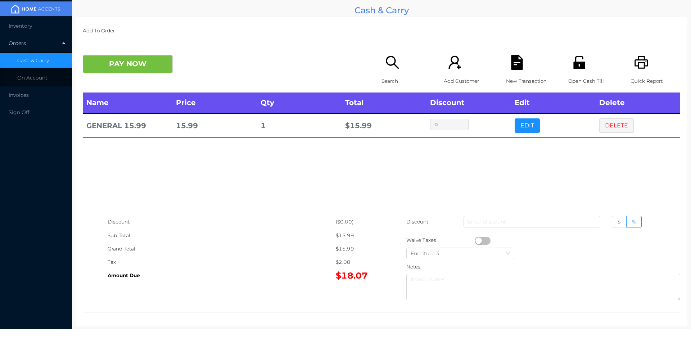
click at [122, 64] on button "PAY NOW" at bounding box center [128, 64] width 90 height 18
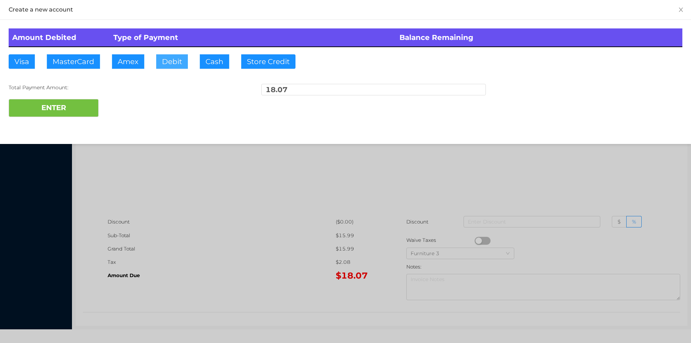
click at [173, 59] on button "Debit" at bounding box center [172, 61] width 32 height 14
click at [57, 108] on button "ENTER" at bounding box center [54, 108] width 90 height 18
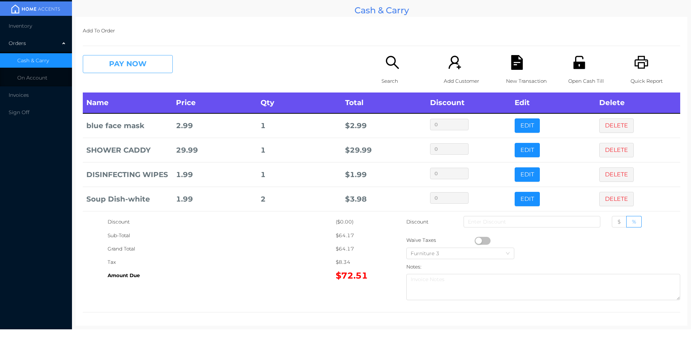
click at [130, 64] on button "PAY NOW" at bounding box center [128, 64] width 90 height 18
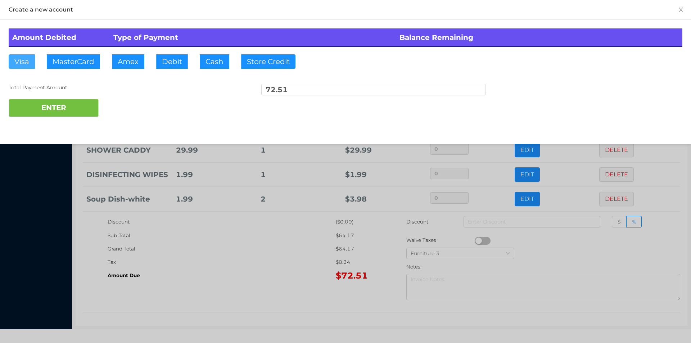
click at [23, 60] on button "Visa" at bounding box center [22, 61] width 26 height 14
click at [68, 100] on button "ENTER" at bounding box center [54, 108] width 90 height 18
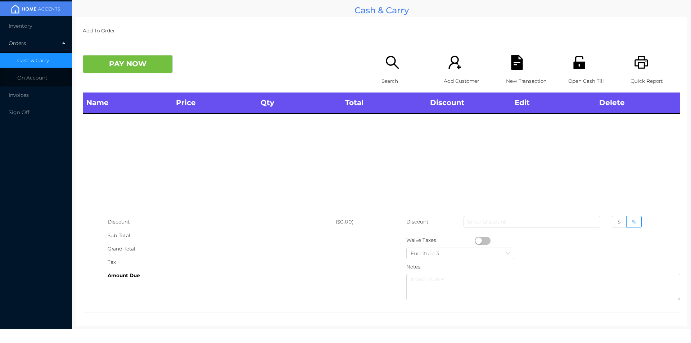
click at [387, 72] on div "Search" at bounding box center [407, 73] width 50 height 37
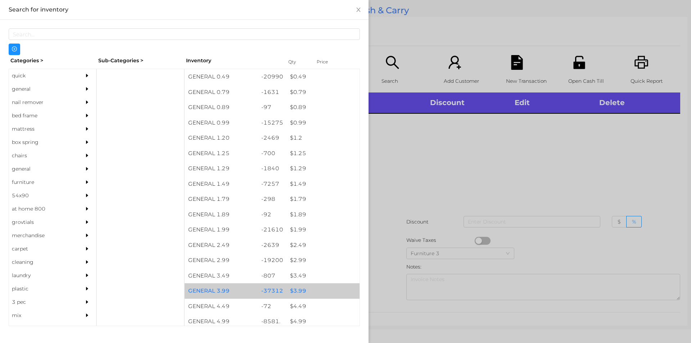
click at [296, 288] on div "$ 3.99" at bounding box center [322, 290] width 73 height 15
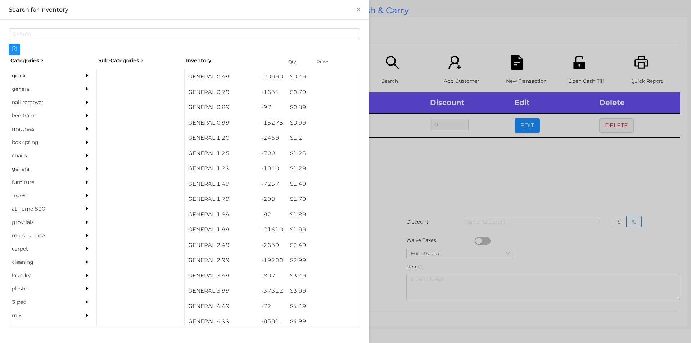
click at [383, 277] on div at bounding box center [345, 171] width 691 height 343
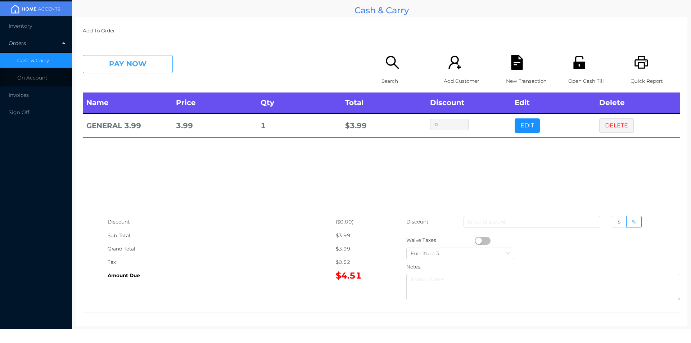
click at [122, 63] on button "PAY NOW" at bounding box center [128, 64] width 90 height 18
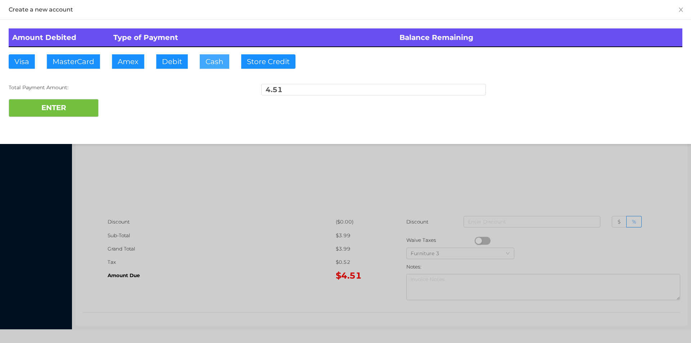
click at [208, 65] on button "Cash" at bounding box center [215, 61] width 30 height 14
type input "20."
click at [80, 113] on button "ENTER" at bounding box center [54, 108] width 90 height 18
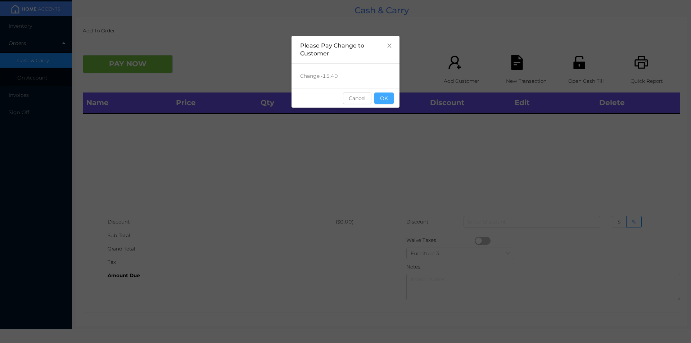
click at [385, 100] on button "OK" at bounding box center [383, 98] width 19 height 12
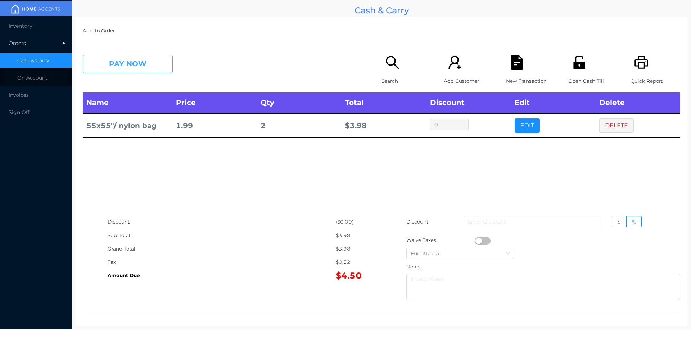
click at [102, 71] on button "PAY NOW" at bounding box center [128, 64] width 90 height 18
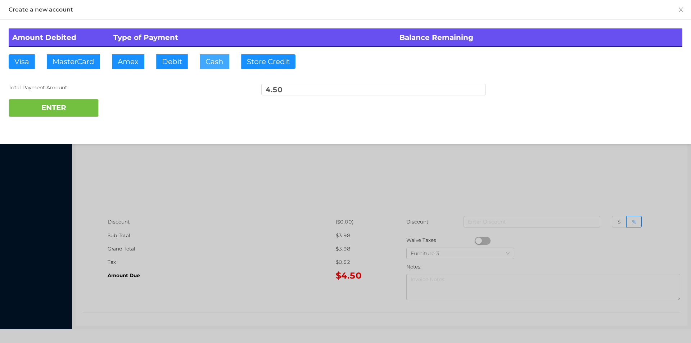
click at [213, 62] on button "Cash" at bounding box center [215, 61] width 30 height 14
click at [63, 108] on button "ENTER" at bounding box center [54, 108] width 90 height 18
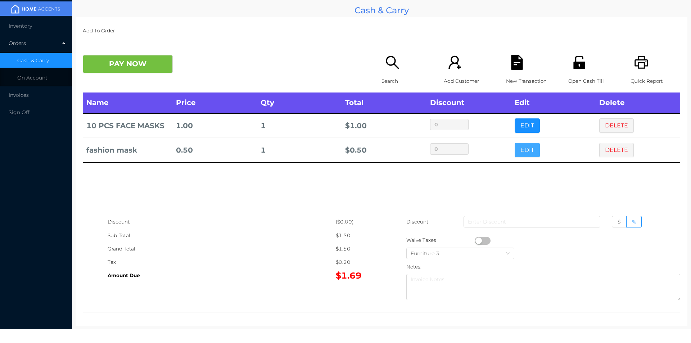
click at [523, 153] on button "EDIT" at bounding box center [527, 150] width 25 height 14
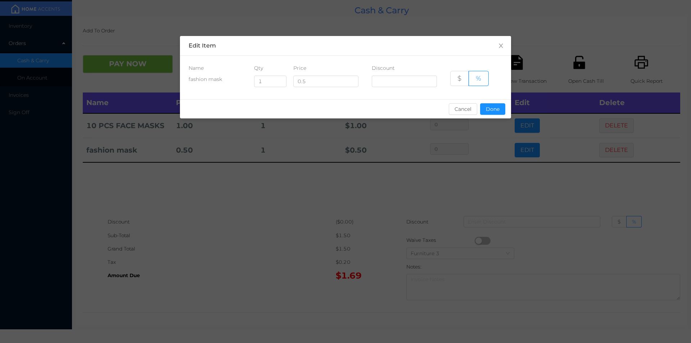
click at [557, 191] on div "sentinelStart Edit Item Name Qty Price Discount fashion mask 1 0.5 $ % Cancel D…" at bounding box center [345, 171] width 691 height 343
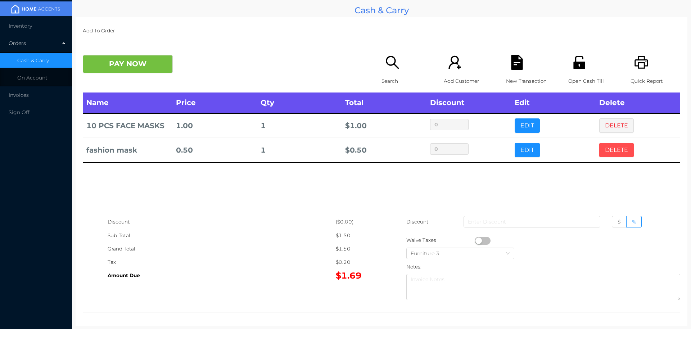
click at [611, 148] on button "DELETE" at bounding box center [616, 150] width 35 height 14
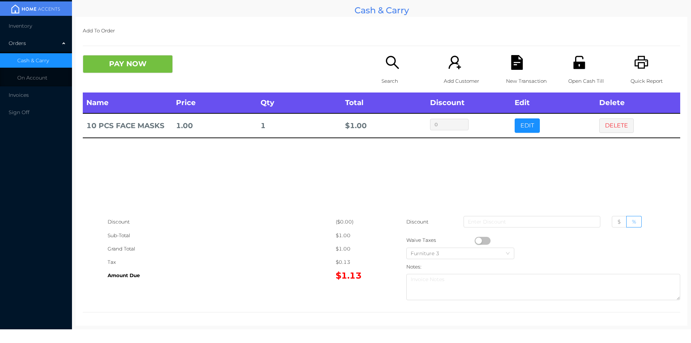
click at [382, 72] on div "Search" at bounding box center [407, 73] width 50 height 37
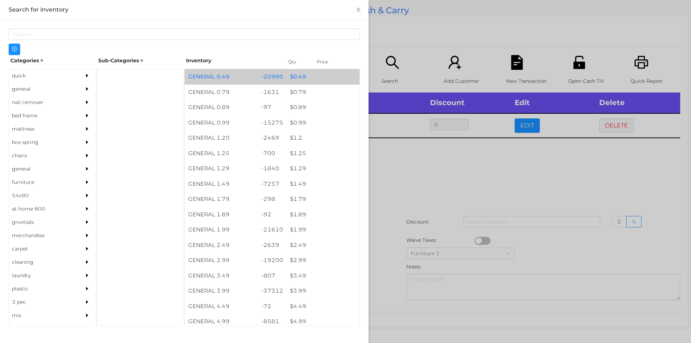
click at [295, 77] on div "$ 0.49" at bounding box center [322, 76] width 73 height 15
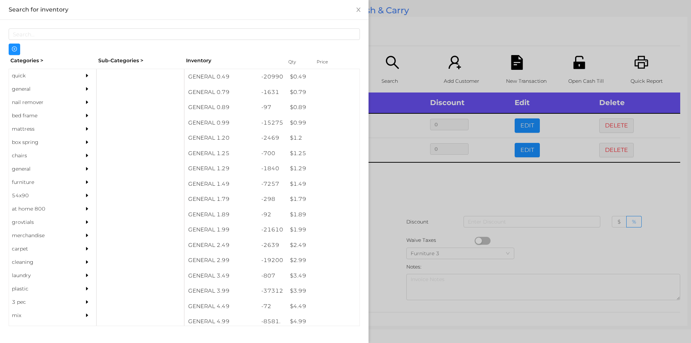
click at [404, 179] on div at bounding box center [345, 171] width 691 height 343
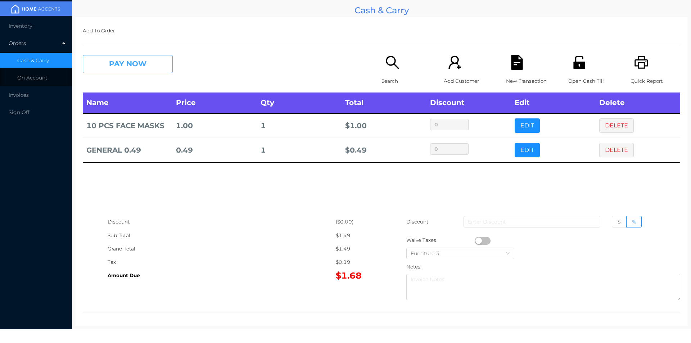
click at [130, 64] on button "PAY NOW" at bounding box center [128, 64] width 90 height 18
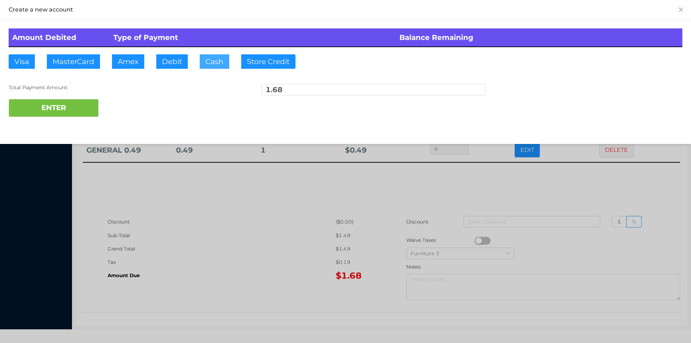
click at [219, 65] on button "Cash" at bounding box center [215, 61] width 30 height 14
type input "5."
click at [70, 101] on button "ENTER" at bounding box center [54, 108] width 90 height 18
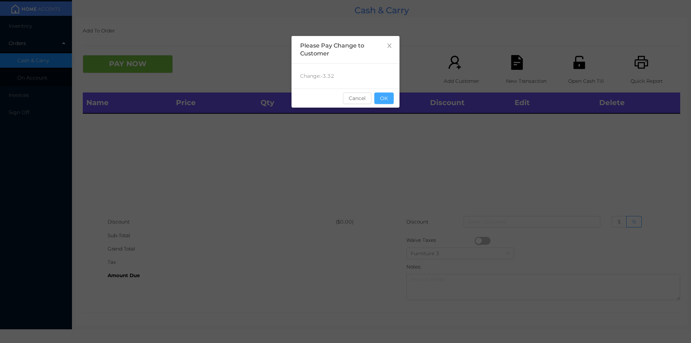
click at [389, 100] on button "OK" at bounding box center [383, 98] width 19 height 12
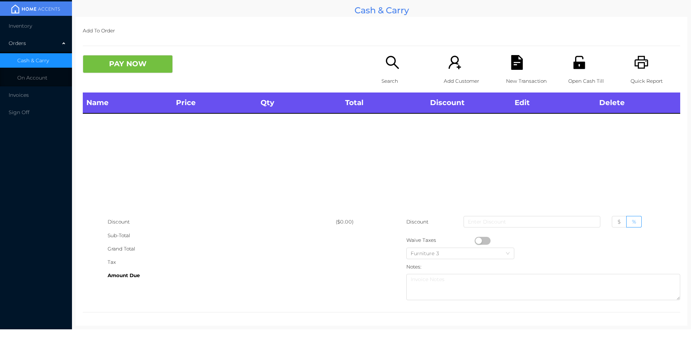
click at [385, 73] on div "Search" at bounding box center [407, 73] width 50 height 37
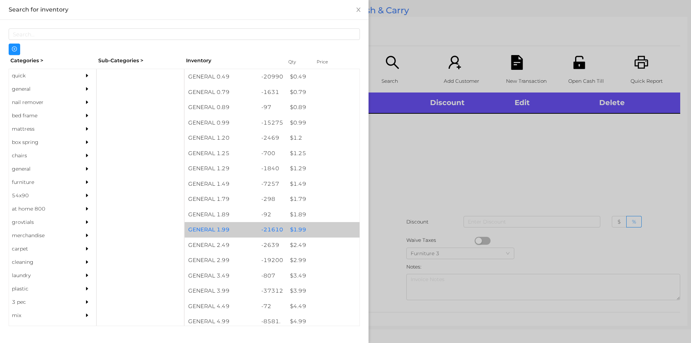
click at [295, 224] on div "$ 1.99" at bounding box center [322, 229] width 73 height 15
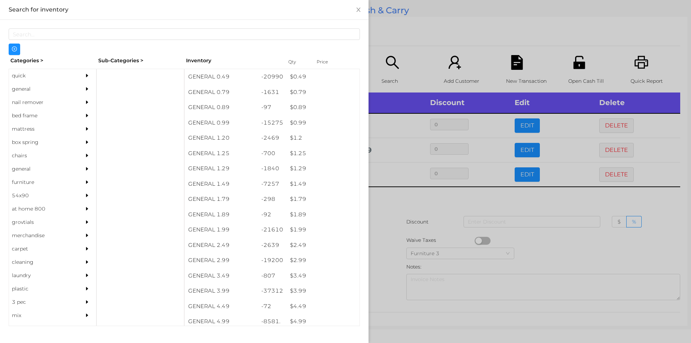
click at [545, 254] on div at bounding box center [345, 171] width 691 height 343
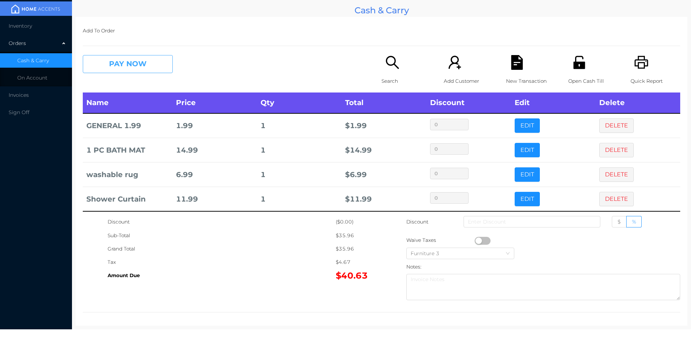
click at [152, 68] on button "PAY NOW" at bounding box center [128, 64] width 90 height 18
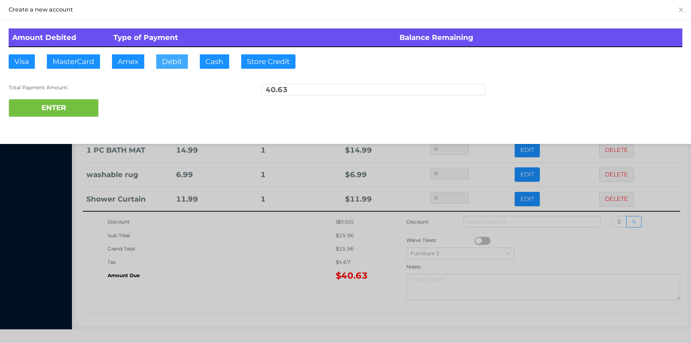
click at [172, 66] on button "Debit" at bounding box center [172, 61] width 32 height 14
click at [123, 108] on div "ENTER" at bounding box center [346, 108] width 674 height 18
click at [274, 265] on div at bounding box center [345, 171] width 691 height 343
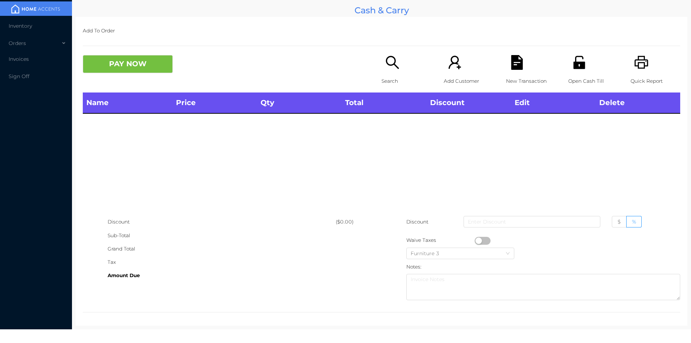
click at [387, 72] on div "Search" at bounding box center [407, 73] width 50 height 37
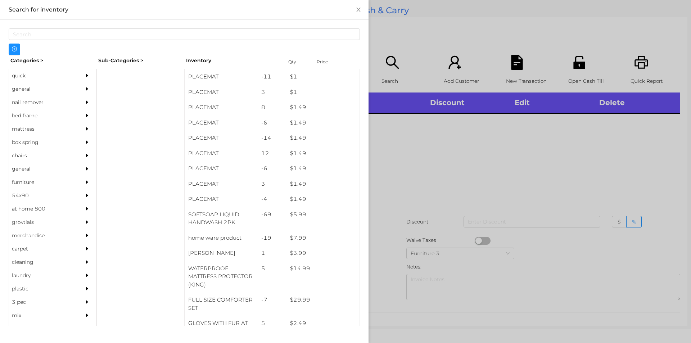
click at [22, 90] on div "general" at bounding box center [42, 88] width 66 height 13
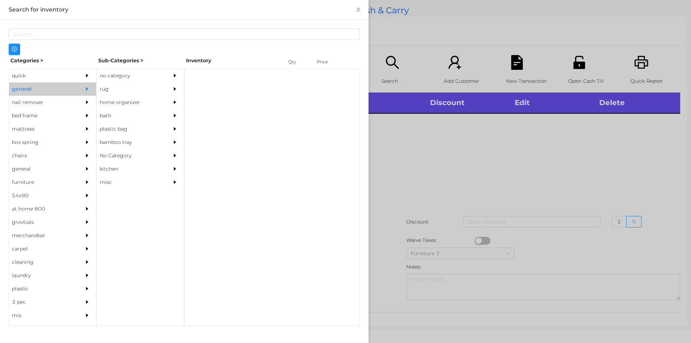
click at [121, 73] on div "no category" at bounding box center [130, 75] width 66 height 13
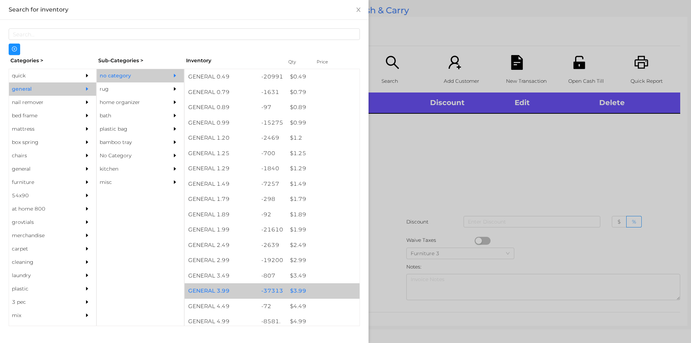
click at [296, 292] on div "$ 3.99" at bounding box center [322, 290] width 73 height 15
click at [294, 294] on div "$ 3.99" at bounding box center [322, 290] width 73 height 15
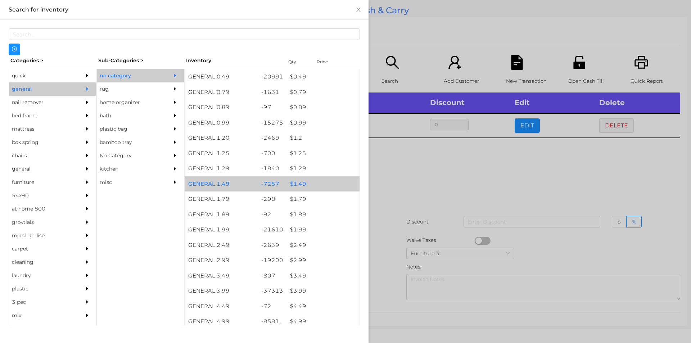
click at [304, 184] on div "$ 1.49" at bounding box center [322, 183] width 73 height 15
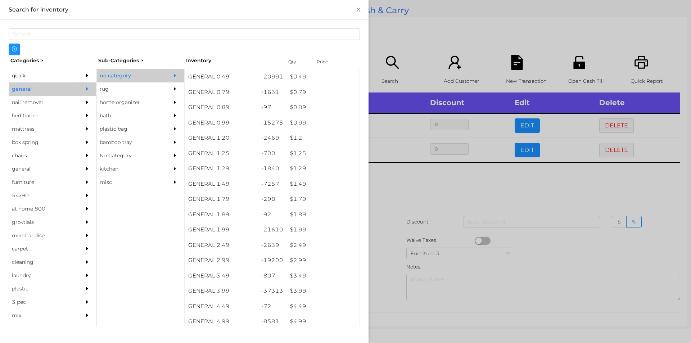
click at [404, 196] on div at bounding box center [345, 171] width 691 height 343
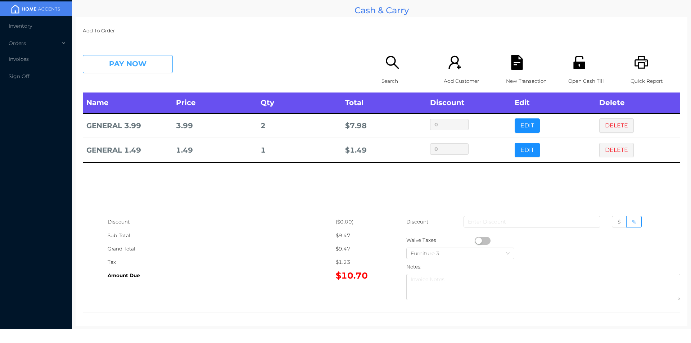
click at [125, 71] on button "PAY NOW" at bounding box center [128, 64] width 90 height 18
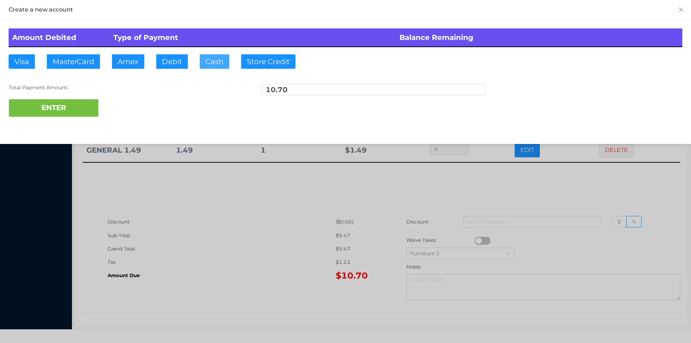
click at [203, 57] on button "Cash" at bounding box center [215, 61] width 30 height 14
click at [62, 108] on button "ENTER" at bounding box center [54, 108] width 90 height 18
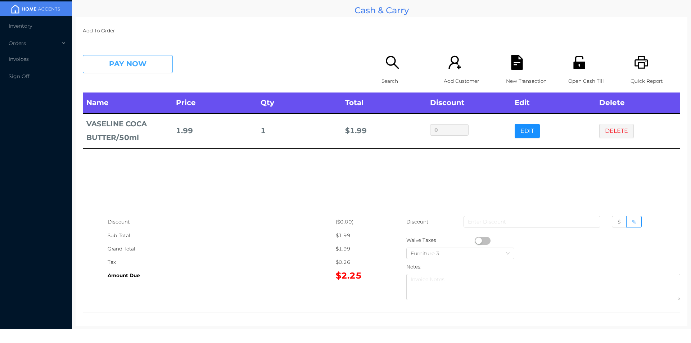
click at [117, 72] on button "PAY NOW" at bounding box center [128, 64] width 90 height 18
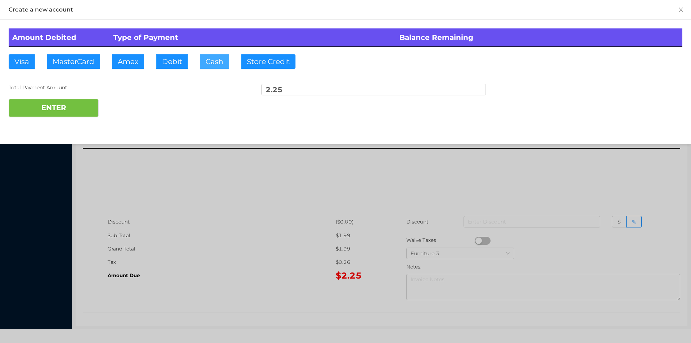
click at [204, 57] on button "Cash" at bounding box center [215, 61] width 30 height 14
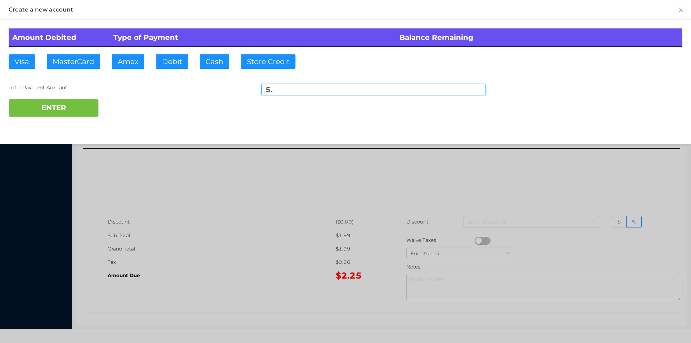
type input "5."
click at [66, 123] on div "Amount Debited Type of Payment Balance Remaining Visa MasterCard Amex Debit Cas…" at bounding box center [345, 73] width 691 height 106
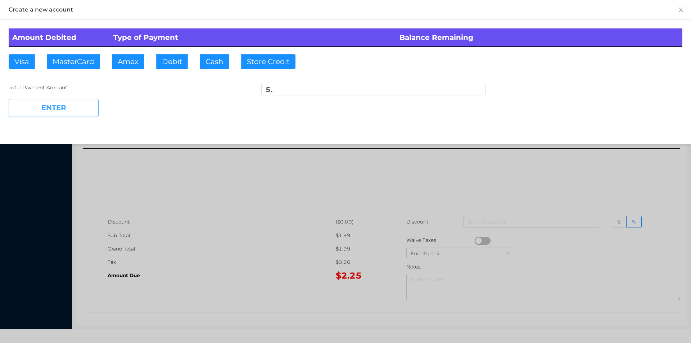
click at [45, 100] on button "ENTER" at bounding box center [54, 108] width 90 height 18
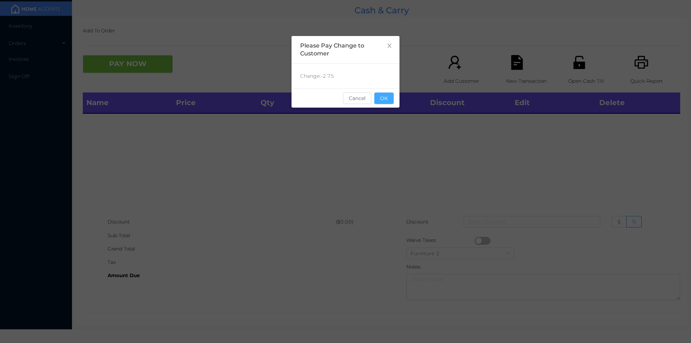
click at [389, 102] on button "OK" at bounding box center [383, 98] width 19 height 12
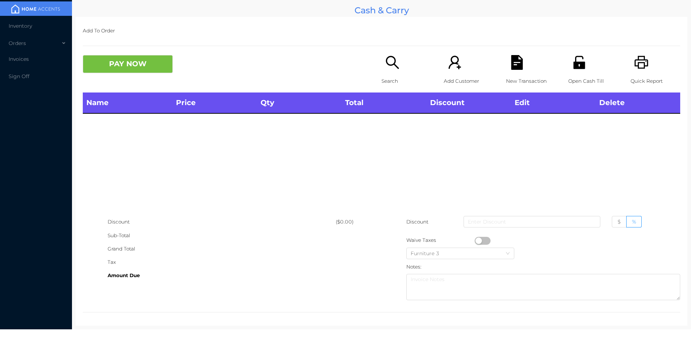
click at [386, 71] on div "Search" at bounding box center [407, 73] width 50 height 37
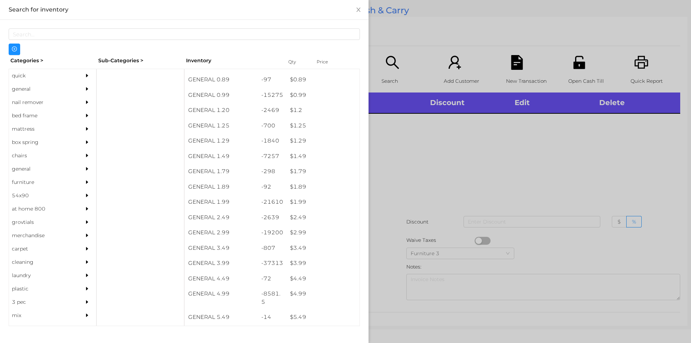
scroll to position [31, 0]
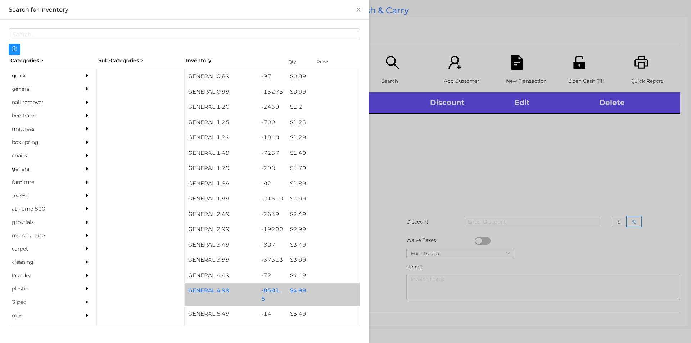
click at [297, 295] on div "$ 4.99" at bounding box center [322, 290] width 73 height 15
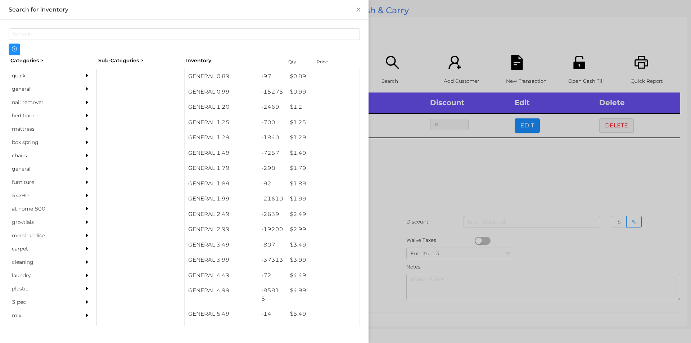
click at [392, 277] on div at bounding box center [345, 171] width 691 height 343
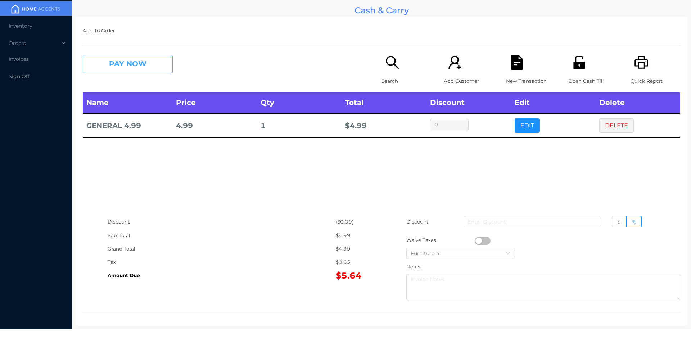
click at [137, 67] on button "PAY NOW" at bounding box center [128, 64] width 90 height 18
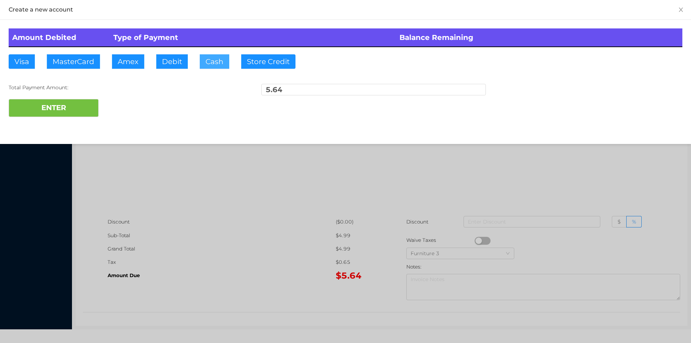
click at [217, 64] on button "Cash" at bounding box center [215, 61] width 30 height 14
type input "10."
click at [60, 116] on button "ENTER" at bounding box center [54, 108] width 90 height 18
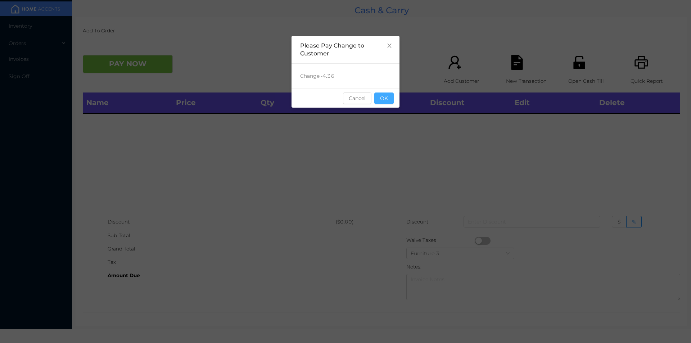
click at [388, 102] on button "OK" at bounding box center [383, 98] width 19 height 12
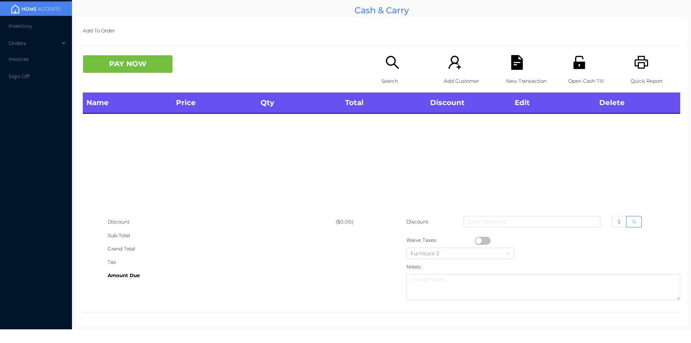
click at [386, 123] on div "Name Price Qty Total Discount Edit Delete" at bounding box center [381, 153] width 597 height 123
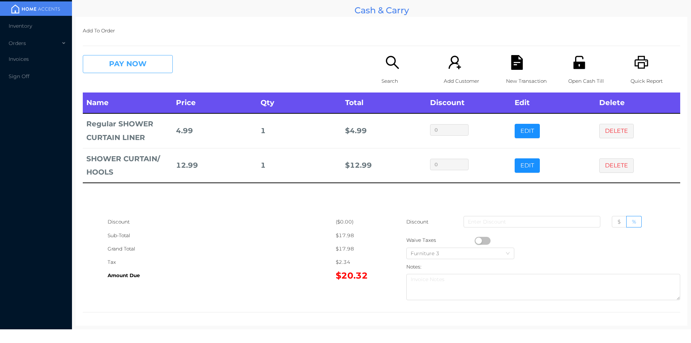
click at [121, 57] on button "PAY NOW" at bounding box center [128, 64] width 90 height 18
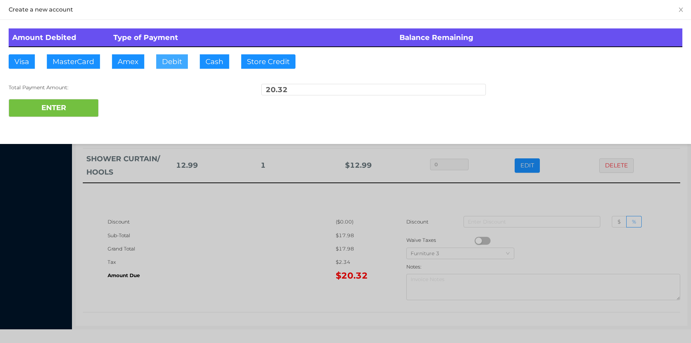
click at [167, 62] on button "Debit" at bounding box center [172, 61] width 32 height 14
click at [53, 103] on button "ENTER" at bounding box center [54, 108] width 90 height 18
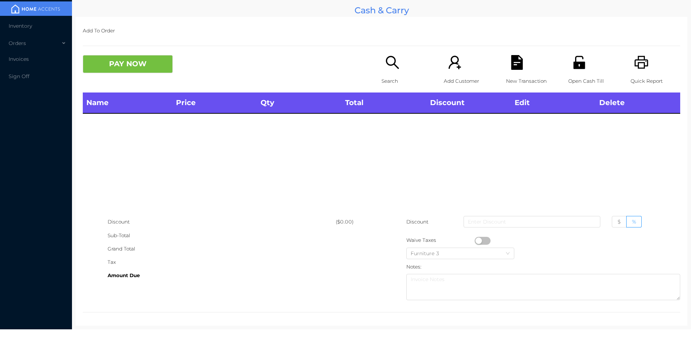
click at [635, 67] on icon "icon: printer" at bounding box center [641, 62] width 15 height 15
click at [575, 63] on icon "icon: unlock" at bounding box center [579, 62] width 12 height 13
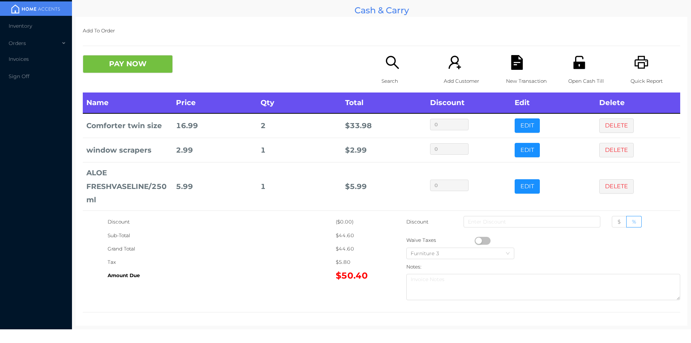
scroll to position [86, 0]
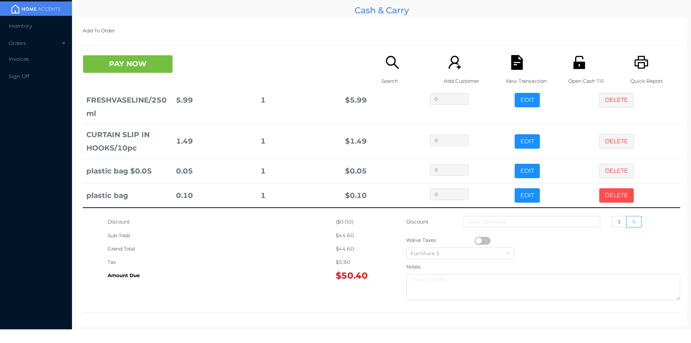
click at [607, 194] on button "DELETE" at bounding box center [616, 195] width 35 height 14
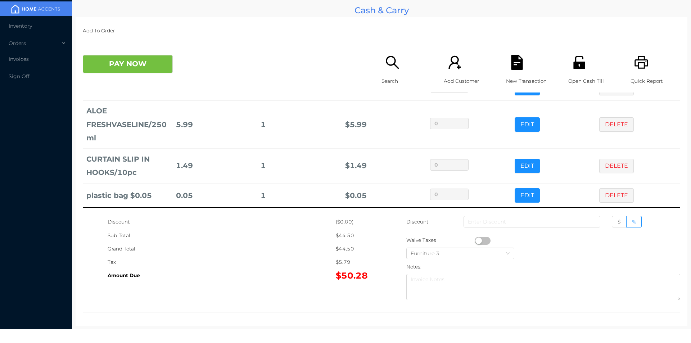
scroll to position [0, 0]
click at [137, 65] on button "PAY NOW" at bounding box center [128, 64] width 90 height 18
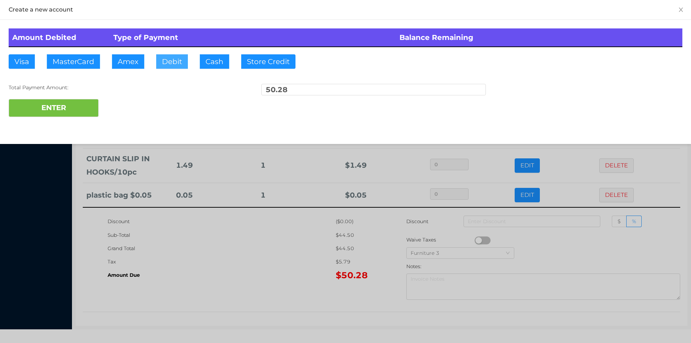
click at [180, 62] on button "Debit" at bounding box center [172, 61] width 32 height 14
click at [74, 112] on button "ENTER" at bounding box center [54, 108] width 90 height 18
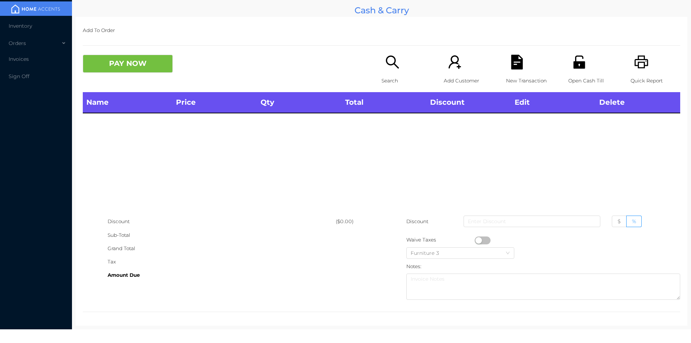
scroll to position [1, 0]
click at [388, 69] on icon "icon: search" at bounding box center [392, 61] width 15 height 15
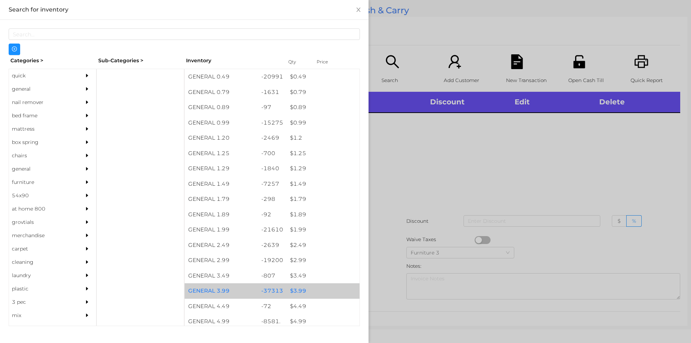
click at [289, 290] on div "$ 3.99" at bounding box center [322, 290] width 73 height 15
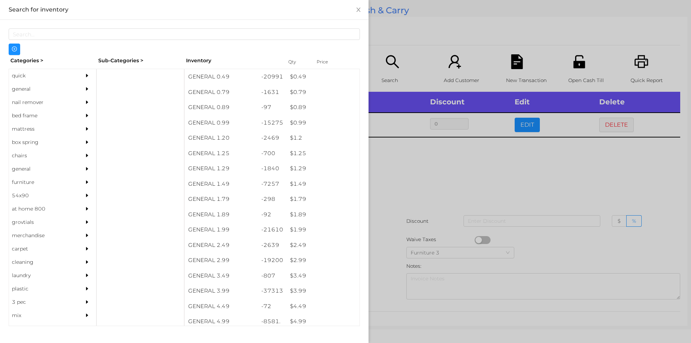
click at [403, 181] on div at bounding box center [345, 171] width 691 height 343
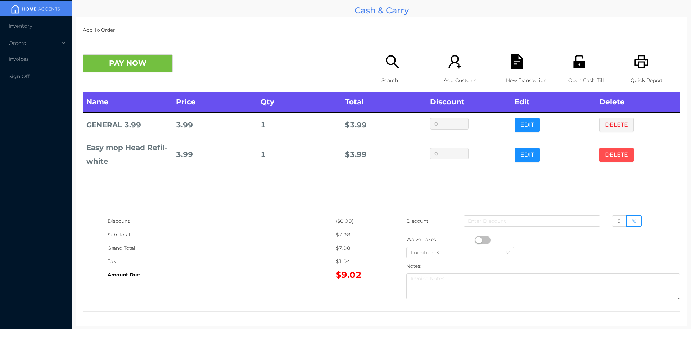
click at [607, 152] on button "DELETE" at bounding box center [616, 155] width 35 height 14
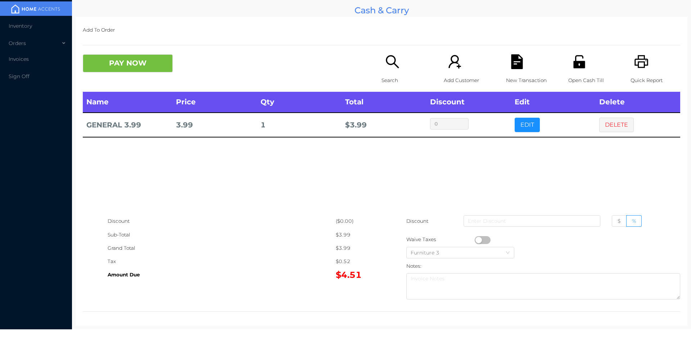
click at [397, 66] on icon "icon: search" at bounding box center [392, 61] width 15 height 15
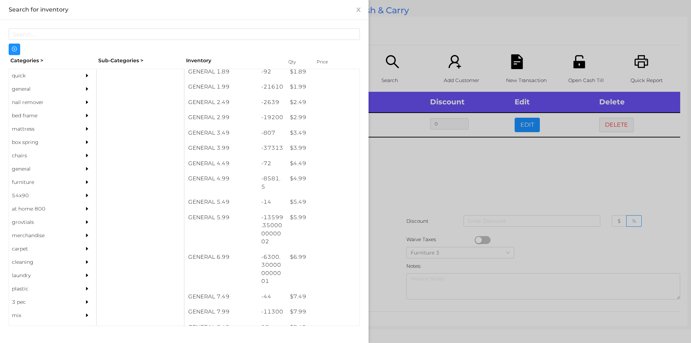
scroll to position [144, 0]
click at [299, 216] on div "$ 5.99" at bounding box center [322, 216] width 73 height 15
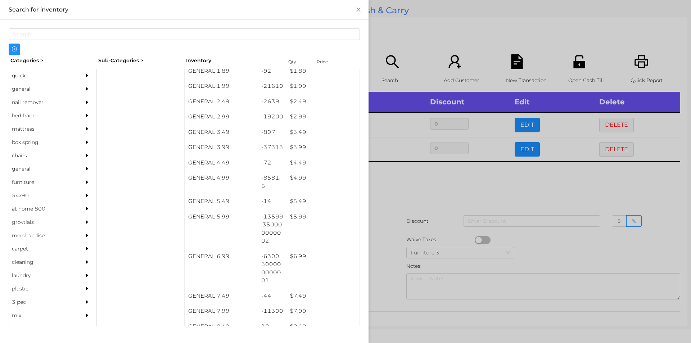
click at [414, 194] on div at bounding box center [345, 171] width 691 height 343
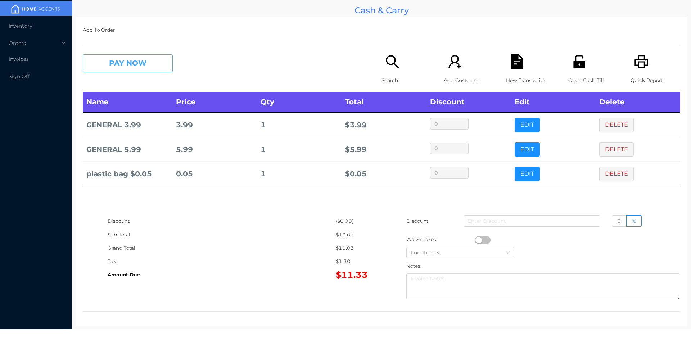
click at [128, 64] on button "PAY NOW" at bounding box center [128, 63] width 90 height 18
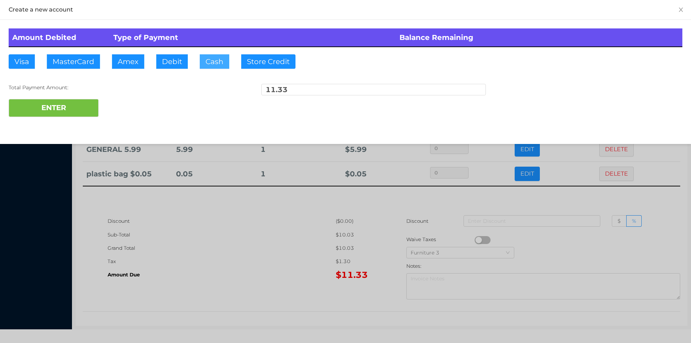
click at [212, 62] on button "Cash" at bounding box center [215, 61] width 30 height 14
type input "20"
click at [74, 103] on button "ENTER" at bounding box center [54, 108] width 90 height 18
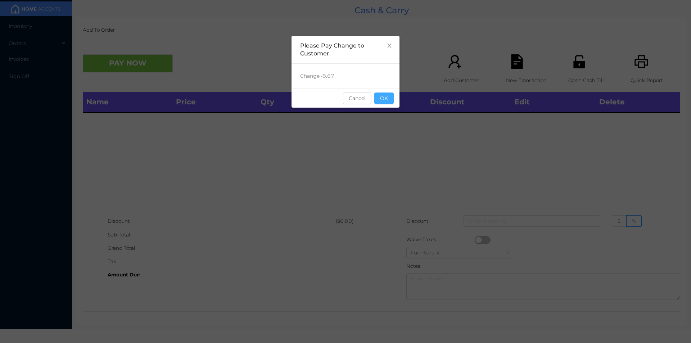
click at [383, 96] on button "OK" at bounding box center [383, 98] width 19 height 12
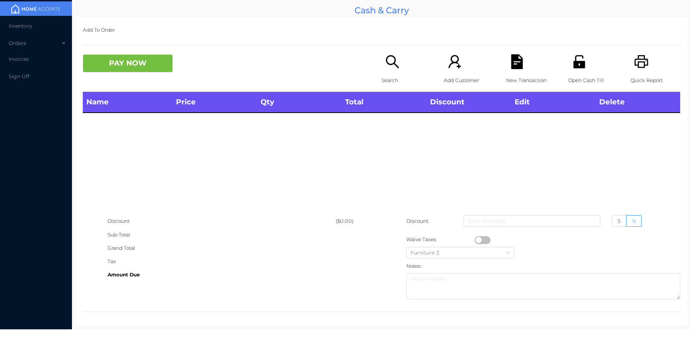
click at [637, 64] on icon "icon: printer" at bounding box center [641, 61] width 15 height 15
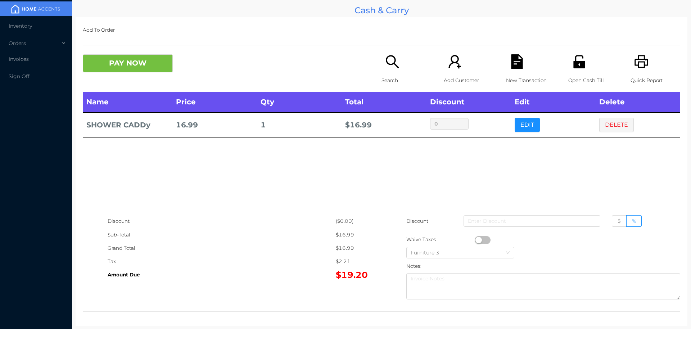
click at [388, 61] on icon "icon: search" at bounding box center [392, 61] width 15 height 15
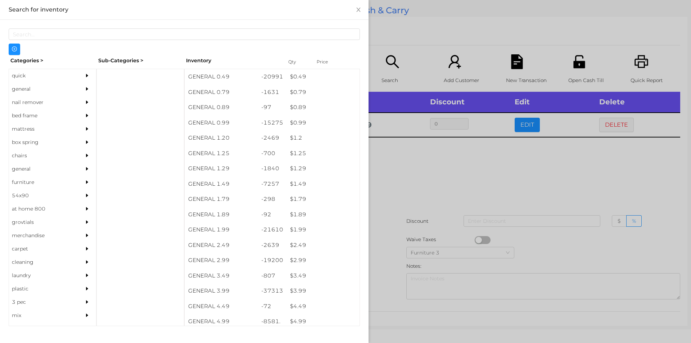
click at [21, 80] on div "quick" at bounding box center [42, 75] width 66 height 13
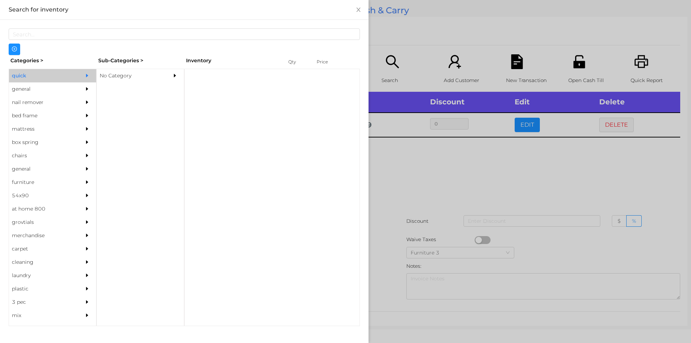
click at [130, 78] on div "No Category" at bounding box center [130, 75] width 66 height 13
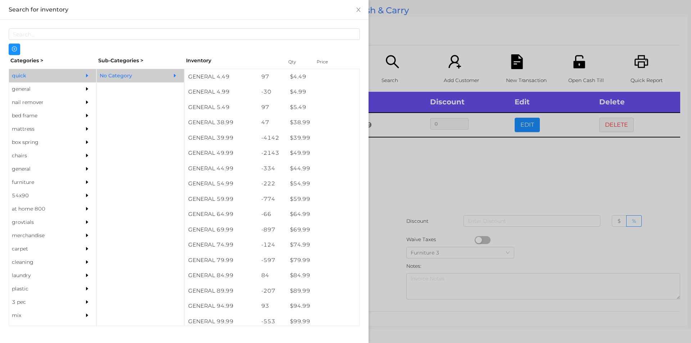
scroll to position [360, 0]
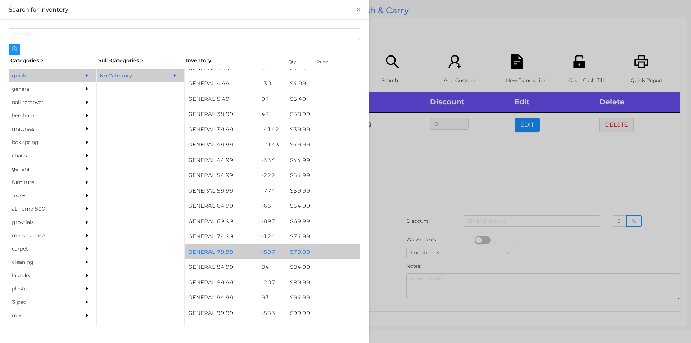
click at [300, 252] on div "$ 79.99" at bounding box center [322, 251] width 73 height 15
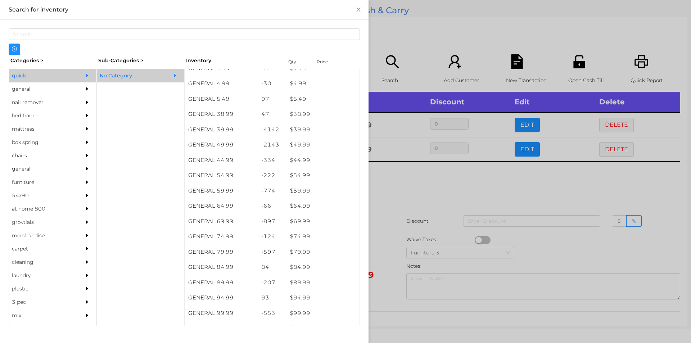
click at [404, 200] on div at bounding box center [345, 171] width 691 height 343
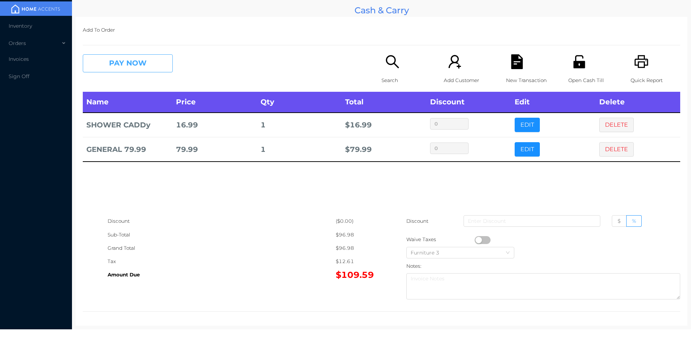
click at [146, 65] on button "PAY NOW" at bounding box center [128, 63] width 90 height 18
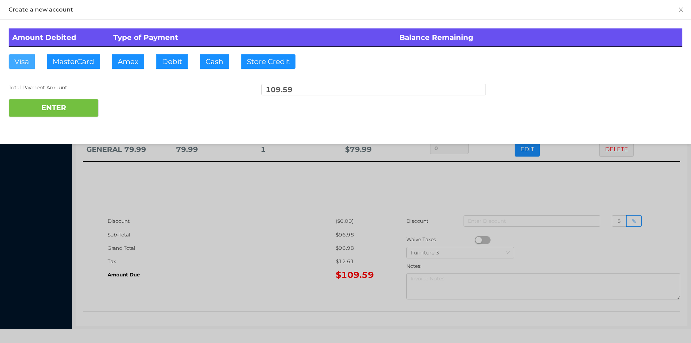
click at [27, 62] on button "Visa" at bounding box center [22, 61] width 26 height 14
click at [57, 109] on button "ENTER" at bounding box center [54, 108] width 90 height 18
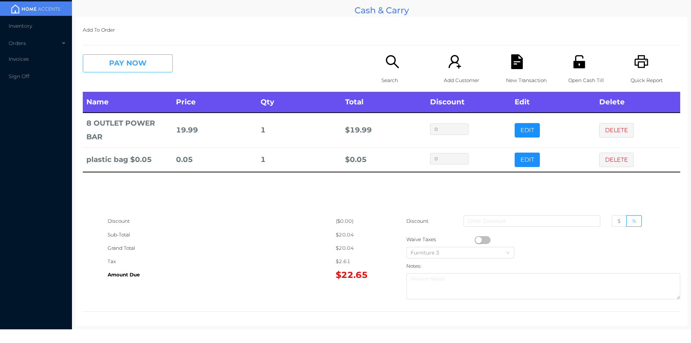
click at [146, 59] on button "PAY NOW" at bounding box center [128, 63] width 90 height 18
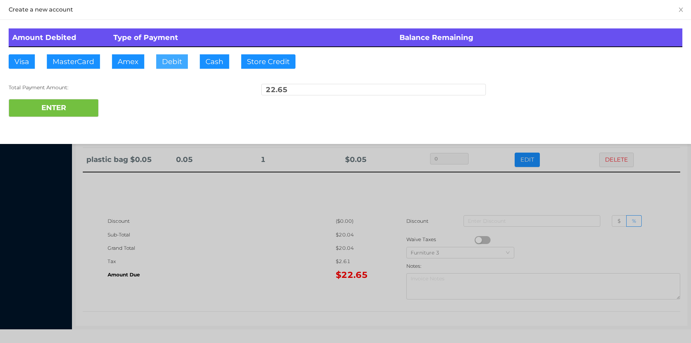
click at [168, 61] on button "Debit" at bounding box center [172, 61] width 32 height 14
click at [79, 106] on button "ENTER" at bounding box center [54, 108] width 90 height 18
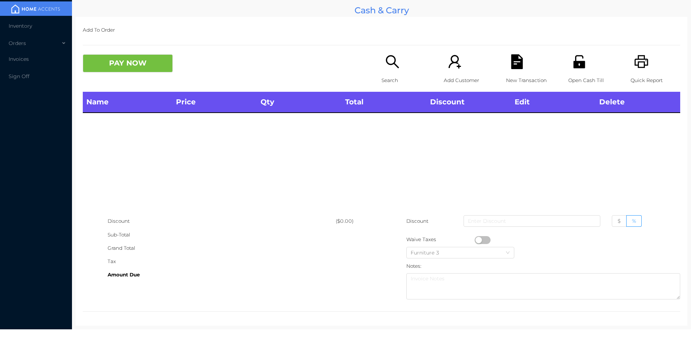
click at [634, 63] on icon "icon: printer" at bounding box center [641, 61] width 15 height 15
click at [385, 62] on icon "icon: search" at bounding box center [392, 61] width 15 height 15
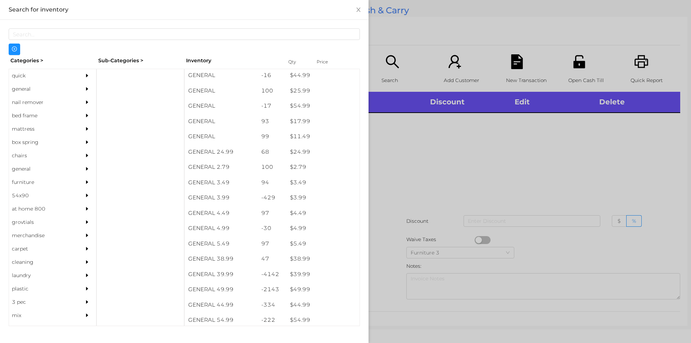
scroll to position [219, 0]
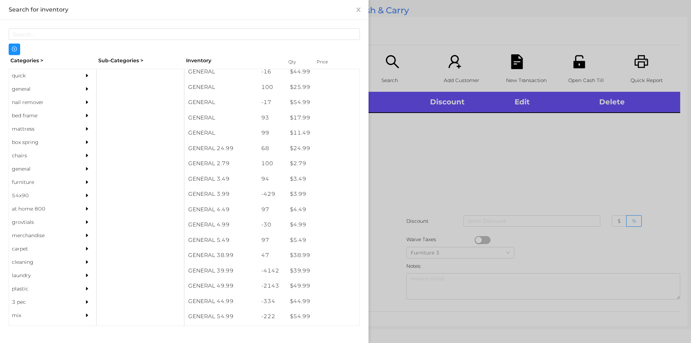
click at [27, 87] on div "general" at bounding box center [42, 88] width 66 height 13
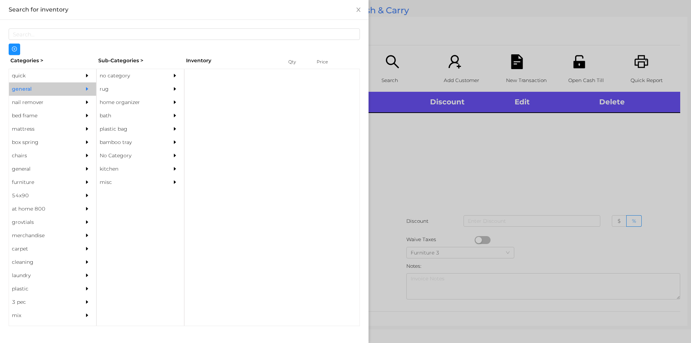
scroll to position [0, 0]
click at [127, 74] on div "no category" at bounding box center [130, 75] width 66 height 13
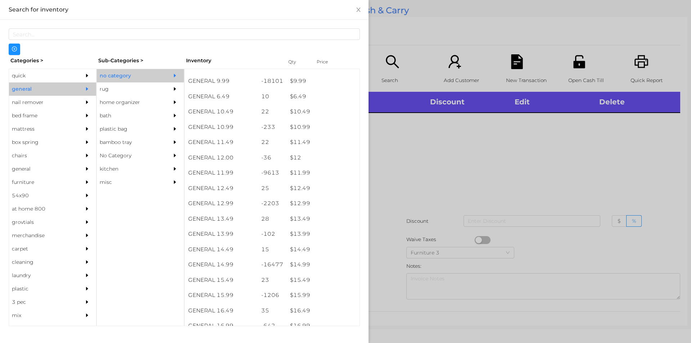
scroll to position [435, 0]
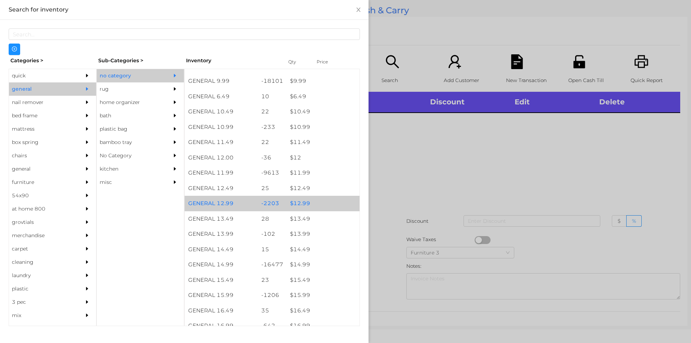
click at [299, 201] on div "$ 12.99" at bounding box center [322, 203] width 73 height 15
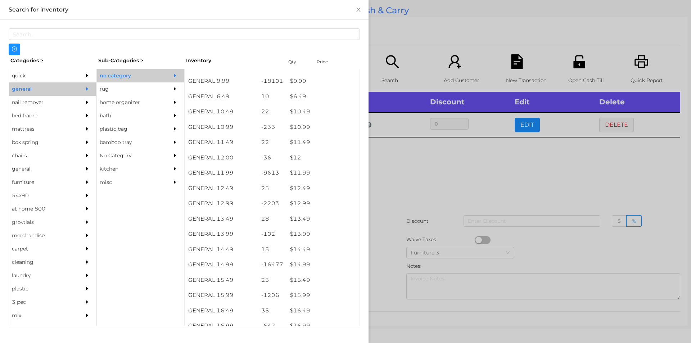
click at [384, 181] on div at bounding box center [345, 171] width 691 height 343
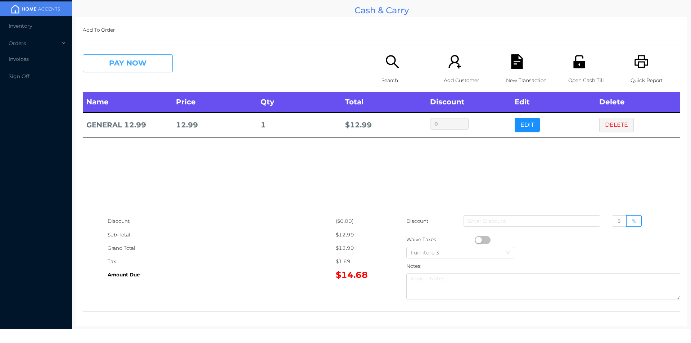
click at [110, 67] on button "PAY NOW" at bounding box center [128, 63] width 90 height 18
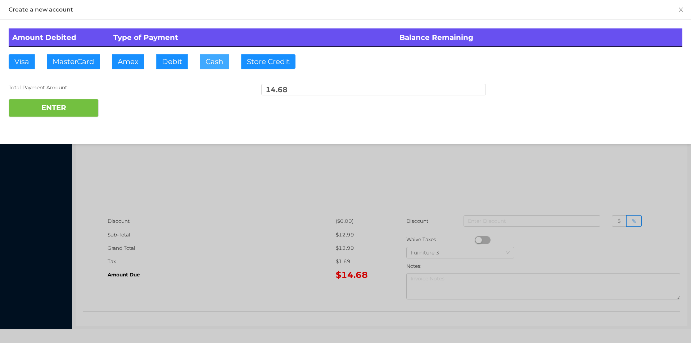
click at [207, 60] on button "Cash" at bounding box center [215, 61] width 30 height 14
type input "50."
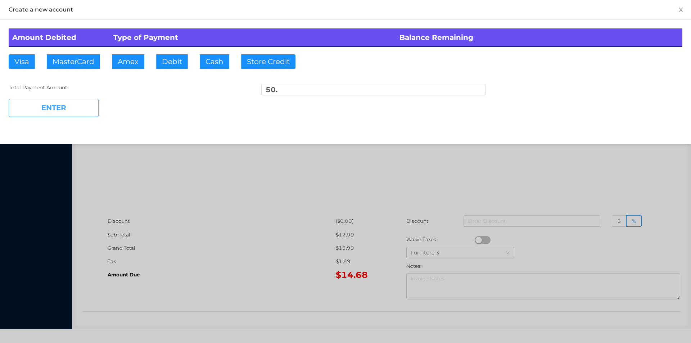
click at [78, 109] on button "ENTER" at bounding box center [54, 108] width 90 height 18
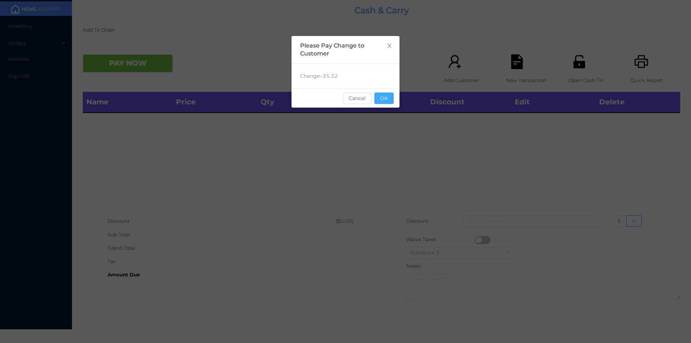
click at [385, 97] on button "OK" at bounding box center [383, 98] width 19 height 12
click at [390, 114] on div "Name Price Qty Total Discount Edit Delete" at bounding box center [381, 153] width 597 height 123
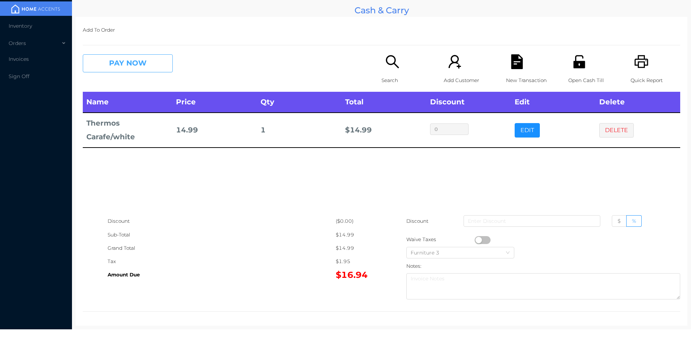
click at [155, 65] on button "PAY NOW" at bounding box center [128, 63] width 90 height 18
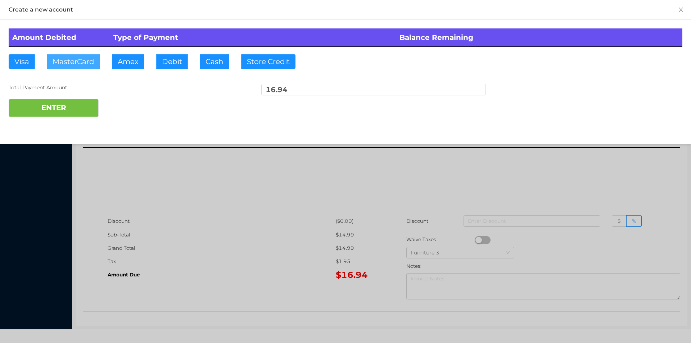
click at [69, 60] on button "MasterCard" at bounding box center [73, 61] width 53 height 14
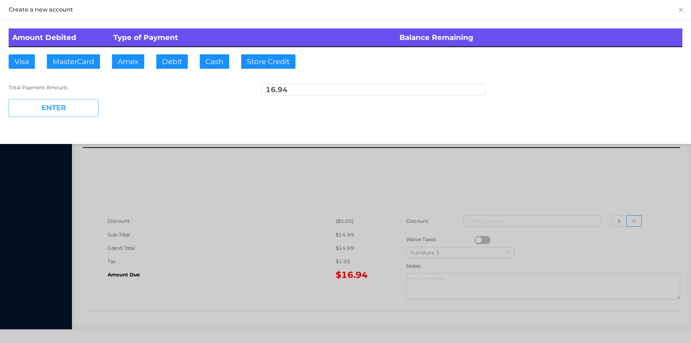
click at [54, 117] on button "ENTER" at bounding box center [54, 108] width 90 height 18
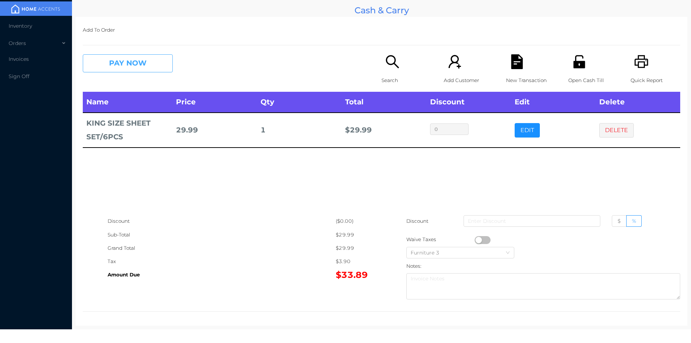
click at [150, 64] on button "PAY NOW" at bounding box center [128, 63] width 90 height 18
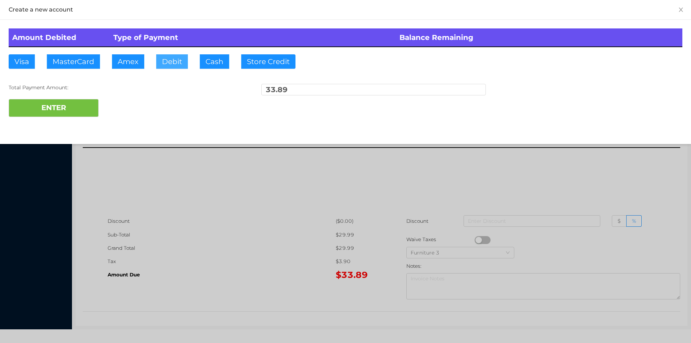
click at [166, 62] on button "Debit" at bounding box center [172, 61] width 32 height 14
click at [77, 106] on button "ENTER" at bounding box center [54, 108] width 90 height 18
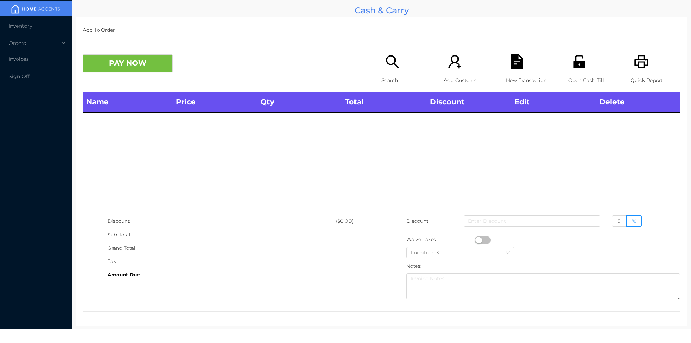
click at [389, 82] on p "Search" at bounding box center [407, 80] width 50 height 13
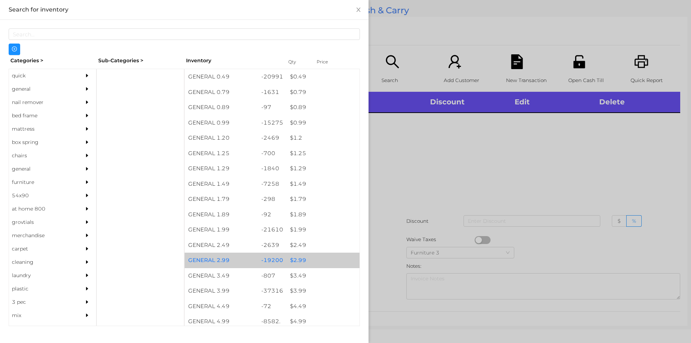
click at [300, 255] on div "$ 2.99" at bounding box center [322, 260] width 73 height 15
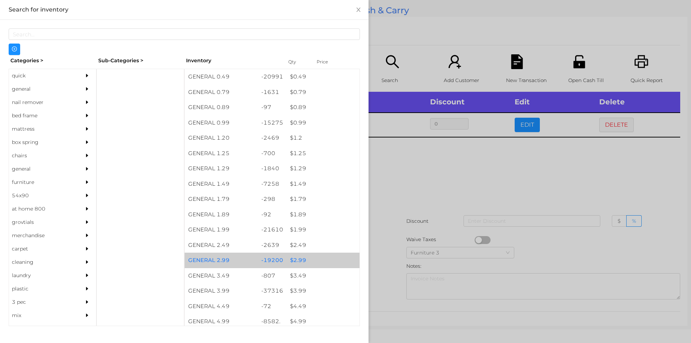
click at [297, 256] on div "$ 2.99" at bounding box center [322, 260] width 73 height 15
click at [299, 257] on div "$ 2.99" at bounding box center [322, 260] width 73 height 15
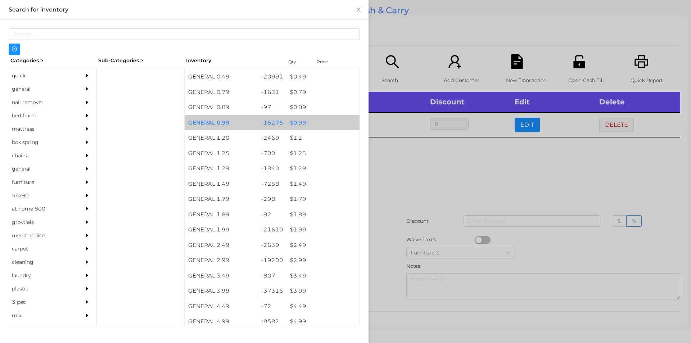
click at [302, 125] on div "$ 0.99" at bounding box center [322, 122] width 73 height 15
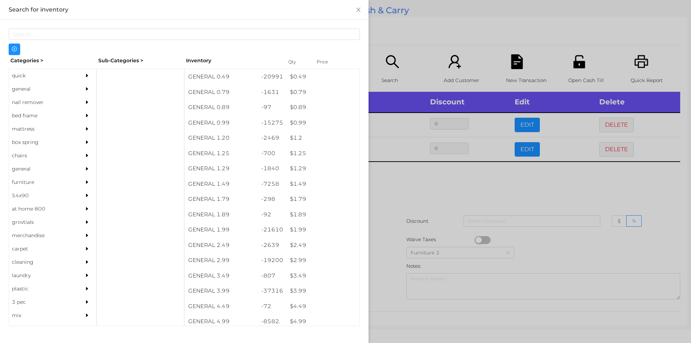
click at [397, 179] on div at bounding box center [345, 171] width 691 height 343
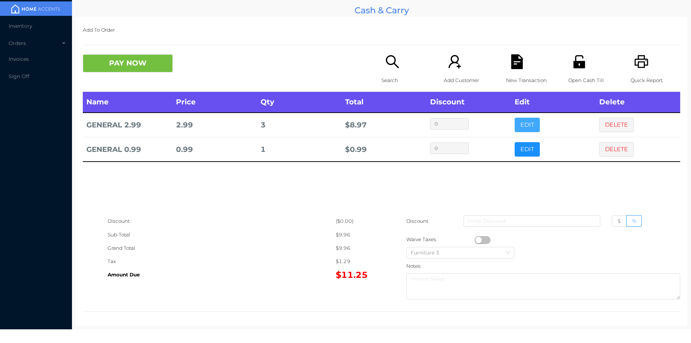
click at [515, 122] on button "EDIT" at bounding box center [527, 125] width 25 height 14
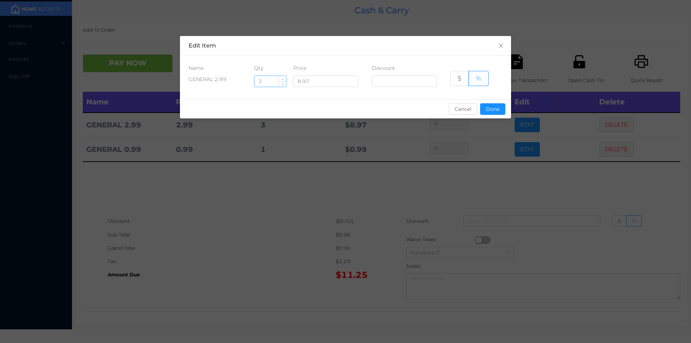
click at [271, 82] on input "3" at bounding box center [270, 81] width 32 height 11
type input "2"
click at [490, 112] on button "Done" at bounding box center [492, 109] width 25 height 12
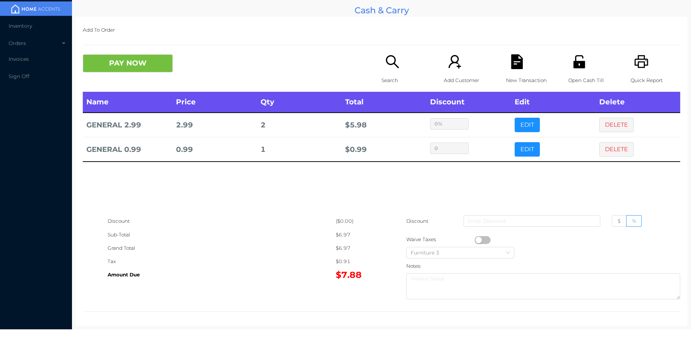
click at [472, 150] on div "sentinelStart Edit Item Name Qty Price Discount GENERAL 2.99 2 8.97 $ % Cancel …" at bounding box center [345, 171] width 691 height 343
click at [392, 69] on div "Search" at bounding box center [407, 72] width 50 height 37
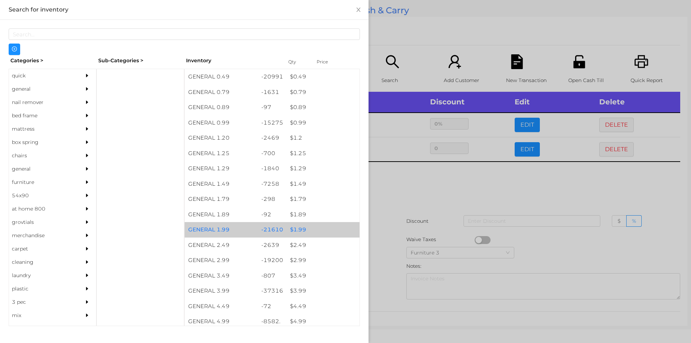
click at [299, 233] on div "$ 1.99" at bounding box center [322, 229] width 73 height 15
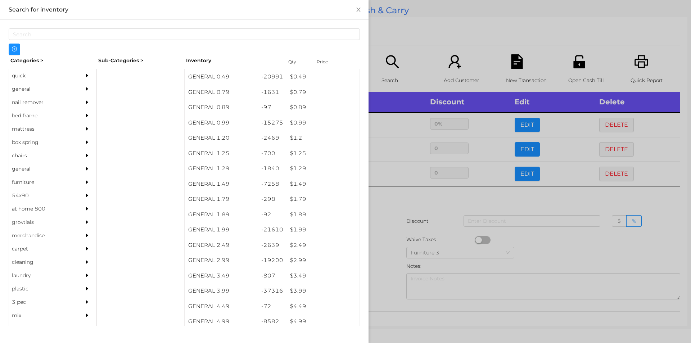
click at [388, 250] on div at bounding box center [345, 171] width 691 height 343
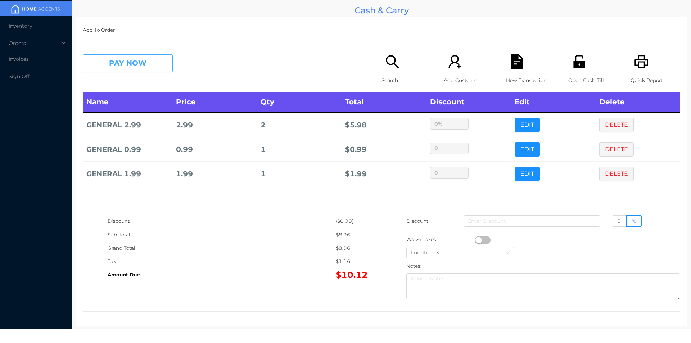
click at [111, 67] on button "PAY NOW" at bounding box center [128, 63] width 90 height 18
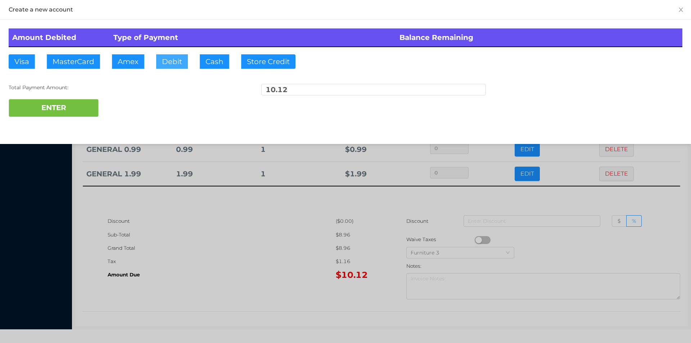
click at [170, 59] on button "Debit" at bounding box center [172, 61] width 32 height 14
click at [84, 111] on button "ENTER" at bounding box center [54, 108] width 90 height 18
type input "0"
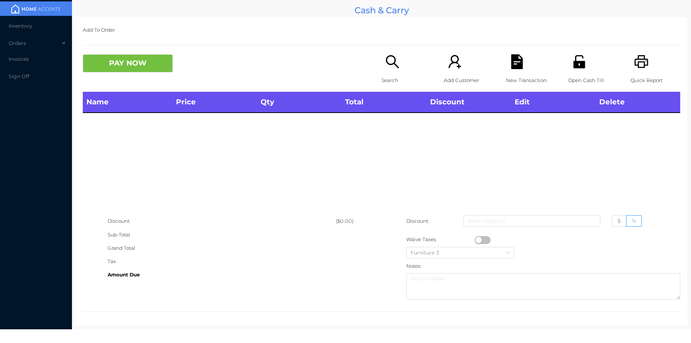
click at [383, 77] on p "Search" at bounding box center [407, 80] width 50 height 13
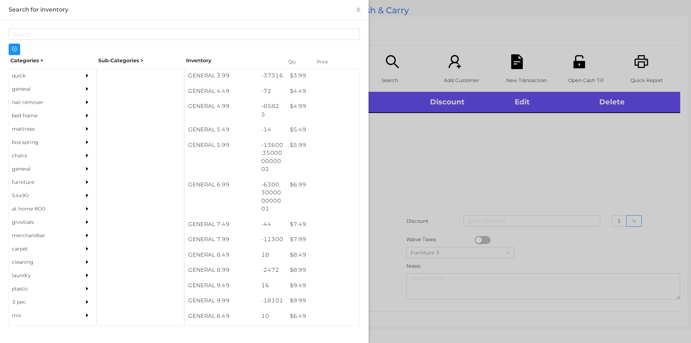
scroll to position [226, 0]
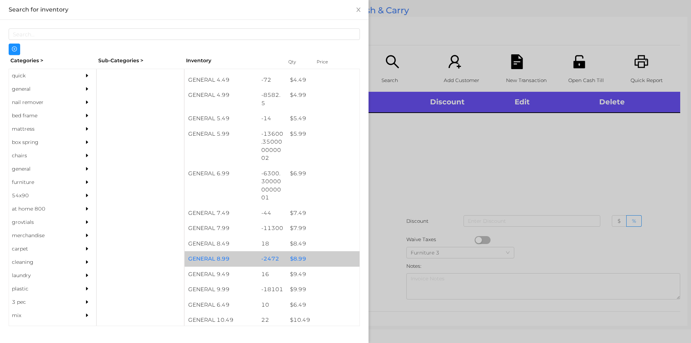
click at [297, 263] on div "$ 8.99" at bounding box center [322, 258] width 73 height 15
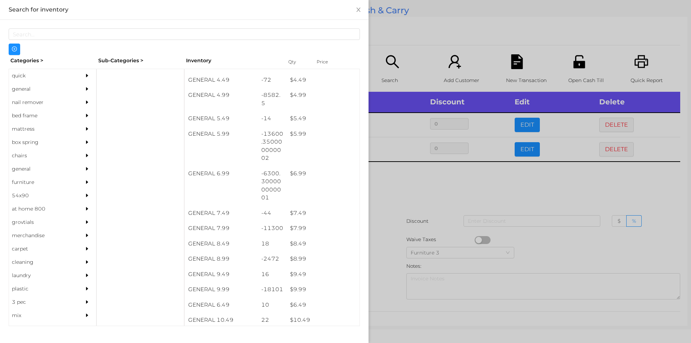
click at [412, 188] on div at bounding box center [345, 171] width 691 height 343
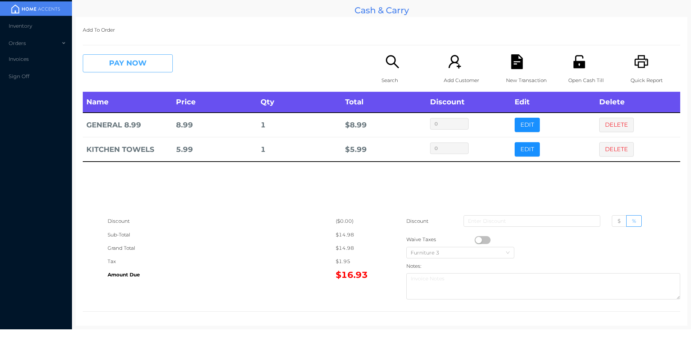
click at [114, 65] on button "PAY NOW" at bounding box center [128, 63] width 90 height 18
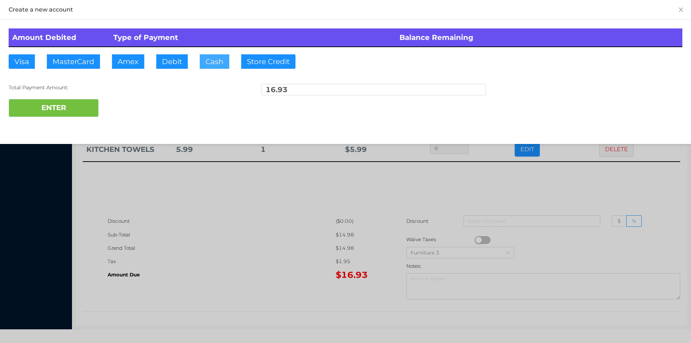
click at [209, 59] on button "Cash" at bounding box center [215, 61] width 30 height 14
type input "2"
click at [187, 259] on div at bounding box center [345, 171] width 691 height 343
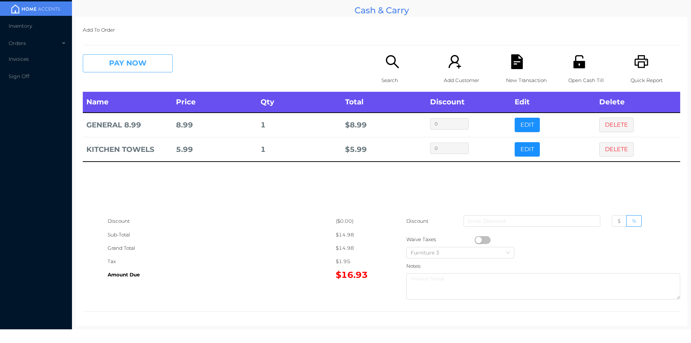
click at [145, 66] on button "PAY NOW" at bounding box center [128, 63] width 90 height 18
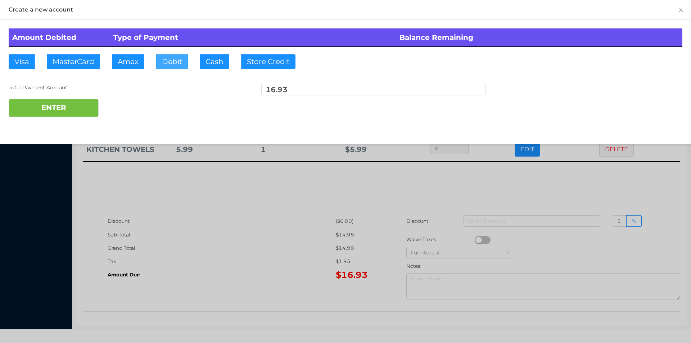
click at [175, 62] on button "Debit" at bounding box center [172, 61] width 32 height 14
type input "20."
click at [65, 109] on button "ENTER" at bounding box center [54, 108] width 90 height 18
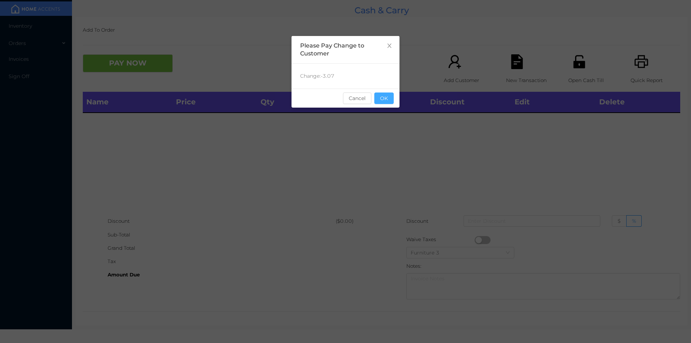
click at [387, 103] on button "OK" at bounding box center [383, 98] width 19 height 12
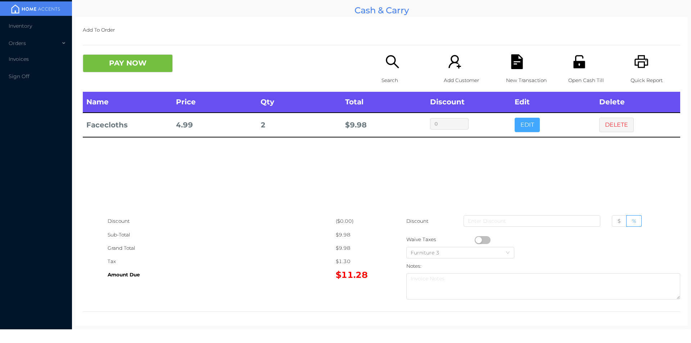
click at [521, 126] on button "EDIT" at bounding box center [527, 125] width 25 height 14
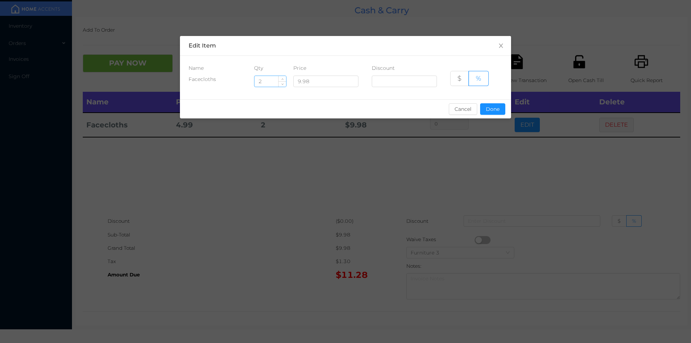
click at [266, 79] on input "2" at bounding box center [270, 81] width 32 height 11
click at [402, 183] on div "sentinelStart Edit Item Name Qty Price Discount Facecloths 9.98 $ % Cancel Done…" at bounding box center [345, 171] width 691 height 343
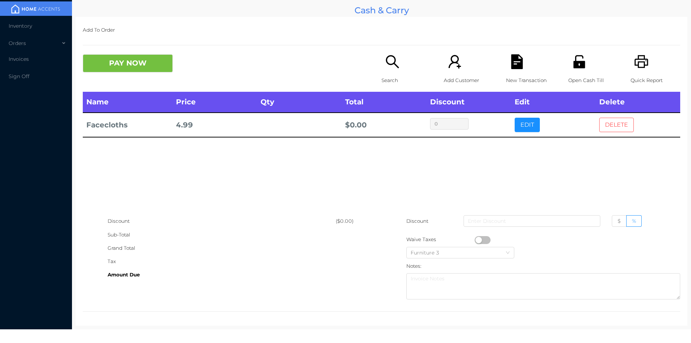
click at [614, 118] on button "DELETE" at bounding box center [616, 125] width 35 height 14
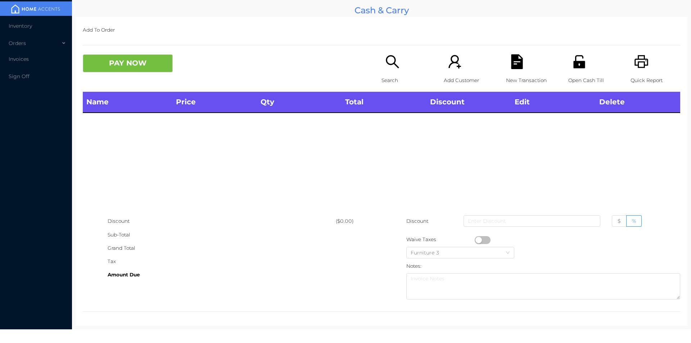
click at [385, 63] on icon "icon: search" at bounding box center [392, 61] width 15 height 15
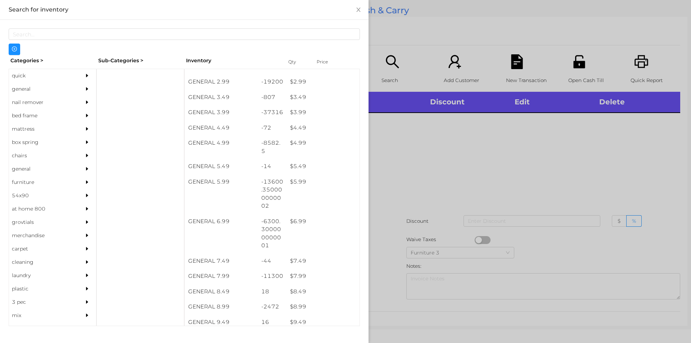
scroll to position [178, 0]
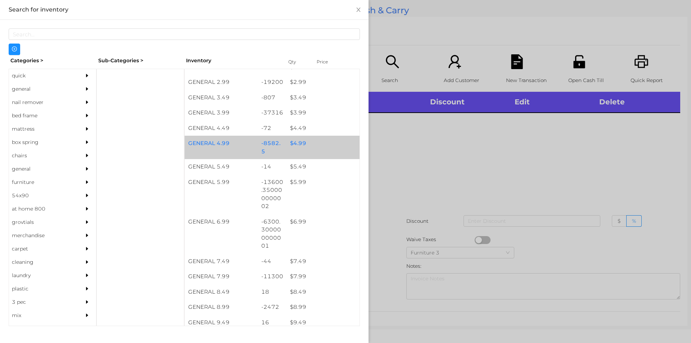
click at [297, 146] on div "$ 4.99" at bounding box center [322, 143] width 73 height 15
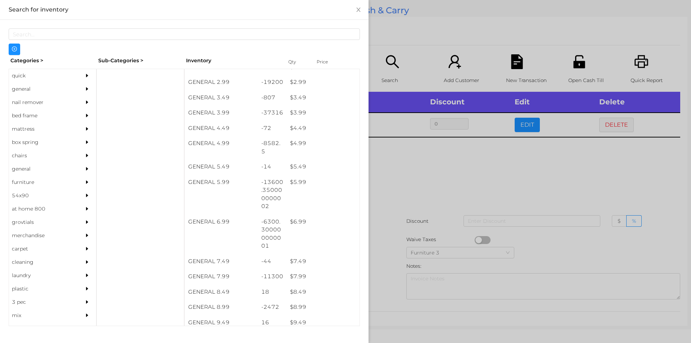
click at [408, 171] on div at bounding box center [345, 171] width 691 height 343
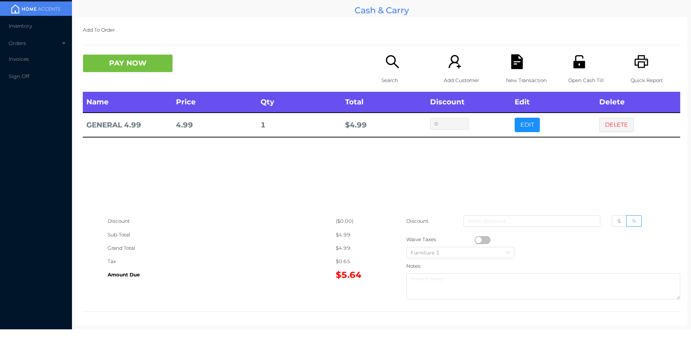
click at [396, 77] on p "Search" at bounding box center [407, 80] width 50 height 13
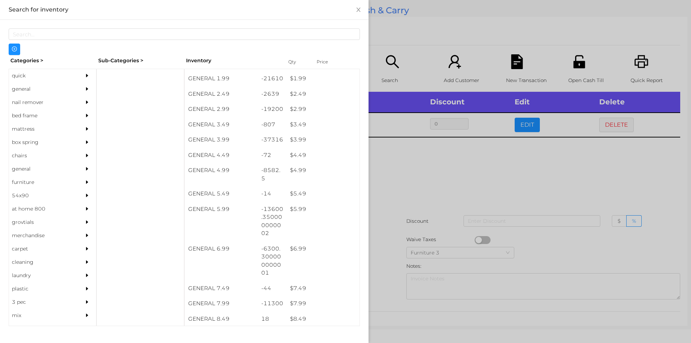
scroll to position [149, 0]
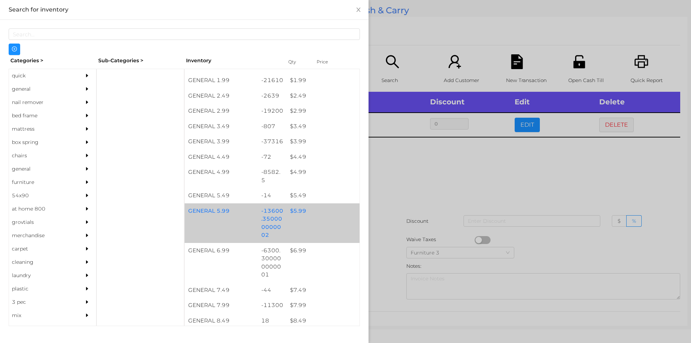
click at [299, 209] on div "$ 5.99" at bounding box center [322, 210] width 73 height 15
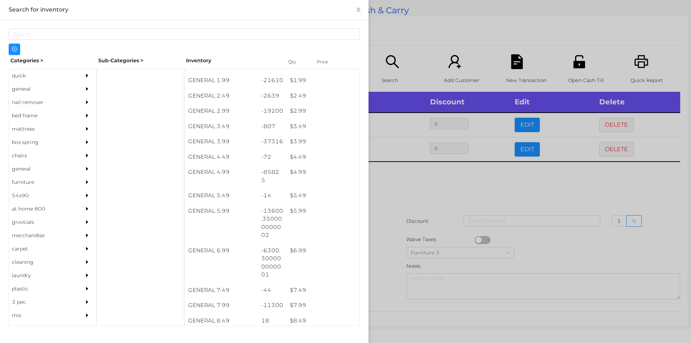
click at [390, 198] on div at bounding box center [345, 171] width 691 height 343
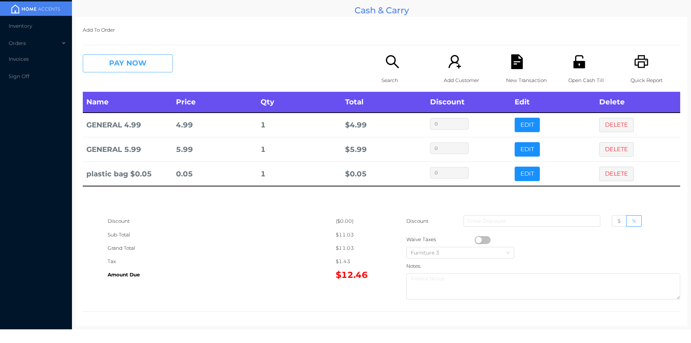
click at [113, 71] on button "PAY NOW" at bounding box center [128, 63] width 90 height 18
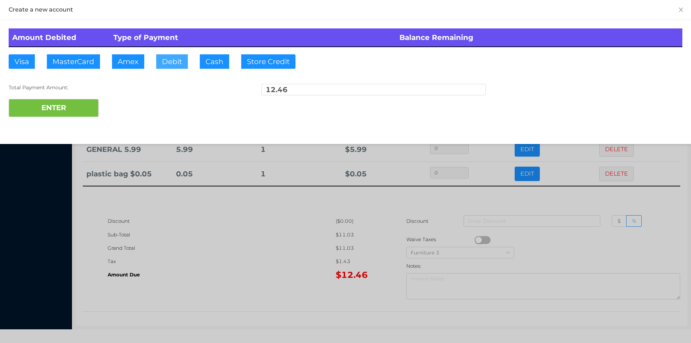
click at [170, 67] on button "Debit" at bounding box center [172, 61] width 32 height 14
click at [86, 108] on button "ENTER" at bounding box center [54, 108] width 90 height 18
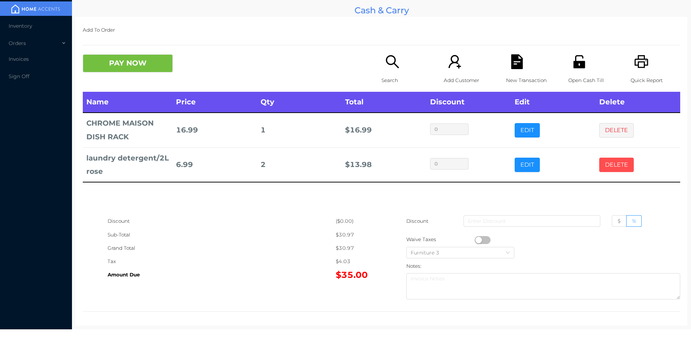
click at [610, 160] on button "DELETE" at bounding box center [616, 165] width 35 height 14
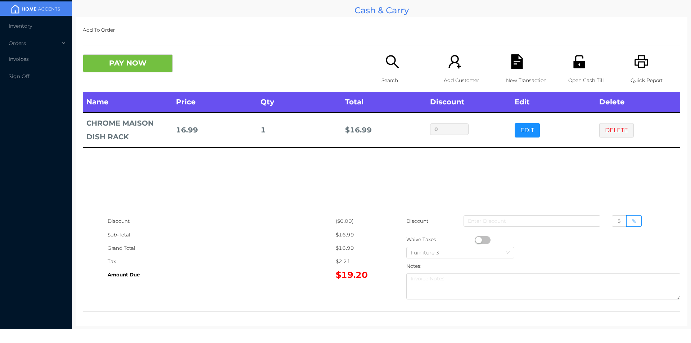
click at [386, 63] on icon "icon: search" at bounding box center [392, 61] width 13 height 13
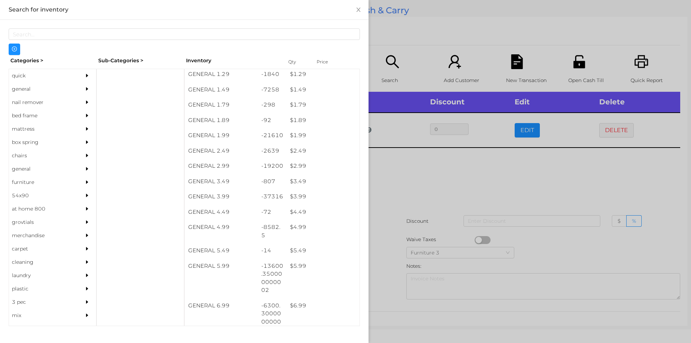
scroll to position [94, 0]
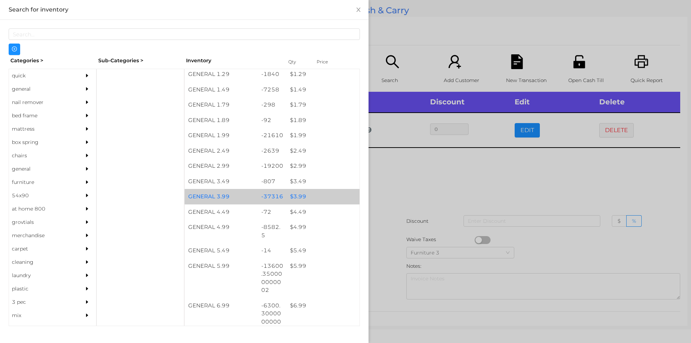
click at [294, 195] on div "$ 3.99" at bounding box center [322, 196] width 73 height 15
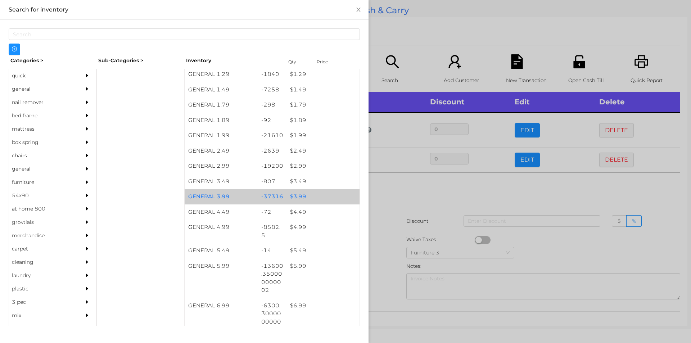
click at [293, 197] on div "$ 3.99" at bounding box center [322, 196] width 73 height 15
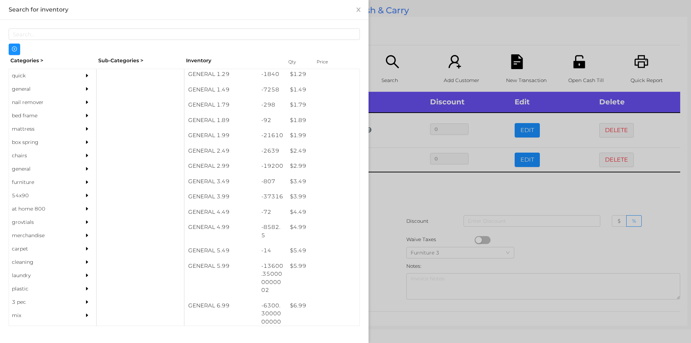
click at [406, 195] on div at bounding box center [345, 171] width 691 height 343
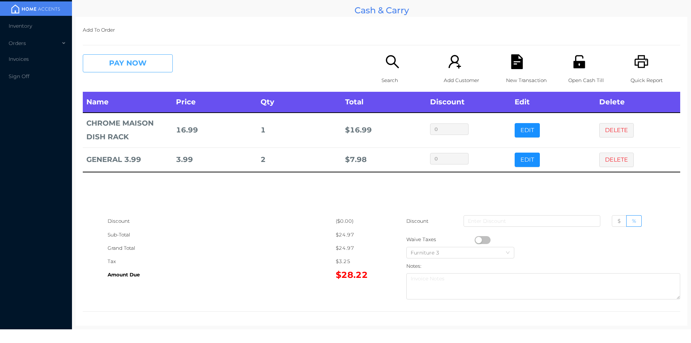
click at [130, 64] on button "PAY NOW" at bounding box center [128, 63] width 90 height 18
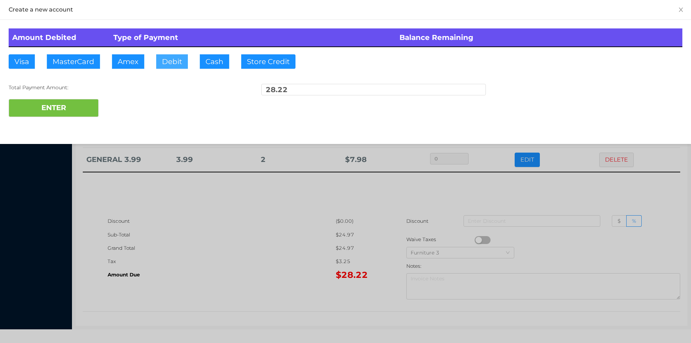
click at [175, 67] on button "Debit" at bounding box center [172, 61] width 32 height 14
click at [83, 115] on button "ENTER" at bounding box center [54, 108] width 90 height 18
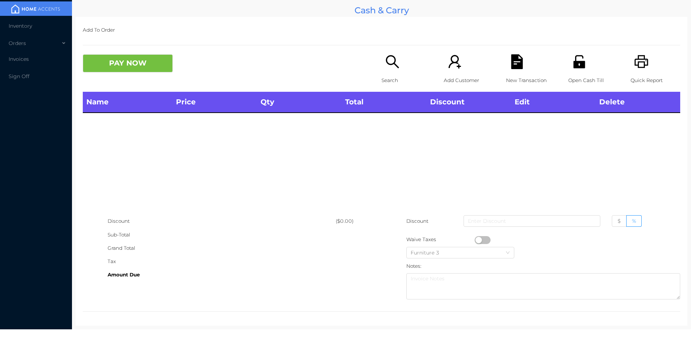
click at [575, 65] on icon "icon: unlock" at bounding box center [579, 61] width 15 height 15
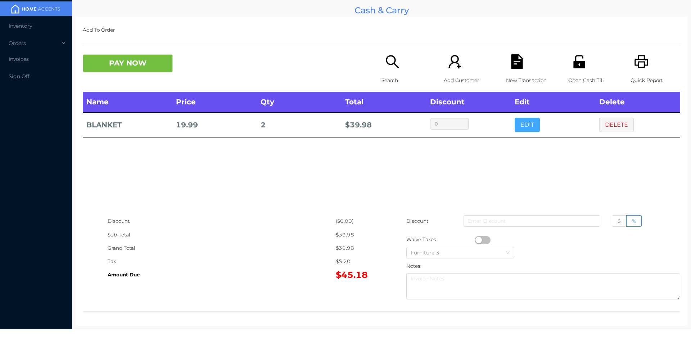
click at [524, 120] on button "EDIT" at bounding box center [527, 125] width 25 height 14
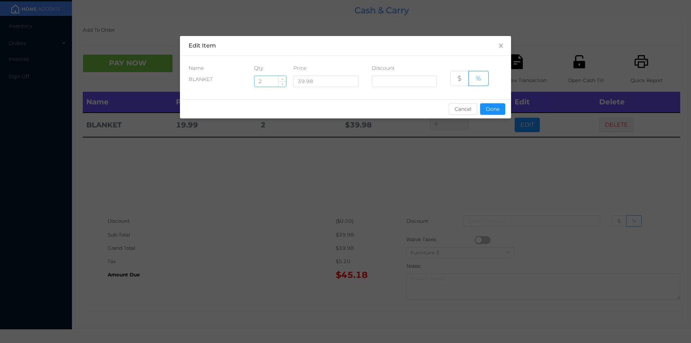
click at [263, 81] on input "2" at bounding box center [270, 81] width 32 height 11
type input "1"
click at [497, 114] on button "Done" at bounding box center [492, 109] width 25 height 12
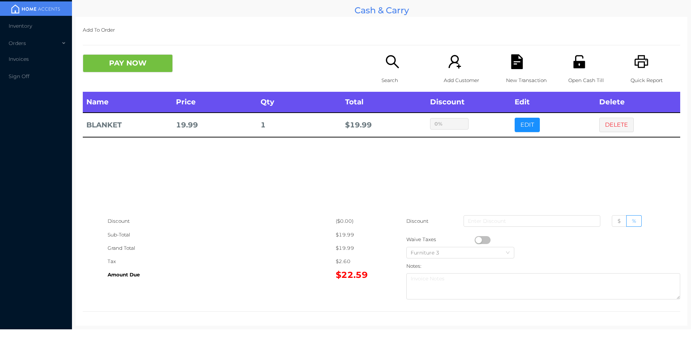
click at [470, 154] on div "sentinelStart Edit Item Name Qty Price Discount BLANKET 1 39.98 $ % Cancel Done…" at bounding box center [345, 171] width 691 height 343
click at [153, 58] on button "PAY NOW" at bounding box center [128, 63] width 90 height 18
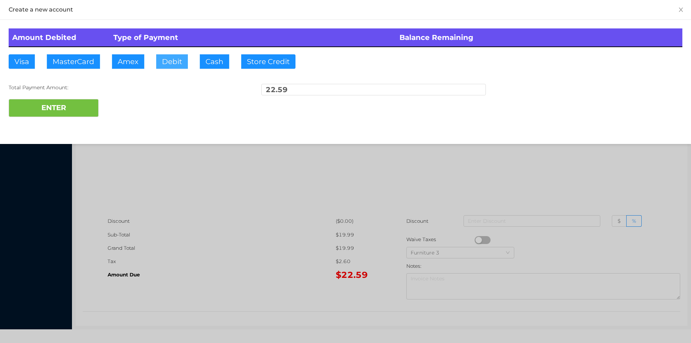
click at [171, 60] on button "Debit" at bounding box center [172, 61] width 32 height 14
click at [83, 100] on button "ENTER" at bounding box center [54, 108] width 90 height 18
type input "0"
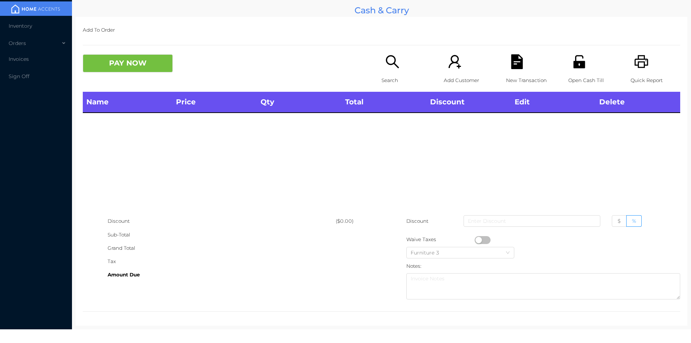
click at [640, 73] on div "Quick Report" at bounding box center [656, 72] width 50 height 37
click at [638, 65] on icon "icon: printer" at bounding box center [641, 61] width 15 height 15
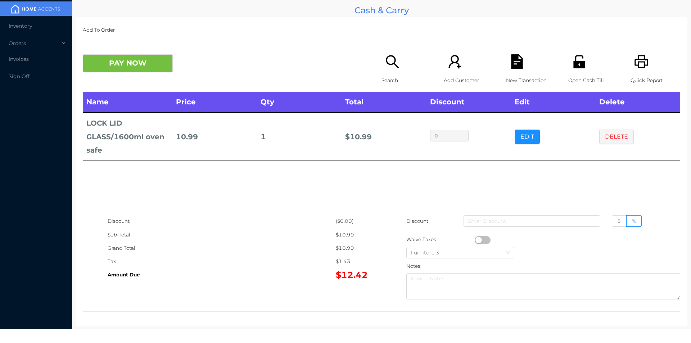
click at [478, 238] on button "button" at bounding box center [483, 240] width 16 height 8
click at [148, 63] on button "PAY NOW" at bounding box center [128, 63] width 90 height 18
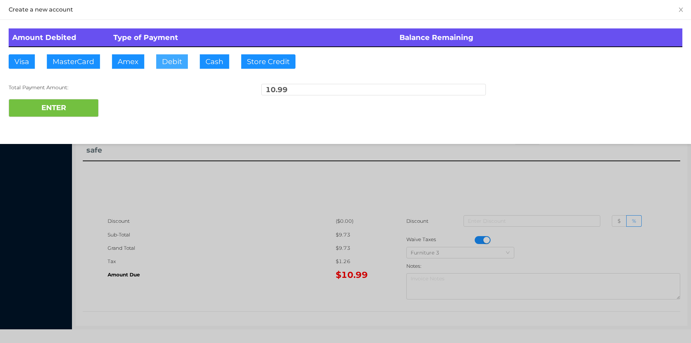
click at [173, 57] on button "Debit" at bounding box center [172, 61] width 32 height 14
click at [78, 112] on button "ENTER" at bounding box center [54, 108] width 90 height 18
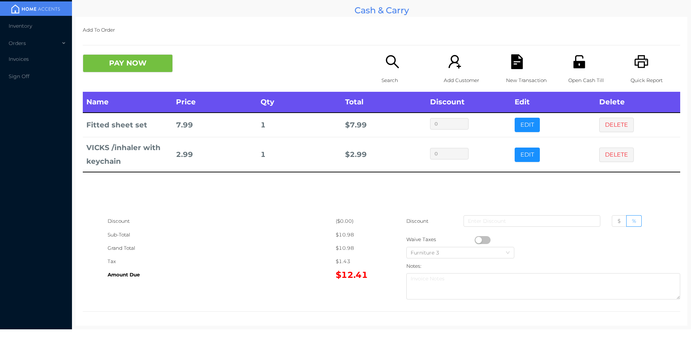
click at [143, 71] on button "PAY NOW" at bounding box center [128, 63] width 90 height 18
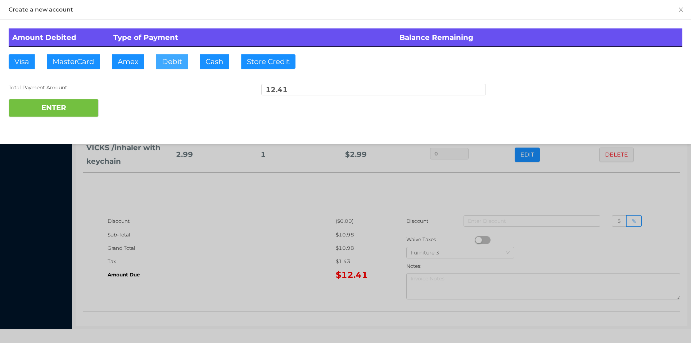
click at [171, 64] on button "Debit" at bounding box center [172, 61] width 32 height 14
click at [90, 100] on button "ENTER" at bounding box center [54, 108] width 90 height 18
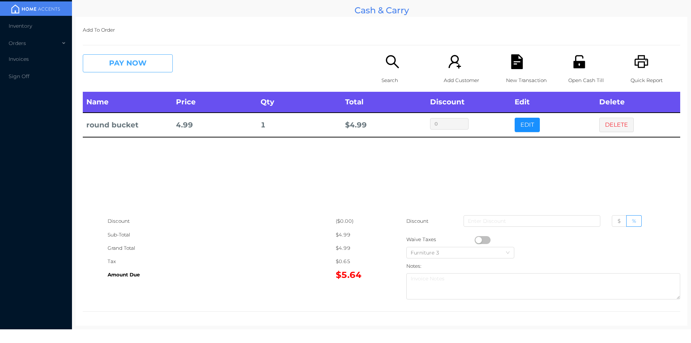
click at [130, 68] on button "PAY NOW" at bounding box center [128, 63] width 90 height 18
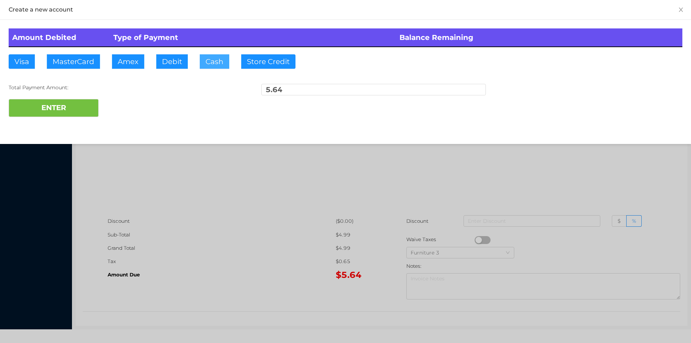
click at [208, 64] on button "Cash" at bounding box center [215, 61] width 30 height 14
click at [72, 114] on button "ENTER" at bounding box center [54, 108] width 90 height 18
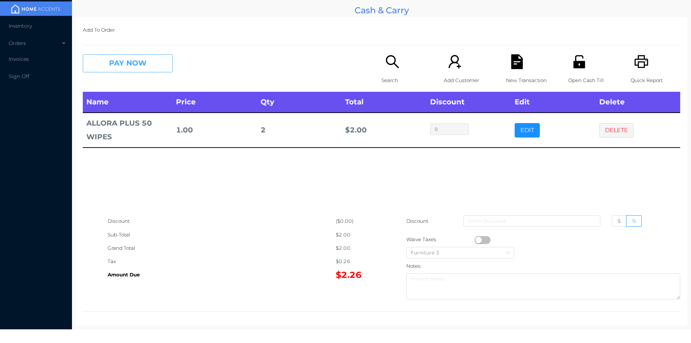
click at [140, 69] on button "PAY NOW" at bounding box center [128, 63] width 90 height 18
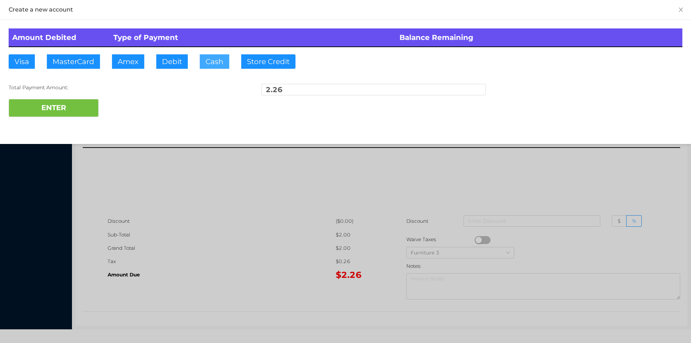
click at [213, 59] on button "Cash" at bounding box center [215, 61] width 30 height 14
type input "5."
click at [59, 101] on button "ENTER" at bounding box center [54, 108] width 90 height 18
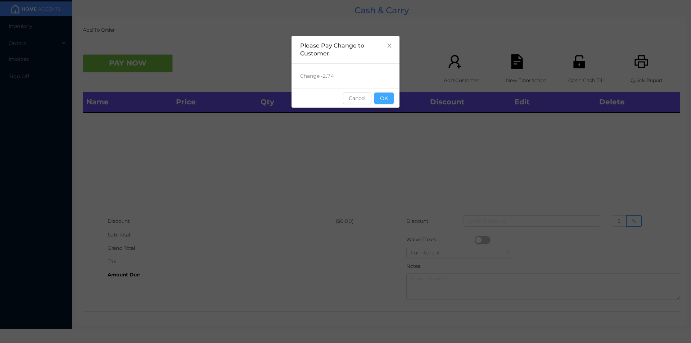
click at [384, 103] on button "OK" at bounding box center [383, 98] width 19 height 12
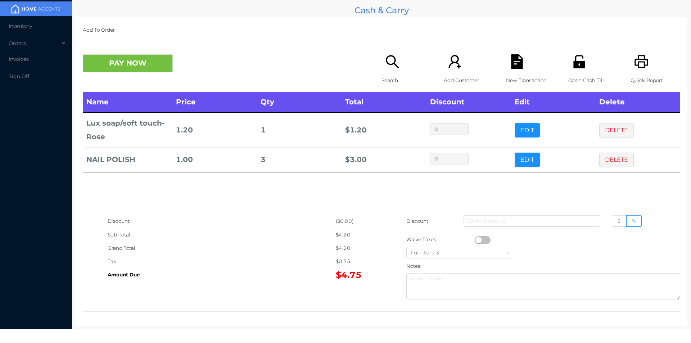
click at [388, 69] on icon "icon: search" at bounding box center [392, 61] width 15 height 15
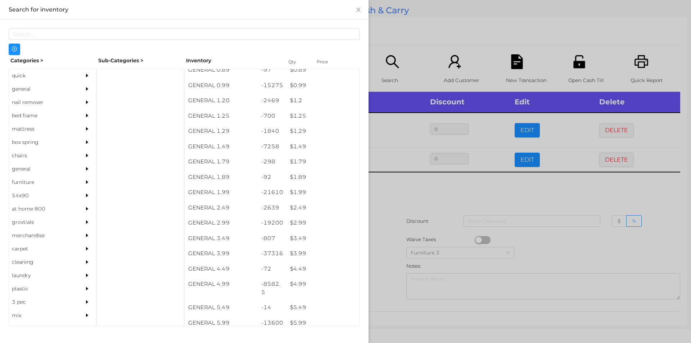
scroll to position [37, 0]
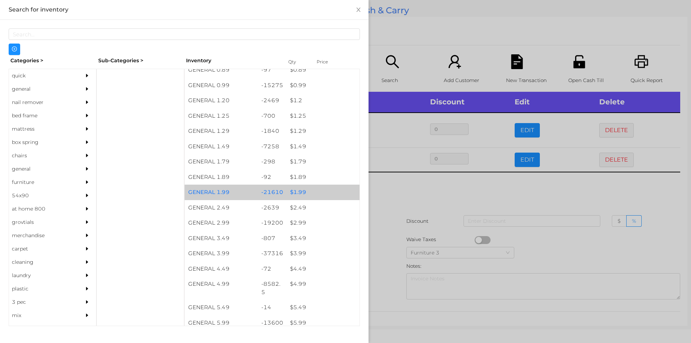
click at [297, 192] on div "$ 1.99" at bounding box center [322, 192] width 73 height 15
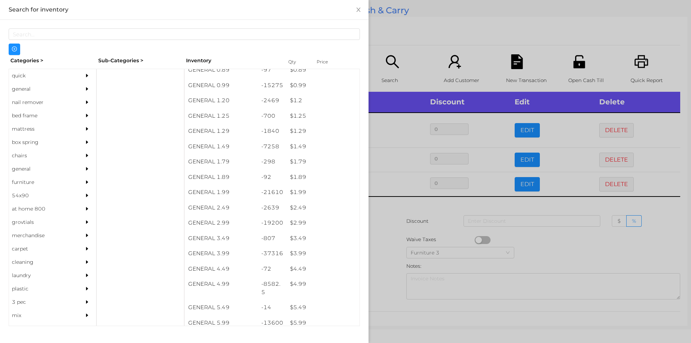
click at [391, 209] on div at bounding box center [345, 171] width 691 height 343
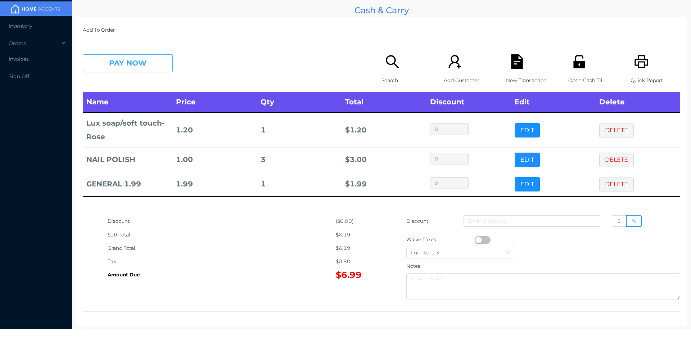
click at [146, 67] on button "PAY NOW" at bounding box center [128, 63] width 90 height 18
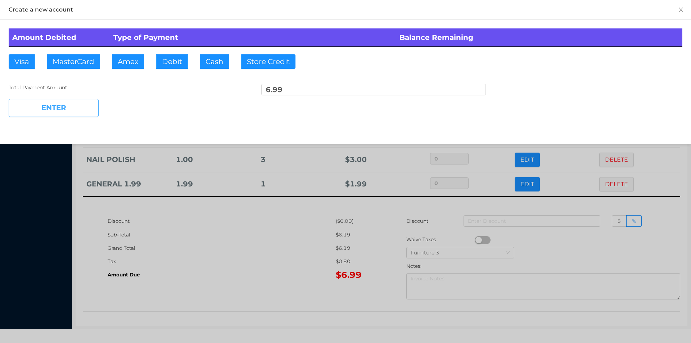
click at [167, 63] on button "Debit" at bounding box center [172, 61] width 32 height 14
click at [66, 105] on button "ENTER" at bounding box center [54, 108] width 90 height 18
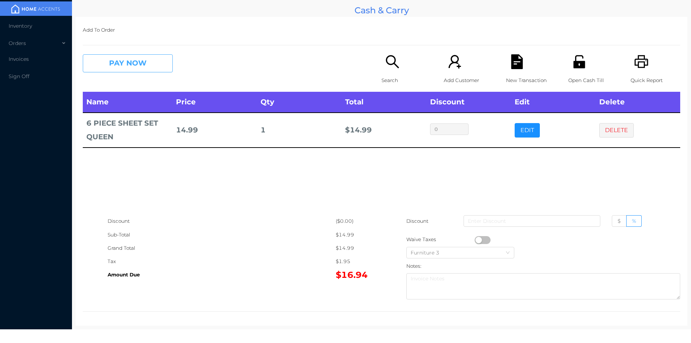
click at [149, 63] on button "PAY NOW" at bounding box center [128, 63] width 90 height 18
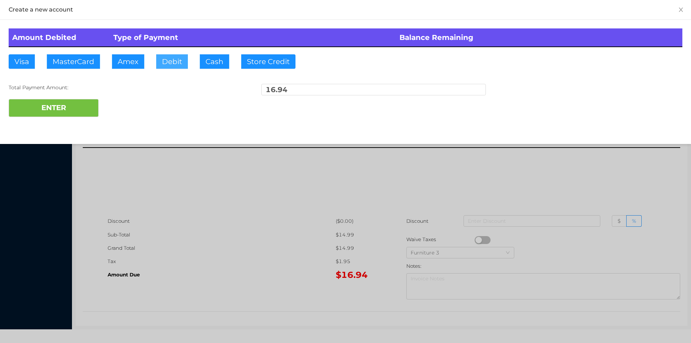
click at [173, 61] on button "Debit" at bounding box center [172, 61] width 32 height 14
click at [90, 100] on button "ENTER" at bounding box center [54, 108] width 90 height 18
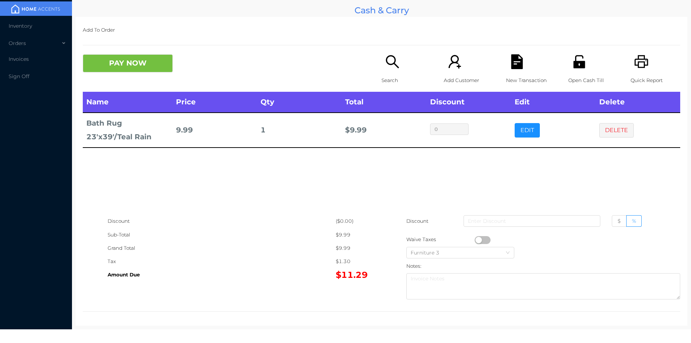
click at [382, 77] on p "Search" at bounding box center [407, 80] width 50 height 13
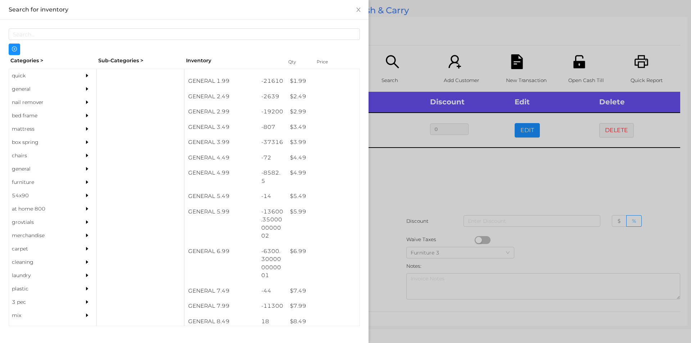
scroll to position [164, 0]
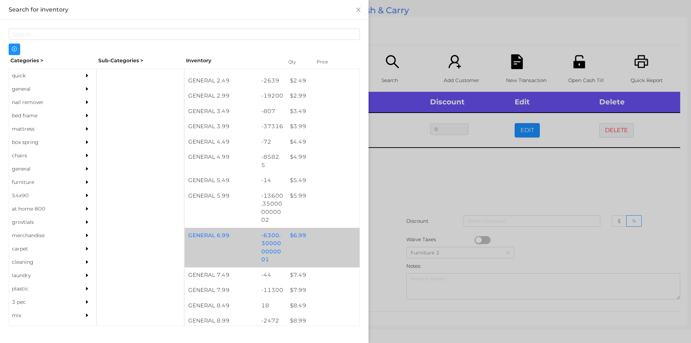
click at [294, 238] on div "$ 6.99" at bounding box center [322, 235] width 73 height 15
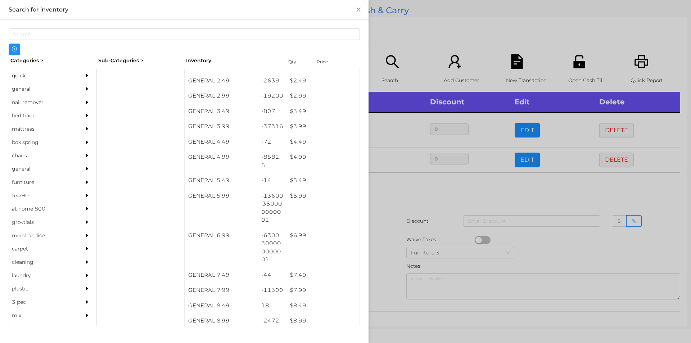
click at [402, 198] on div at bounding box center [345, 171] width 691 height 343
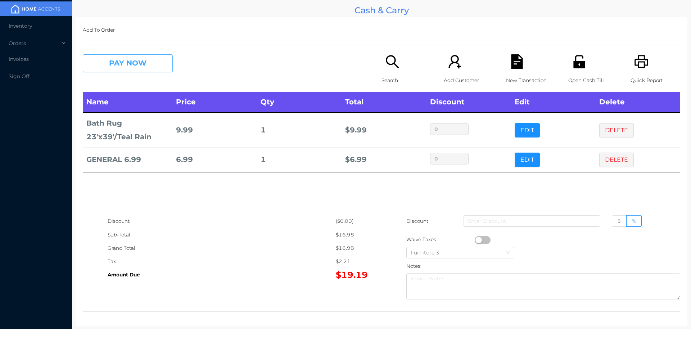
click at [148, 66] on button "PAY NOW" at bounding box center [128, 63] width 90 height 18
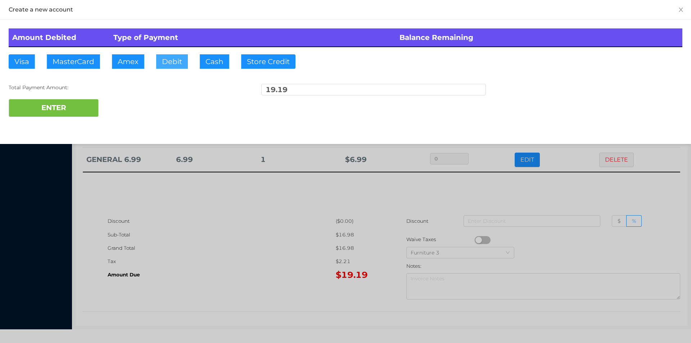
click at [164, 61] on button "Debit" at bounding box center [172, 61] width 32 height 14
click at [85, 103] on button "ENTER" at bounding box center [54, 108] width 90 height 18
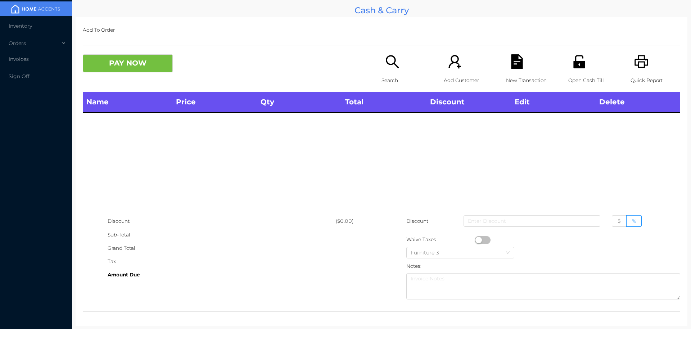
click at [392, 75] on p "Search" at bounding box center [407, 80] width 50 height 13
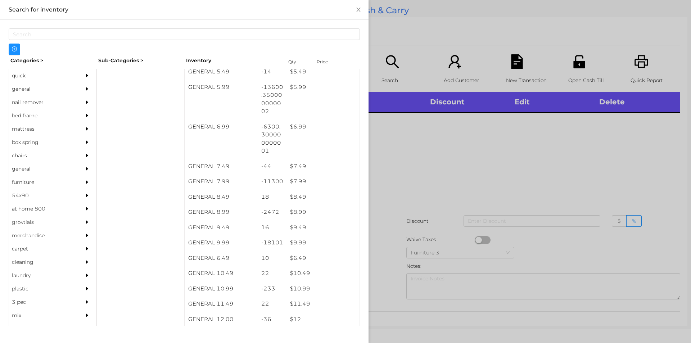
scroll to position [281, 0]
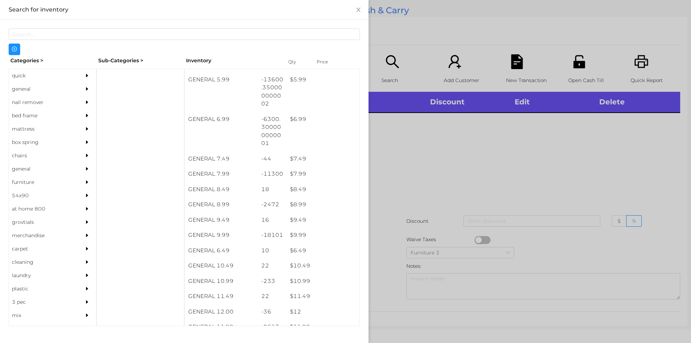
click at [18, 74] on div "quick" at bounding box center [42, 75] width 66 height 13
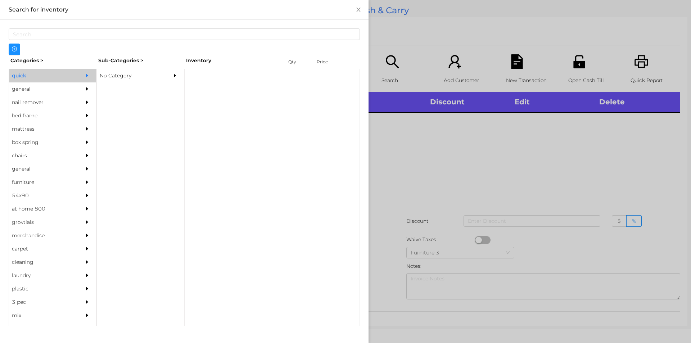
click at [113, 80] on div "No Category" at bounding box center [130, 75] width 66 height 13
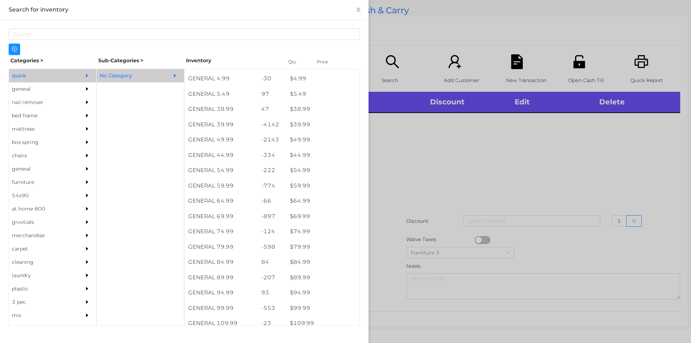
scroll to position [366, 0]
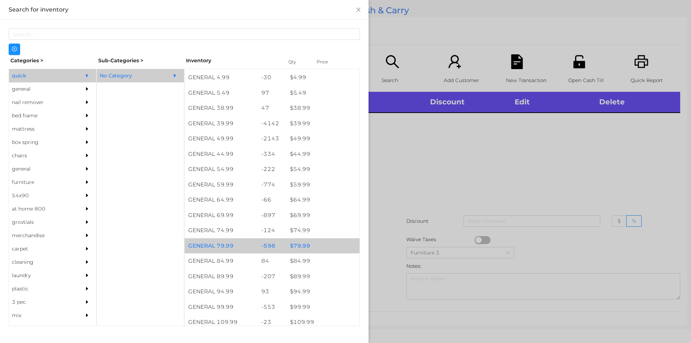
click at [298, 246] on div "$ 79.99" at bounding box center [322, 245] width 73 height 15
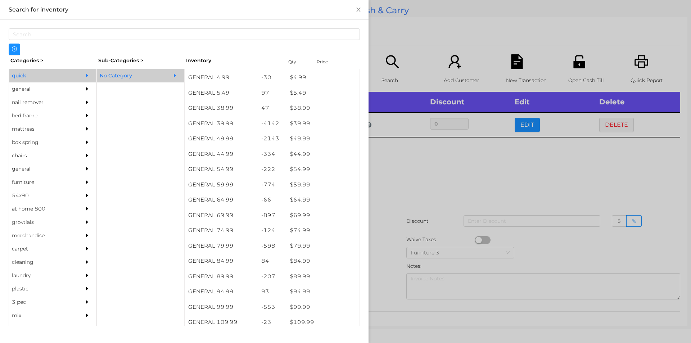
click at [384, 256] on div at bounding box center [345, 171] width 691 height 343
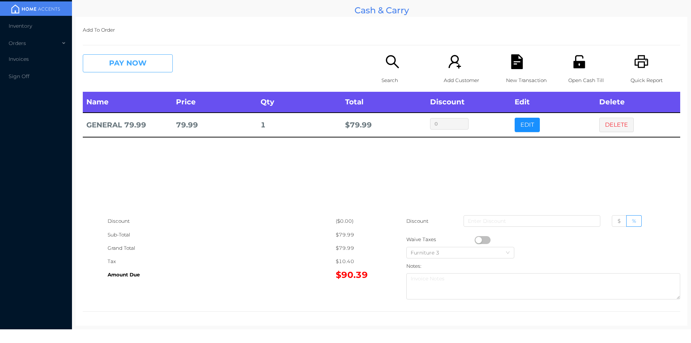
click at [139, 67] on button "PAY NOW" at bounding box center [128, 63] width 90 height 18
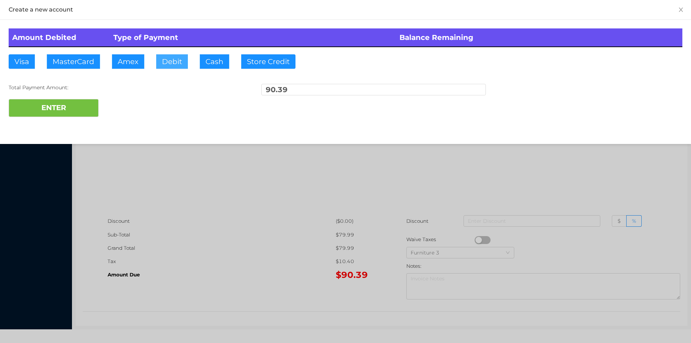
click at [166, 68] on button "Debit" at bounding box center [172, 61] width 32 height 14
click at [171, 62] on button "Debit" at bounding box center [172, 61] width 32 height 14
click at [84, 107] on button "ENTER" at bounding box center [54, 108] width 90 height 18
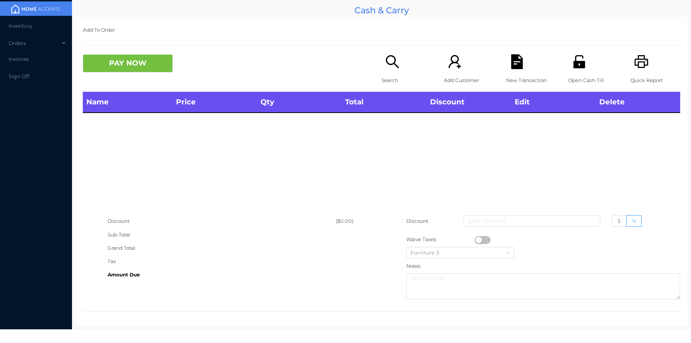
click at [631, 69] on div "Quick Report" at bounding box center [656, 72] width 50 height 37
click at [638, 71] on div "Quick Report" at bounding box center [656, 72] width 50 height 37
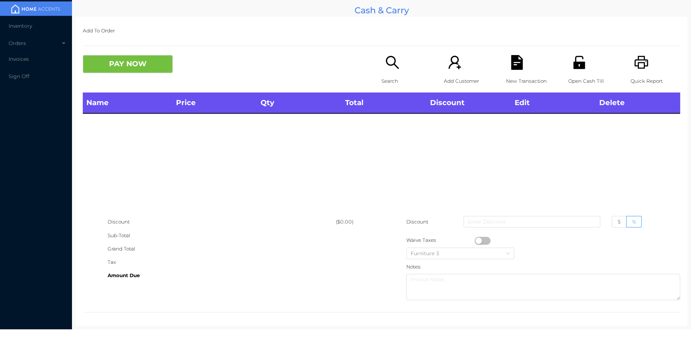
click at [574, 68] on icon "icon: unlock" at bounding box center [579, 62] width 12 height 13
click at [637, 60] on icon "icon: printer" at bounding box center [642, 62] width 14 height 13
click at [637, 66] on icon "icon: printer" at bounding box center [641, 62] width 15 height 15
